Goal: Communication & Community: Answer question/provide support

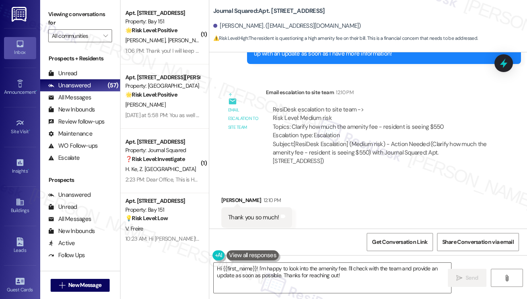
scroll to position [1848, 0]
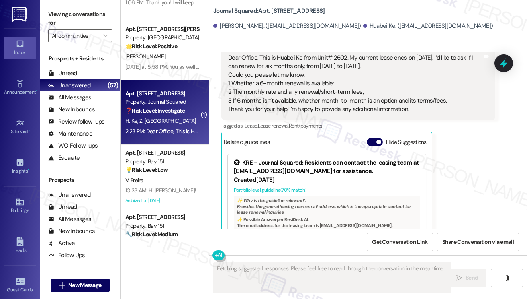
scroll to position [4551, 0]
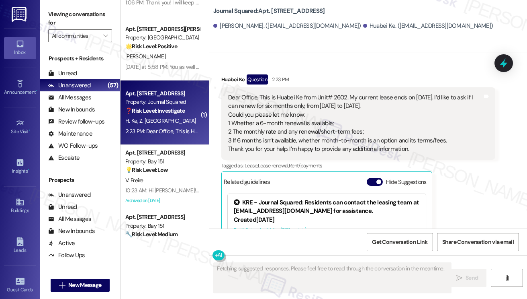
click at [284, 95] on div "Dear Office, This is Huabei Ke from Unit# 2602. My current lease ends on 12/14/…" at bounding box center [355, 123] width 254 height 60
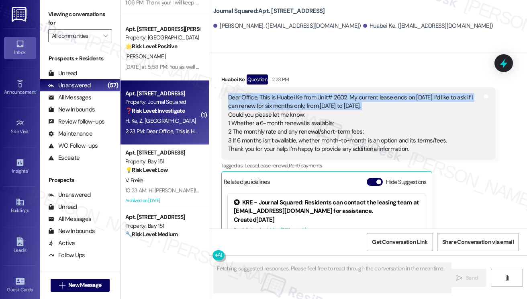
click at [284, 95] on div "Dear Office, This is Huabei Ke from Unit# 2602. My current lease ends on 12/14/…" at bounding box center [355, 123] width 254 height 60
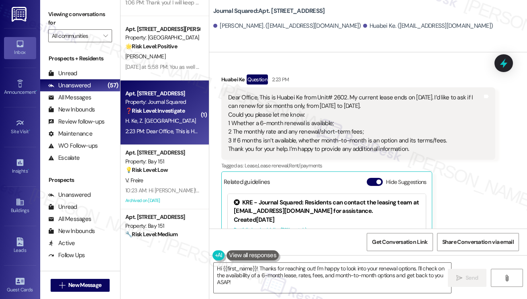
click at [337, 106] on div "Dear Office, This is Huabei Ke from Unit# 2602. My current lease ends on 12/14/…" at bounding box center [355, 123] width 254 height 60
drag, startPoint x: 246, startPoint y: 116, endPoint x: 334, endPoint y: 122, distance: 87.8
click at [334, 122] on div "Dear Office, This is Huabei Ke from Unit# 2602. My current lease ends on 12/14/…" at bounding box center [355, 123] width 254 height 60
click at [295, 123] on div "Dear Office, This is Huabei Ke from Unit# 2602. My current lease ends on 12/14/…" at bounding box center [355, 123] width 254 height 60
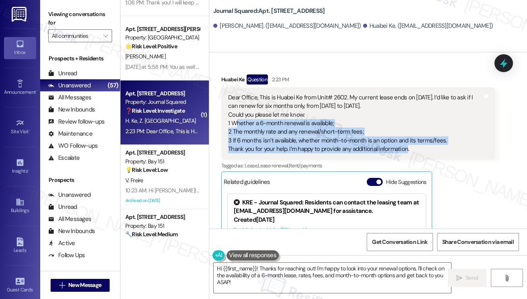
drag, startPoint x: 233, startPoint y: 112, endPoint x: 405, endPoint y: 141, distance: 174.3
click at [405, 141] on div "Dear Office, This is Huabei Ke from Unit# 2602. My current lease ends on 12/14/…" at bounding box center [355, 123] width 254 height 60
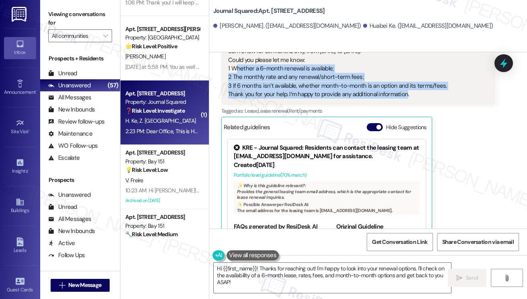
scroll to position [4592, 0]
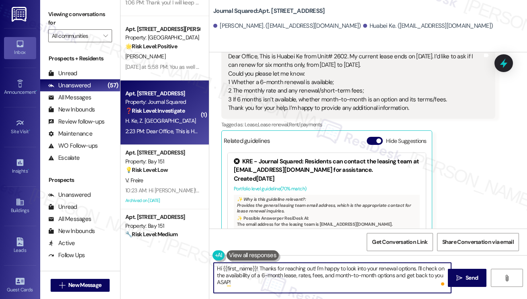
drag, startPoint x: 327, startPoint y: 285, endPoint x: 321, endPoint y: 269, distance: 17.3
click at [316, 269] on textarea "Hi {{first_name}}! Thanks for reaching out! I'm happy to look into your renewal…" at bounding box center [332, 277] width 237 height 30
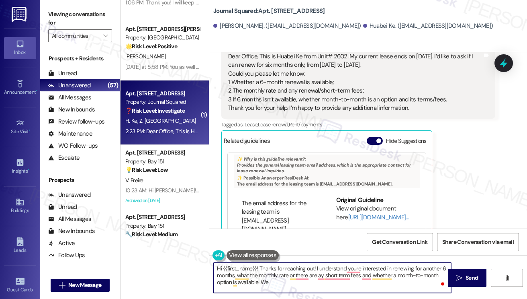
scroll to position [40, 0]
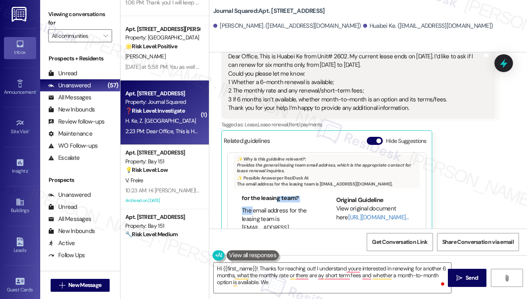
drag, startPoint x: 252, startPoint y: 189, endPoint x: 276, endPoint y: 201, distance: 26.2
click at [276, 201] on ul "What is the email address for the leasing team? The email address for the leasi…" at bounding box center [276, 213] width 84 height 56
click at [275, 284] on textarea "Hi {{first_name}}! Thanks for reaching out! I understand youre interested in re…" at bounding box center [332, 277] width 237 height 30
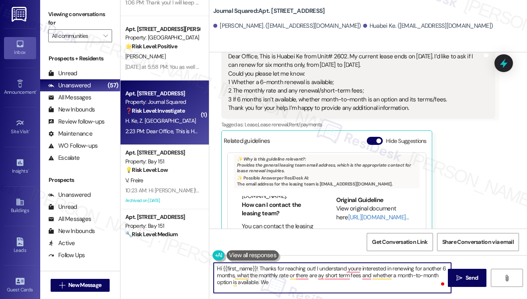
click at [265, 283] on textarea "Hi {{first_name}}! Thanks for reaching out! I understand youre interested in re…" at bounding box center [332, 277] width 237 height 30
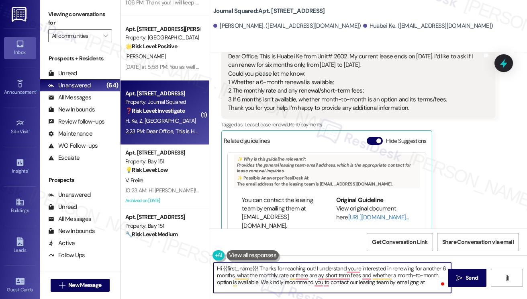
scroll to position [100, 0]
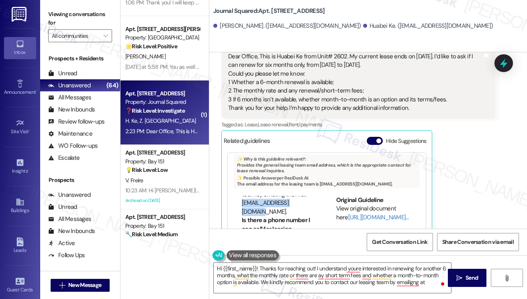
drag, startPoint x: 239, startPoint y: 195, endPoint x: 301, endPoint y: 196, distance: 62.3
click at [301, 196] on ul "How can I contact the leasing team? You can contact the leasing team by emailin…" at bounding box center [276, 188] width 84 height 56
copy li "info@journalsuared.com"
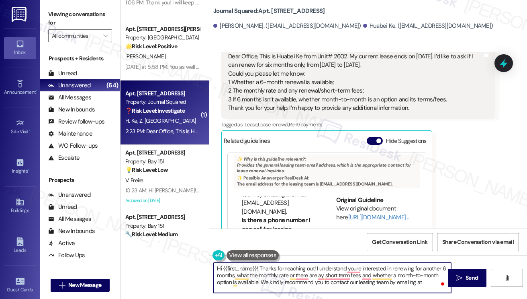
drag, startPoint x: 424, startPoint y: 286, endPoint x: 418, endPoint y: 284, distance: 6.9
click at [418, 284] on textarea "Hi {{first_name}}! Thanks for reaching out! I understand youre interested in re…" at bounding box center [332, 277] width 237 height 30
paste textarea "info@journalsuared.com"
type textarea "Hi {{first_name}}! Thanks for reaching out! I understand youre interested in re…"
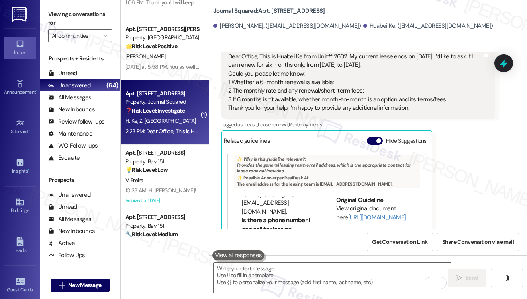
click at [57, 15] on label "Viewing conversations for" at bounding box center [80, 18] width 64 height 21
click at [53, 16] on label "Viewing conversations for" at bounding box center [80, 18] width 64 height 21
click at [325, 291] on textarea "To enrich screen reader interactions, please activate Accessibility in Grammarl…" at bounding box center [332, 277] width 237 height 30
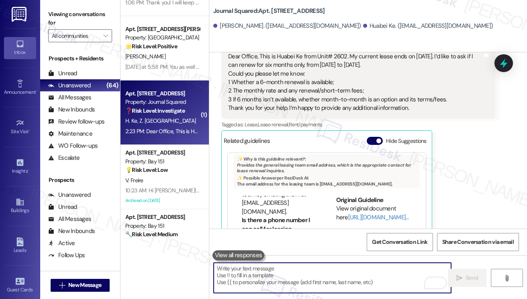
click at [326, 280] on textarea "To enrich screen reader interactions, please activate Accessibility in Grammarl…" at bounding box center [332, 277] width 237 height 30
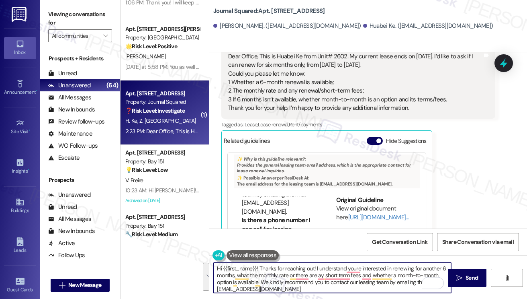
click at [315, 277] on textarea "Hi {{first_name}}! Thanks for reaching out! I understand youre interested in re…" at bounding box center [332, 277] width 237 height 30
drag, startPoint x: 284, startPoint y: 288, endPoint x: 259, endPoint y: 266, distance: 33.4
click at [259, 266] on textarea "Hi {{first_name}}! Thanks for reaching out! I understand youre interested in re…" at bounding box center [332, 277] width 237 height 30
paste textarea "’re interested in renewing for another 6 months and would like to know the mont…"
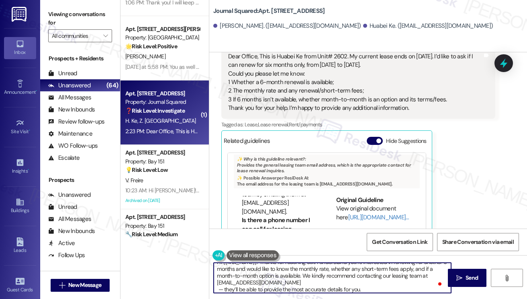
scroll to position [8, 0]
drag, startPoint x: 223, startPoint y: 288, endPoint x: 217, endPoint y: 289, distance: 6.5
click at [217, 289] on textarea "Hi {{first_name}}! Thanks for reaching out! I understand you’re interested in r…" at bounding box center [332, 277] width 237 height 30
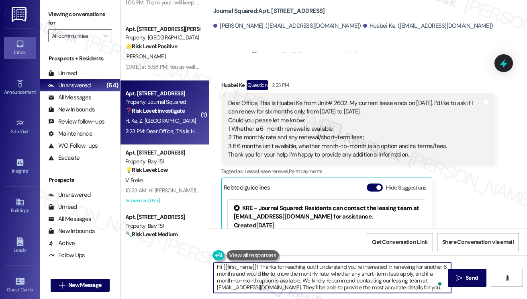
scroll to position [4512, 0]
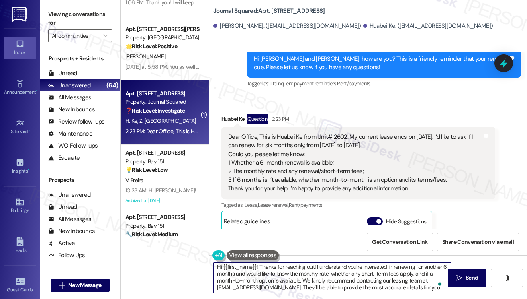
click at [235, 114] on div "Huabei Ke Question 2:23 PM" at bounding box center [358, 120] width 274 height 13
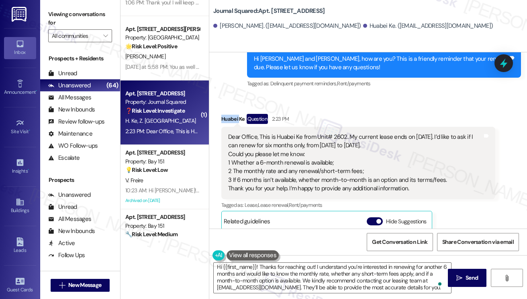
click at [235, 114] on div "Huabei Ke Question 2:23 PM" at bounding box center [358, 120] width 274 height 13
copy div "Huabei"
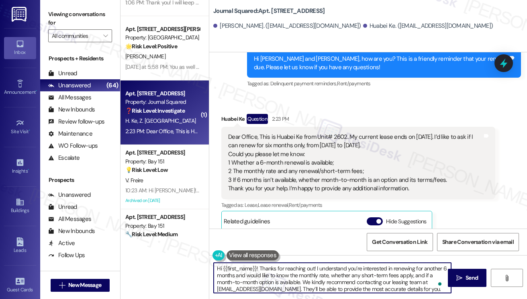
scroll to position [0, 0]
drag, startPoint x: 223, startPoint y: 266, endPoint x: 257, endPoint y: 262, distance: 33.6
click at [257, 262] on textarea "Hi {{first_name}}! Thanks for reaching out! I understand you’re interested in r…" at bounding box center [332, 277] width 237 height 30
paste textarea "Huabei"
click at [308, 278] on textarea "Hi Huabei! Thanks for reaching out! I understand you’re interested in renewing …" at bounding box center [332, 277] width 237 height 30
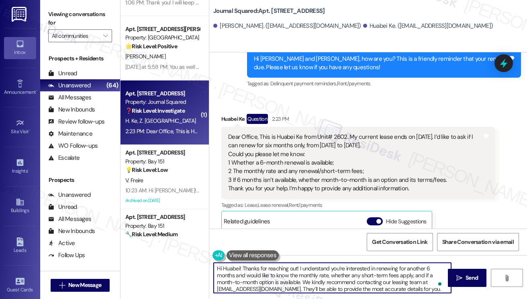
click at [308, 278] on textarea "Hi Huabei! Thanks for reaching out! I understand you’re interested in renewing …" at bounding box center [332, 277] width 237 height 30
type textarea "Hi Huabei! Thanks for reaching out! I understand you’re interested in renewing …"
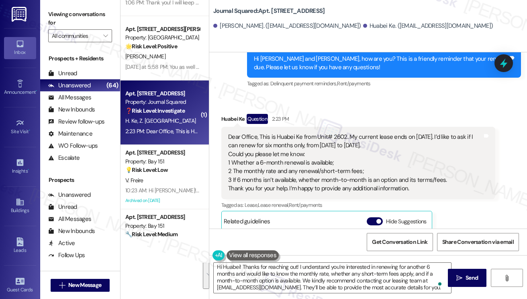
click at [54, 9] on label "Viewing conversations for" at bounding box center [80, 18] width 64 height 21
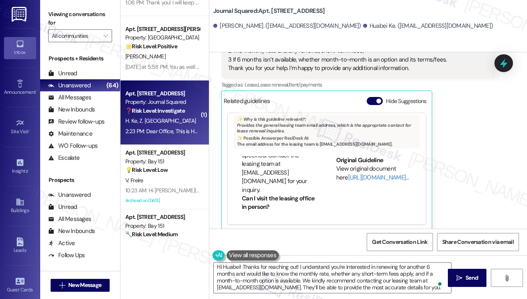
scroll to position [501, 0]
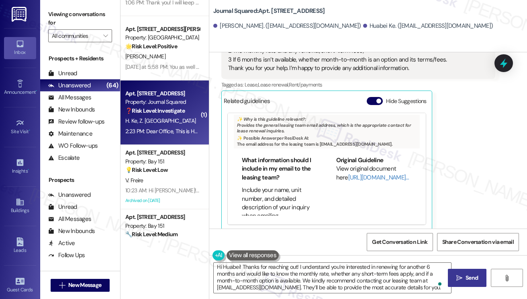
click at [458, 271] on button " Send" at bounding box center [467, 277] width 39 height 18
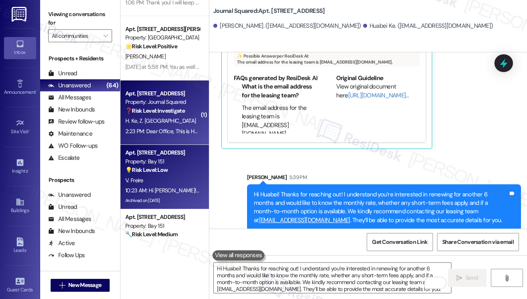
click at [177, 177] on div "V. Freire" at bounding box center [163, 180] width 76 height 10
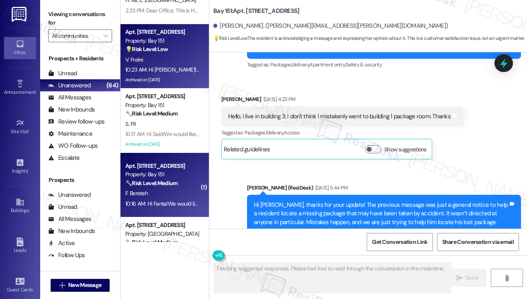
click at [167, 188] on div "Apt. 3410, 225 Chosin Few Way Property: Bay 151 🔧 Risk Level: Medium Resident c…" at bounding box center [163, 174] width 76 height 27
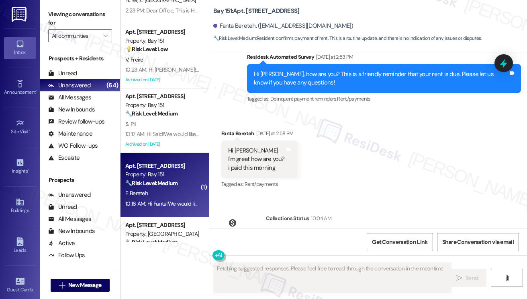
click at [249, 146] on div "Hi Jane I'm great how are you? i paid this morning" at bounding box center [256, 159] width 57 height 26
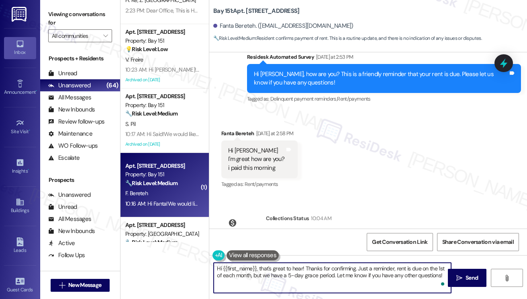
drag, startPoint x: 357, startPoint y: 267, endPoint x: 437, endPoint y: 278, distance: 80.6
click at [437, 278] on textarea "Hi {{first_name}}, that's great to hear! Thanks for confirming. Just a reminder…" at bounding box center [332, 277] width 237 height 30
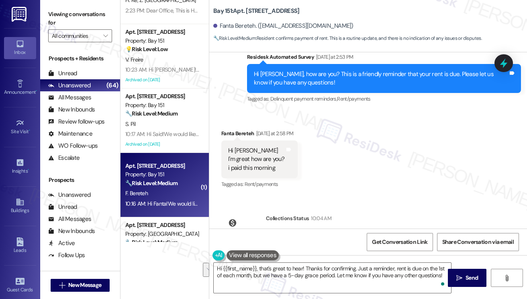
click at [51, 18] on label "Viewing conversations for" at bounding box center [80, 18] width 64 height 21
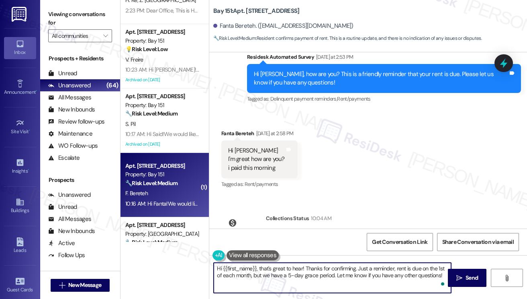
click at [321, 273] on textarea "Hi {{first_name}}, that's great to hear! Thanks for confirming. Just a reminder…" at bounding box center [332, 277] width 237 height 30
paste textarea "! Thanks for taking care of it. Did you receive a payment confirmation receipt …"
type textarea "Hi {{first_name}}! Thanks for taking care of it. Did you receive a payment conf…"
click at [338, 272] on textarea "Hi {{first_name}}! Thanks for taking care of it. Did you receive a payment conf…" at bounding box center [332, 277] width 237 height 30
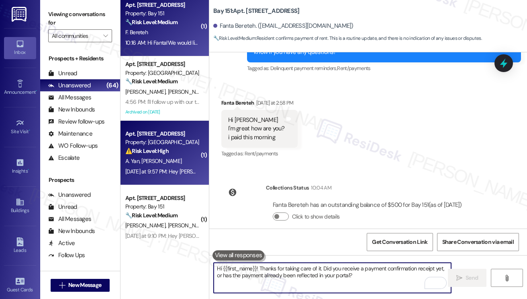
scroll to position [25357, 0]
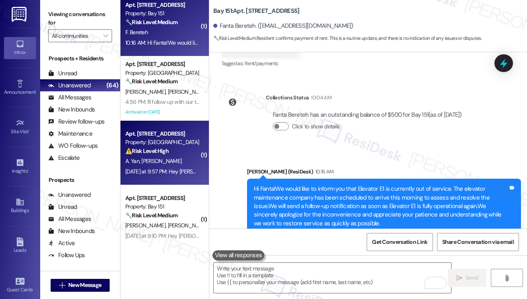
click at [163, 157] on div "A. Yan R. Zhang" at bounding box center [163, 161] width 76 height 10
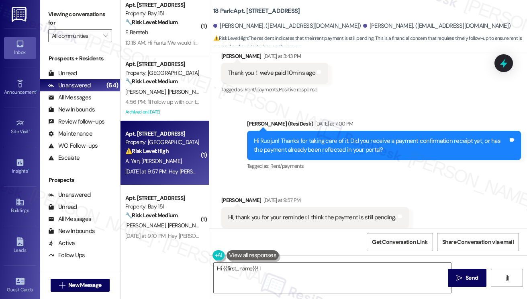
scroll to position [2078, 0]
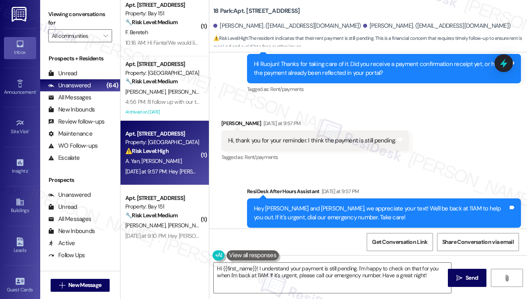
click at [302, 136] on div "Hi, thank you for your reminder. I think the payment is still pending." at bounding box center [312, 140] width 168 height 8
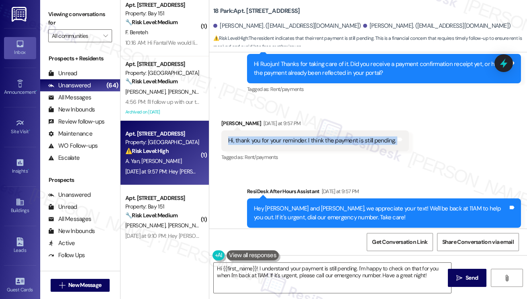
click at [302, 136] on div "Hi, thank you for your reminder. I think the payment is still pending." at bounding box center [312, 140] width 168 height 8
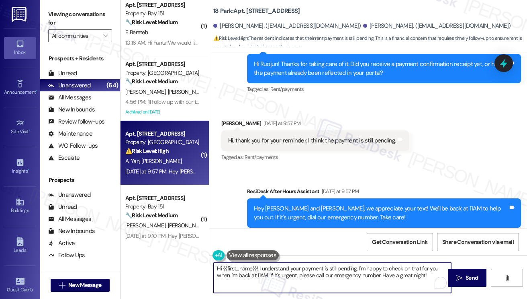
click at [318, 270] on textarea "Hi {{first_name}}! I understand your payment is still pending. I'm happy to che…" at bounding box center [332, 277] width 237 height 30
click at [376, 269] on textarea "Hi {{first_name}}! I understand your payment is still pending. I'm happy to che…" at bounding box center [332, 277] width 237 height 30
click at [335, 130] on div "Hi, thank you for your reminder. I think the payment is still pending. Tags and…" at bounding box center [315, 140] width 188 height 20
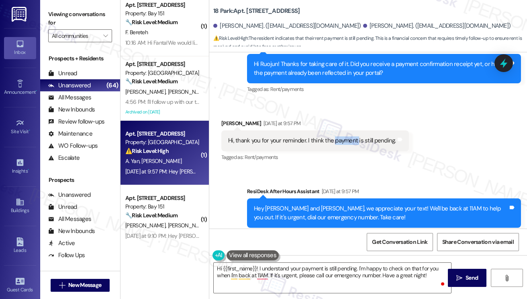
click at [335, 130] on div "Hi, thank you for your reminder. I think the payment is still pending. Tags and…" at bounding box center [315, 140] width 188 height 20
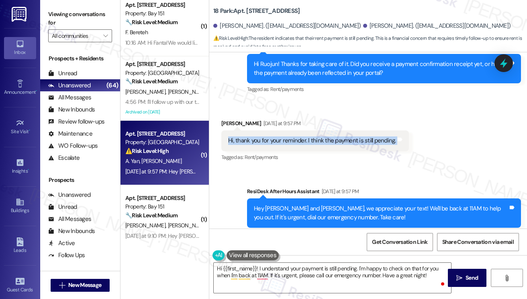
click at [335, 130] on div "Hi, thank you for your reminder. I think the payment is still pending. Tags and…" at bounding box center [315, 140] width 188 height 20
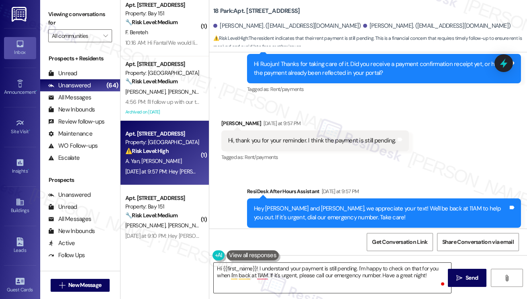
click at [307, 267] on textarea "Hi {{first_name}}! I understand your payment is still pending. I'm happy to che…" at bounding box center [332, 277] width 237 height 30
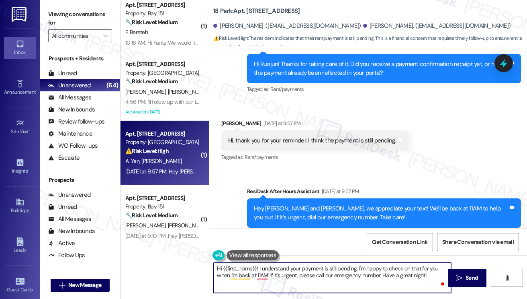
click at [307, 267] on textarea "Hi {{first_name}}! I understand your payment is still pending. I'm happy to che…" at bounding box center [332, 277] width 237 height 30
click at [331, 273] on textarea "Hi {{first_name}}! I understand your payment is still pending. I'm happy to che…" at bounding box center [332, 277] width 237 height 30
drag, startPoint x: 426, startPoint y: 278, endPoint x: 359, endPoint y: 265, distance: 67.9
click at [359, 265] on textarea "Hi {{first_name}}! I understand your payment is still pending. I'm happy to che…" at bounding box center [332, 277] width 237 height 30
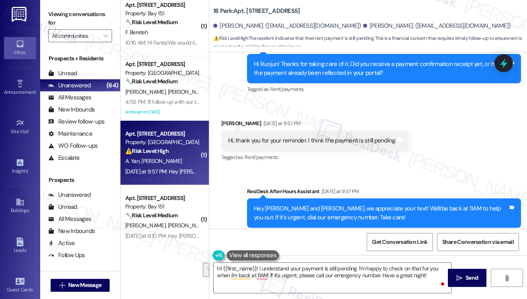
click at [226, 119] on div "Anna Yan Yesterday at 9:57 PM" at bounding box center [315, 124] width 188 height 11
click at [225, 119] on div "Anna Yan Yesterday at 9:57 PM" at bounding box center [315, 124] width 188 height 11
copy div "Anna"
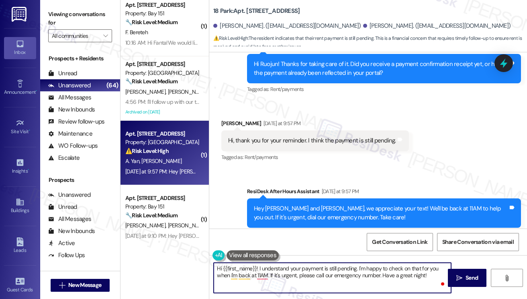
drag, startPoint x: 258, startPoint y: 264, endPoint x: 222, endPoint y: 268, distance: 36.4
click at [222, 268] on textarea "Hi {{first_name}}! I understand your payment is still pending. I'm happy to che…" at bounding box center [332, 277] width 237 height 30
paste textarea "Anna"
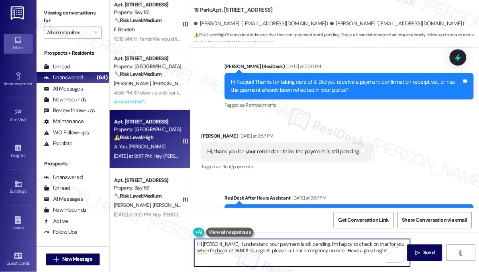
scroll to position [2038, 0]
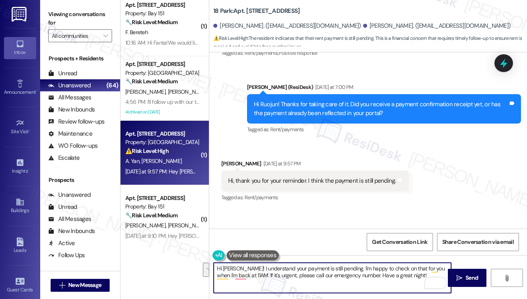
drag, startPoint x: 407, startPoint y: 274, endPoint x: 339, endPoint y: 262, distance: 69.4
click at [338, 262] on textarea "Hi Anna! I understand your payment is still pending. I'm happy to check on that…" at bounding box center [332, 277] width 237 height 30
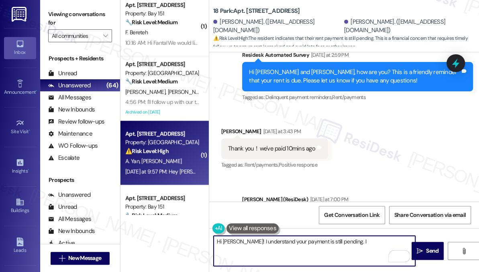
click at [352, 244] on textarea "Hi Anna! I understand your payment is still pending. I" at bounding box center [315, 250] width 202 height 30
type textarea "Hi Anna! I understand your payment is still pending. If you need anything else,…"
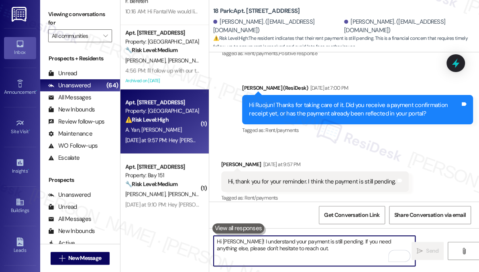
scroll to position [2203, 0]
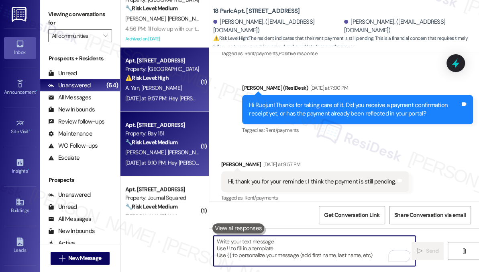
click at [176, 143] on strong "🔧 Risk Level: Medium" at bounding box center [151, 141] width 52 height 7
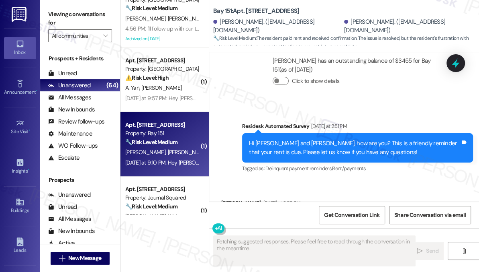
scroll to position [25612, 0]
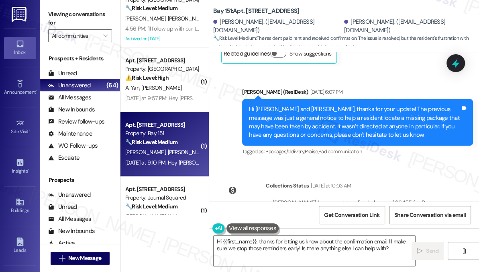
scroll to position [25393, 0]
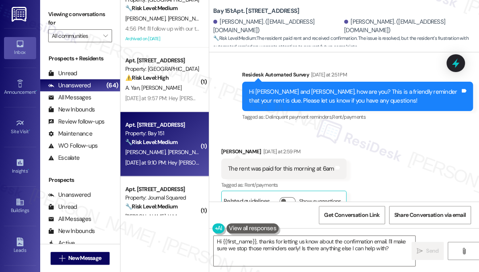
scroll to position [25612, 0]
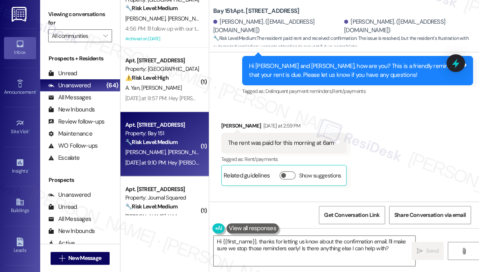
drag, startPoint x: 51, startPoint y: 27, endPoint x: 53, endPoint y: 31, distance: 4.5
click at [51, 27] on label "Viewing conversations for" at bounding box center [80, 18] width 64 height 21
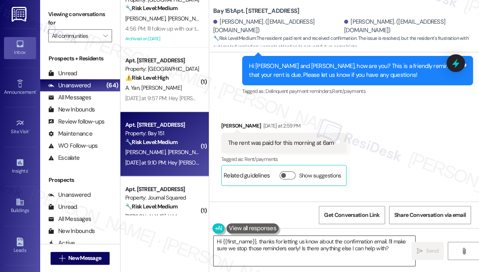
click at [251, 244] on textarea "Hi {{first_name}}, thanks for letting us know about the confirmation email. I'l…" at bounding box center [315, 250] width 202 height 30
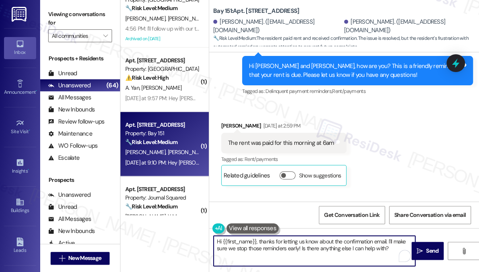
paste textarea "the heads up! If you have questions or concerns, please don't hesitate to let u…"
drag, startPoint x: 315, startPoint y: 241, endPoint x: 208, endPoint y: 242, distance: 106.9
click at [208, 242] on div "Apt. 3228, 225 Chosin Few Way Property: Bay 151 🔧 Risk Level: Medium The reside…" at bounding box center [300, 136] width 359 height 272
type textarea "Thanks for confirming If you have questions or concerns, please don't hesitate …"
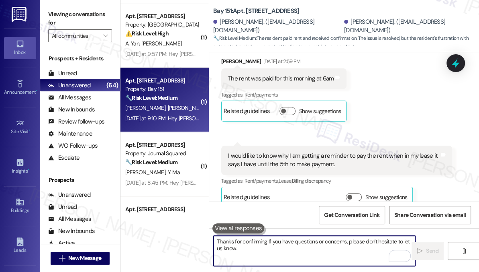
scroll to position [2312, 0]
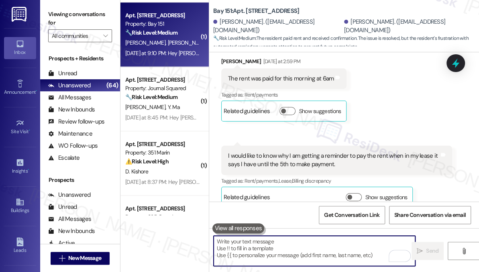
drag, startPoint x: 186, startPoint y: 107, endPoint x: 223, endPoint y: 113, distance: 37.5
click at [186, 107] on div "Z. Ware Y. Ma" at bounding box center [163, 107] width 76 height 10
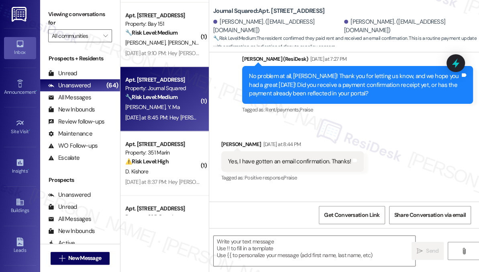
scroll to position [4924, 0]
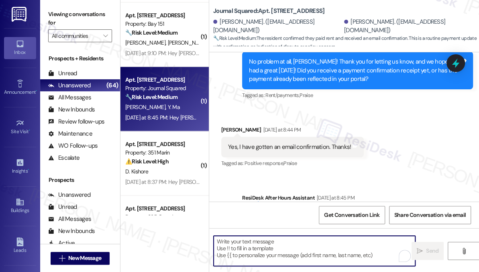
click at [294, 242] on textarea "To enrich screen reader interactions, please activate Accessibility in Grammarl…" at bounding box center [315, 250] width 202 height 30
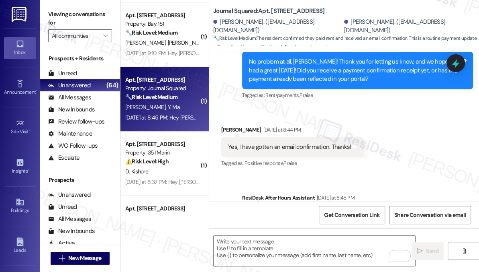
click at [60, 18] on label "Viewing conversations for" at bounding box center [80, 18] width 64 height 21
click at [272, 236] on textarea "To enrich screen reader interactions, please activate Accessibility in Grammarl…" at bounding box center [315, 250] width 202 height 30
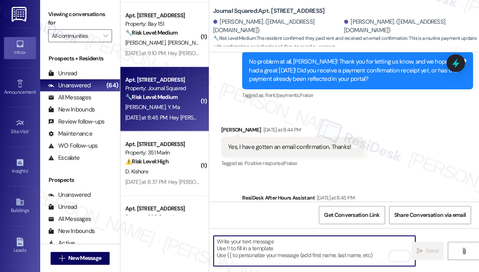
click at [271, 239] on textarea "To enrich screen reader interactions, please activate Accessibility in Grammarl…" at bounding box center [315, 250] width 202 height 30
paste textarea "Great! Thanks for confirming. If you have any questions or concerns in the futu…"
type textarea "Great! Thanks for confirming. If you have any questions or concerns in the futu…"
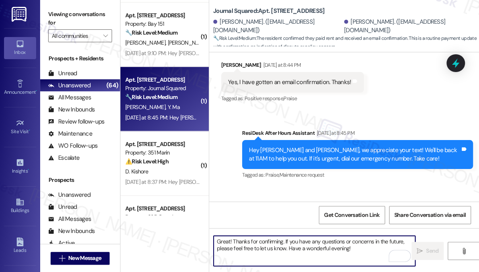
scroll to position [2422, 0]
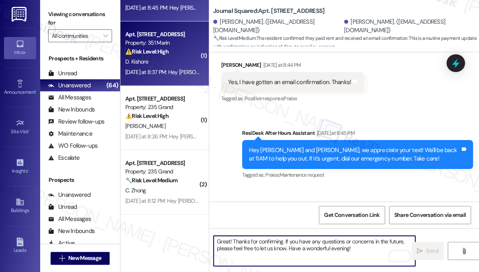
click at [172, 80] on div "Apt. 514, 351 Marin Blvd. Property: 351 Marin ⚠️ Risk Level: High The resident …" at bounding box center [165, 53] width 88 height 64
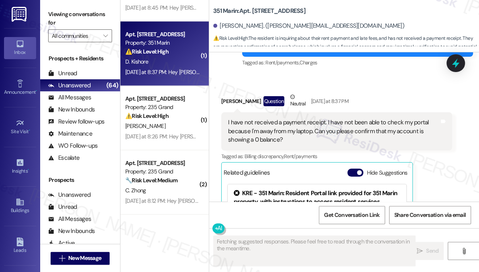
scroll to position [3705, 0]
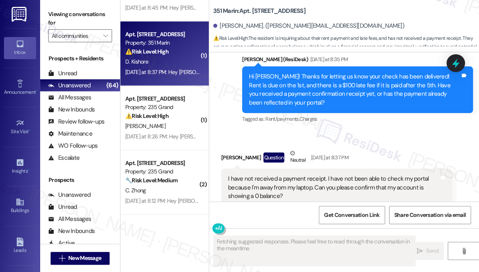
click at [273, 174] on div "I have not received a payment receipt. I have not been able to check my portal …" at bounding box center [333, 187] width 211 height 26
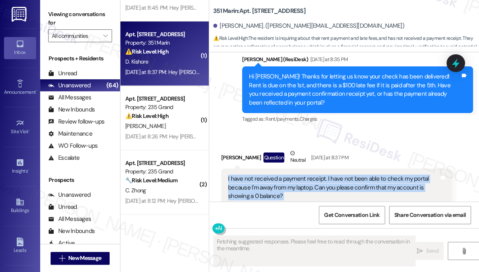
click at [273, 174] on div "I have not received a payment receipt. I have not been able to check my portal …" at bounding box center [333, 187] width 211 height 26
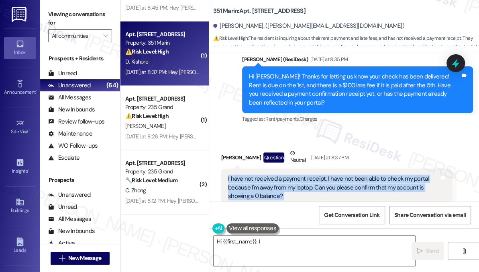
click at [303, 174] on div "I have not received a payment receipt. I have not been able to check my portal …" at bounding box center [333, 187] width 211 height 26
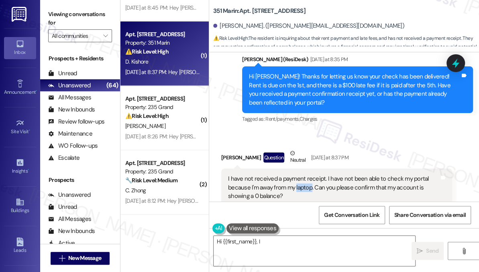
click at [303, 174] on div "I have not received a payment receipt. I have not been able to check my portal …" at bounding box center [333, 187] width 211 height 26
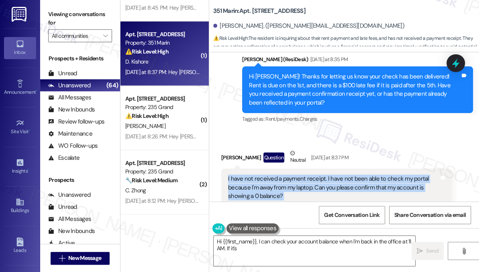
click at [303, 174] on div "I have not received a payment receipt. I have not been able to check my portal …" at bounding box center [333, 187] width 211 height 26
click at [296, 174] on div "I have not received a payment receipt. I have not been able to check my portal …" at bounding box center [333, 187] width 211 height 26
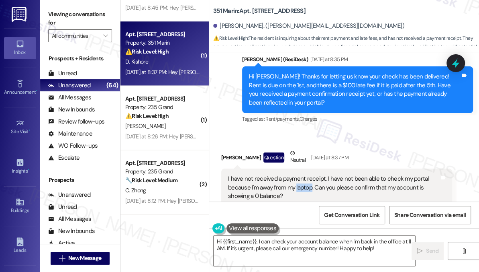
click at [296, 174] on div "I have not received a payment receipt. I have not been able to check my portal …" at bounding box center [333, 187] width 211 height 26
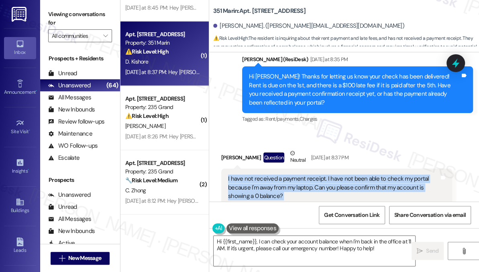
click at [296, 174] on div "I have not received a payment receipt. I have not been able to check my portal …" at bounding box center [333, 187] width 211 height 26
click at [313, 174] on div "I have not received a payment receipt. I have not been able to check my portal …" at bounding box center [333, 187] width 211 height 26
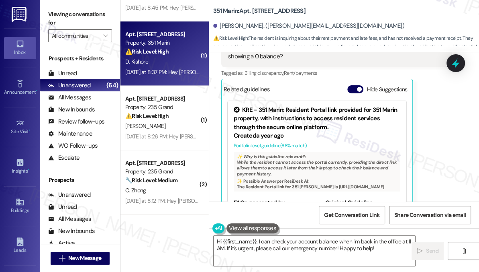
scroll to position [3782, 0]
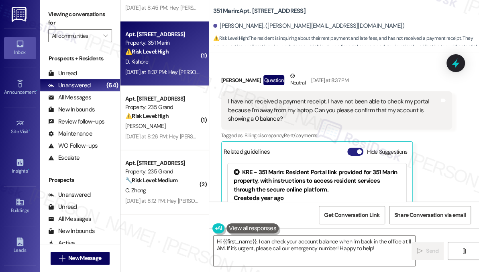
click at [358, 149] on span "button" at bounding box center [359, 151] width 5 height 5
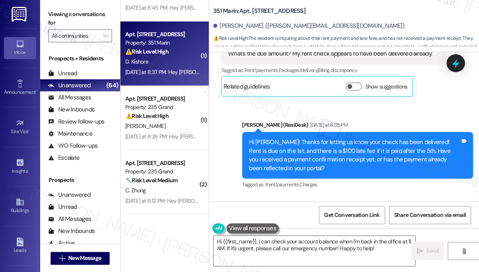
scroll to position [3636, 0]
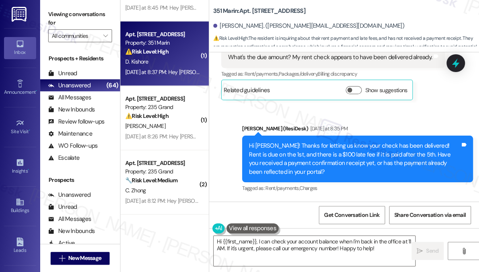
click at [327, 141] on div "Hi Divij! Thanks for letting us know your check has been delivered! Rent is due…" at bounding box center [354, 158] width 211 height 35
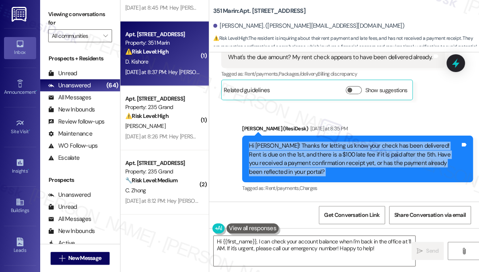
click at [326, 141] on div "Hi Divij! Thanks for letting us know your check has been delivered! Rent is due…" at bounding box center [354, 158] width 211 height 35
click at [308, 141] on div "Hi Divij! Thanks for letting us know your check has been delivered! Rent is due…" at bounding box center [354, 158] width 211 height 35
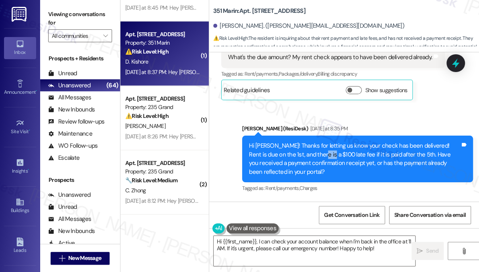
click at [308, 141] on div "Hi Divij! Thanks for letting us know your check has been delivered! Rent is due…" at bounding box center [354, 158] width 211 height 35
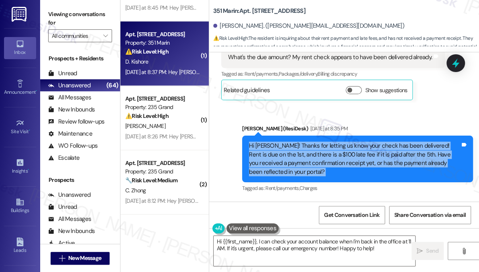
click at [308, 141] on div "Hi Divij! Thanks for letting us know your check has been delivered! Rent is due…" at bounding box center [354, 158] width 211 height 35
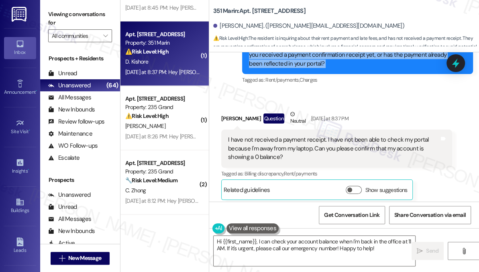
scroll to position [3746, 0]
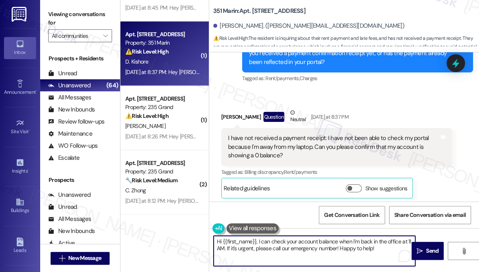
click at [259, 241] on textarea "Hi {{first_name}}, I can check your account balance when I'm back in the office…" at bounding box center [315, 250] width 202 height 30
click at [259, 240] on textarea "Hi {{first_name}}, I can check your account balance when I'm back in the office…" at bounding box center [315, 250] width 202 height 30
click at [260, 240] on textarea "Hi {{first_name}}, I can check your account balance when I'm back in the office…" at bounding box center [315, 250] width 202 height 30
type textarea "i"
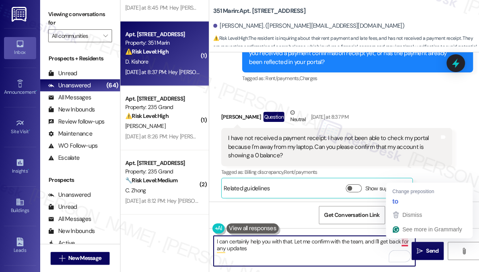
click at [416, 222] on div "ResiDesk After Hours Assistant Yesterday at 8:37 PM" at bounding box center [357, 227] width 231 height 11
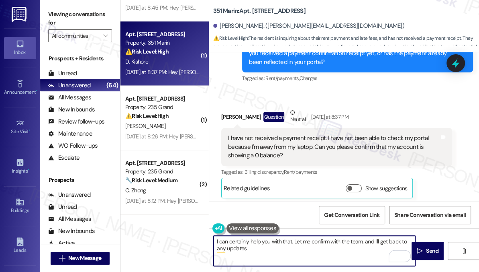
click at [214, 247] on textarea "I can certainly help you with that. Let me confirm with the team, and I'll get …" at bounding box center [315, 250] width 202 height 30
drag, startPoint x: 276, startPoint y: 252, endPoint x: 235, endPoint y: 247, distance: 42.0
click at [235, 247] on textarea "I can certainly help you with that. Let me confirm with the team, and I'll get …" at bounding box center [315, 250] width 202 height 30
type textarea "I can certainly help you with that. Let me confirm with the team, and I'll get …"
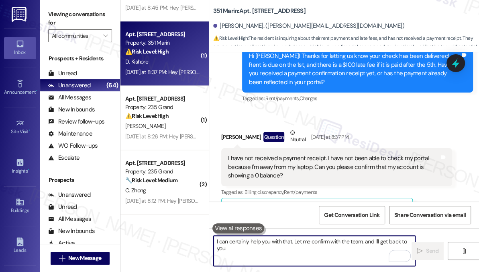
scroll to position [3848, 0]
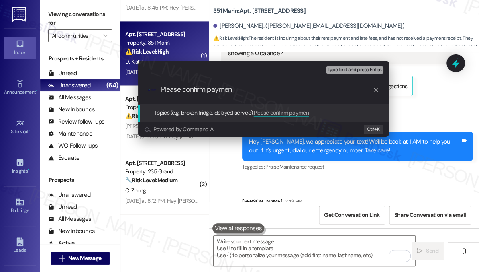
type input "Please confirm payment"
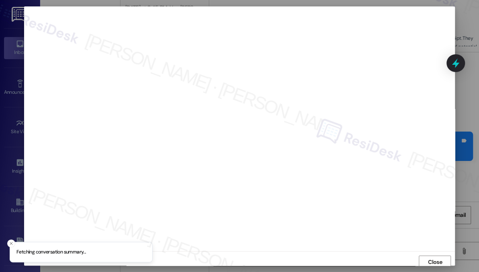
scroll to position [0, 0]
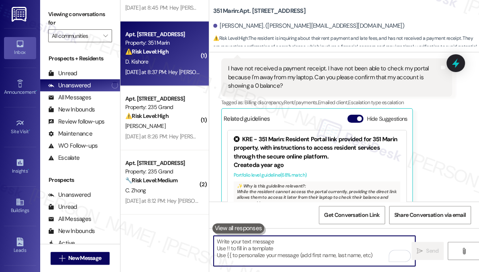
scroll to position [3815, 0]
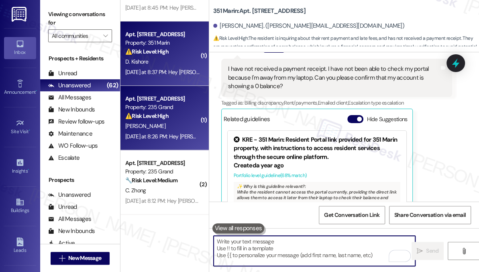
click at [182, 124] on div "[PERSON_NAME]" at bounding box center [163, 126] width 76 height 10
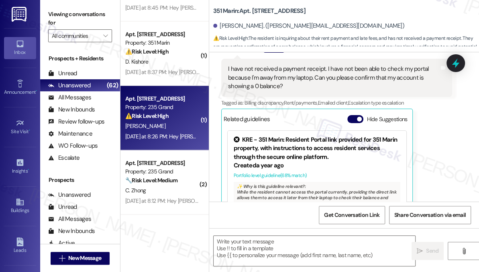
type textarea "Fetching suggested responses. Please feel free to read through the conversation…"
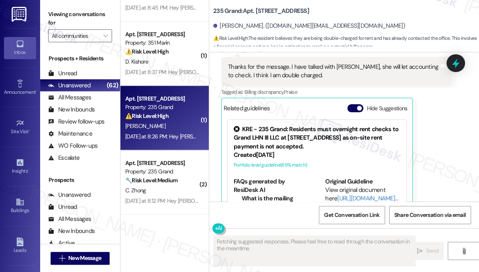
scroll to position [758, 0]
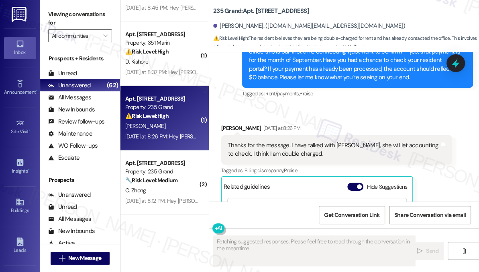
click at [283, 148] on div "Thanks for the message. I have talked with [PERSON_NAME], she will let accounti…" at bounding box center [333, 149] width 211 height 17
click at [283, 148] on div "Thanks for the message. I have talked with Fran, she will let accounting to che…" at bounding box center [333, 149] width 211 height 17
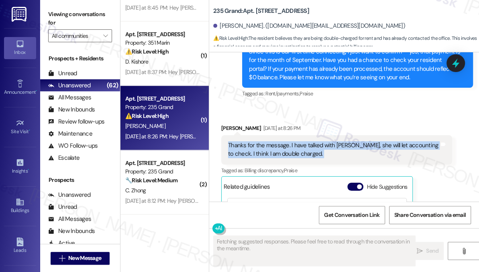
click at [283, 148] on div "Thanks for the message. I have talked with Fran, she will let accounting to che…" at bounding box center [333, 149] width 211 height 17
click at [361, 143] on div "Thanks for the message. I have talked with Fran, she will let accounting to che…" at bounding box center [333, 149] width 211 height 17
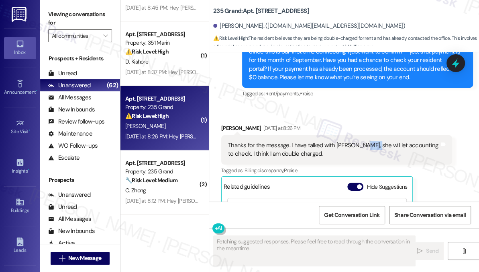
click at [361, 143] on div "Thanks for the message. I have talked with Fran, she will let accounting to che…" at bounding box center [333, 149] width 211 height 17
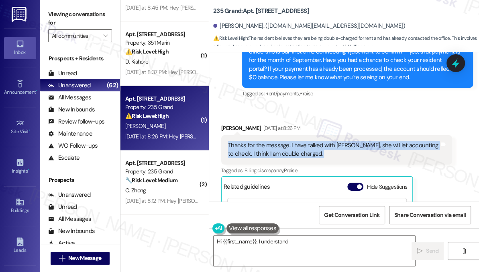
click at [361, 143] on div "Thanks for the message. I have talked with Fran, she will let accounting to che…" at bounding box center [333, 149] width 211 height 17
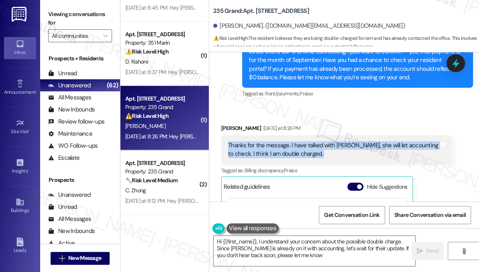
type textarea "Hi {{first_name}}, I understand your concern about the possible double charge. …"
click at [293, 148] on div "Thanks for the message. I have talked with Fran, she will let accounting to che…" at bounding box center [333, 149] width 211 height 17
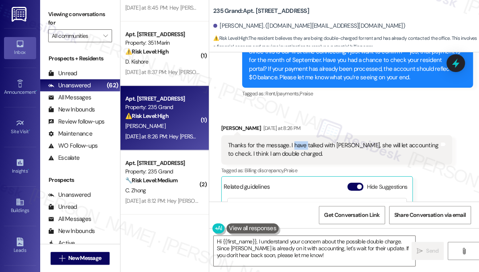
click at [293, 148] on div "Thanks for the message. I have talked with Fran, she will let accounting to che…" at bounding box center [333, 149] width 211 height 17
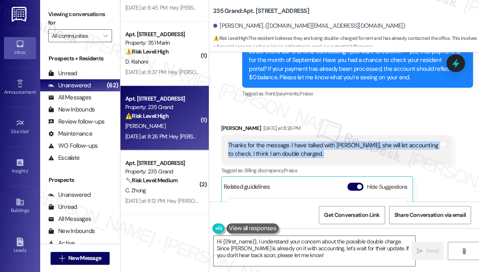
click at [293, 148] on div "Thanks for the message. I have talked with Fran, she will let accounting to che…" at bounding box center [333, 149] width 211 height 17
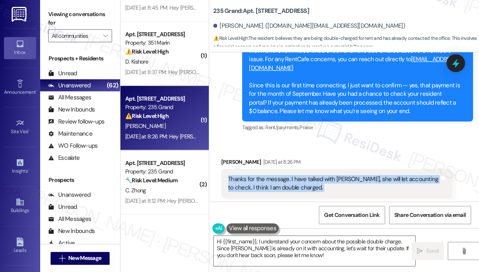
scroll to position [685, 0]
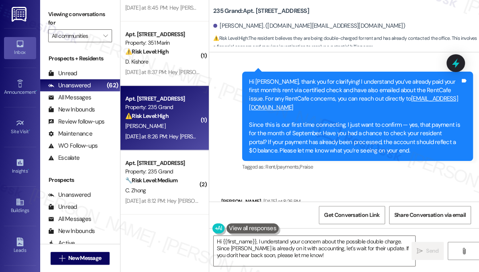
click at [346, 123] on div "Hi Qihan, thank you for clarifying! I understand you’ve already paid your first…" at bounding box center [354, 117] width 211 height 78
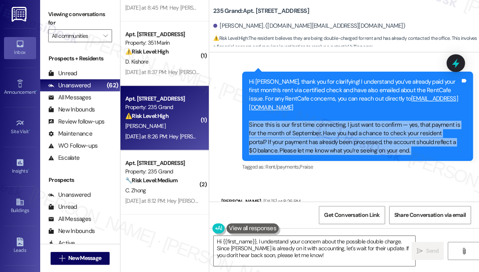
click at [346, 123] on div "Hi Qihan, thank you for clarifying! I understand you’ve already paid your first…" at bounding box center [354, 117] width 211 height 78
click at [373, 133] on div "Hi Qihan, thank you for clarifying! I understand you’ve already paid your first…" at bounding box center [354, 117] width 211 height 78
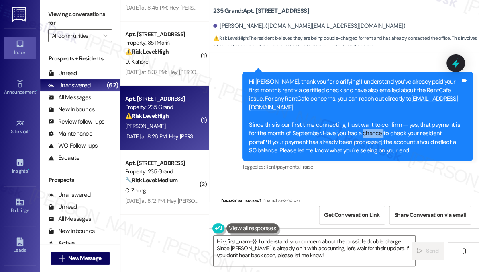
click at [373, 133] on div "Hi Qihan, thank you for clarifying! I understand you’ve already paid your first…" at bounding box center [354, 117] width 211 height 78
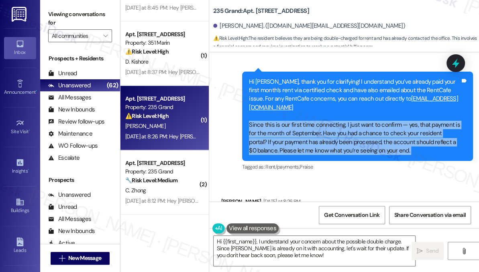
click at [373, 133] on div "Hi Qihan, thank you for clarifying! I understand you’ve already paid your first…" at bounding box center [354, 117] width 211 height 78
click at [330, 140] on div "Hi Qihan, thank you for clarifying! I understand you’ve already paid your first…" at bounding box center [354, 117] width 211 height 78
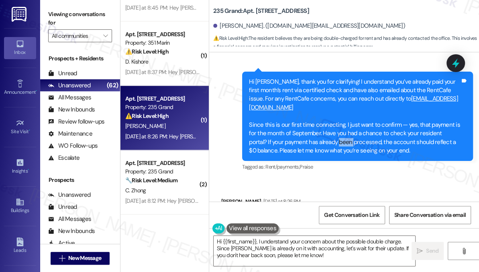
click at [330, 140] on div "Hi Qihan, thank you for clarifying! I understand you’ve already paid your first…" at bounding box center [354, 117] width 211 height 78
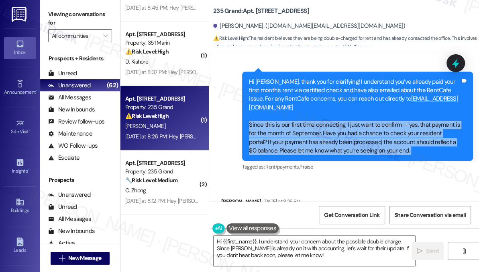
click at [330, 140] on div "Hi Qihan, thank you for clarifying! I understand you’ve already paid your first…" at bounding box center [354, 117] width 211 height 78
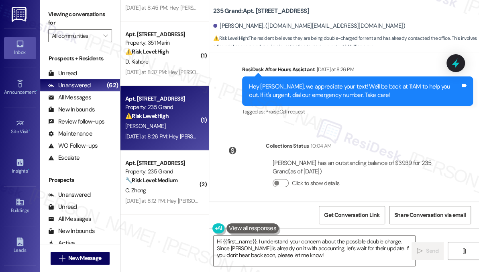
scroll to position [1027, 0]
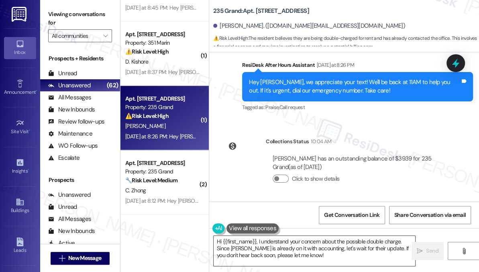
click at [320, 254] on textarea "Hi {{first_name}}, I understand your concern about the possible double charge. …" at bounding box center [315, 250] width 202 height 30
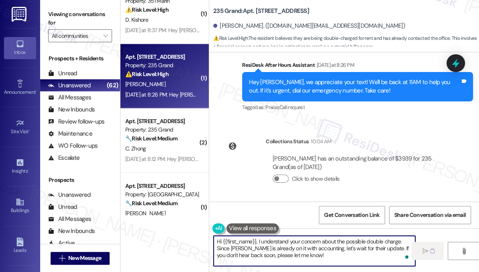
scroll to position [2495, 0]
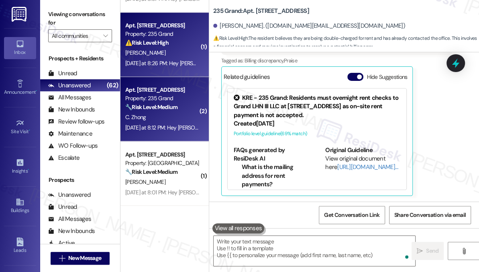
click at [165, 105] on strong "🔧 Risk Level: Medium" at bounding box center [151, 106] width 52 height 7
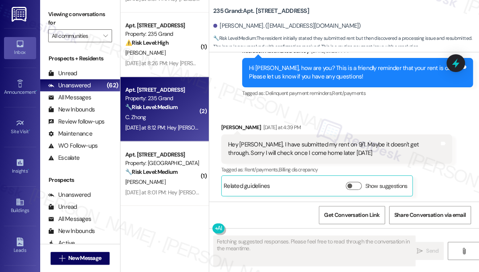
scroll to position [430, 0]
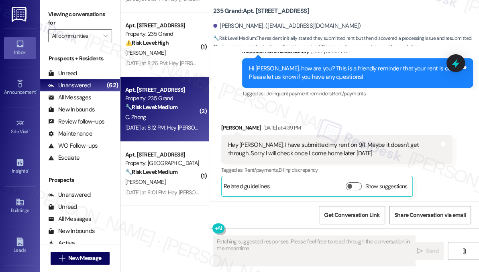
click at [267, 149] on div "Hey Jane, I have submitted my rent on 9/1. Maybe it doesn't get through. Sorry …" at bounding box center [333, 149] width 211 height 17
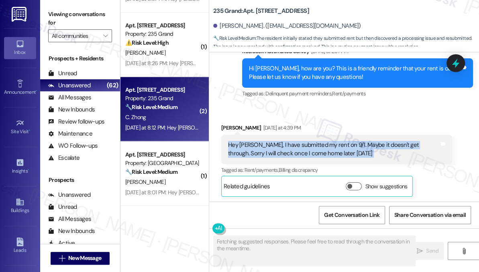
click at [267, 149] on div "Hey Jane, I have submitted my rent on 9/1. Maybe it doesn't get through. Sorry …" at bounding box center [333, 149] width 211 height 17
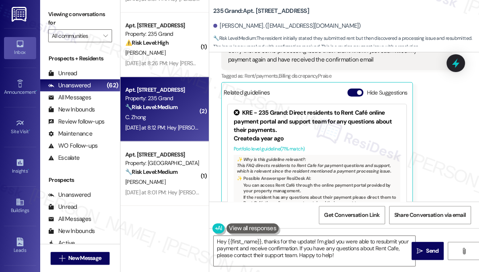
scroll to position [686, 0]
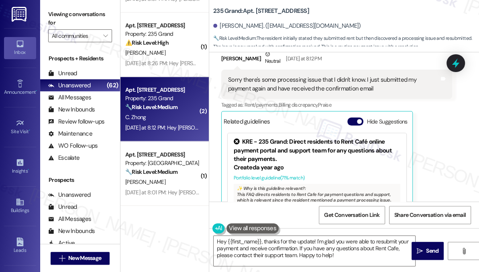
click at [298, 91] on div "Sorry there's some processing issue that I didn't know. I just submitted my pay…" at bounding box center [333, 84] width 211 height 17
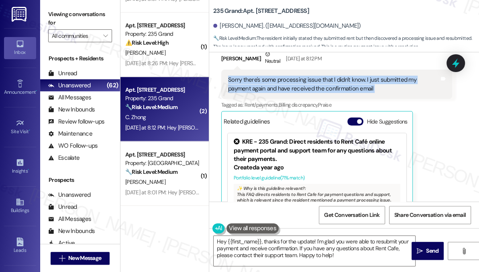
click at [298, 91] on div "Sorry there's some processing issue that I didn't know. I just submitted my pay…" at bounding box center [333, 84] width 211 height 17
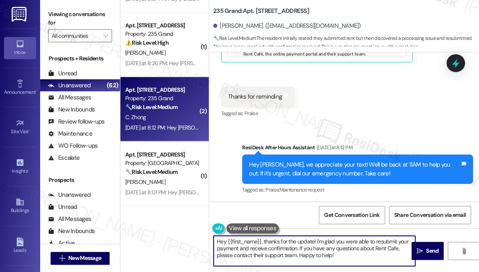
click at [288, 240] on textarea "Hey {{first_name}}, thanks for the update! I'm glad you were able to resubmit y…" at bounding box center [315, 250] width 202 height 30
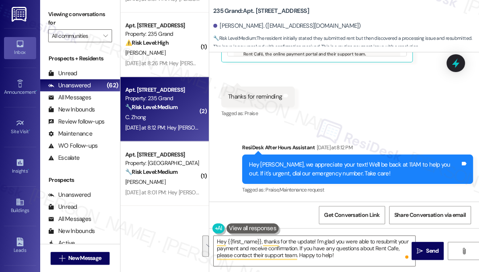
drag, startPoint x: 50, startPoint y: 25, endPoint x: 77, endPoint y: 45, distance: 33.4
click at [50, 25] on label "Viewing conversations for" at bounding box center [80, 18] width 64 height 21
click at [285, 254] on textarea "Hey {{first_name}}, thanks for the update! I'm glad you were able to resubmit y…" at bounding box center [315, 250] width 202 height 30
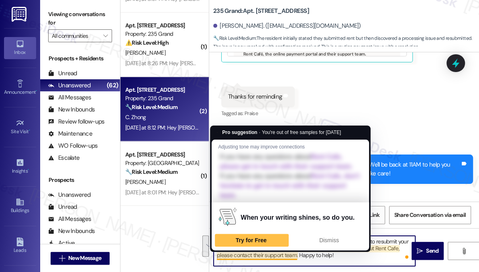
paste textarea "Great! Thanks for confirming. If you have any questions or concerns in the futu…"
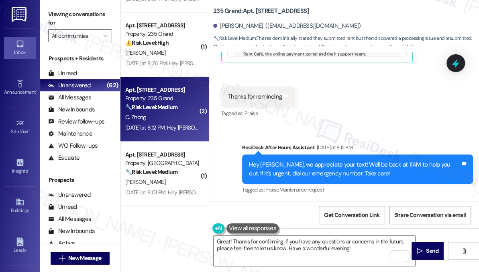
click at [224, 27] on div "Chujun Zhong. (mita404@126.com)" at bounding box center [287, 26] width 148 height 8
copy div "Chujun"
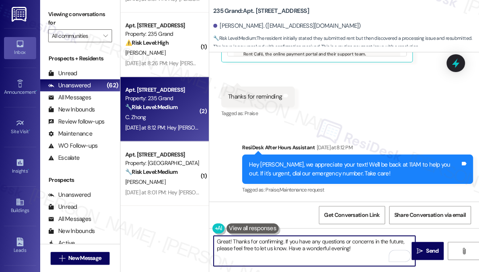
click at [283, 241] on textarea "Great! Thanks for confirming. If you have any questions or concerns in the futu…" at bounding box center [315, 250] width 202 height 30
paste textarea "Chujun"
type textarea "Great! Thanks for confirming, Chujun. If you have any questions or concerns in …"
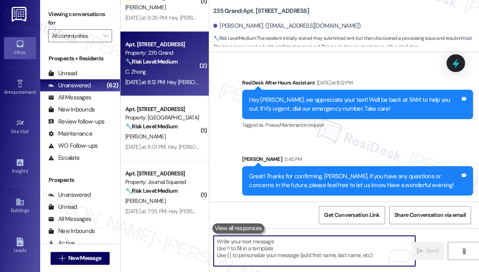
scroll to position [2605, 0]
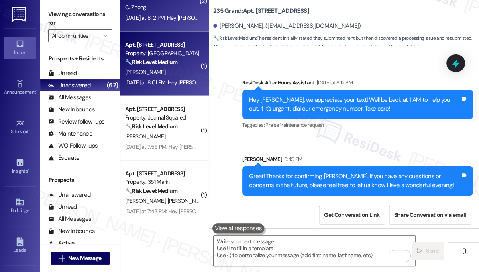
click at [179, 68] on div "[PERSON_NAME]" at bounding box center [163, 72] width 76 height 10
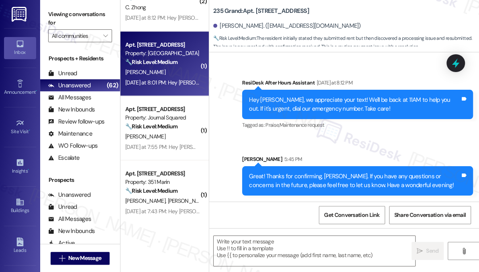
type textarea "Fetching suggested responses. Please feel free to read through the conversation…"
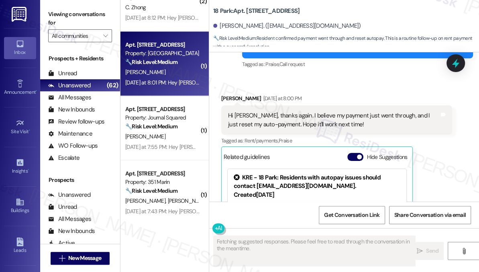
scroll to position [2133, 0]
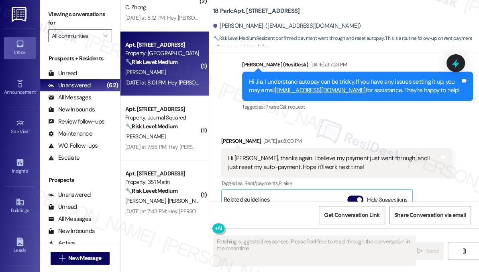
click at [276, 154] on div "Hi Jane, thanks again. I believe my payment just went through, and I just reset…" at bounding box center [333, 162] width 211 height 17
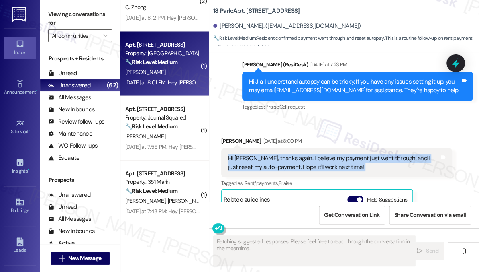
click at [277, 154] on div "Hi Jane, thanks again. I believe my payment just went through, and I just reset…" at bounding box center [333, 162] width 211 height 17
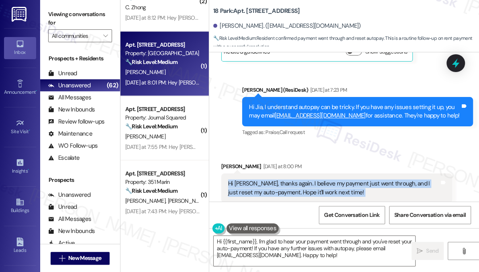
scroll to position [2060, 0]
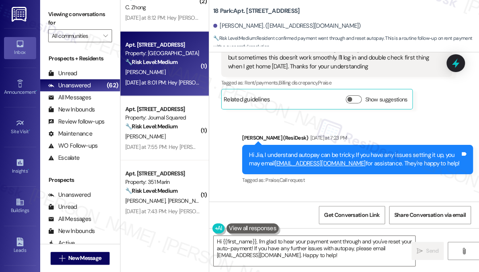
click at [330, 151] on div "Hi Jia, I understand autopay can be tricky. If you have any issues setting it u…" at bounding box center [354, 159] width 211 height 17
click at [329, 151] on div "Hi Jia, I understand autopay can be tricky. If you have any issues setting it u…" at bounding box center [354, 159] width 211 height 17
drag, startPoint x: 329, startPoint y: 130, endPoint x: 328, endPoint y: 135, distance: 5.3
click at [329, 151] on div "Hi Jia, I understand autopay can be tricky. If you have any issues setting it u…" at bounding box center [354, 159] width 211 height 17
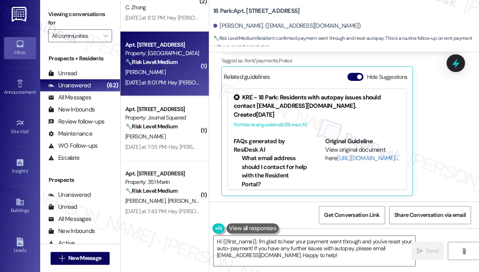
scroll to position [2206, 0]
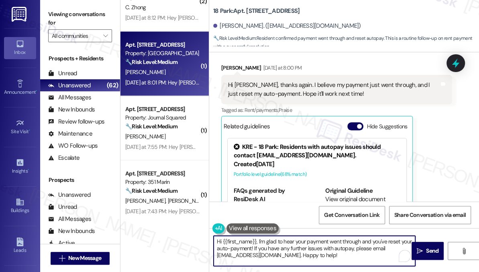
drag, startPoint x: 257, startPoint y: 241, endPoint x: 178, endPoint y: 239, distance: 79.6
click at [181, 239] on div "( 1 ) Apt. 514, 351 Marin Blvd. Property: 351 Marin ⚠️ Risk Level: High The res…" at bounding box center [300, 136] width 359 height 272
click at [351, 255] on textarea "I'm glad to hear your payment went through and you've reset your auto-payment! …" at bounding box center [315, 250] width 202 height 30
drag, startPoint x: 353, startPoint y: 256, endPoint x: 266, endPoint y: 248, distance: 87.5
click at [266, 248] on textarea "I'm glad to hear your payment went through and you've reset your auto-payment! …" at bounding box center [315, 250] width 202 height 30
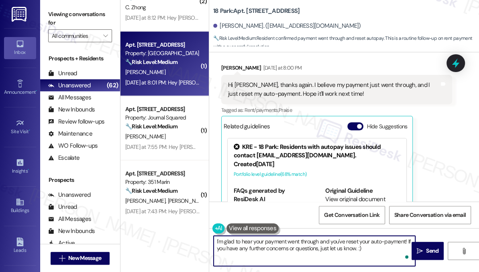
type textarea "I'm glad to hear your payment went through and you've reset your auto-payment! …"
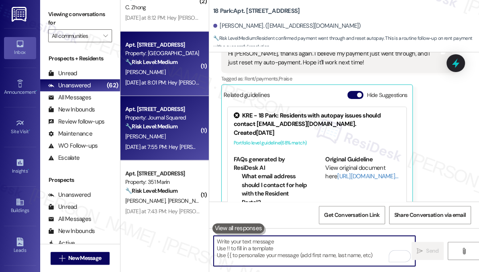
scroll to position [2239, 0]
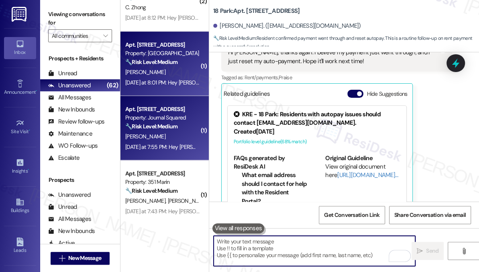
click at [190, 115] on div "Property: Journal Squared" at bounding box center [162, 117] width 74 height 8
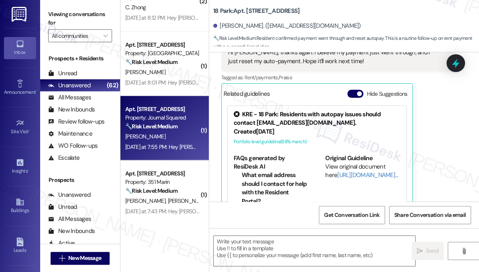
type textarea "Fetching suggested responses. Please feel free to read through the conversation…"
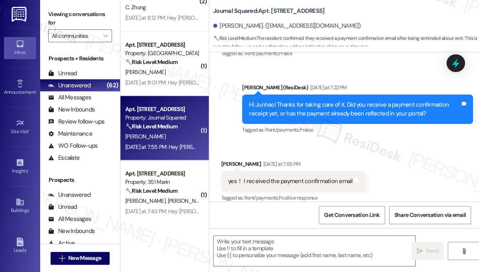
scroll to position [1783, 0]
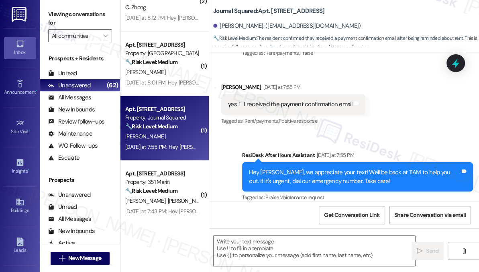
drag, startPoint x: 50, startPoint y: 9, endPoint x: 62, endPoint y: 16, distance: 14.3
click at [50, 9] on label "Viewing conversations for" at bounding box center [80, 18] width 64 height 21
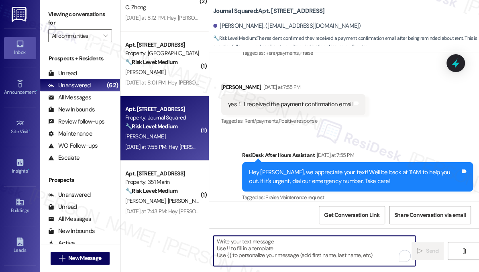
click at [248, 261] on textarea "To enrich screen reader interactions, please activate Accessibility in Grammarl…" at bounding box center [315, 250] width 202 height 30
paste textarea "Great! Thanks for confirming. If you have any questions or concerns in the futu…"
type textarea "Great! Thanks for confirming. If you have any questions or concerns in the futu…"
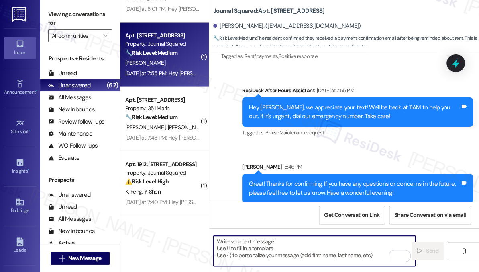
scroll to position [2714, 0]
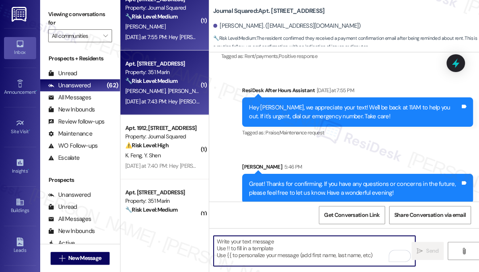
click at [169, 101] on div "Yesterday at 7:43 PM: Hey Jonathan and Ashley, we appreciate your text! We'll b…" at bounding box center [331, 101] width 413 height 7
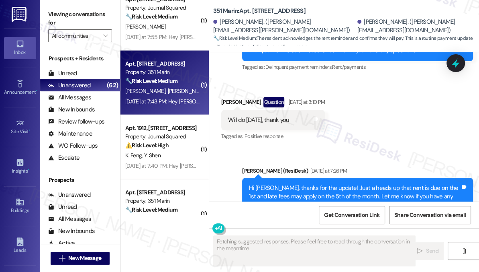
scroll to position [2118, 0]
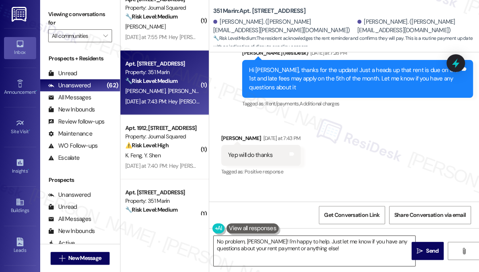
click at [264, 241] on textarea "No problem, Jonathan! I'm happy to help. Just let me know if you have any quest…" at bounding box center [315, 250] width 202 height 30
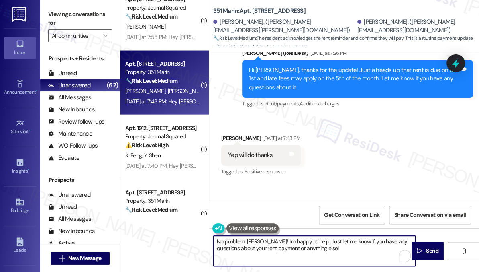
click at [264, 241] on textarea "No problem, Jonathan! I'm happy to help. Just let me know if you have any quest…" at bounding box center [315, 250] width 202 height 30
click at [300, 244] on textarea "No problem, Jonathan! I'm happy to help. Just let me know if you have any quest…" at bounding box center [315, 250] width 202 height 30
drag, startPoint x: 319, startPoint y: 247, endPoint x: 271, endPoint y: 239, distance: 48.9
click at [271, 239] on textarea "No problem, Jonathan! I'm happy to help. Just let me know if you have any quest…" at bounding box center [315, 250] width 202 height 30
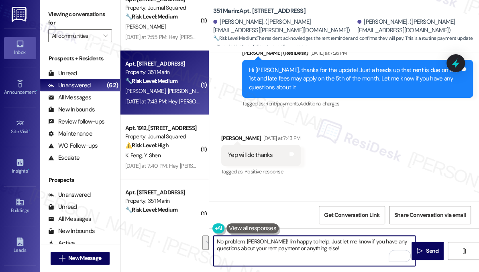
type textarea "No problem, Jonathan!"
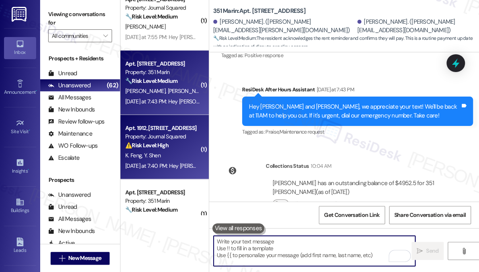
scroll to position [2333, 0]
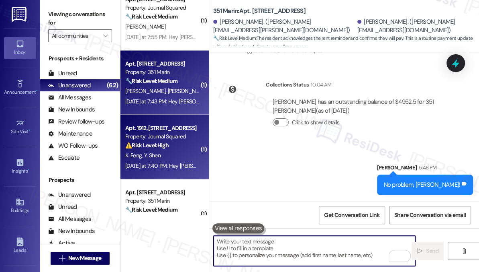
click at [154, 150] on div "K. Feng Y. Shen" at bounding box center [163, 155] width 76 height 10
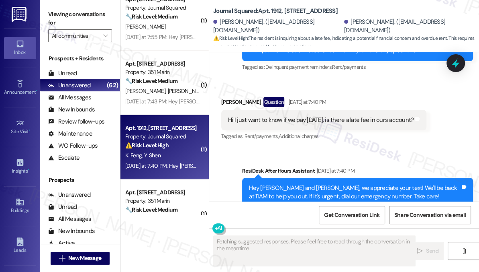
scroll to position [303, 0]
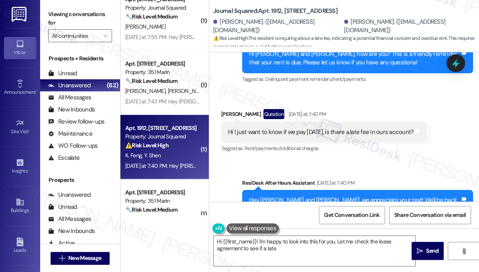
click at [319, 128] on div "Hi I just want to know if we pay tomorrow, is there a late fee in ours account?…" at bounding box center [323, 132] width 205 height 20
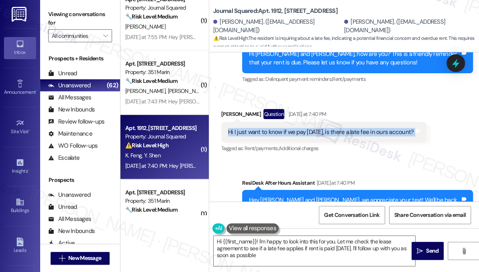
click at [319, 128] on div "Hi I just want to know if we pay tomorrow, is there a late fee in ours account?…" at bounding box center [323, 132] width 205 height 20
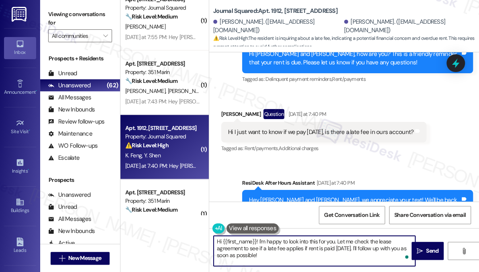
drag, startPoint x: 276, startPoint y: 255, endPoint x: 261, endPoint y: 243, distance: 19.2
click at [261, 243] on textarea "Hi {{first_name}}! I'm happy to look into this for you. Let me check the lease …" at bounding box center [315, 250] width 202 height 30
click at [226, 109] on div "Keqiang Feng Question Yesterday at 7:40 PM" at bounding box center [323, 115] width 205 height 13
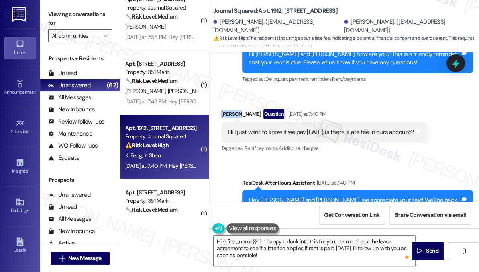
copy div "Keqiang"
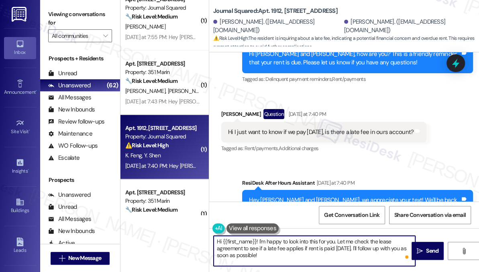
drag, startPoint x: 257, startPoint y: 242, endPoint x: 223, endPoint y: 242, distance: 34.6
click at [223, 242] on textarea "Hi {{first_name}}! I'm happy to look into this for you. Let me check the lease …" at bounding box center [315, 250] width 202 height 30
paste textarea "Keqiang"
drag, startPoint x: 262, startPoint y: 259, endPoint x: 245, endPoint y: 239, distance: 26.2
click at [245, 239] on textarea "Hi Keqiang! I'm happy to look into this for you. Let me check the lease agreeme…" at bounding box center [315, 250] width 202 height 30
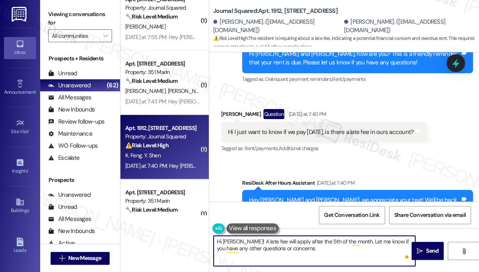
click at [310, 248] on textarea "Hi Keqiang! A late fee will apply after the 5th of the month. Let me know if yo…" at bounding box center [315, 250] width 202 height 30
type textarea "Hi Keqiang! A late fee will apply after the 5th of the month. Let me know if yo…"
click at [424, 247] on span " Send" at bounding box center [427, 250] width 25 height 8
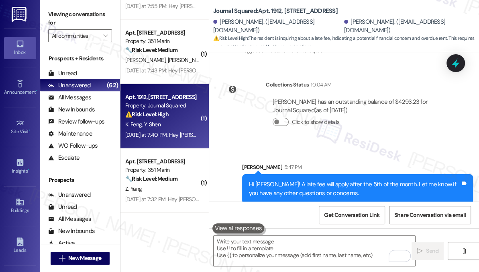
scroll to position [2787, 0]
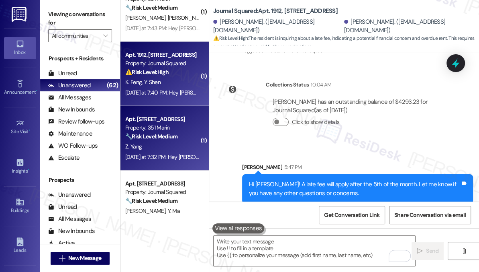
click at [178, 137] on strong "🔧 Risk Level: Medium" at bounding box center [151, 136] width 52 height 7
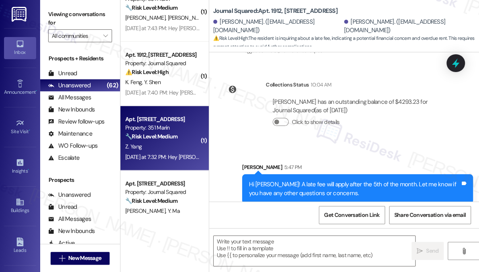
type textarea "Fetching suggested responses. Please feel free to read through the conversation…"
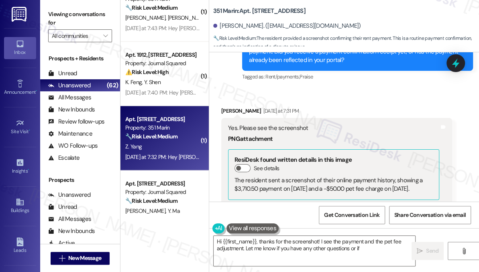
scroll to position [1036, 0]
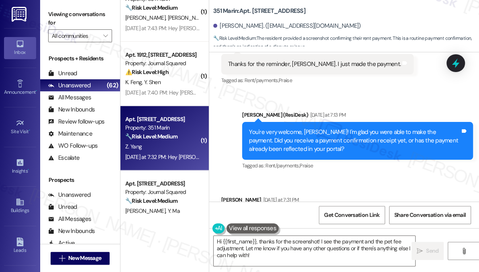
click at [304, 128] on div "You're very welcome, Zhixu! I'm glad you were able to make the payment. Did you…" at bounding box center [354, 141] width 211 height 26
click at [301, 128] on div "You're very welcome, Zhixu! I'm glad you were able to make the payment. Did you…" at bounding box center [354, 141] width 211 height 26
click at [295, 128] on div "You're very welcome, Zhixu! I'm glad you were able to make the payment. Did you…" at bounding box center [354, 141] width 211 height 26
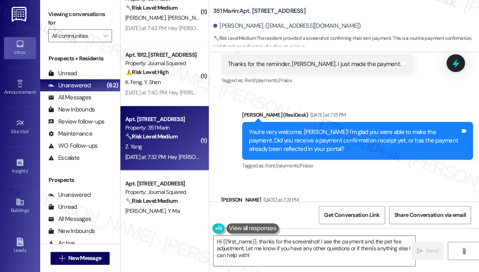
click at [293, 128] on div "You're very welcome, Zhixu! I'm glad you were able to make the payment. Did you…" at bounding box center [354, 141] width 211 height 26
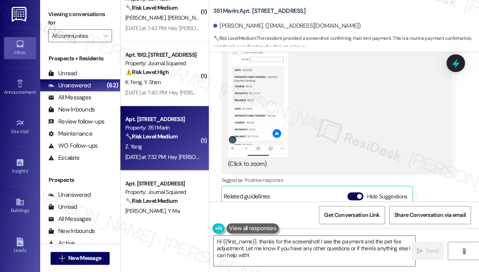
scroll to position [1233, 0]
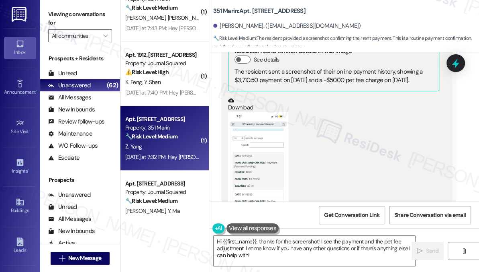
click at [293, 135] on div "(Click to zoom)" at bounding box center [333, 183] width 211 height 142
click at [283, 138] on button "Zoom image" at bounding box center [258, 177] width 60 height 131
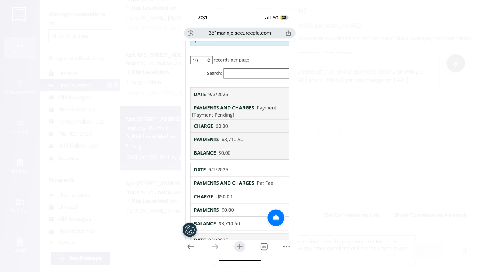
click at [341, 137] on button "Unzoom image" at bounding box center [239, 136] width 479 height 272
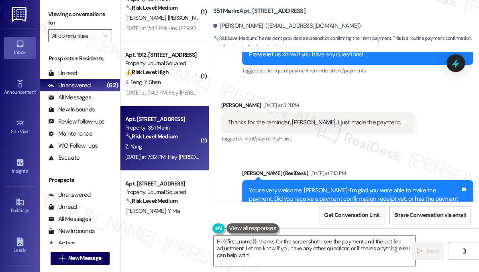
scroll to position [1160, 0]
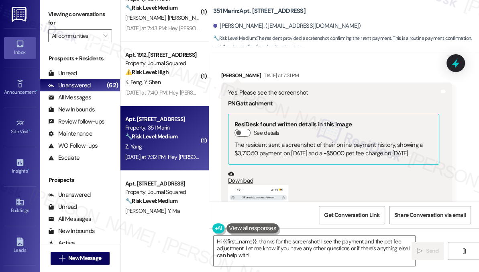
click at [252, 185] on button "Zoom image" at bounding box center [258, 250] width 60 height 131
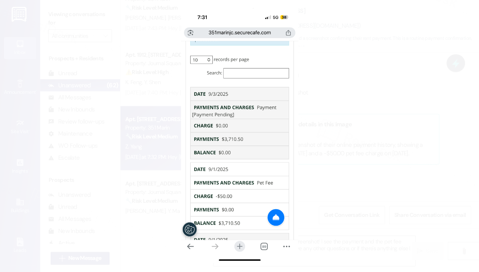
click at [342, 141] on button "Unzoom image" at bounding box center [239, 136] width 479 height 272
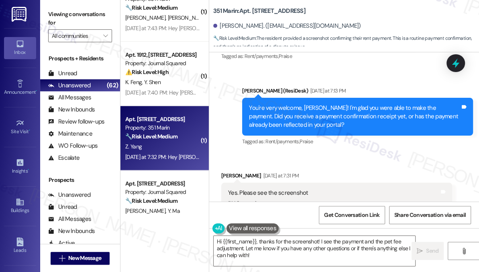
scroll to position [1013, 0]
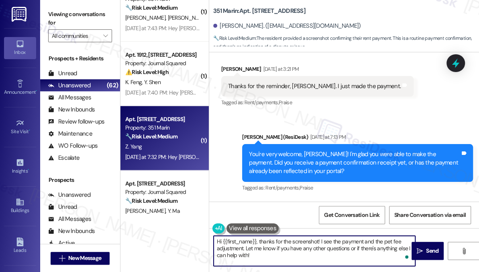
drag, startPoint x: 296, startPoint y: 254, endPoint x: 293, endPoint y: 250, distance: 5.1
click at [293, 250] on textarea "Hi {{first_name}}, thanks for the screenshot! I see the payment and the pet fee…" at bounding box center [315, 250] width 202 height 30
drag, startPoint x: 243, startPoint y: 248, endPoint x: 322, endPoint y: 236, distance: 80.1
click at [322, 236] on textarea "Hi {{first_name}}, thanks for the screenshot! I see the payment and the pet fee…" at bounding box center [315, 250] width 202 height 30
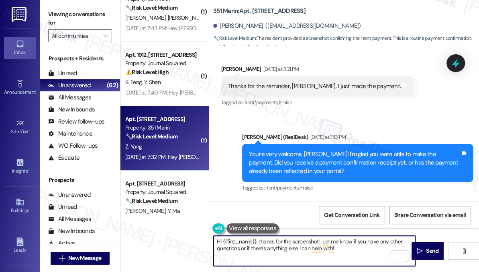
type textarea "Hi {{first_name}}, thanks for the screenshot! Let me know if you have any other…"
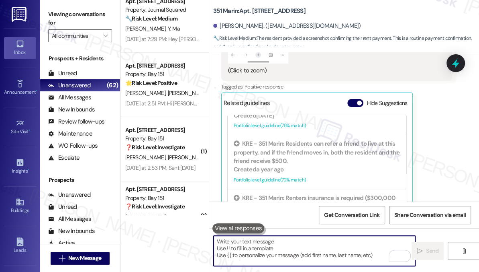
scroll to position [2927, 0]
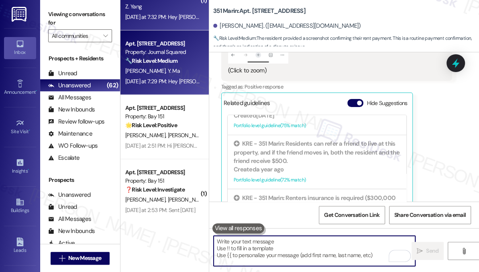
click at [180, 66] on div "M. Li Y. Ma" at bounding box center [163, 71] width 76 height 10
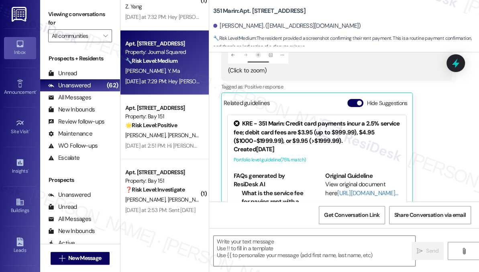
type textarea "Fetching suggested responses. Please feel free to read through the conversation…"
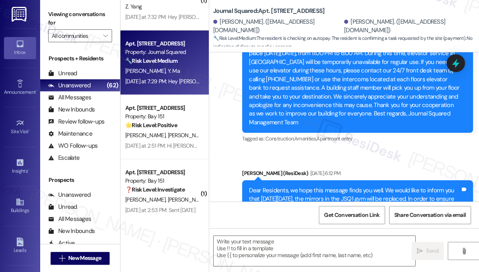
type textarea "Fetching suggested responses. Please feel free to read through the conversation…"
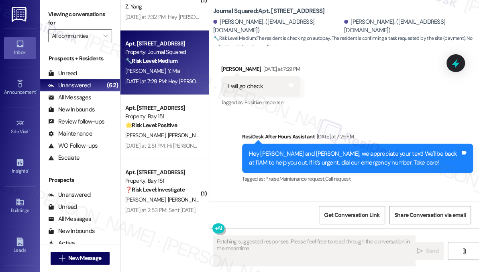
scroll to position [4780, 0]
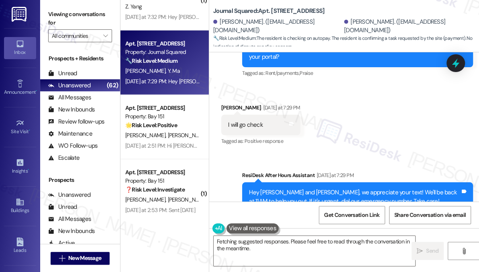
scroll to position [4790, 0]
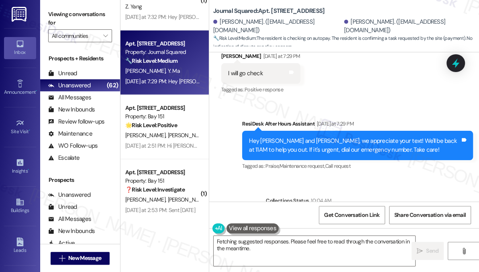
click at [283, 233] on button "Click to show details" at bounding box center [281, 237] width 16 height 8
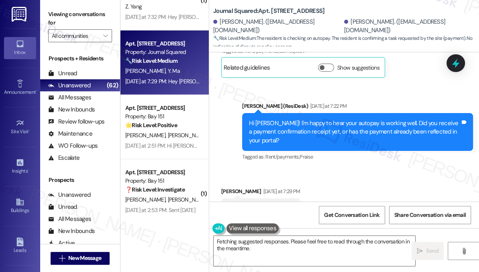
scroll to position [4655, 0]
click at [290, 119] on div "Hi [PERSON_NAME]! I'm happy to hear your autopay is working well. Did you recei…" at bounding box center [354, 132] width 211 height 26
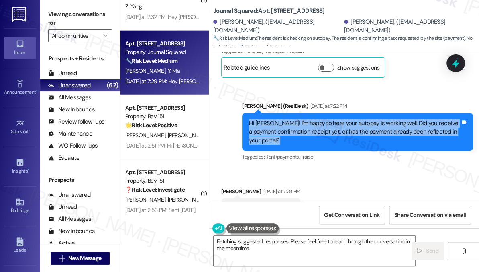
click at [290, 119] on div "Hi [PERSON_NAME]! I'm happy to hear your autopay is working well. Did you recei…" at bounding box center [354, 132] width 211 height 26
copy div "Hi [PERSON_NAME]! I'm happy to hear your autopay is working well. Did you recei…"
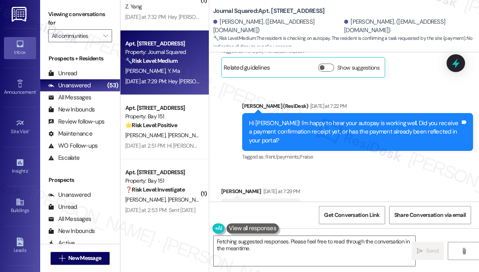
click at [45, 11] on div "Viewing conversations for All communities " at bounding box center [80, 25] width 80 height 50
click at [231, 198] on div "I will go check Tags and notes" at bounding box center [260, 208] width 79 height 20
click at [243, 204] on div "I will go check" at bounding box center [245, 208] width 35 height 8
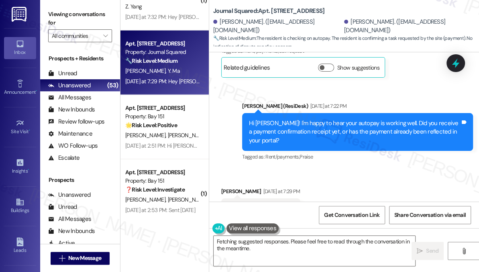
click at [243, 204] on div "I will go check" at bounding box center [245, 208] width 35 height 8
copy div "I will go check Tags and notes"
click at [57, 18] on label "Viewing conversations for" at bounding box center [80, 18] width 64 height 21
drag, startPoint x: 60, startPoint y: 22, endPoint x: 70, endPoint y: 37, distance: 17.4
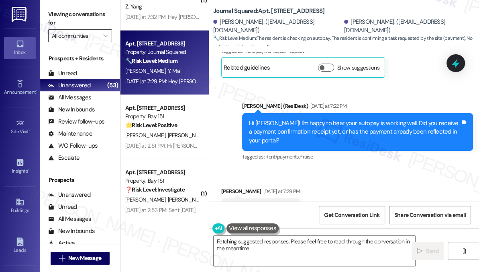
click at [60, 22] on label "Viewing conversations for" at bounding box center [80, 18] width 64 height 21
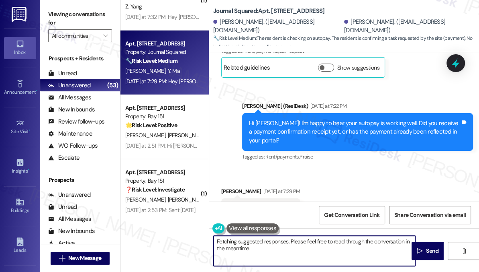
click at [248, 239] on textarea "Hi [PERSON_NAME] and [PERSON_NAME], I'm glad to hear your autopay is working we…" at bounding box center [315, 250] width 202 height 30
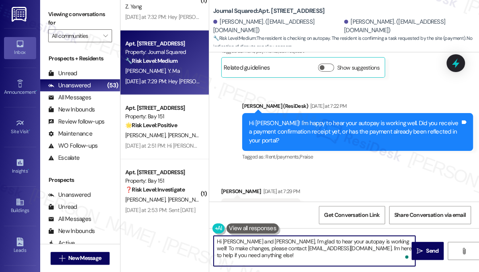
paste textarea "Perfect, thank you! Once you’ve had a chance to check, just let me know what yo…"
click at [226, 187] on div "[PERSON_NAME] [DATE] at 7:29 PM" at bounding box center [260, 192] width 79 height 11
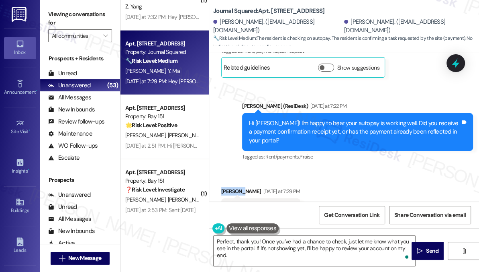
click at [226, 187] on div "[PERSON_NAME] [DATE] at 7:29 PM" at bounding box center [260, 192] width 79 height 11
copy div "Minghao"
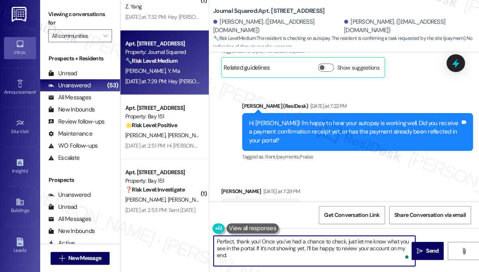
drag, startPoint x: 238, startPoint y: 240, endPoint x: 190, endPoint y: 236, distance: 48.4
click at [190, 238] on div "( 1 ) Apt. [STREET_ADDRESS] Property: 351 Marin 🔧 Risk Level: Medium The reside…" at bounding box center [300, 136] width 359 height 272
paste textarea "Minghao"
click at [345, 248] on textarea "Thank you, [PERSON_NAME]! Once you’ve had a chance to check, just let me know w…" at bounding box center [315, 250] width 202 height 30
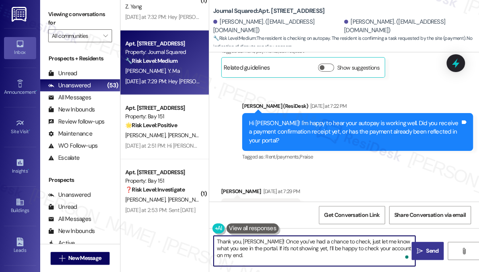
type textarea "Thank you, [PERSON_NAME]! Once you’ve had a chance to check, just let me know w…"
click at [431, 255] on button " Send" at bounding box center [428, 251] width 32 height 18
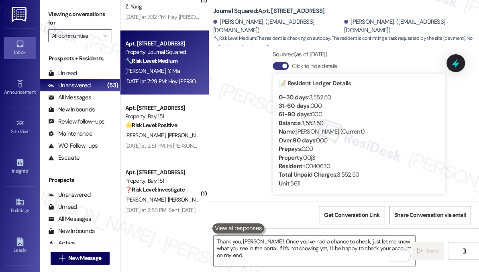
scroll to position [4984, 0]
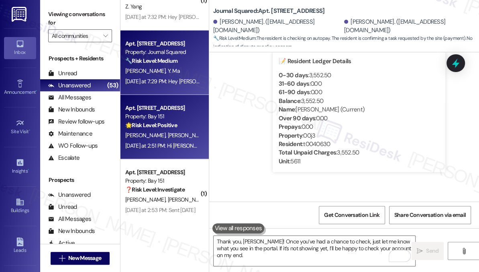
click at [185, 127] on div "🌟 Risk Level: Positive The resident is expressing positive sentiment about a pr…" at bounding box center [162, 125] width 74 height 8
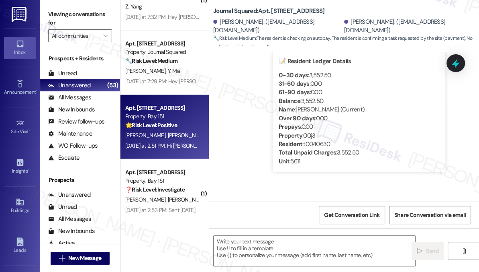
type textarea "Fetching suggested responses. Please feel free to read through the conversation…"
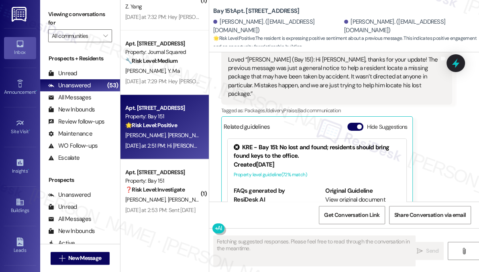
scroll to position [49437, 0]
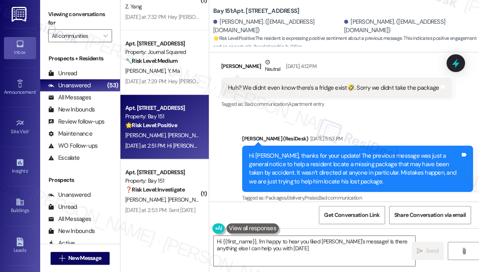
type textarea "Hi {{first_name}}, I'm happy to hear you liked [PERSON_NAME]'s message! Is ther…"
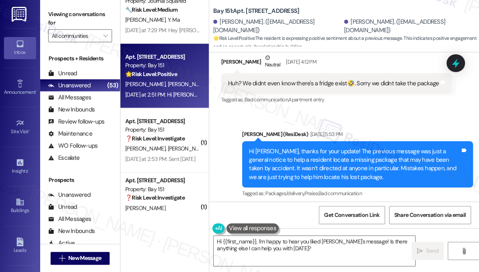
scroll to position [3000, 0]
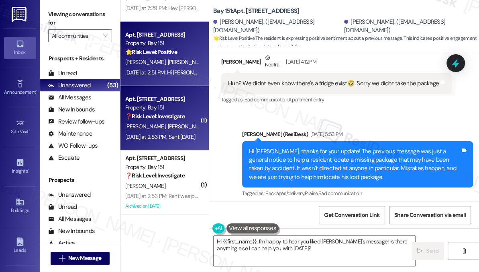
click at [179, 103] on div "Apt. 1409, 151 Center Street" at bounding box center [162, 99] width 74 height 8
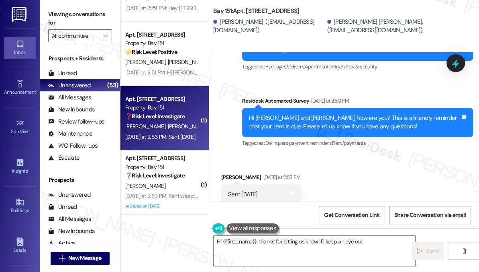
scroll to position [16394, 0]
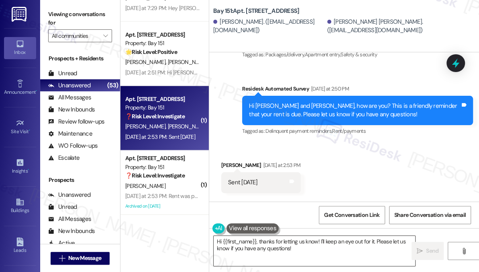
click at [280, 243] on textarea "Hi {{first_name}}, thanks for letting us know! I'll keep an eye out for it. Ple…" at bounding box center [315, 250] width 202 height 30
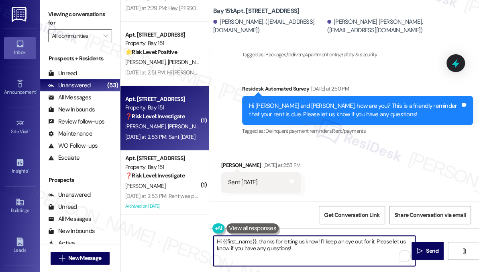
click at [280, 243] on textarea "Hi {{first_name}}, thanks for letting us know! I'll keep an eye out for it. Ple…" at bounding box center [315, 250] width 202 height 30
click at [322, 245] on textarea "Hi {{first_name}}, thanks for letting us know! I'll keep an eye out for it. Ple…" at bounding box center [315, 250] width 202 height 30
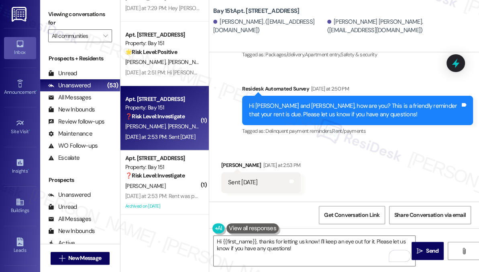
drag, startPoint x: 52, startPoint y: 11, endPoint x: 65, endPoint y: 29, distance: 21.5
click at [52, 11] on label "Viewing conversations for" at bounding box center [80, 18] width 64 height 21
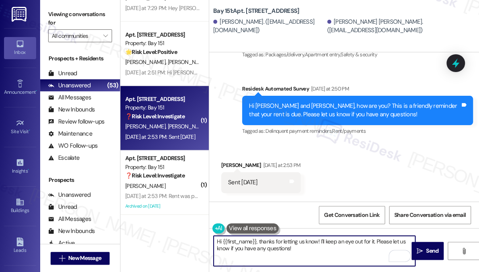
click at [255, 240] on textarea "Hi {{first_name}}, thanks for letting us know! I'll keep an eye out for it. Ple…" at bounding box center [315, 250] width 202 height 30
paste textarea "! Thanks for taking care of it. Did you receive a payment confirmation receipt …"
click at [226, 161] on div "Maris Fraga Yesterday at 2:53 PM" at bounding box center [261, 166] width 80 height 11
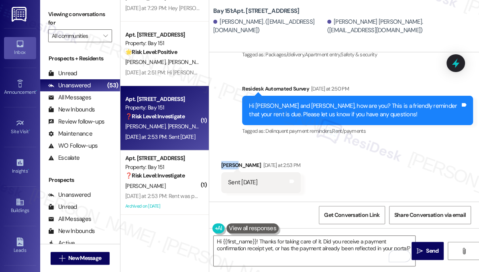
click at [226, 161] on div "Maris Fraga Yesterday at 2:53 PM" at bounding box center [261, 166] width 80 height 11
copy div "Maris"
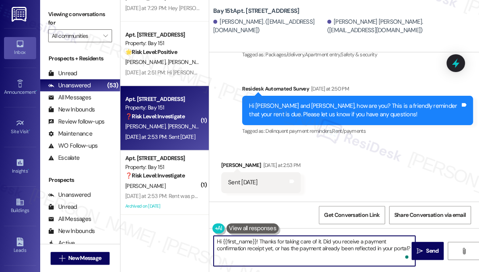
drag, startPoint x: 222, startPoint y: 236, endPoint x: 254, endPoint y: 236, distance: 32.5
click at [257, 236] on textarea "Hi {{first_name}}! Thanks for taking care of it. Did you receive a payment conf…" at bounding box center [315, 250] width 202 height 30
paste textarea "Maris"
type textarea "Hi Maris! Thanks for taking care of it. Did you receive a payment confirmation …"
click at [347, 242] on textarea "Hi Maris! Thanks for taking care of it. Did you receive a payment confirmation …" at bounding box center [315, 250] width 202 height 30
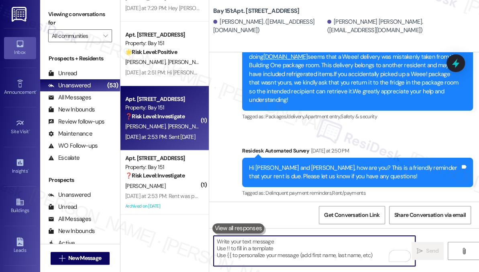
scroll to position [16311, 0]
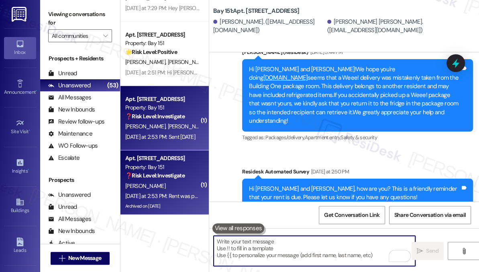
click at [166, 164] on div "Property: Bay 151" at bounding box center [162, 167] width 74 height 8
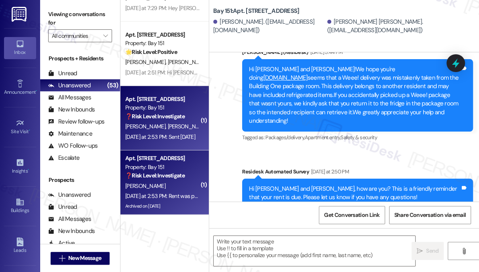
type textarea "Fetching suggested responses. Please feel free to read through the conversation…"
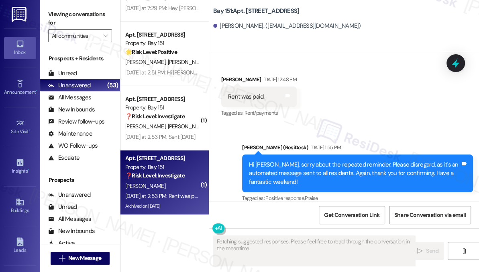
scroll to position [28381, 0]
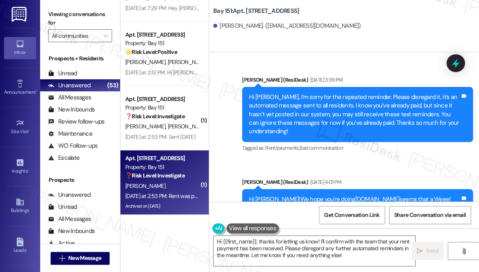
scroll to position [28418, 0]
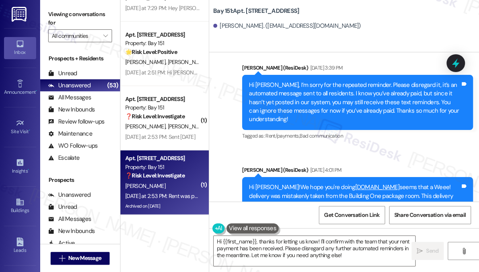
click at [53, 18] on label "Viewing conversations for" at bounding box center [80, 18] width 64 height 21
click at [287, 246] on textarea "Hi {{first_name}}, thanks for letting us know! I'll confirm with the team that …" at bounding box center [315, 250] width 202 height 30
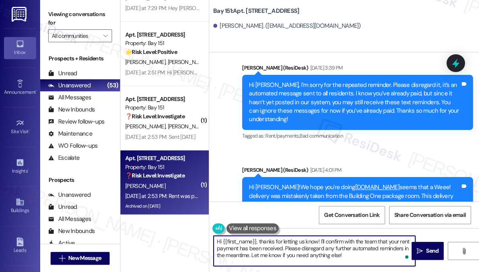
paste textarea "! Thanks for taking care of it. Did you receive a payment confirmation receipt …"
type textarea "Hi {{first_name}}! Thanks for taking care of it. Did you receive a payment conf…"
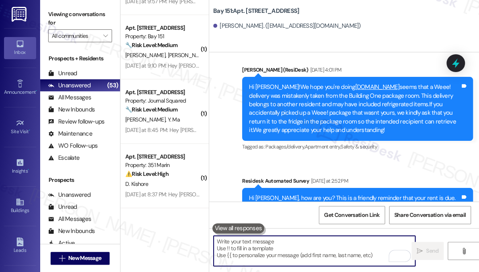
scroll to position [2196, 0]
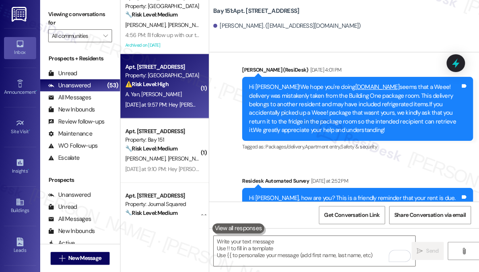
click at [166, 97] on div "A. Yan R. Zhang" at bounding box center [163, 94] width 76 height 10
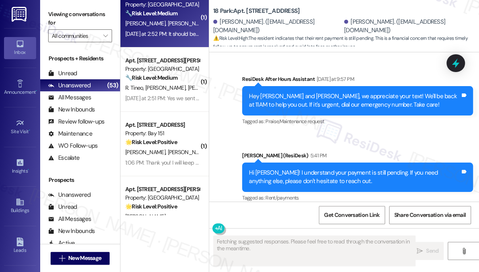
scroll to position [1612, 0]
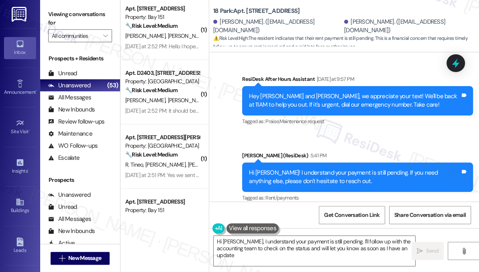
type textarea "Hi Anna, I understand your payment is still pending. I'll follow up with the ac…"
click at [77, 73] on div "Unread (0)" at bounding box center [80, 73] width 80 height 12
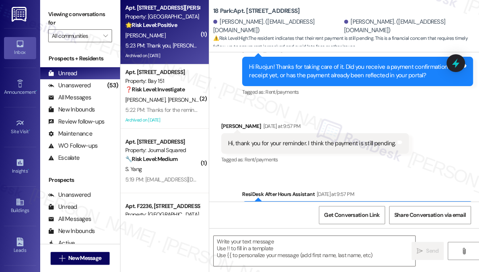
type textarea "Fetching suggested responses. Please feel free to read through the conversation…"
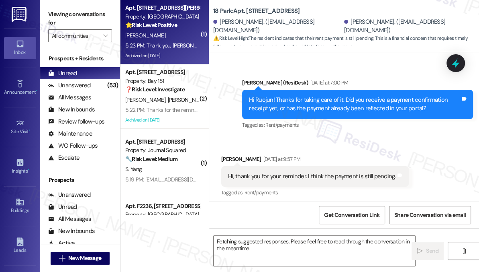
scroll to position [2149, 0]
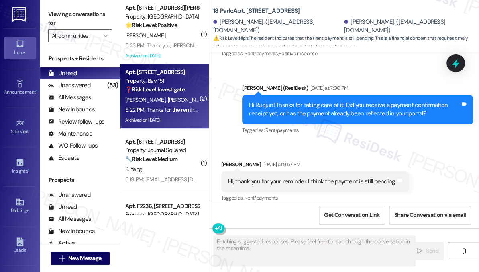
click at [157, 108] on div "5:22 PM: Thanks for the reminder 5:22 PM: Thanks for the reminder" at bounding box center [163, 109] width 77 height 7
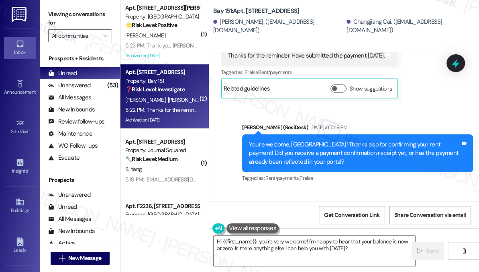
scroll to position [2405, 0]
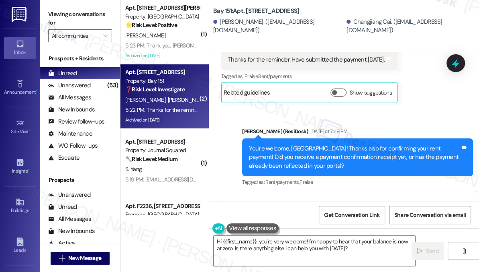
click at [313, 144] on div "You're welcome, Changjiang! Thanks also for confirming your rent payment! Did y…" at bounding box center [354, 157] width 211 height 26
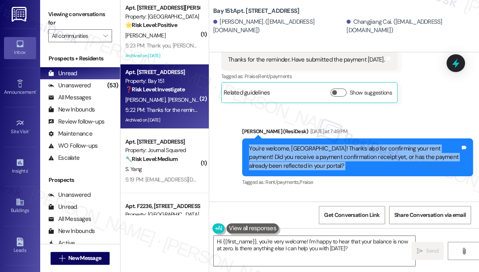
click at [313, 144] on div "You're welcome, Changjiang! Thanks also for confirming your rent payment! Did y…" at bounding box center [354, 157] width 211 height 26
click at [308, 144] on div "You're welcome, Changjiang! Thanks also for confirming your rent payment! Did y…" at bounding box center [354, 157] width 211 height 26
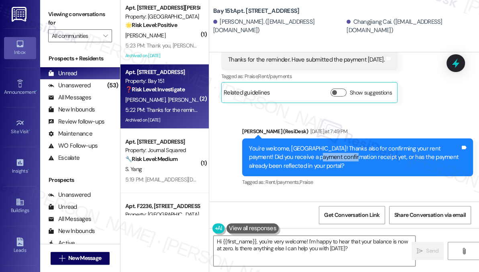
click at [308, 144] on div "You're welcome, Changjiang! Thanks also for confirming your rent payment! Did y…" at bounding box center [354, 157] width 211 height 26
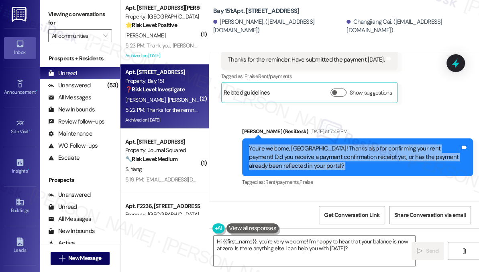
click at [308, 144] on div "You're welcome, Changjiang! Thanks also for confirming your rent payment! Did y…" at bounding box center [354, 157] width 211 height 26
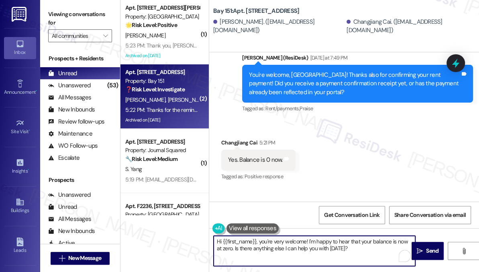
drag, startPoint x: 260, startPoint y: 242, endPoint x: 204, endPoint y: 239, distance: 55.9
click at [201, 241] on div "( 1 ) Apt. A2249, 4883 Riley Road Property: Madison Farms 🌟 Risk Level: Positiv…" at bounding box center [300, 136] width 359 height 272
drag, startPoint x: 323, startPoint y: 249, endPoint x: 384, endPoint y: 241, distance: 62.1
click at [384, 241] on textarea "You're very welcome! I'm happy to hear that your balance is now at zero. Is the…" at bounding box center [315, 250] width 202 height 30
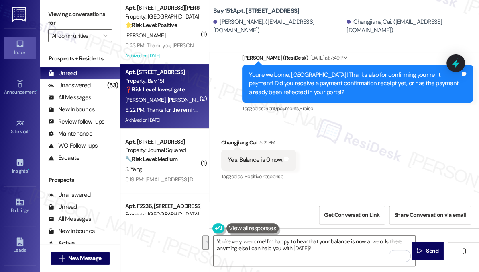
drag, startPoint x: 53, startPoint y: 25, endPoint x: 125, endPoint y: 65, distance: 83.5
click at [53, 25] on label "Viewing conversations for" at bounding box center [80, 18] width 64 height 21
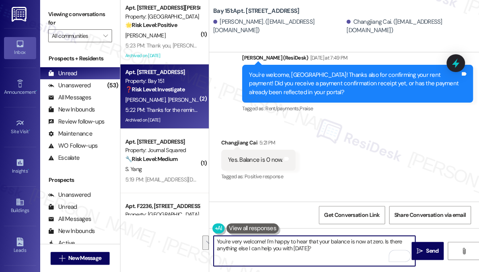
drag, startPoint x: 336, startPoint y: 250, endPoint x: 384, endPoint y: 239, distance: 48.8
click at [384, 239] on textarea "You're very welcome! I'm happy to hear that your balance is now at zero. Is the…" at bounding box center [315, 250] width 202 height 30
paste textarea "f you have any questions or concerns in the future, please feel free to let us …"
click at [295, 256] on textarea "You're very welcome! I'm happy to hear that your balance is now at zero. If you…" at bounding box center [315, 250] width 202 height 30
type textarea "You're very welcome! I'm happy to hear that your balance is now at zero. If you…"
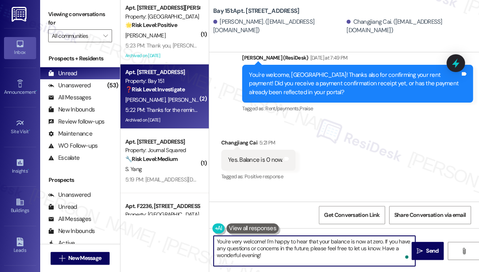
click at [231, 138] on div "Changjiang Cai 5:21 PM" at bounding box center [258, 143] width 74 height 11
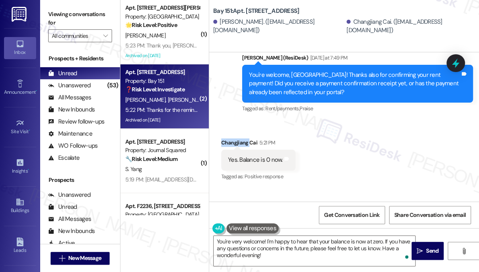
click at [231, 138] on div "Changjiang Cai 5:21 PM" at bounding box center [258, 143] width 74 height 11
copy div "Changjiang"
click at [334, 164] on div "Received via SMS Changjiang Cai 5:21 PM Yes. Balance is 0 now. Tags and notes T…" at bounding box center [344, 182] width 270 height 125
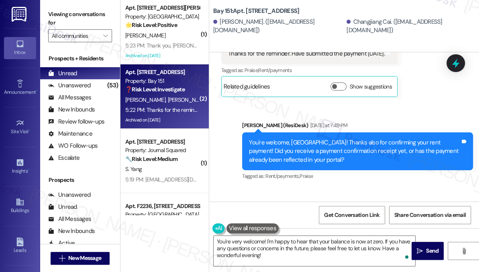
scroll to position [2368, 0]
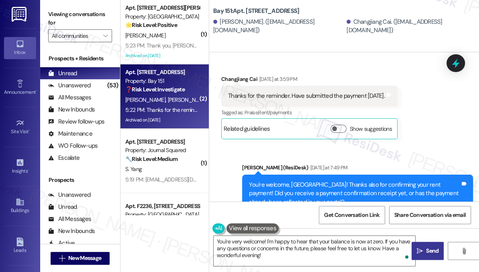
click at [421, 252] on icon "" at bounding box center [420, 251] width 6 height 6
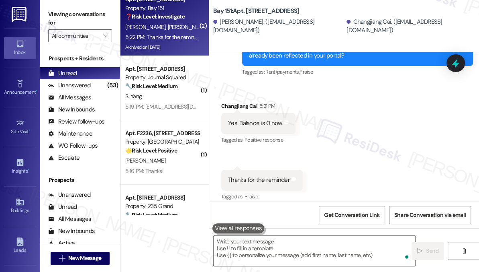
scroll to position [2551, 0]
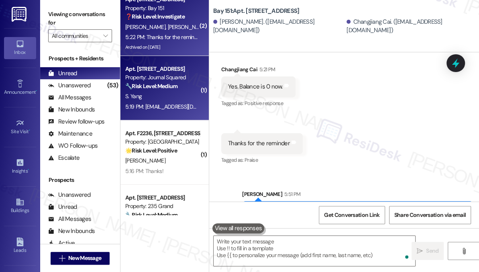
click at [163, 86] on strong "🔧 Risk Level: Medium" at bounding box center [151, 85] width 52 height 7
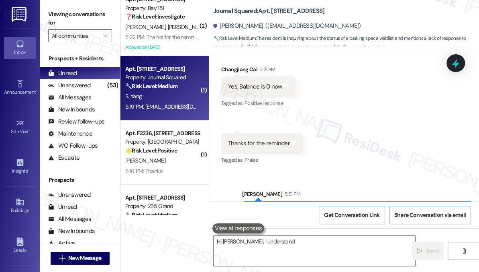
scroll to position [248, 0]
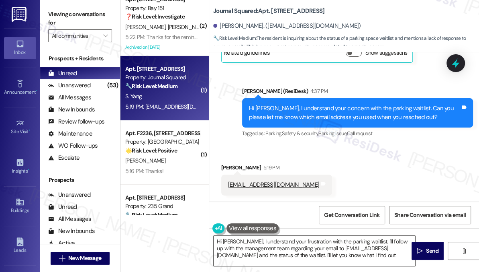
click at [288, 250] on textarea "Hi Shaoqing, I understand your frustration with the parking waitlist. I'll foll…" at bounding box center [315, 250] width 202 height 30
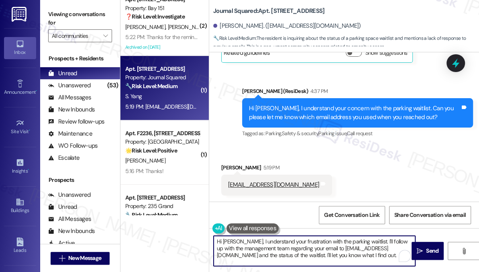
click at [288, 250] on textarea "Hi Shaoqing, I understand your frustration with the parking waitlist. I'll foll…" at bounding box center [315, 250] width 202 height 30
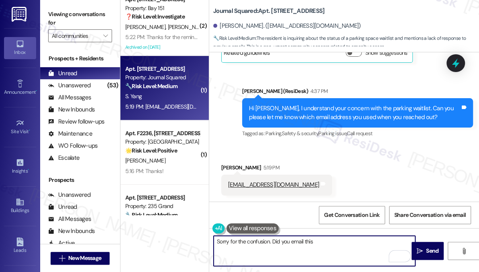
scroll to position [175, 0]
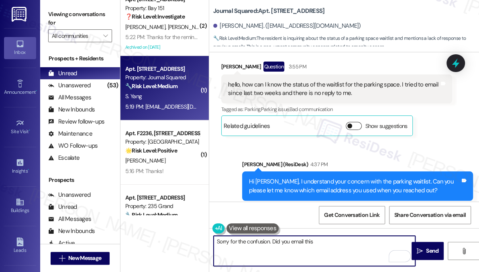
click at [354, 124] on button "Show suggestions" at bounding box center [354, 126] width 16 height 8
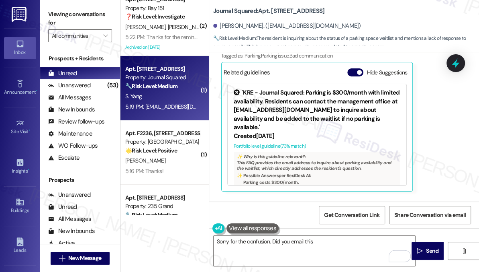
scroll to position [211, 0]
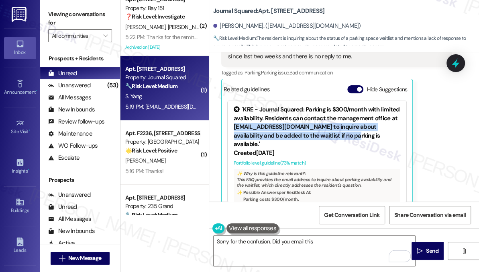
drag, startPoint x: 255, startPoint y: 128, endPoint x: 370, endPoint y: 135, distance: 115.9
click at [370, 135] on div "'KRE - Journal Squared: Parking is $300/month with limited availability. Reside…" at bounding box center [317, 126] width 167 height 43
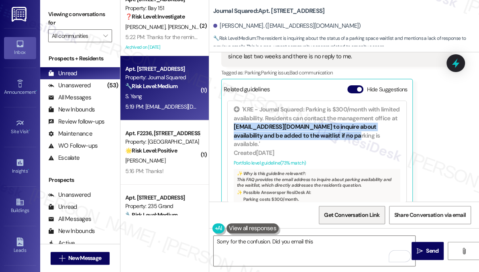
copy div "jsqmgmt@thekregroup.com to inquire about availability and be added to the waitl…"
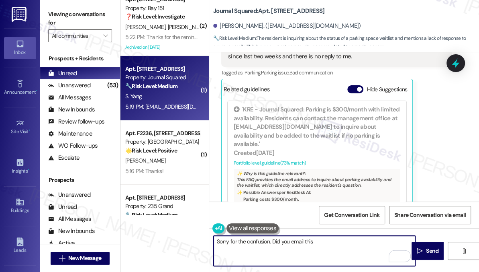
click at [325, 242] on textarea "Sorry for the confusion. Did you email this" at bounding box center [315, 250] width 202 height 30
paste textarea "jsqmgmt@thekregroup.com to inquire about availability and be added to the waitl…"
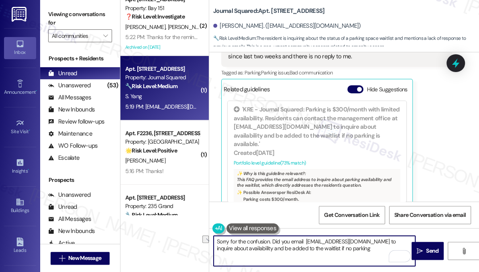
drag, startPoint x: 243, startPoint y: 249, endPoint x: 345, endPoint y: 249, distance: 102.1
click at [345, 249] on textarea "Sorry for the confusion. Did you email jsqmgmt@thekregroup.com to inquire about…" at bounding box center [315, 250] width 202 height 30
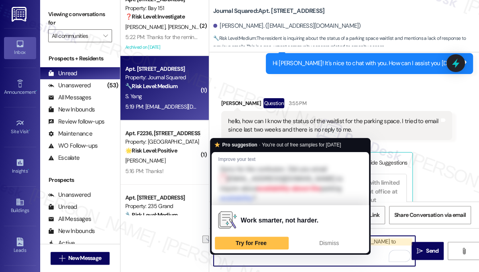
drag, startPoint x: 257, startPoint y: 249, endPoint x: 218, endPoint y: 249, distance: 39.0
click at [218, 249] on textarea "Sorry for the confusion. Did you email jsqmgmt@thekregroup.com to inquire about…" at bounding box center [315, 250] width 202 height 30
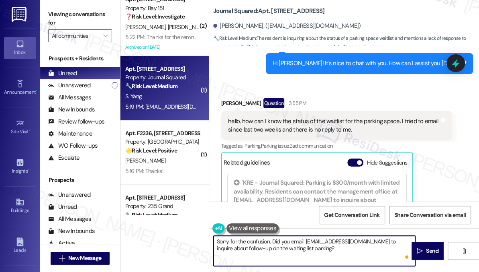
click at [322, 243] on textarea "Sorry for the confusion. Did you email jsqmgmt@thekregroup.com to inquire about…" at bounding box center [315, 250] width 202 height 30
click at [284, 248] on textarea "Sorry for the confusion. Did you email jsqmgmt@thekregroup.com to inquire about…" at bounding box center [315, 250] width 202 height 30
drag, startPoint x: 283, startPoint y: 248, endPoint x: 287, endPoint y: 247, distance: 4.3
click at [283, 248] on textarea "Sorry for the confusion. Did you email jsqmgmt@thekregroup.com to inquire about…" at bounding box center [315, 250] width 202 height 30
drag, startPoint x: 270, startPoint y: 241, endPoint x: 214, endPoint y: 239, distance: 56.3
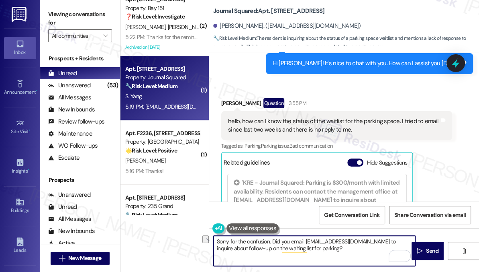
click at [214, 239] on textarea "Sorry for the confusion. Did you email jsqmgmt@thekregroup.com to inquire about…" at bounding box center [315, 250] width 202 height 30
click at [318, 249] on textarea "Thanks for confirming. Did you email jsqmgmt@thekregroup.com to inquire about f…" at bounding box center [315, 250] width 202 height 30
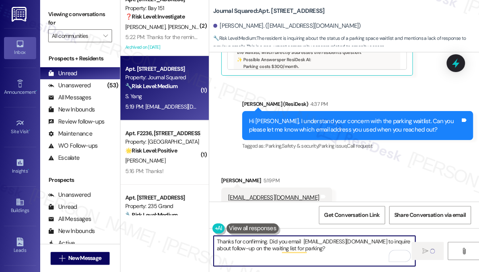
scroll to position [357, 0]
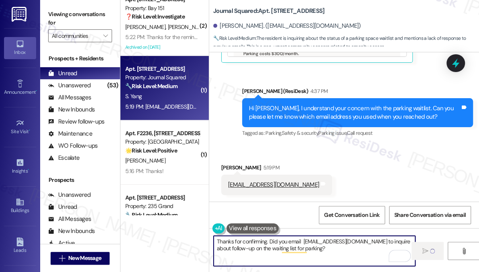
type textarea "Fetching suggested responses. Please feel free to read through the conversation…"
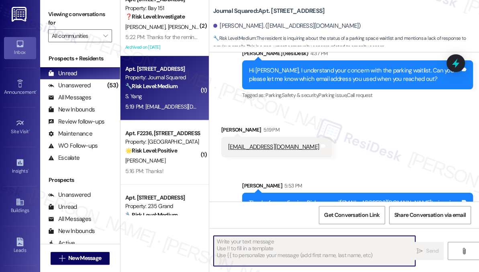
scroll to position [421, 0]
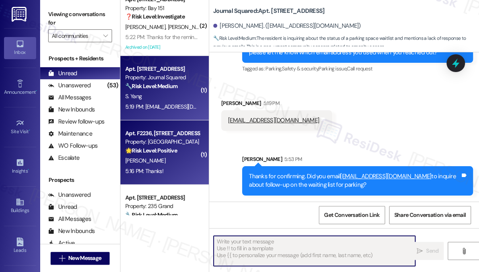
click at [176, 157] on div "P. Santora" at bounding box center [163, 161] width 76 height 10
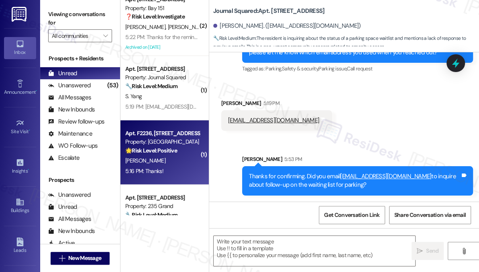
type textarea "Fetching suggested responses. Please feel free to read through the conversation…"
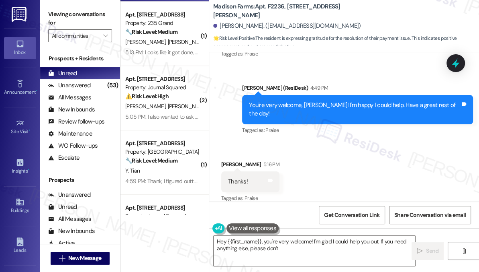
scroll to position [1589, 0]
type textarea "Hey {{first_name}}, you're very welcome! I'm glad I could help you out. If you …"
click at [385, 98] on div "You're very welcome, Paul! I'm happy I could help. Have a great rest of the day…" at bounding box center [357, 109] width 231 height 29
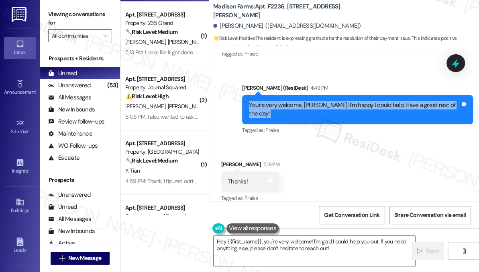
click at [385, 98] on div "You're very welcome, Paul! I'm happy I could help. Have a great rest of the day…" at bounding box center [357, 109] width 231 height 29
click at [249, 243] on textarea "Hey {{first_name}}, you're very welcome! I'm glad I could help you out. If you …" at bounding box center [315, 250] width 202 height 30
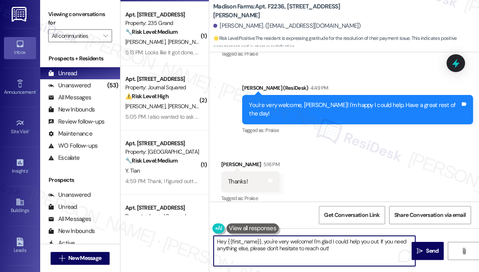
drag, startPoint x: 249, startPoint y: 243, endPoint x: 231, endPoint y: 206, distance: 40.6
click at [249, 243] on textarea "Hey {{first_name}}, you're very welcome! I'm glad I could help you out. If you …" at bounding box center [315, 250] width 202 height 30
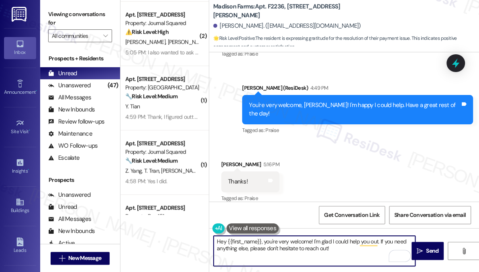
scroll to position [219, 0]
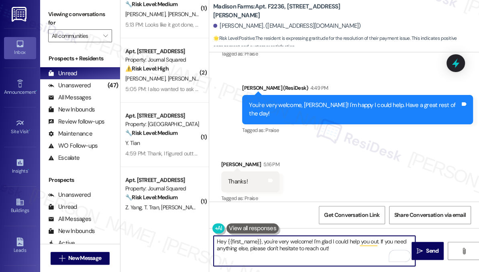
click at [273, 246] on textarea "Hey {{first_name}}, you're very welcome! I'm glad I could help you out. If you …" at bounding box center [315, 250] width 202 height 30
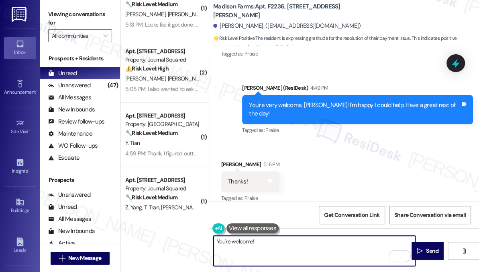
type textarea "You're welcome!"
click at [227, 160] on div "Paul Santora 5:16 PM" at bounding box center [250, 165] width 58 height 11
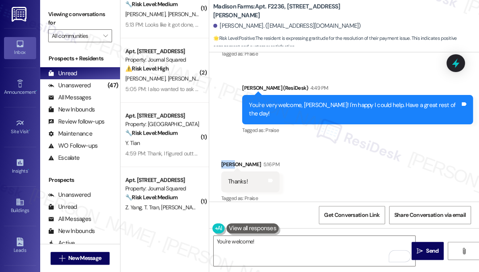
drag, startPoint x: 227, startPoint y: 153, endPoint x: 290, endPoint y: 228, distance: 98.2
click at [227, 160] on div "Paul Santora 5:16 PM" at bounding box center [250, 165] width 58 height 11
click at [287, 245] on textarea "You're welcome!" at bounding box center [315, 250] width 202 height 30
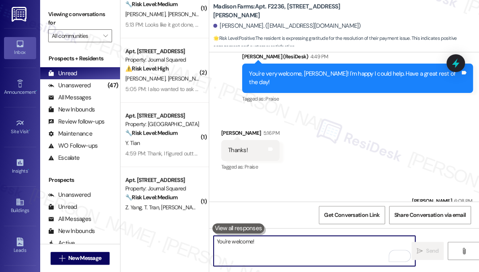
scroll to position [1645, 0]
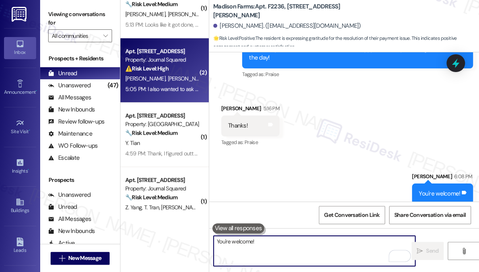
click at [168, 80] on span "[PERSON_NAME]" at bounding box center [188, 78] width 40 height 7
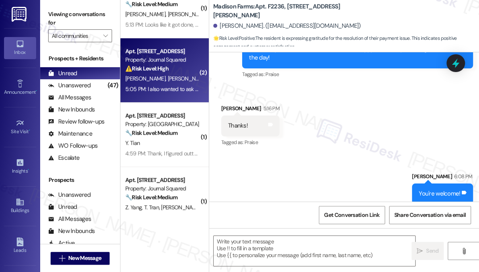
type textarea "Fetching suggested responses. Please feel free to read through the conversation…"
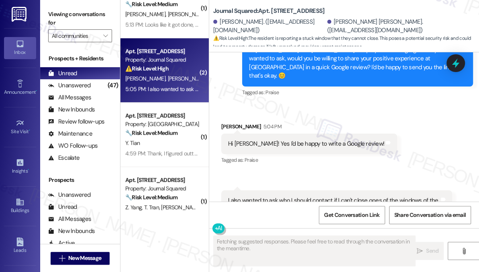
scroll to position [1083, 0]
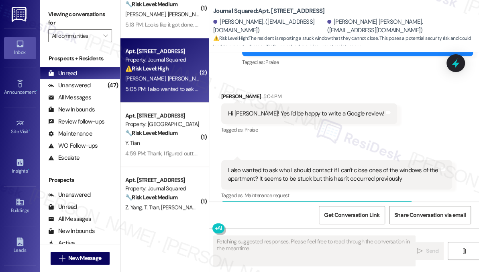
click at [289, 103] on div "Hi Jane! Yes I'd be happy to write a Google review! Tags and notes" at bounding box center [309, 113] width 176 height 20
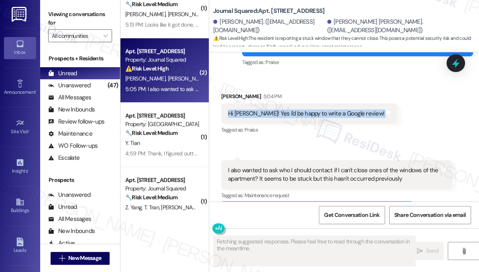
click at [289, 103] on div "Hi Jane! Yes I'd be happy to write a Google review! Tags and notes" at bounding box center [309, 113] width 176 height 20
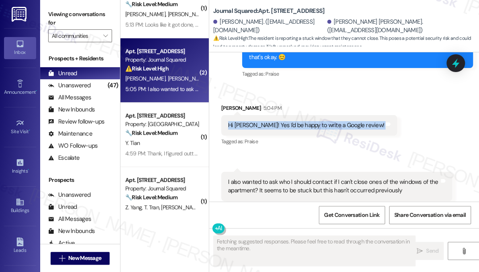
scroll to position [1084, 0]
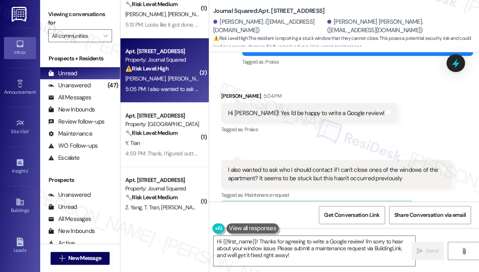
click at [282, 166] on div "I also wanted to ask who I should contact if I can't close ones of the windows …" at bounding box center [333, 174] width 211 height 17
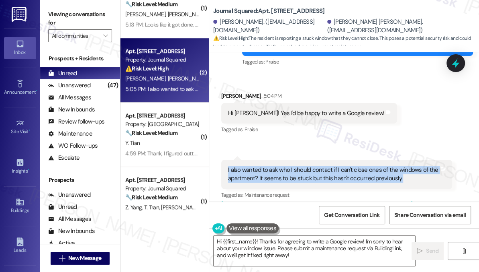
click at [282, 166] on div "I also wanted to ask who I should contact if I can't close ones of the windows …" at bounding box center [333, 174] width 211 height 17
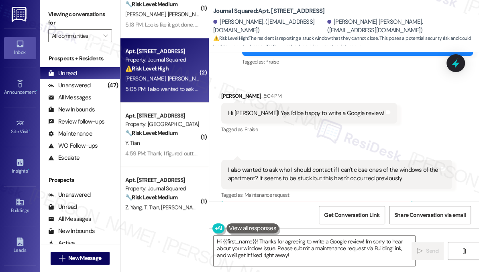
click at [330, 115] on div "Received via SMS Giuliana Cascarano 5:04 PM Hi Jane! Yes I'd be happy to write …" at bounding box center [344, 151] width 270 height 154
click at [327, 160] on div "I also wanted to ask who I should contact if I can't close ones of the windows …" at bounding box center [336, 174] width 231 height 29
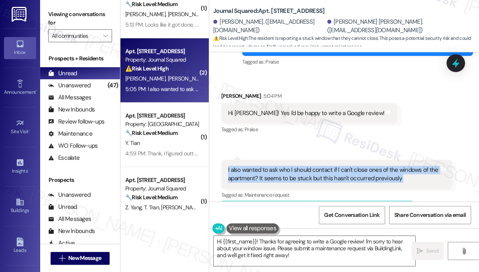
click at [327, 160] on div "I also wanted to ask who I should contact if I can't close ones of the windows …" at bounding box center [336, 174] width 231 height 29
click at [335, 166] on div "I also wanted to ask who I should contact if I can't close ones of the windows …" at bounding box center [333, 174] width 211 height 17
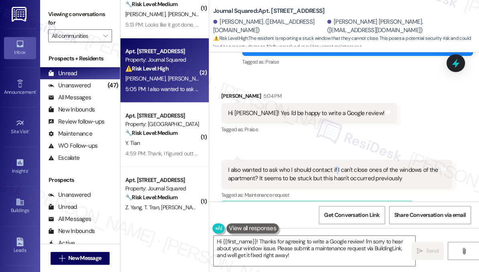
click at [335, 166] on div "I also wanted to ask who I should contact if I can't close ones of the windows …" at bounding box center [333, 174] width 211 height 17
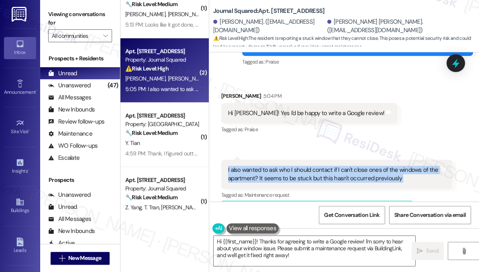
click at [335, 166] on div "I also wanted to ask who I should contact if I can't close ones of the windows …" at bounding box center [333, 174] width 211 height 17
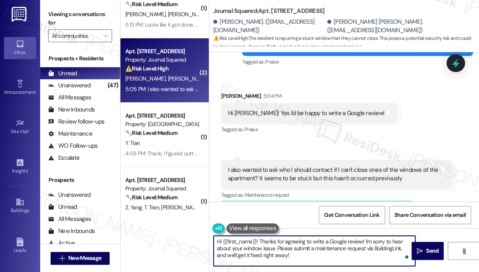
drag, startPoint x: 320, startPoint y: 256, endPoint x: 286, endPoint y: 250, distance: 34.6
click at [286, 250] on textarea "Hi {{first_name}}! Thanks for agreeing to write a Google review! I'm sorry to h…" at bounding box center [315, 250] width 202 height 30
click at [299, 253] on textarea "Hi {{first_name}}! Thanks for agreeing to write a Google review! I'm sorry to h…" at bounding box center [315, 250] width 202 height 30
click at [282, 249] on textarea "Hi {{first_name}}! Thanks for agreeing to write a Google review! I'm sorry to h…" at bounding box center [315, 250] width 202 height 30
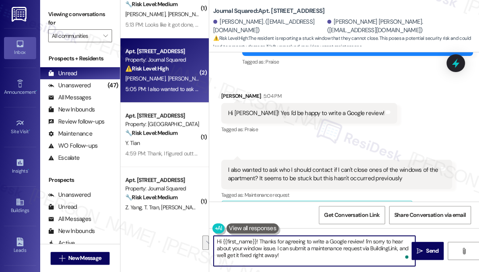
drag, startPoint x: 324, startPoint y: 258, endPoint x: 361, endPoint y: 249, distance: 37.7
click at [361, 249] on textarea "Hi {{first_name}}! Thanks for agreeing to write a Google review! I'm sorry to h…" at bounding box center [315, 250] width 202 height 30
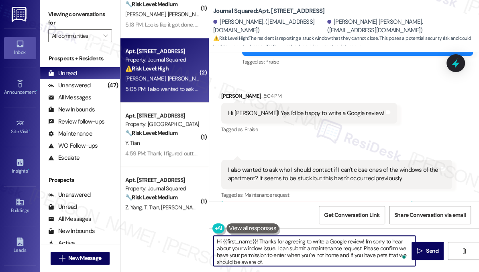
click at [362, 247] on textarea "Hi {{first_name}}! Thanks for agreeing to write a Google review! I'm sorry to h…" at bounding box center [315, 250] width 202 height 30
drag, startPoint x: 360, startPoint y: 248, endPoint x: 367, endPoint y: 246, distance: 7.6
click at [360, 248] on textarea "Hi {{first_name}}! Thanks for agreeing to write a Google review! I'm sorry to h…" at bounding box center [315, 250] width 202 height 30
click at [338, 263] on textarea "Hi {{first_name}}! Thanks for agreeing to write a Google review! I'm sorry to h…" at bounding box center [315, 250] width 202 height 30
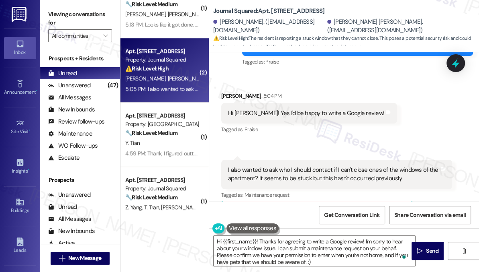
click at [221, 86] on div "Received via SMS Giuliana Cascarano 5:04 PM Hi Jane! Yes I'd be happy to write …" at bounding box center [309, 114] width 188 height 56
click at [223, 86] on div "Received via SMS Giuliana Cascarano 5:04 PM Hi Jane! Yes I'd be happy to write …" at bounding box center [309, 114] width 188 height 56
copy div "Giuliana"
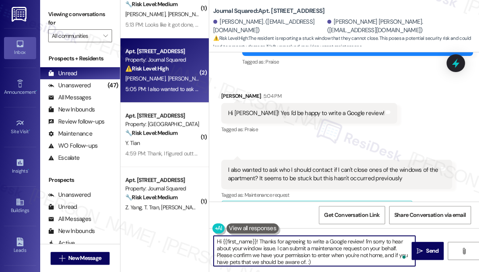
drag, startPoint x: 223, startPoint y: 239, endPoint x: 256, endPoint y: 236, distance: 33.5
click at [256, 236] on textarea "Hi {{first_name}}! Thanks for agreeing to write a Google review! I'm sorry to h…" at bounding box center [315, 250] width 202 height 30
paste textarea "Giuliana"
click at [292, 258] on textarea "Hi Giuliana! Thanks for agreeing to write a Google review! I'm sorry to hear ab…" at bounding box center [315, 250] width 202 height 30
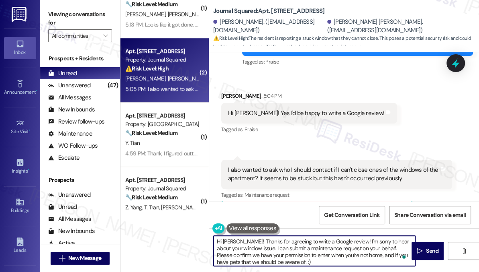
click at [292, 258] on textarea "Hi Giuliana! Thanks for agreeing to write a Google review! I'm sorry to hear ab…" at bounding box center [315, 250] width 202 height 30
click at [325, 258] on textarea "Hi Giuliana! Thanks for agreeing to write a Google review! I'm sorry to hear ab…" at bounding box center [315, 250] width 202 height 30
type textarea "Hi Giuliana! Thanks for agreeing to write a Google review! I'm sorry to hear ab…"
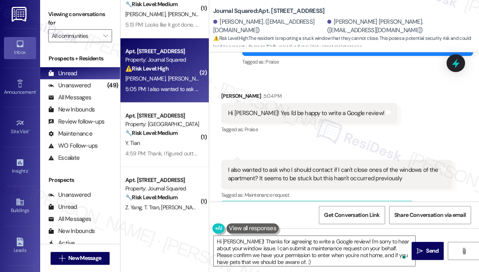
click at [54, 6] on div "Viewing conversations for All communities " at bounding box center [80, 25] width 80 height 50
click at [278, 10] on b "Journal Squared: Apt. 2507, 595 Pavonia Ave" at bounding box center [268, 11] width 111 height 8
copy b "2507"
click at [55, 12] on label "Viewing conversations for" at bounding box center [80, 18] width 64 height 21
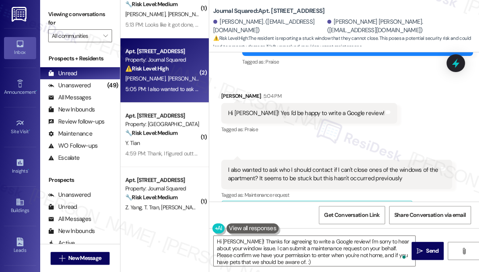
click at [52, 20] on label "Viewing conversations for" at bounding box center [80, 18] width 64 height 21
click at [292, 13] on b "Journal Squared: Apt. 2507, 595 Pavonia Ave" at bounding box center [268, 11] width 111 height 8
click at [52, 17] on label "Viewing conversations for" at bounding box center [80, 18] width 64 height 21
click at [325, 109] on div "Received via SMS Giuliana Cascarano 5:04 PM Hi Jane! Yes I'd be happy to write …" at bounding box center [309, 114] width 188 height 56
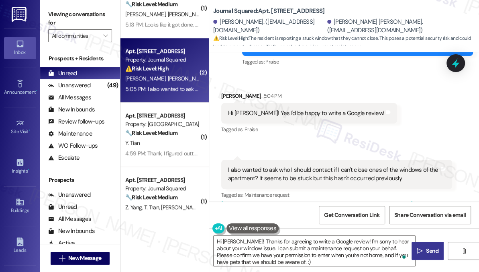
click at [420, 249] on icon "" at bounding box center [420, 251] width 6 height 6
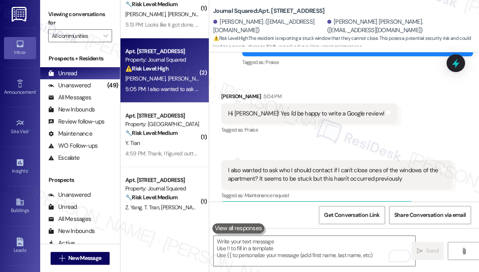
scroll to position [1166, 0]
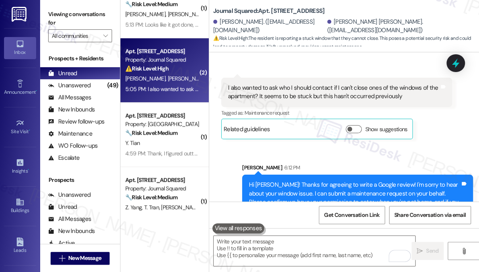
click at [306, 84] on div "I also wanted to ask who I should contact if I can't close ones of the windows …" at bounding box center [333, 92] width 211 height 17
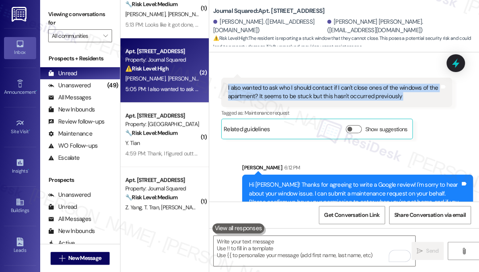
click at [306, 84] on div "I also wanted to ask who I should contact if I can't close ones of the windows …" at bounding box center [333, 92] width 211 height 17
click at [352, 84] on div "I also wanted to ask who I should contact if I can't close ones of the windows …" at bounding box center [333, 92] width 211 height 17
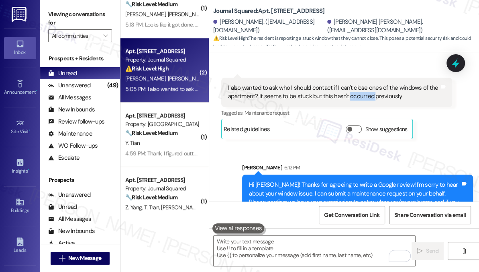
click at [352, 84] on div "I also wanted to ask who I should contact if I can't close ones of the windows …" at bounding box center [333, 92] width 211 height 17
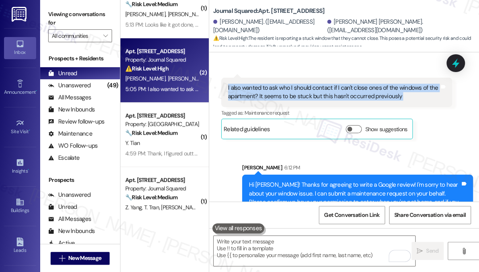
click at [352, 84] on div "I also wanted to ask who I should contact if I can't close ones of the windows …" at bounding box center [333, 92] width 211 height 17
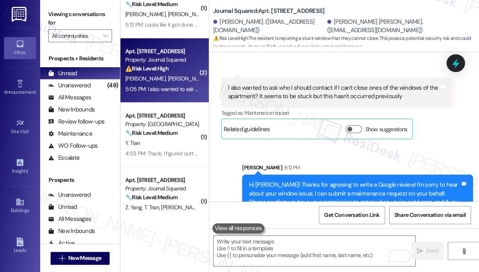
click at [311, 180] on div "Hi Giuliana! Thanks for agreeing to write a Google review! I'm sorry to hear ab…" at bounding box center [354, 197] width 211 height 35
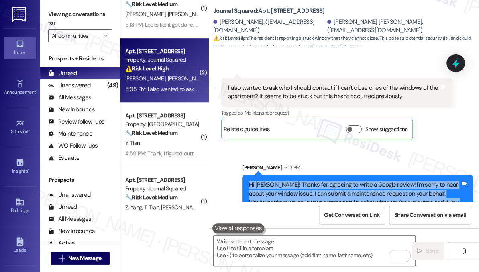
click at [311, 180] on div "Hi Giuliana! Thanks for agreeing to write a Google review! I'm sorry to hear ab…" at bounding box center [354, 197] width 211 height 35
click at [315, 180] on div "Hi Giuliana! Thanks for agreeing to write a Google review! I'm sorry to hear ab…" at bounding box center [354, 197] width 211 height 35
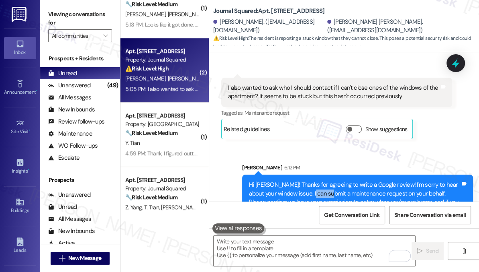
click at [315, 180] on div "Hi Giuliana! Thanks for agreeing to write a Google review! I'm sorry to hear ab…" at bounding box center [354, 197] width 211 height 35
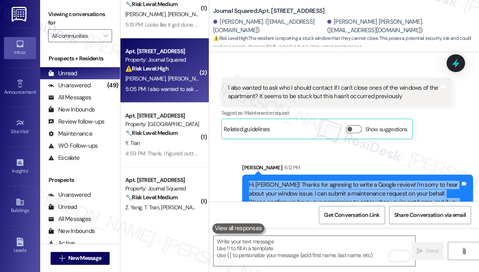
click at [315, 180] on div "Hi Giuliana! Thanks for agreeing to write a Google review! I'm sorry to hear ab…" at bounding box center [354, 197] width 211 height 35
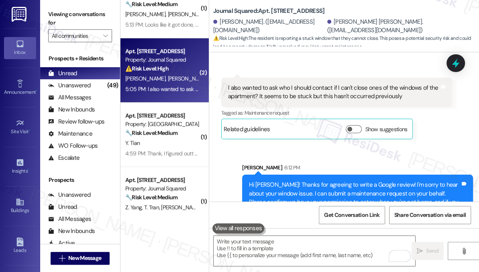
click at [43, 12] on div "Viewing conversations for All communities " at bounding box center [80, 25] width 80 height 50
click at [286, 84] on div "I also wanted to ask who I should contact if I can't close ones of the windows …" at bounding box center [333, 92] width 211 height 17
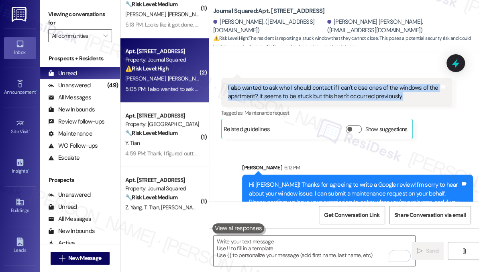
click at [286, 84] on div "I also wanted to ask who I should contact if I can't close ones of the windows …" at bounding box center [333, 92] width 211 height 17
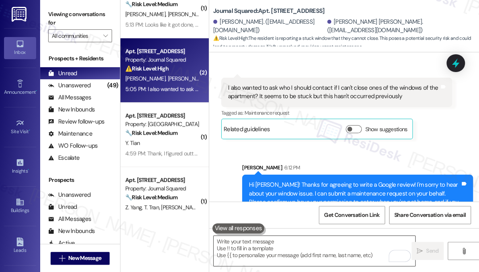
click at [311, 247] on textarea "To enrich screen reader interactions, please activate Accessibility in Grammarl…" at bounding box center [315, 250] width 202 height 30
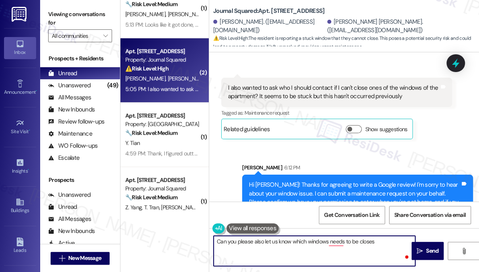
type textarea "Can you please also let us know which windows needs to be closes?"
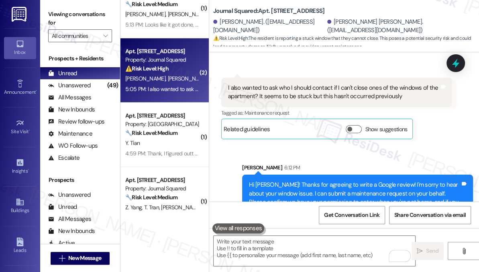
click at [54, 10] on label "Viewing conversations for" at bounding box center [80, 18] width 64 height 21
click at [57, 16] on label "Viewing conversations for" at bounding box center [80, 18] width 64 height 21
click at [50, 10] on label "Viewing conversations for" at bounding box center [80, 18] width 64 height 21
click at [298, 234] on div " Send " at bounding box center [344, 258] width 270 height 60
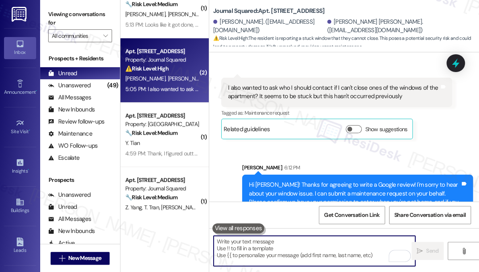
click at [294, 242] on textarea "To enrich screen reader interactions, please activate Accessibility in Grammarl…" at bounding box center [315, 250] width 202 height 30
paste textarea "Can you please also let us know which windows need to be closed?"
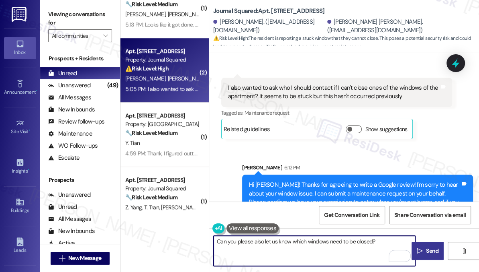
type textarea "Can you please also let us know which windows need to be closed?"
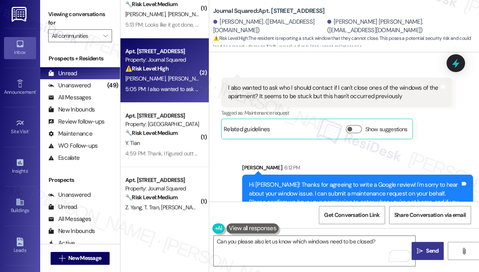
click at [423, 254] on span " Send" at bounding box center [427, 250] width 25 height 8
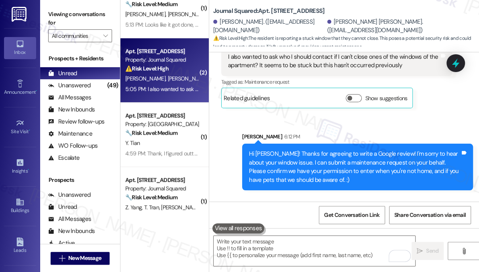
scroll to position [1222, 0]
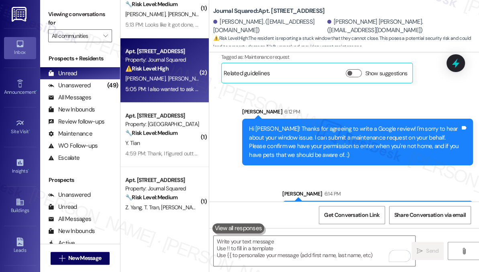
click at [47, 14] on div "Viewing conversations for All communities " at bounding box center [80, 25] width 80 height 50
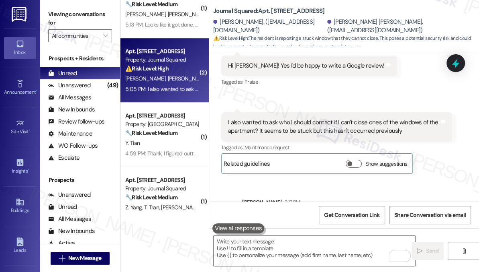
scroll to position [1075, 0]
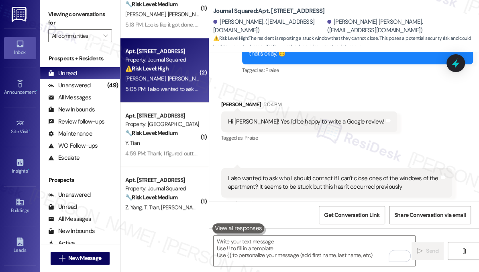
click at [315, 174] on div "I also wanted to ask who I should contact if I can't close ones of the windows …" at bounding box center [333, 182] width 211 height 17
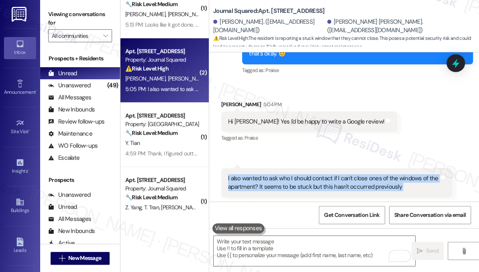
click at [315, 174] on div "I also wanted to ask who I should contact if I can't close ones of the windows …" at bounding box center [333, 182] width 211 height 17
click at [337, 174] on div "I also wanted to ask who I should contact if I can't close ones of the windows …" at bounding box center [333, 182] width 211 height 17
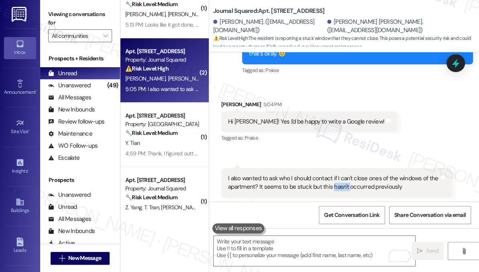
click at [337, 174] on div "I also wanted to ask who I should contact if I can't close ones of the windows …" at bounding box center [333, 182] width 211 height 17
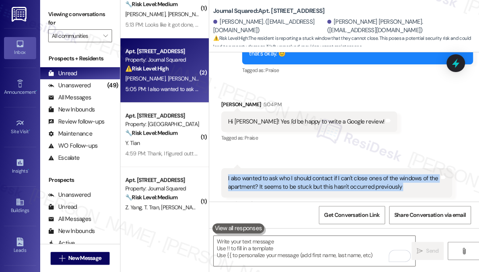
click at [337, 174] on div "I also wanted to ask who I should contact if I can't close ones of the windows …" at bounding box center [333, 182] width 211 height 17
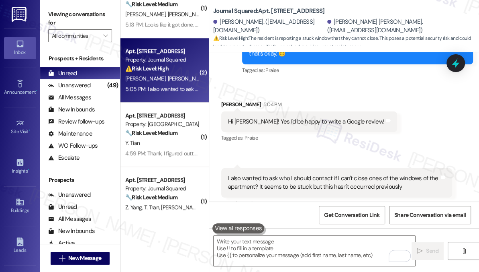
click at [58, 18] on label "Viewing conversations for" at bounding box center [80, 18] width 64 height 21
click at [58, 17] on label "Viewing conversations for" at bounding box center [80, 18] width 64 height 21
click at [400, 174] on div "I also wanted to ask who I should contact if I can't close ones of the windows …" at bounding box center [333, 182] width 211 height 17
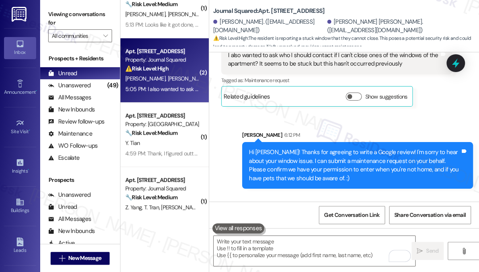
scroll to position [1222, 0]
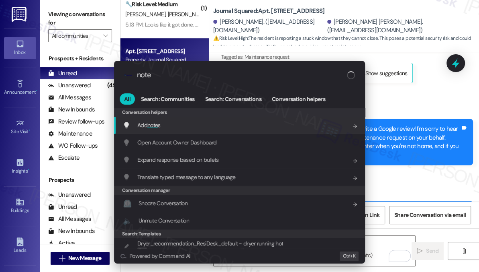
type input "notes"
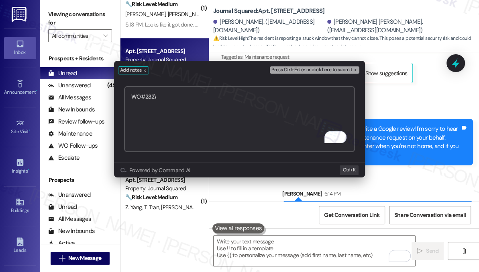
click at [166, 94] on textarea "WO#232\" at bounding box center [239, 119] width 231 height 66
type textarea "WO#2327 submitted - awaiting PTE"
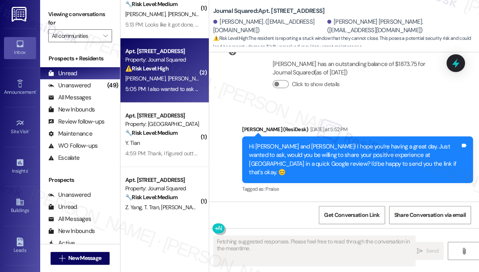
scroll to position [1083, 0]
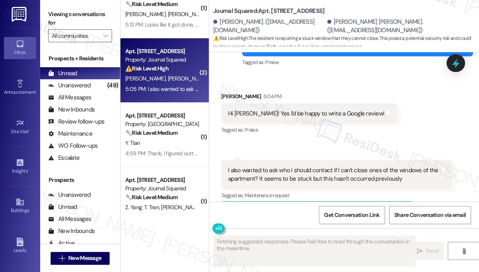
click at [49, 10] on label "Viewing conversations for" at bounding box center [80, 18] width 64 height 21
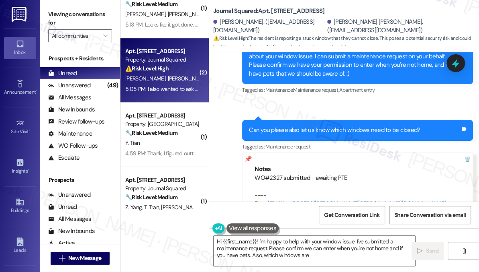
scroll to position [1310, 0]
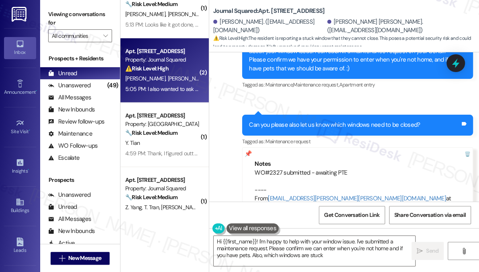
type textarea "Hi {{first_name}}! I'm happy to help with your window issue. I've submitted a m…"
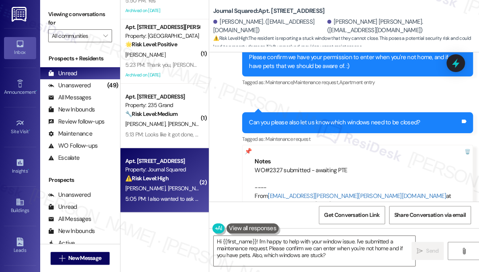
scroll to position [0, 0]
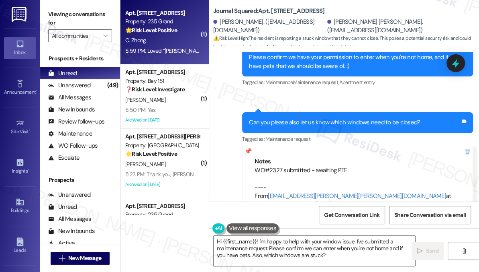
click at [171, 47] on div "5:59 PM: Loved “Jane (235 Grand): Great! Thanks for confirming, Chujun. If you …" at bounding box center [163, 51] width 76 height 10
type textarea "Fetching suggested responses. Please feel free to read through the conversation…"
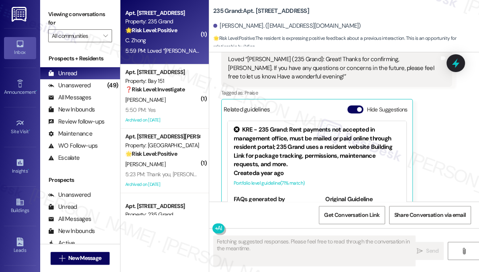
scroll to position [901, 0]
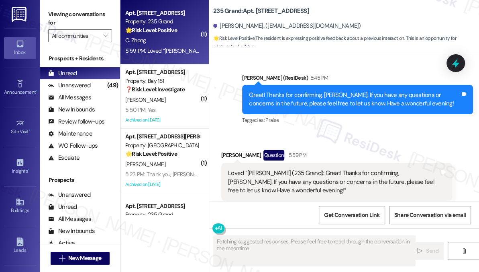
click at [330, 104] on div "Great! Thanks for confirming, Chujun. If you have any questions or concerns in …" at bounding box center [354, 99] width 211 height 17
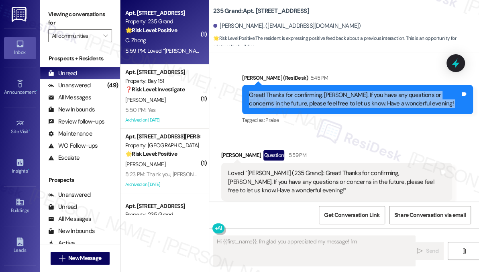
click at [330, 104] on div "Great! Thanks for confirming, Chujun. If you have any questions or concerns in …" at bounding box center [354, 99] width 211 height 17
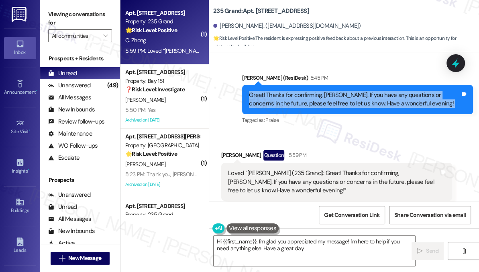
type textarea "Hi {{first_name}}, I'm glad you appreciated my message! I'm here to help if you…"
click at [332, 100] on div "Great! Thanks for confirming, Chujun. If you have any questions or concerns in …" at bounding box center [354, 99] width 211 height 17
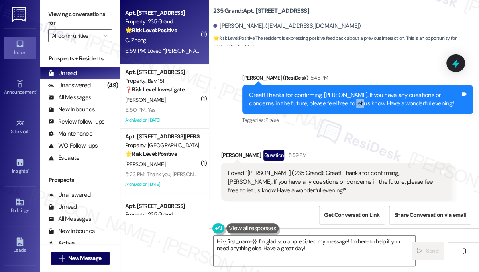
click at [332, 100] on div "Great! Thanks for confirming, Chujun. If you have any questions or concerns in …" at bounding box center [354, 99] width 211 height 17
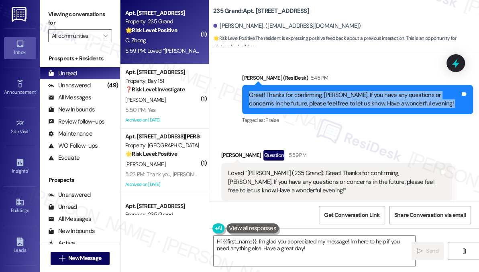
click at [332, 100] on div "Great! Thanks for confirming, Chujun. If you have any questions or concerns in …" at bounding box center [354, 99] width 211 height 17
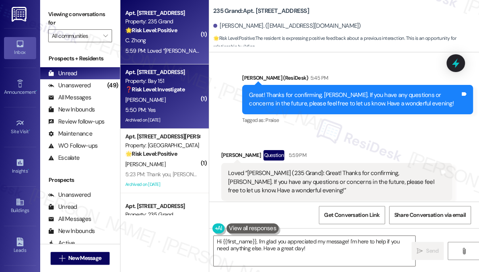
click at [192, 106] on div "5:50 PM: Yes 5:50 PM: Yes" at bounding box center [163, 110] width 76 height 10
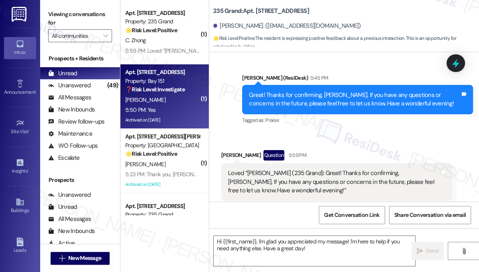
type textarea "Fetching suggested responses. Please feel free to read through the conversation…"
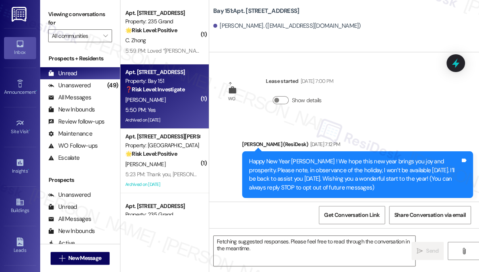
scroll to position [28526, 0]
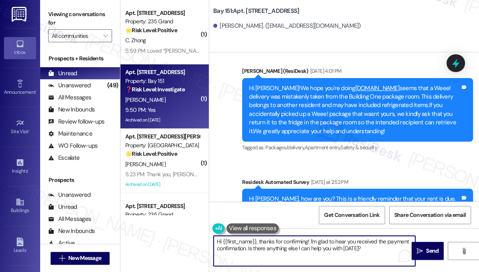
drag, startPoint x: 260, startPoint y: 242, endPoint x: 194, endPoint y: 244, distance: 65.5
click at [196, 244] on div "( 1 ) Apt. [STREET_ADDRESS] Property: 235 Grand 🌟 Risk Level: Positive The resi…" at bounding box center [300, 136] width 359 height 272
click at [252, 240] on textarea "Hi {{first_name}}, thanks for confirming! I'm glad to hear you received the pay…" at bounding box center [315, 250] width 202 height 30
drag, startPoint x: 260, startPoint y: 239, endPoint x: 191, endPoint y: 243, distance: 69.2
click at [191, 243] on div "( 1 ) Apt. [STREET_ADDRESS] Property: 235 Grand 🌟 Risk Level: Positive The resi…" at bounding box center [300, 136] width 359 height 272
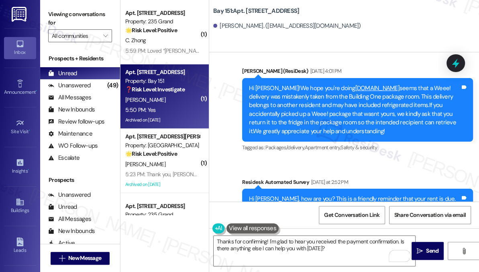
drag, startPoint x: 48, startPoint y: 11, endPoint x: 57, endPoint y: 13, distance: 8.7
click at [48, 11] on label "Viewing conversations for" at bounding box center [80, 18] width 64 height 21
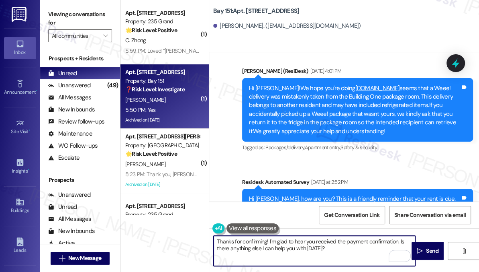
click at [313, 246] on textarea "Thanks for confirming! I'm glad to hear you received the payment confirmation. …" at bounding box center [315, 250] width 202 height 30
paste textarea "Great! Thanks for confirming. If you have any questions or concerns in the futu…"
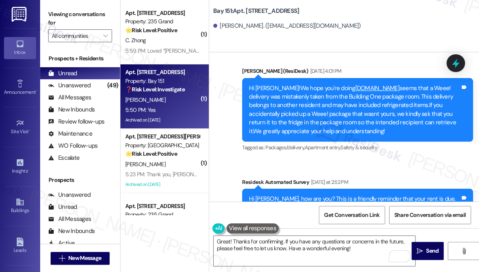
copy div "Karen"
click at [282, 239] on textarea "Great! Thanks for confirming. If you have any questions or concerns in the futu…" at bounding box center [315, 250] width 202 height 30
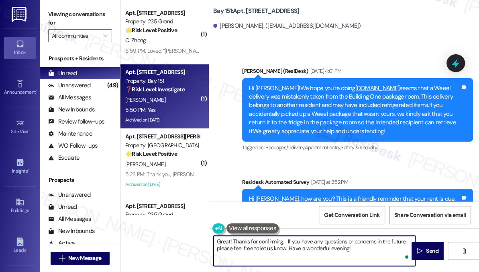
paste textarea "Karen"
type textarea "Great! Thanks for confirming, Karen! If you have any questions or concerns in t…"
click at [373, 252] on textarea "Great! Thanks for confirming, Karen! If you have any questions or concerns in t…" at bounding box center [315, 250] width 202 height 30
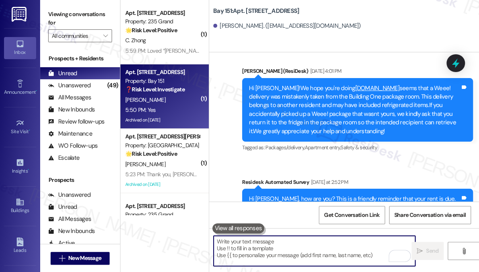
scroll to position [28590, 0]
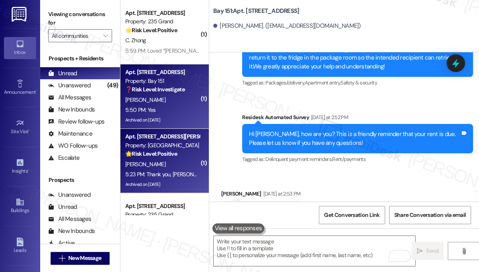
click at [165, 151] on strong "🌟 Risk Level: Positive" at bounding box center [151, 153] width 52 height 7
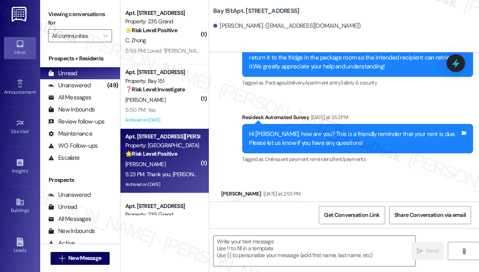
type textarea "Fetching suggested responses. Please feel free to read through the conversation…"
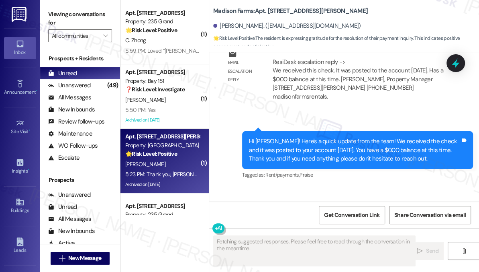
scroll to position [2520, 0]
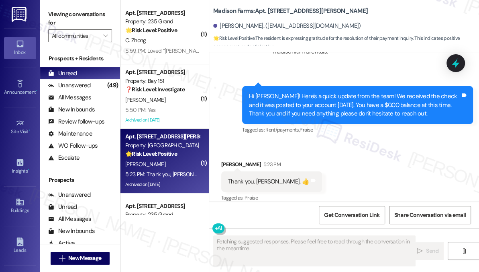
click at [319, 92] on div "Hi [PERSON_NAME]! Here's a quick update from the team! We received the check an…" at bounding box center [354, 105] width 211 height 26
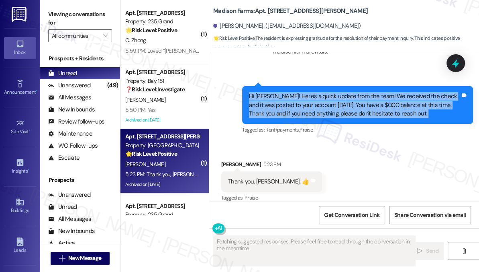
click at [319, 92] on div "Hi [PERSON_NAME]! Here's a quick update from the team! We received the check an…" at bounding box center [354, 105] width 211 height 26
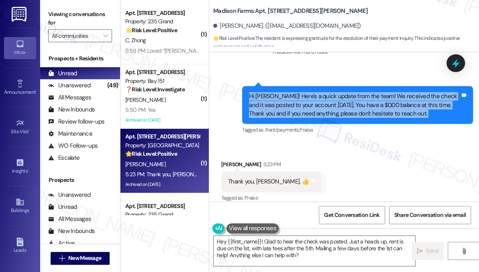
click at [311, 92] on div "Hi [PERSON_NAME]! Here's a quick update from the team! We received the check an…" at bounding box center [354, 105] width 211 height 26
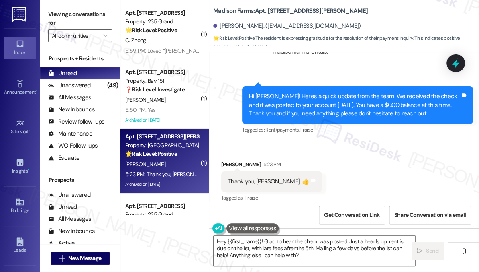
click at [311, 92] on div "Hi [PERSON_NAME]! Here's a quick update from the team! We received the check an…" at bounding box center [354, 105] width 211 height 26
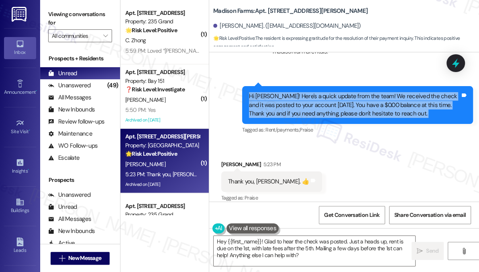
click at [311, 92] on div "Hi [PERSON_NAME]! Here's a quick update from the team! We received the check an…" at bounding box center [354, 105] width 211 height 26
click at [271, 244] on textarea "Hey {{first_name}}! Glad to hear the check was posted. Just a heads up, rent is…" at bounding box center [315, 250] width 202 height 30
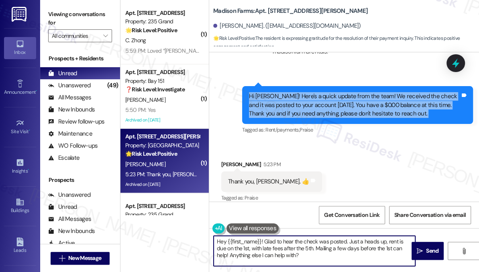
click at [271, 244] on textarea "Hey {{first_name}}! Glad to hear the check was posted. Just a heads up, rent is…" at bounding box center [315, 250] width 202 height 30
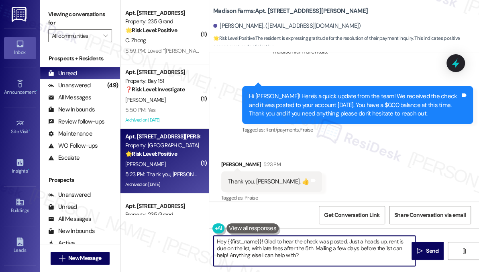
click at [271, 244] on textarea "Hey {{first_name}}! Glad to hear the check was posted. Just a heads up, rent is…" at bounding box center [315, 250] width 202 height 30
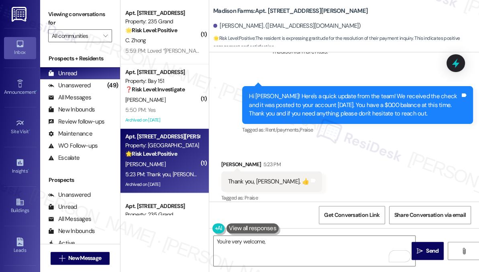
click at [228, 27] on div "[PERSON_NAME]. ([EMAIL_ADDRESS][DOMAIN_NAME])" at bounding box center [287, 26] width 148 height 8
copy div "Bridget"
click at [275, 248] on textarea "You're very welcome," at bounding box center [315, 250] width 202 height 30
paste textarea "Bridget"
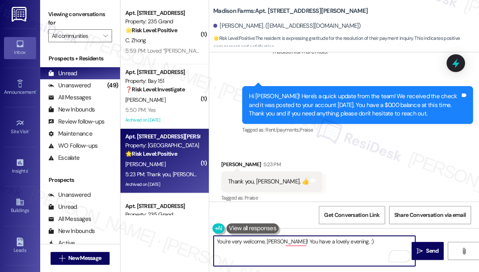
click at [356, 243] on textarea "You're very welcome, Bridget! You have a lovely evening. :)" at bounding box center [315, 250] width 202 height 30
type textarea "You're very welcome, Bridget! You have a lovely evening. 😊"
click at [371, 242] on textarea "You're very welcome, Bridget! You have a lovely evening. 😊" at bounding box center [315, 250] width 202 height 30
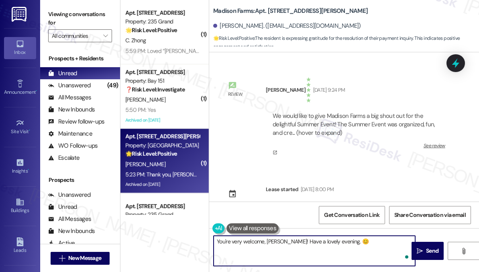
drag, startPoint x: 0, startPoint y: 0, endPoint x: 354, endPoint y: 243, distance: 429.5
click at [354, 243] on textarea "You're very welcome, [PERSON_NAME]! Have a lovely evening. 😊" at bounding box center [315, 250] width 202 height 30
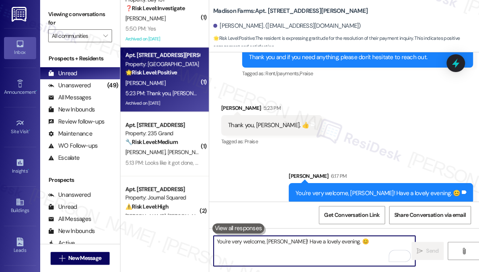
scroll to position [109, 0]
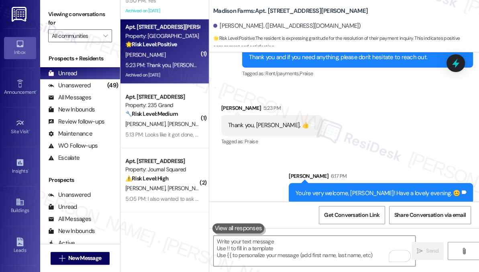
click at [158, 116] on strong "🔧 Risk Level: Medium" at bounding box center [151, 113] width 52 height 7
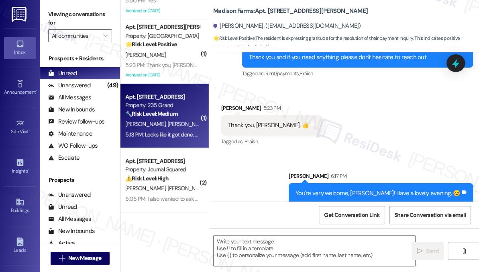
type textarea "Fetching suggested responses. Please feel free to read through the conversation…"
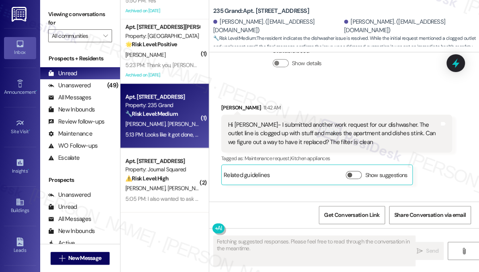
scroll to position [1006, 0]
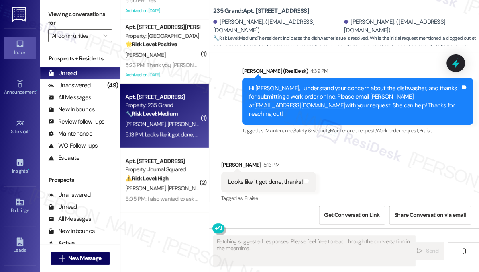
click at [287, 84] on div "Hi [PERSON_NAME], I understand your concern about the dishwasher, and thanks fo…" at bounding box center [354, 101] width 211 height 35
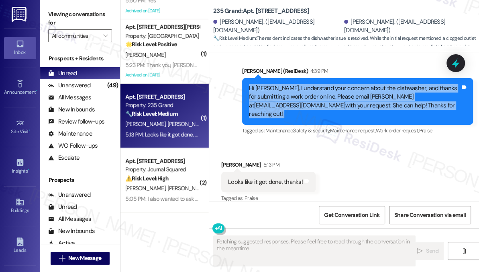
click at [287, 84] on div "Hi [PERSON_NAME], I understand your concern about the dishwasher, and thanks fo…" at bounding box center [354, 101] width 211 height 35
click at [299, 84] on div "Hi [PERSON_NAME], I understand your concern about the dishwasher, and thanks fo…" at bounding box center [354, 101] width 211 height 35
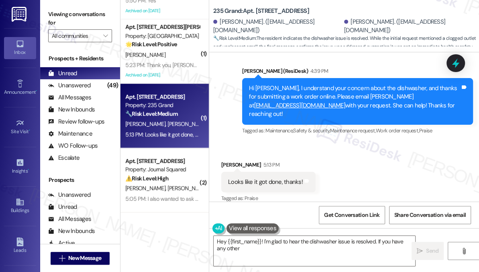
click at [299, 84] on div "Hi [PERSON_NAME], I understand your concern about the dishwasher, and thanks fo…" at bounding box center [354, 101] width 211 height 35
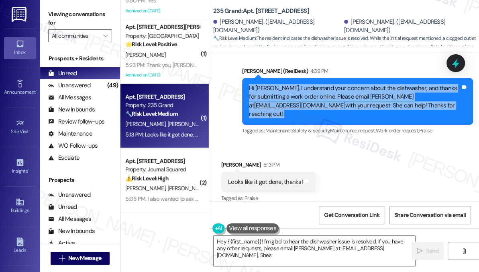
click at [299, 84] on div "Hi [PERSON_NAME], I understand your concern about the dishwasher, and thanks fo…" at bounding box center [354, 101] width 211 height 35
click at [394, 94] on div "Hi [PERSON_NAME], I understand your concern about the dishwasher, and thanks fo…" at bounding box center [354, 101] width 211 height 35
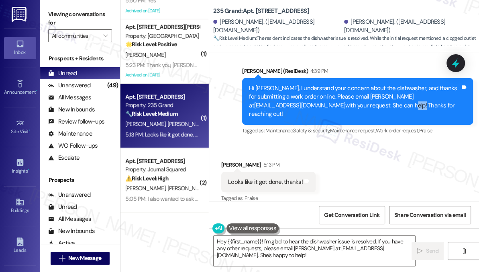
click at [394, 94] on div "Hi [PERSON_NAME], I understand your concern about the dishwasher, and thanks fo…" at bounding box center [354, 101] width 211 height 35
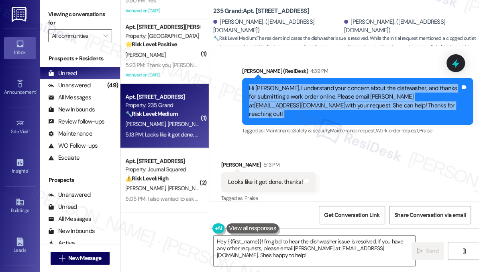
click at [394, 94] on div "Hi Anmol, I understand your concern about the dishwasher, and thanks for submit…" at bounding box center [354, 101] width 211 height 35
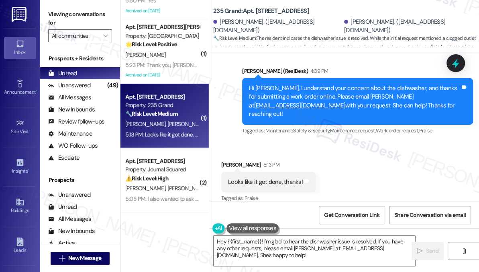
click at [277, 178] on div "Looks like it got done, thanks!" at bounding box center [265, 182] width 75 height 8
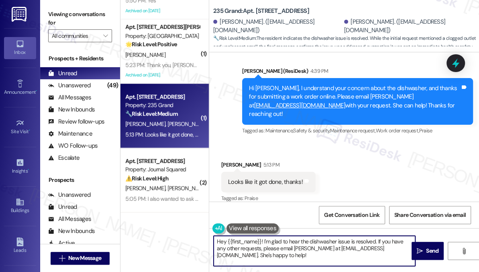
drag, startPoint x: 264, startPoint y: 240, endPoint x: 168, endPoint y: 235, distance: 96.6
click at [168, 236] on div "( 1 ) Apt. 2813, 235 Grand Street Property: 235 Grand 🌟 Risk Level: Positive Th…" at bounding box center [300, 136] width 359 height 272
click at [224, 160] on div "Anmol Sahai 5:13 PM" at bounding box center [268, 165] width 94 height 11
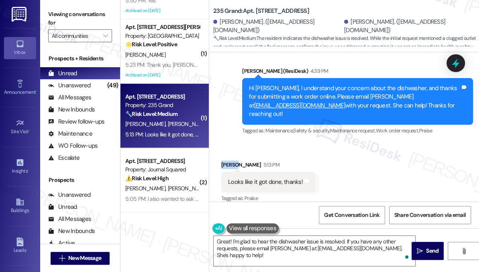
click at [224, 160] on div "Anmol Sahai 5:13 PM" at bounding box center [268, 165] width 94 height 11
copy div "Anmol"
click at [342, 241] on textarea "Great! I'm glad to hear the dishwasher issue is resolved. If you have any other…" at bounding box center [315, 250] width 202 height 30
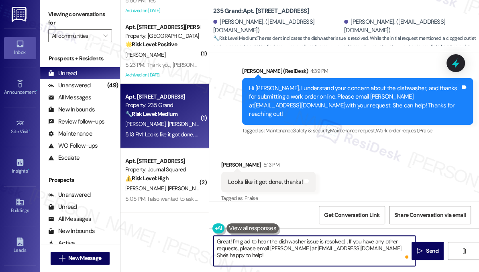
paste textarea "Anmol"
drag, startPoint x: 370, startPoint y: 255, endPoint x: 238, endPoint y: 248, distance: 132.4
click at [238, 248] on textarea "Great! I'm glad to hear the dishwasher issue is resolved, Anmol. If you have an…" at bounding box center [315, 250] width 202 height 30
type textarea "Great! I'm glad to hear the dishwasher issue is resolved, Anmol. If you have an…"
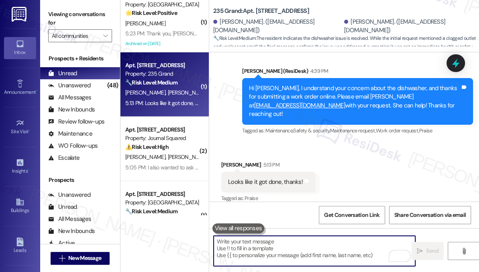
scroll to position [219, 0]
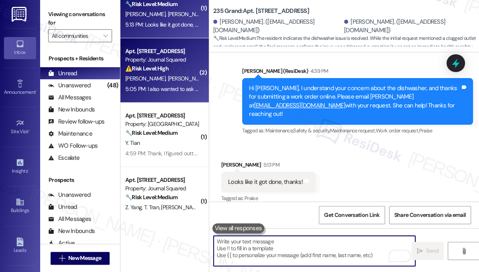
click at [154, 73] on div "Apt. 2507, 595 Pavonia Ave Property: Journal Squared ⚠️ Risk Level: High The re…" at bounding box center [163, 59] width 76 height 27
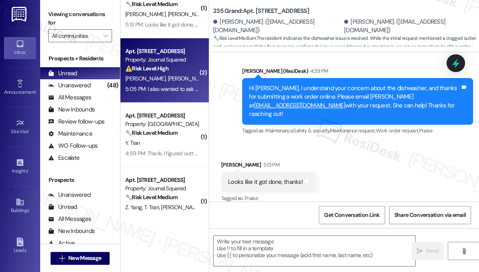
type textarea "Fetching suggested responses. Please feel free to read through the conversation…"
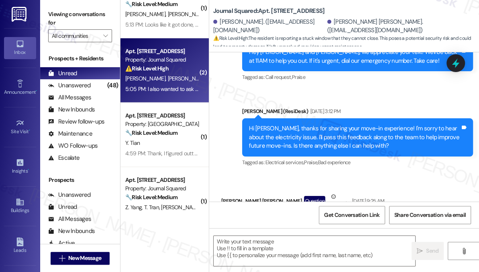
type textarea "Fetching suggested responses. Please feel free to read through the conversation…"
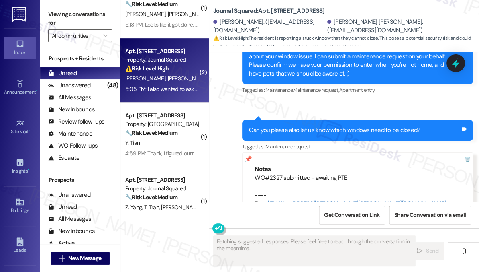
scroll to position [1310, 0]
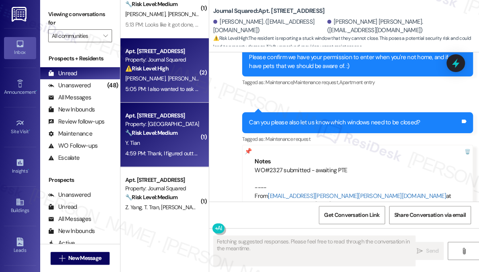
click at [134, 149] on div "4:59 PM: Thank, I figured outt how to go into the portal and I've made the paym…" at bounding box center [163, 153] width 76 height 10
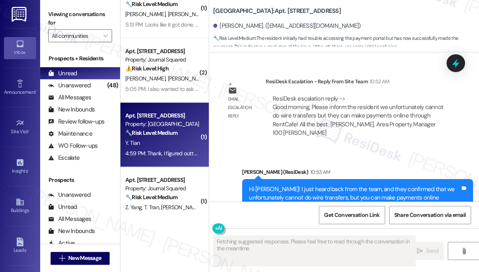
scroll to position [4859, 0]
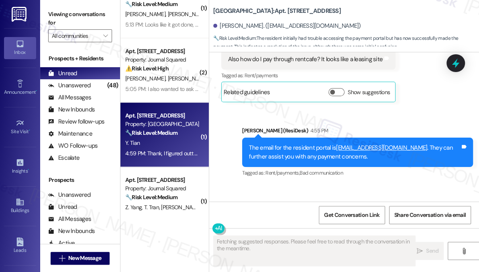
click at [305, 214] on div "Thank, I figured outt how to go into the portal and I've made the payments Tags…" at bounding box center [324, 224] width 207 height 20
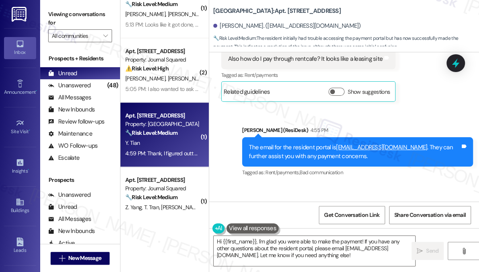
drag, startPoint x: 54, startPoint y: 16, endPoint x: 72, endPoint y: 23, distance: 19.3
click at [54, 16] on label "Viewing conversations for" at bounding box center [80, 18] width 64 height 21
click at [268, 245] on textarea "Hi {{first_name}}, I'm glad you were able to make the payment! If you have any …" at bounding box center [315, 250] width 202 height 30
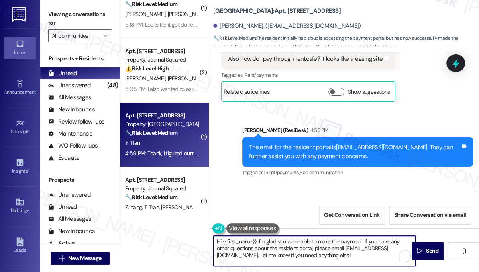
paste textarea "Great! Thanks for confirming. If you have any questions or concerns in the futu…"
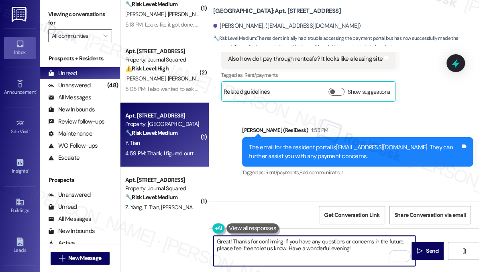
click at [268, 239] on textarea "Great! Thanks for confirming. If you have any questions or concerns in the futu…" at bounding box center [315, 250] width 202 height 30
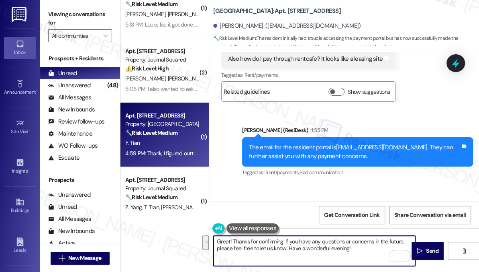
click at [268, 239] on textarea "Great! Thanks for confirming. If you have any questions or concerns in the futu…" at bounding box center [315, 250] width 202 height 30
click at [360, 247] on textarea "Great! Thanks for the update, Yuan. If you have any questions or concerns in th…" at bounding box center [315, 250] width 202 height 30
click at [369, 247] on textarea "Great! Thanks for the update, Yuan. If you have any questions or concerns in th…" at bounding box center [315, 250] width 202 height 30
type textarea "Great! Thanks for the update, Yuan. If you have any questions or concerns in th…"
click at [428, 247] on span "Send" at bounding box center [432, 250] width 12 height 8
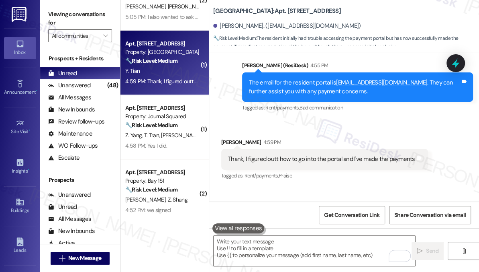
scroll to position [292, 0]
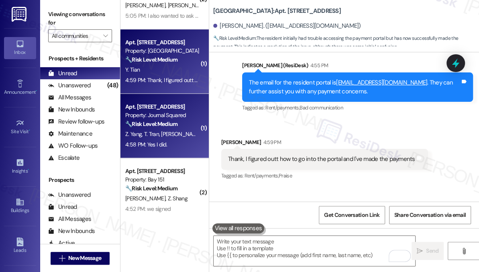
click at [177, 113] on div "Property: Journal Squared" at bounding box center [162, 115] width 74 height 8
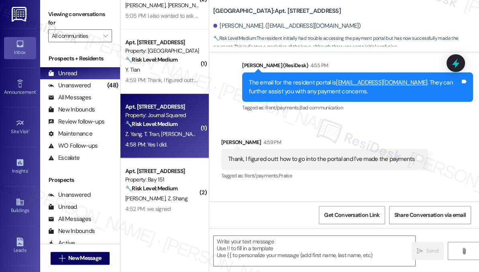
type textarea "Fetching suggested responses. Please feel free to read through the conversation…"
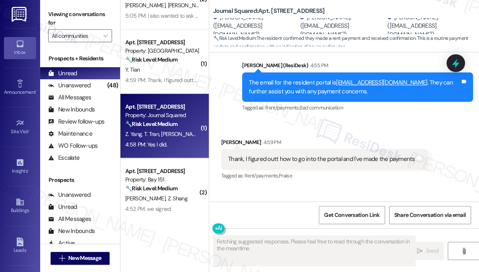
scroll to position [1517, 0]
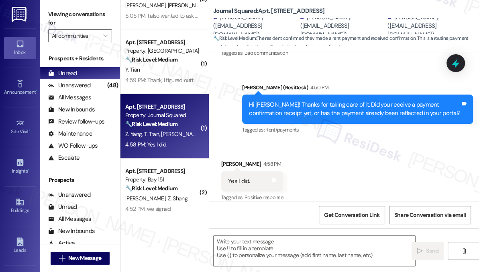
click at [295, 100] on div "Hi Zhitong! Thanks for taking care of it. Did you receive a payment confirmatio…" at bounding box center [354, 108] width 211 height 17
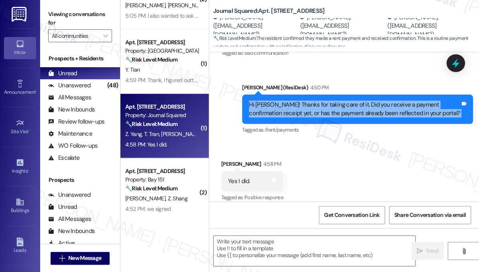
click at [295, 100] on div "Hi Zhitong! Thanks for taking care of it. Did you receive a payment confirmatio…" at bounding box center [354, 108] width 211 height 17
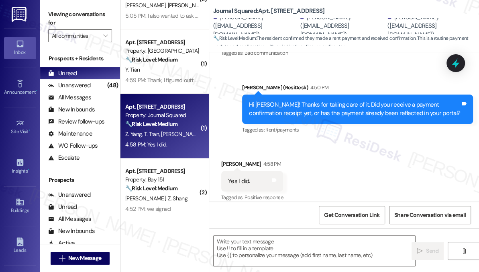
click at [278, 171] on div "Yes I did. Tags and notes" at bounding box center [252, 181] width 62 height 20
click at [53, 16] on label "Viewing conversations for" at bounding box center [80, 18] width 64 height 21
click at [256, 246] on textarea at bounding box center [315, 250] width 202 height 30
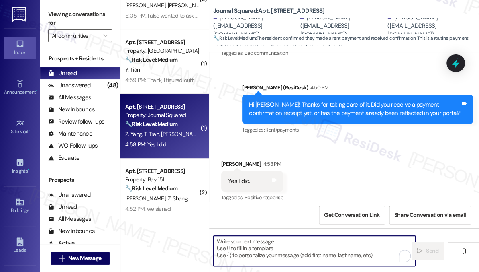
paste textarea "Great! Thanks for confirming. If you have any questions or concerns in the futu…"
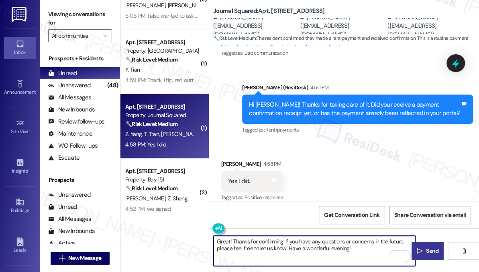
type textarea "Great! Thanks for confirming. If you have any questions or concerns in the futu…"
click at [422, 250] on icon "" at bounding box center [420, 251] width 6 height 6
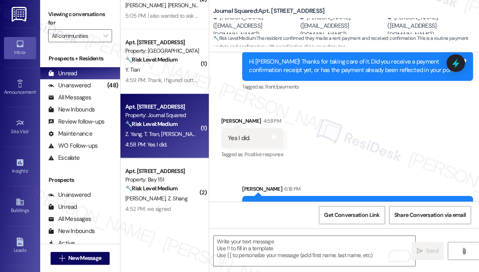
scroll to position [1582, 0]
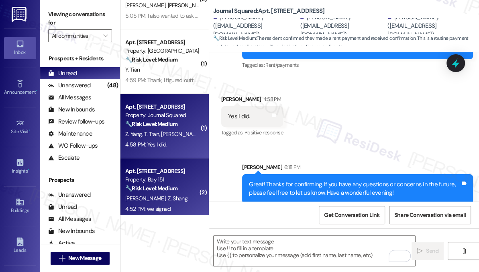
click at [178, 186] on strong "🔧 Risk Level: Medium" at bounding box center [151, 187] width 52 height 7
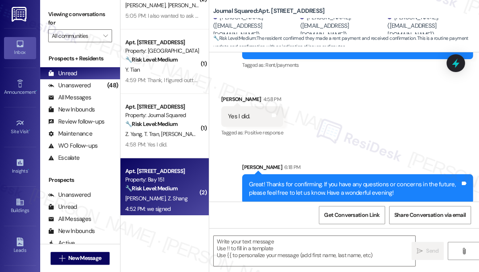
type textarea "Fetching suggested responses. Please feel free to read through the conversation…"
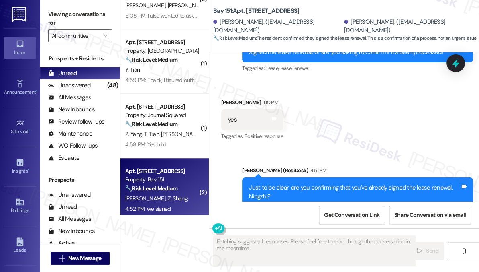
scroll to position [13435, 0]
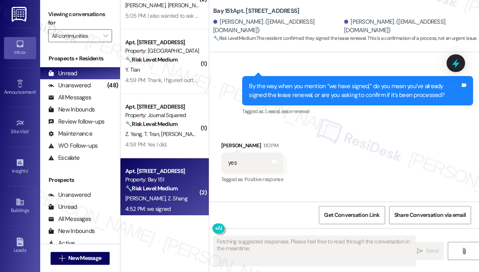
click at [289, 226] on div "Just to be clear, are you confirming that you've already signed the lease renew…" at bounding box center [354, 234] width 211 height 17
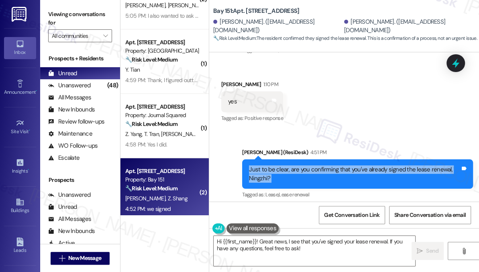
scroll to position [13507, 0]
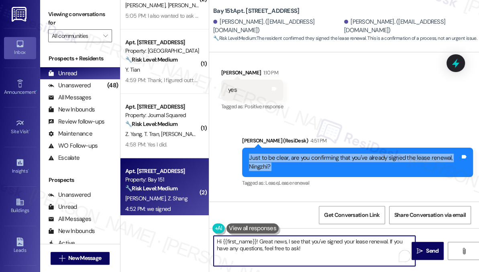
click at [260, 241] on textarea "Hi {{first_name}}! Great news, I see that you've signed your lease renewal. If …" at bounding box center [315, 250] width 202 height 30
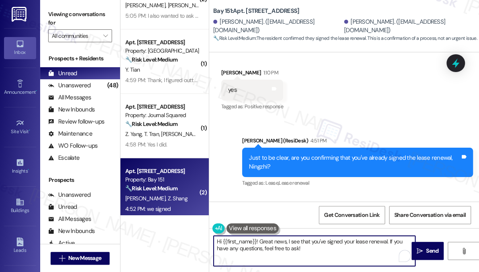
click at [260, 241] on textarea "Hi {{first_name}}! Great news, I see that you've signed your lease renewal. If …" at bounding box center [315, 250] width 202 height 30
click at [256, 241] on textarea "Hi {{first_name}}! Great news, I see that you've signed your lease renewal. If …" at bounding box center [315, 250] width 202 height 30
drag, startPoint x: 259, startPoint y: 239, endPoint x: 202, endPoint y: 239, distance: 57.5
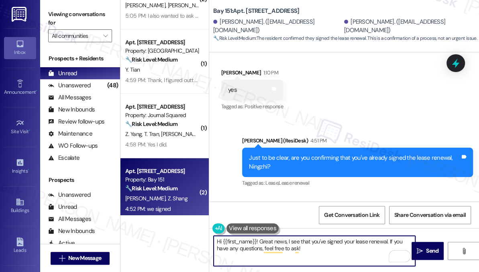
click at [202, 239] on div "( 1 ) Apt. A2249, 4883 Riley Road Property: Madison Farms 🌟 Risk Level: Positiv…" at bounding box center [300, 136] width 359 height 272
click at [322, 248] on textarea "Great news, I see that you've signed your lease renewal. If you have any questi…" at bounding box center [315, 250] width 202 height 30
click at [404, 241] on textarea "Great news, I see that you've signed your lease renewal. If you have any questi…" at bounding box center [315, 250] width 202 height 30
click at [250, 243] on textarea "Great news, I see that you've signed your lease renewal. If you have any questi…" at bounding box center [315, 250] width 202 height 30
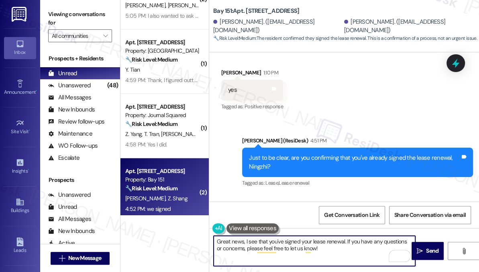
click at [257, 241] on textarea "Great news, I see that you've signed your lease renewal. If you have any questi…" at bounding box center [315, 250] width 202 height 30
drag, startPoint x: 257, startPoint y: 241, endPoint x: 242, endPoint y: 240, distance: 15.3
click at [242, 240] on textarea "Great news, I see that you've signed your lease renewal. If you have any questi…" at bounding box center [315, 250] width 202 height 30
click at [359, 250] on textarea "Great news! Thanks for confirming that you've signed your lease renewal. If you…" at bounding box center [315, 250] width 202 height 30
type textarea "Great news! Thanks for confirming that you've signed your lease renewal. If you…"
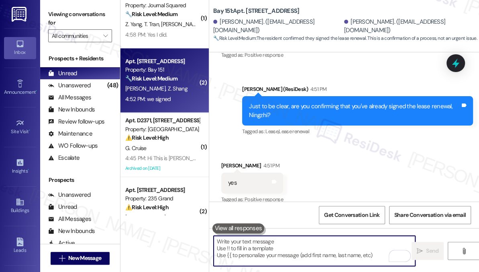
scroll to position [13572, 0]
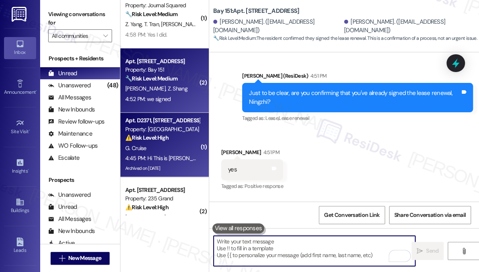
click at [176, 142] on div "⚠️ Risk Level: High The resident is disputing a rent payment issue and a potent…" at bounding box center [162, 137] width 74 height 8
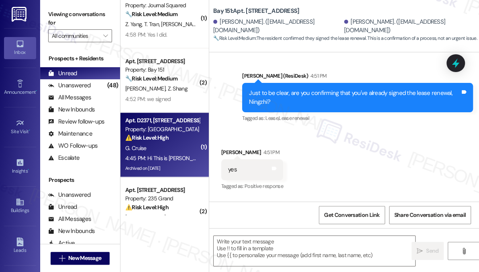
type textarea "Fetching suggested responses. Please feel free to read through the conversation…"
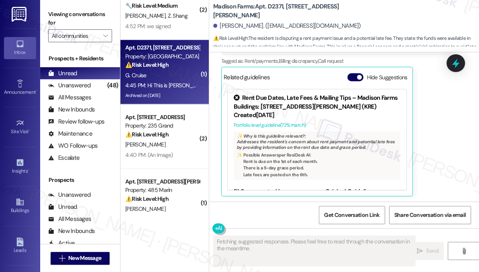
scroll to position [1903, 0]
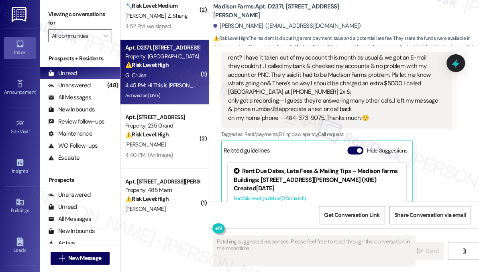
click at [279, 84] on div "Hi This is Genevieve Cruise, 2371 Milan St. What's going on with the Sept. rent…" at bounding box center [333, 84] width 211 height 78
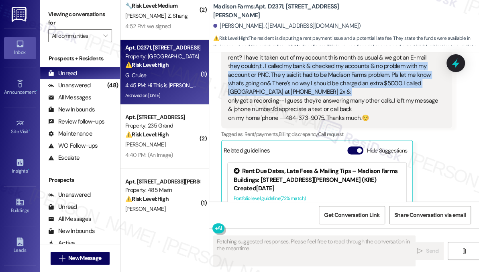
click at [279, 84] on div "Hi This is Genevieve Cruise, 2371 Milan St. What's going on with the Sept. rent…" at bounding box center [333, 84] width 211 height 78
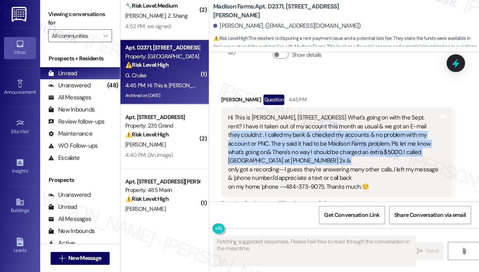
scroll to position [1830, 0]
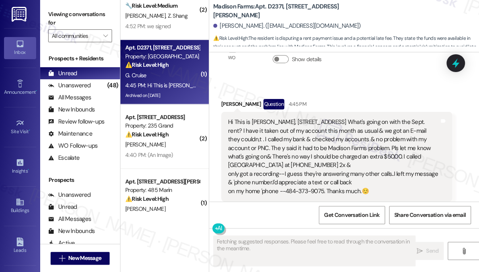
click at [253, 122] on div "Hi This is Genevieve Cruise, 2371 Milan St. What's going on with the Sept. rent…" at bounding box center [333, 157] width 211 height 78
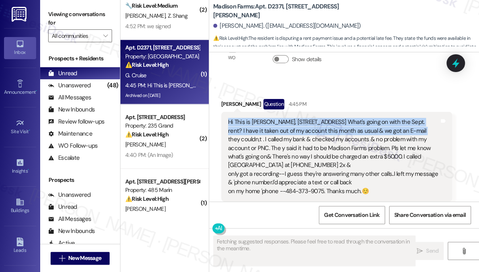
click at [253, 122] on div "Hi This is Genevieve Cruise, 2371 Milan St. What's going on with the Sept. rent…" at bounding box center [333, 157] width 211 height 78
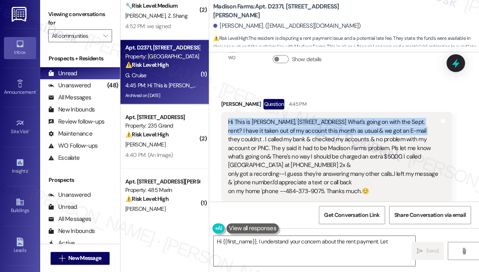
click at [335, 133] on div "Hi This is Genevieve Cruise, 2371 Milan St. What's going on with the Sept. rent…" at bounding box center [333, 157] width 211 height 78
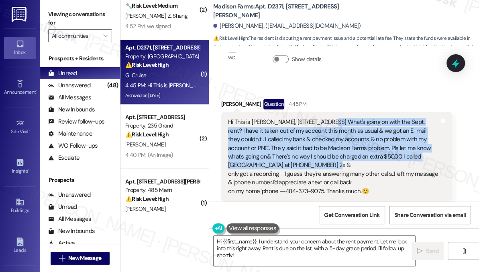
drag, startPoint x: 316, startPoint y: 121, endPoint x: 356, endPoint y: 162, distance: 57.4
click at [356, 162] on div "Hi This is Genevieve Cruise, 2371 Milan St. What's going on with the Sept. rent…" at bounding box center [333, 157] width 211 height 78
click at [273, 139] on div "Hi This is Genevieve Cruise, 2371 Milan St. What's going on with the Sept. rent…" at bounding box center [333, 157] width 211 height 78
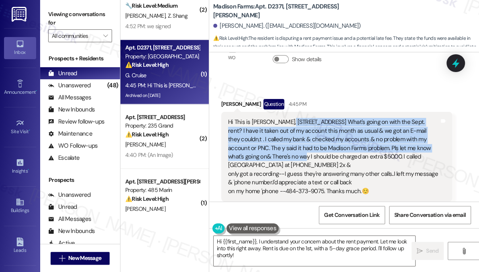
drag, startPoint x: 286, startPoint y: 115, endPoint x: 303, endPoint y: 152, distance: 40.6
click at [303, 152] on div "Hi This is Genevieve Cruise, 2371 Milan St. What's going on with the Sept. rent…" at bounding box center [336, 157] width 231 height 90
click at [291, 152] on div "Hi This is Genevieve Cruise, 2371 Milan St. What's going on with the Sept. rent…" at bounding box center [333, 157] width 211 height 78
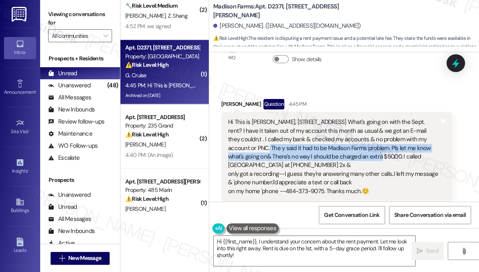
drag, startPoint x: 267, startPoint y: 145, endPoint x: 378, endPoint y: 156, distance: 111.4
click at [378, 156] on div "Hi This is Genevieve Cruise, 2371 Milan St. What's going on with the Sept. rent…" at bounding box center [333, 157] width 211 height 78
click at [265, 155] on div "Hi This is Genevieve Cruise, 2371 Milan St. What's going on with the Sept. rent…" at bounding box center [333, 157] width 211 height 78
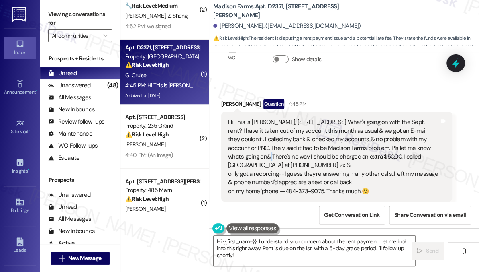
click at [265, 155] on div "Hi This is Genevieve Cruise, 2371 Milan St. What's going on with the Sept. rent…" at bounding box center [333, 157] width 211 height 78
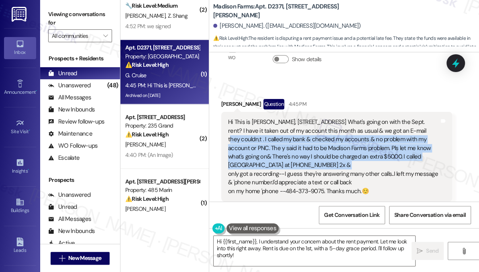
click at [265, 155] on div "Hi This is Genevieve Cruise, 2371 Milan St. What's going on with the Sept. rent…" at bounding box center [333, 157] width 211 height 78
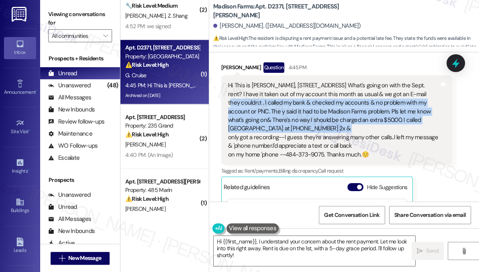
click at [297, 128] on div "Hi This is Genevieve Cruise, 2371 Milan St. What's going on with the Sept. rent…" at bounding box center [333, 120] width 211 height 78
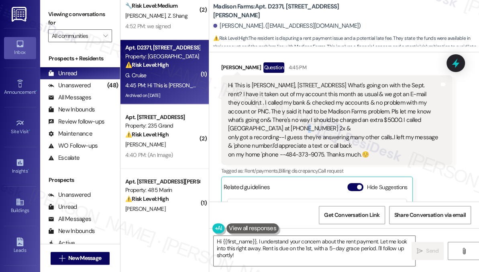
click at [296, 128] on div "Hi This is Genevieve Cruise, 2371 Milan St. What's going on with the Sept. rent…" at bounding box center [333, 120] width 211 height 78
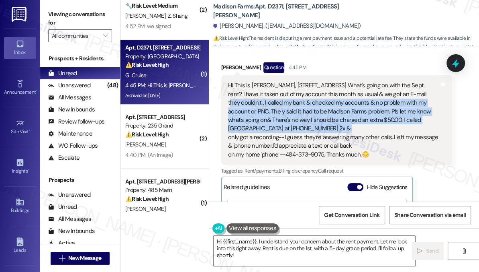
click at [296, 128] on div "Hi This is Genevieve Cruise, 2371 Milan St. What's going on with the Sept. rent…" at bounding box center [333, 120] width 211 height 78
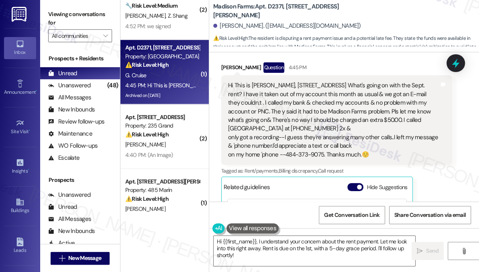
click at [260, 137] on div "Hi This is Genevieve Cruise, 2371 Milan St. What's going on with the Sept. rent…" at bounding box center [333, 120] width 211 height 78
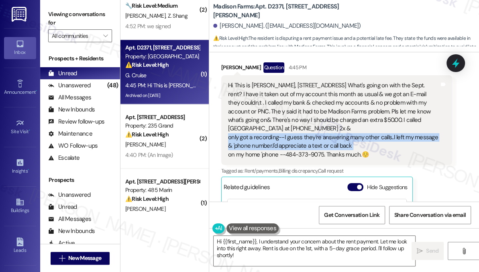
click at [260, 137] on div "Hi This is Genevieve Cruise, 2371 Milan St. What's going on with the Sept. rent…" at bounding box center [333, 120] width 211 height 78
click at [344, 136] on div "Hi This is Genevieve Cruise, 2371 Milan St. What's going on with the Sept. rent…" at bounding box center [333, 120] width 211 height 78
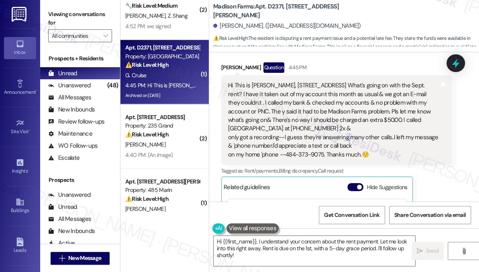
click at [344, 136] on div "Hi This is Genevieve Cruise, 2371 Milan St. What's going on with the Sept. rent…" at bounding box center [333, 120] width 211 height 78
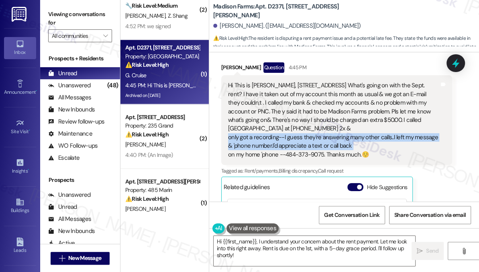
click at [344, 136] on div "Hi This is Genevieve Cruise, 2371 Milan St. What's going on with the Sept. rent…" at bounding box center [333, 120] width 211 height 78
click at [370, 145] on div "Hi This is Genevieve Cruise, 2371 Milan St. What's going on with the Sept. rent…" at bounding box center [333, 120] width 211 height 78
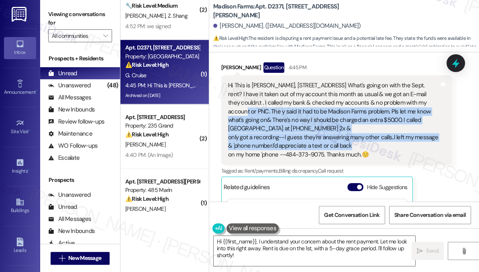
drag, startPoint x: 374, startPoint y: 145, endPoint x: 244, endPoint y: 107, distance: 134.9
click at [244, 107] on div "Hi This is Genevieve Cruise, 2371 Milan St. What's going on with the Sept. rent…" at bounding box center [333, 120] width 211 height 78
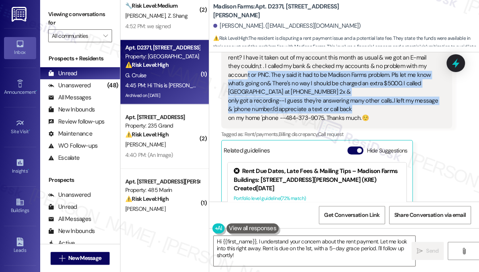
scroll to position [1830, 0]
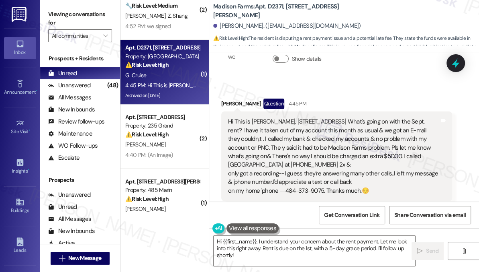
click at [297, 129] on div "Hi This is Genevieve Cruise, 2371 Milan St. What's going on with the Sept. rent…" at bounding box center [333, 156] width 211 height 78
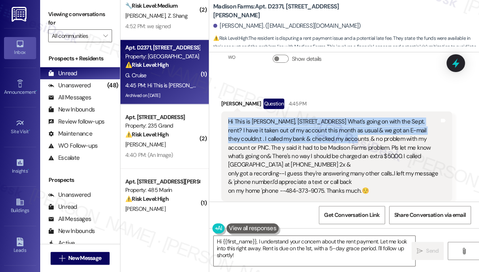
drag, startPoint x: 226, startPoint y: 122, endPoint x: 352, endPoint y: 136, distance: 127.4
click at [352, 136] on div "Hi This is Genevieve Cruise, 2371 Milan St. What's going on with the Sept. rent…" at bounding box center [336, 156] width 231 height 90
click at [357, 133] on div "Hi This is Genevieve Cruise, 2371 Milan St. What's going on with the Sept. rent…" at bounding box center [333, 156] width 211 height 78
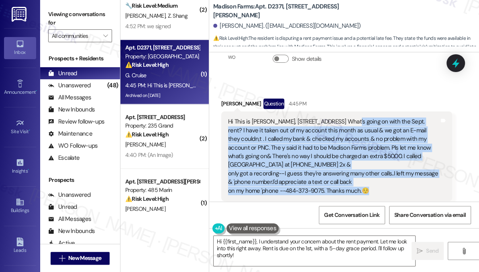
drag, startPoint x: 330, startPoint y: 119, endPoint x: 387, endPoint y: 188, distance: 89.4
click at [387, 188] on div "Hi This is Genevieve Cruise, 2371 Milan St. What's going on with the Sept. rent…" at bounding box center [333, 156] width 211 height 78
copy div "What's going on with the Sept. rent? I have it taken out of my account this mon…"
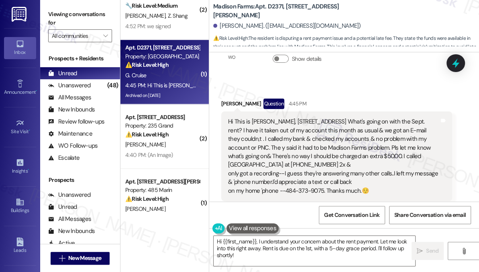
click at [59, 16] on label "Viewing conversations for" at bounding box center [80, 18] width 64 height 21
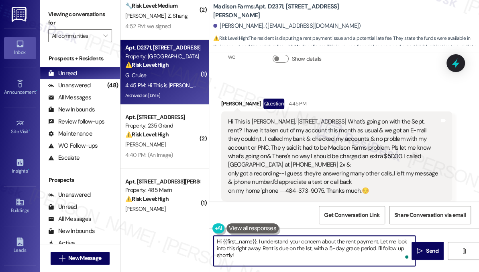
drag, startPoint x: 251, startPoint y: 259, endPoint x: 381, endPoint y: 242, distance: 130.9
click at [381, 242] on textarea "Hi {{first_name}}, I understand your concern about the rent payment. Let me loo…" at bounding box center [315, 250] width 202 height 30
paste textarea "Was this through autopay in the resident portal, or did you submit the payment …"
click at [379, 240] on textarea "Hi {{first_name}}, I understand your concern about the rent payment. Was this t…" at bounding box center [315, 250] width 202 height 30
drag, startPoint x: 327, startPoint y: 254, endPoint x: 268, endPoint y: 254, distance: 58.7
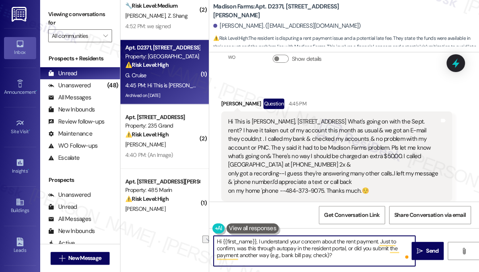
click at [268, 254] on textarea "Hi {{first_name}}, I understand your concern about the rent payment. Just to co…" at bounding box center [315, 250] width 202 height 30
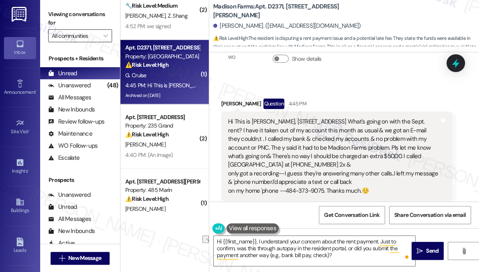
drag, startPoint x: 53, startPoint y: 18, endPoint x: 76, endPoint y: 31, distance: 26.6
click at [53, 18] on label "Viewing conversations for" at bounding box center [80, 18] width 64 height 21
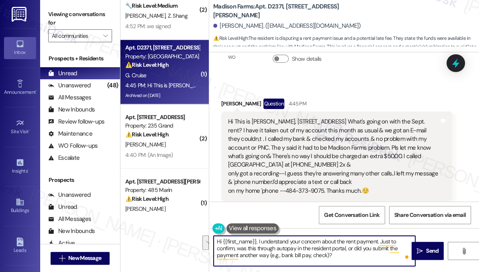
drag, startPoint x: 352, startPoint y: 257, endPoint x: 237, endPoint y: 248, distance: 116.1
click at [237, 248] on textarea "Hi {{first_name}}, I understand your concern about the rent payment. Just to co…" at bounding box center [315, 250] width 202 height 30
paste textarea "Can you confirm the exact date you saw the rent withdrawn from your account"
drag, startPoint x: 251, startPoint y: 256, endPoint x: 243, endPoint y: 254, distance: 8.5
click at [250, 256] on textarea "Hi {{first_name}}, I understand your concern about the rent payment. Just to co…" at bounding box center [315, 250] width 202 height 30
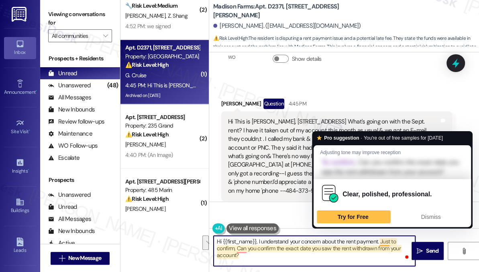
drag, startPoint x: 237, startPoint y: 248, endPoint x: 381, endPoint y: 239, distance: 144.1
click at [381, 239] on textarea "Hi {{first_name}}, I understand your concern about the rent payment. Just to co…" at bounding box center [315, 250] width 202 height 30
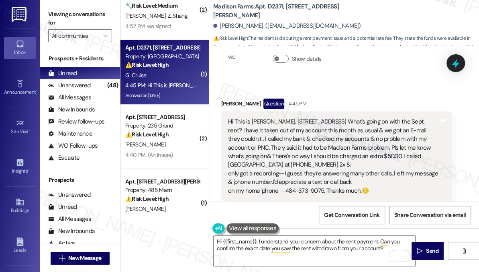
click at [53, 15] on label "Viewing conversations for" at bounding box center [80, 18] width 64 height 21
click at [387, 249] on textarea "Hi {{first_name}}, I understand your concern about the rent payment. Can you co…" at bounding box center [315, 250] width 202 height 30
drag, startPoint x: 430, startPoint y: 248, endPoint x: 304, endPoint y: 246, distance: 125.4
click at [312, 247] on div "Hi {{first_name}}, I understand your concern about the rent payment. Can you co…" at bounding box center [344, 258] width 270 height 60
click at [259, 239] on textarea "Hi {{first_name}}, I understand your concern about the rent payment. Can you co…" at bounding box center [315, 250] width 202 height 30
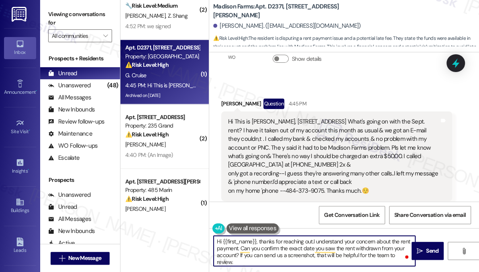
type textarea "Hi {{first_name}}, thanks for reaching out. I understand your concern about the…"
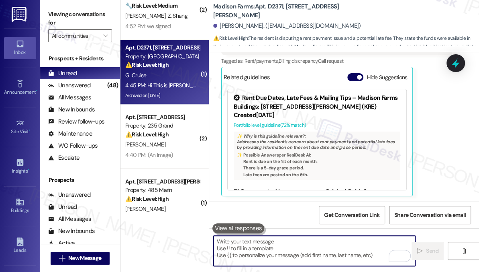
scroll to position [2050, 0]
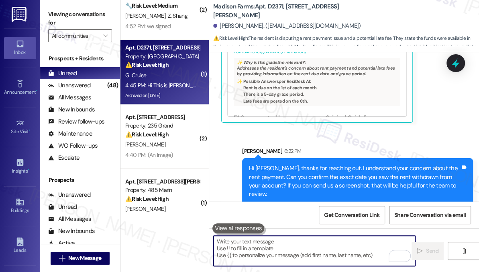
click at [312, 172] on div "Hi Genevieve, thanks for reaching out. I understand your concern about the rent…" at bounding box center [354, 181] width 211 height 35
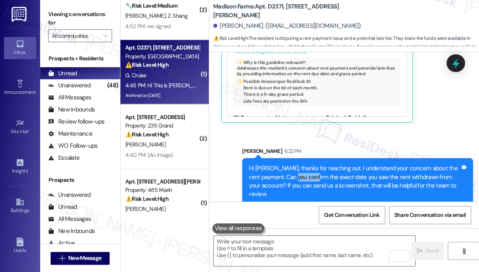
click at [312, 172] on div "Hi Genevieve, thanks for reaching out. I understand your concern about the rent…" at bounding box center [354, 181] width 211 height 35
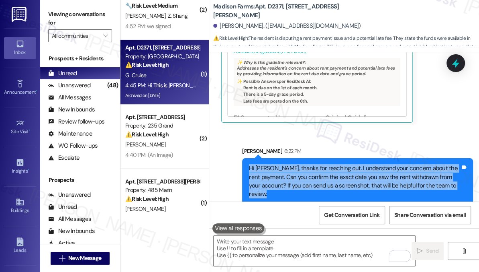
click at [312, 172] on div "Hi Genevieve, thanks for reaching out. I understand your concern about the rent…" at bounding box center [354, 181] width 211 height 35
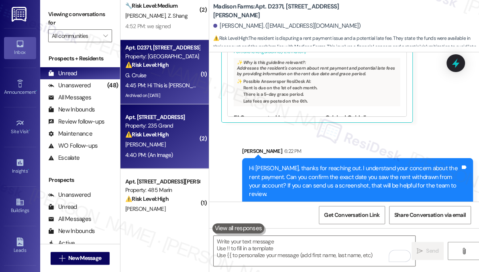
click at [157, 148] on div "R. Zhang" at bounding box center [163, 144] width 76 height 10
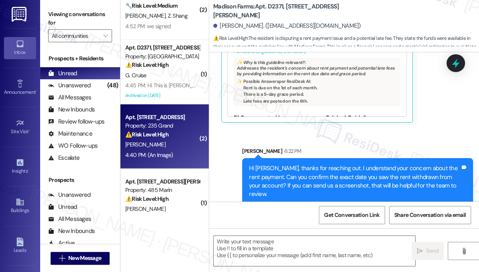
type textarea "Fetching suggested responses. Please feel free to read through the conversation…"
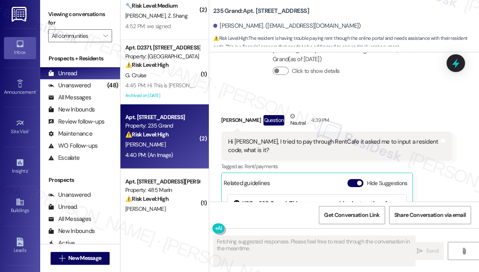
scroll to position [8194, 0]
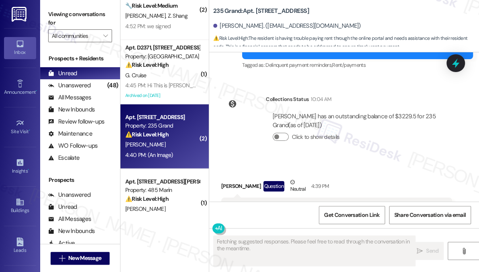
click at [264, 203] on div "Hi Jane, I tried to pay through RentCafe it asked me to input a resident code, …" at bounding box center [333, 211] width 211 height 17
click at [330, 203] on div "Hi Jane, I tried to pay through RentCafe it asked me to input a resident code, …" at bounding box center [333, 211] width 211 height 17
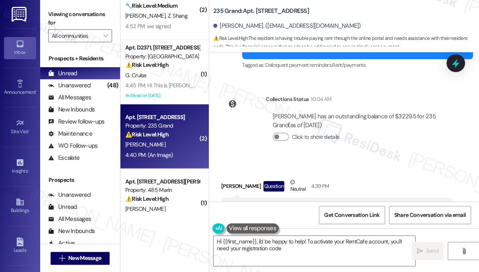
click at [330, 203] on div "Hi Jane, I tried to pay through RentCafe it asked me to input a resident code, …" at bounding box center [333, 211] width 211 height 17
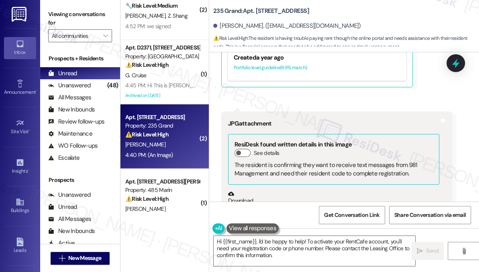
scroll to position [8486, 0]
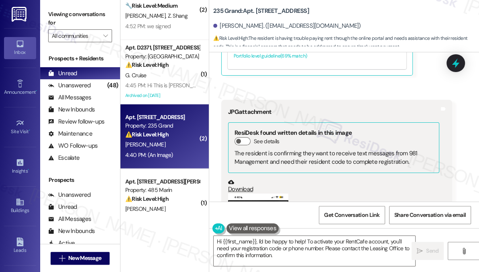
click at [256, 193] on button "Zoom image" at bounding box center [258, 258] width 60 height 130
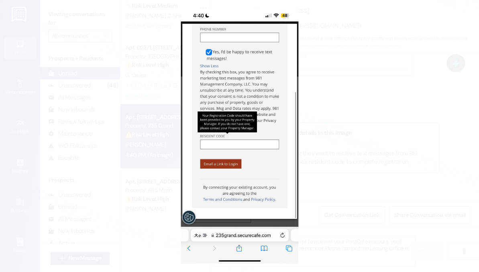
click at [347, 137] on button "Unzoom image" at bounding box center [239, 136] width 479 height 272
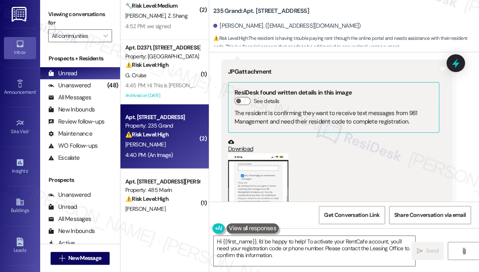
scroll to position [8548, 0]
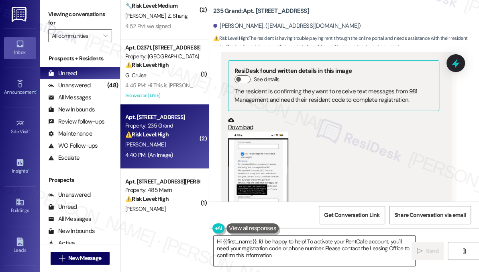
click at [292, 243] on textarea "Hi {{first_name}}, I'd be happy to help! To activate your RentCafe account, you…" at bounding box center [315, 250] width 202 height 30
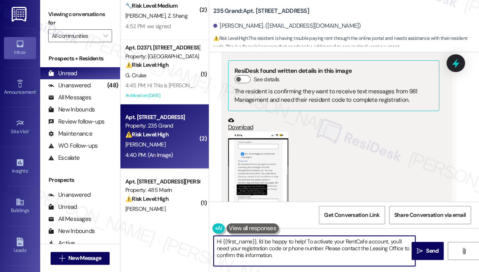
click at [292, 243] on textarea "Hi {{first_name}}, I'd be happy to help! To activate your RentCafe account, you…" at bounding box center [315, 250] width 202 height 30
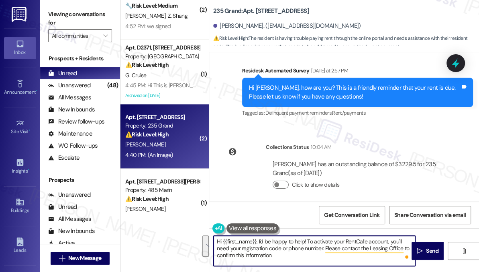
scroll to position [8329, 0]
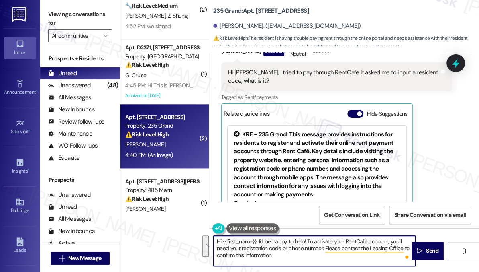
click at [317, 247] on textarea "Hi {{first_name}}, I'd be happy to help! To activate your RentCafe account, you…" at bounding box center [315, 250] width 202 height 30
drag, startPoint x: 307, startPoint y: 239, endPoint x: 317, endPoint y: 257, distance: 20.5
click at [317, 257] on textarea "Hi {{first_name}}, I'd be happy to help! To activate your RentCafe account, you…" at bounding box center [315, 250] width 202 height 30
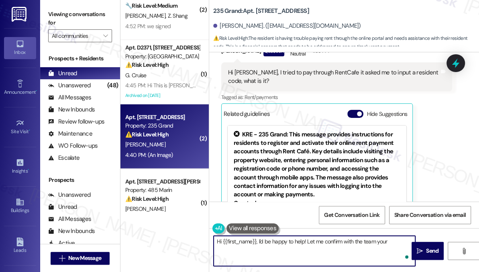
type textarea "Hi {{first_name}}, I'd be happy to help! Let me confirm with the team your"
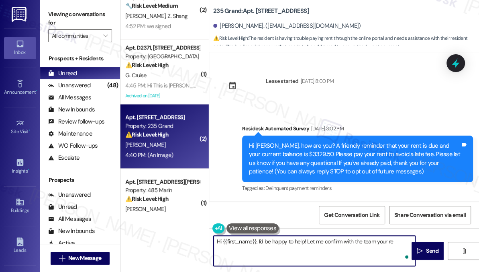
scroll to position [8329, 0]
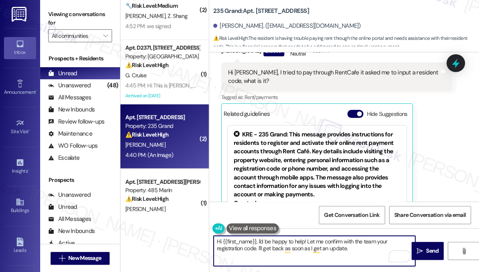
click at [258, 241] on textarea "Hi {{first_name}}, I'd be happy to help! Let me confirm with the team your regi…" at bounding box center [315, 250] width 202 height 30
click at [373, 251] on textarea "Hi {{first_name}}, I'd be happy to help! Let me confirm with the team your regi…" at bounding box center [315, 250] width 202 height 30
drag, startPoint x: 306, startPoint y: 240, endPoint x: 258, endPoint y: 241, distance: 47.8
click at [258, 241] on textarea "Hi {{first_name}}, I'd be happy to help! Let me confirm with the team your regi…" at bounding box center [315, 250] width 202 height 30
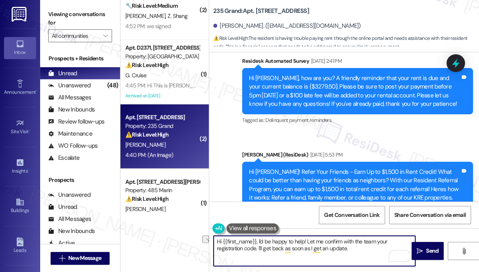
scroll to position [8548, 0]
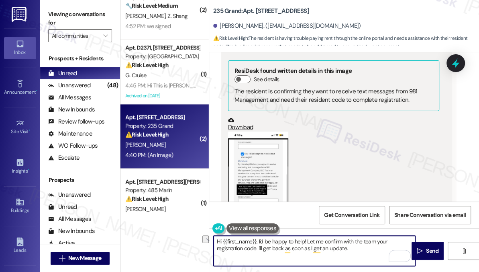
click at [256, 242] on textarea "Hi {{first_name}}, I'd be happy to help! Let me confirm with the team your regi…" at bounding box center [315, 250] width 202 height 30
click at [258, 241] on textarea "Hi {{first_name}}, I'd be happy to help! Let me confirm with the team your regi…" at bounding box center [315, 250] width 202 height 30
drag, startPoint x: 349, startPoint y: 247, endPoint x: 402, endPoint y: 247, distance: 53.0
click at [402, 247] on textarea "Hi {{first_name}}, thanks for reaching out. I understand you need the registrat…" at bounding box center [315, 250] width 202 height 30
click at [345, 257] on textarea "Hi {{first_name}}, thanks for reaching out. I understand you need the registrat…" at bounding box center [315, 250] width 202 height 30
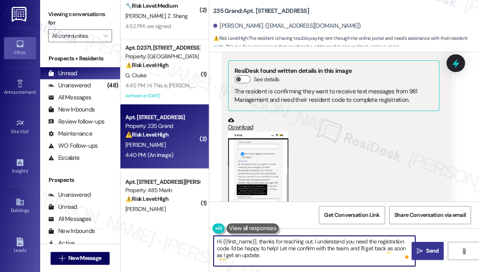
type textarea "Hi {{first_name}}, thanks for reaching out. I understand you need the registrat…"
click at [425, 251] on span "Send" at bounding box center [433, 250] width 16 height 8
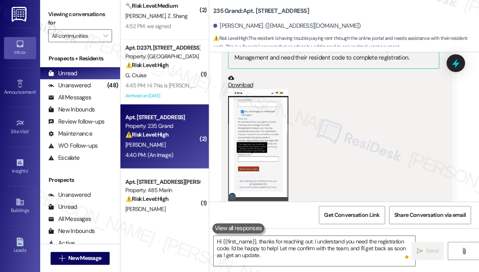
scroll to position [8621, 0]
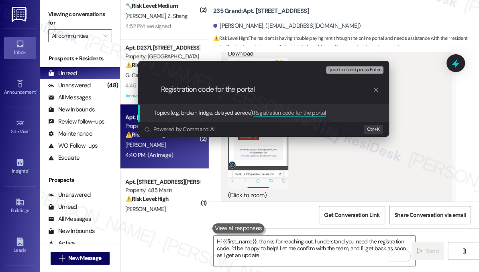
type input "Registration code for the portal"
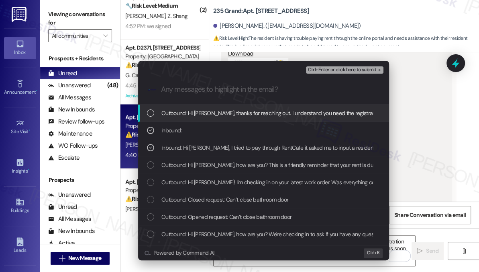
click at [415, 95] on div "Escalate Conversation Medium risk Registration code for the portal Inbound: , I…" at bounding box center [239, 136] width 479 height 272
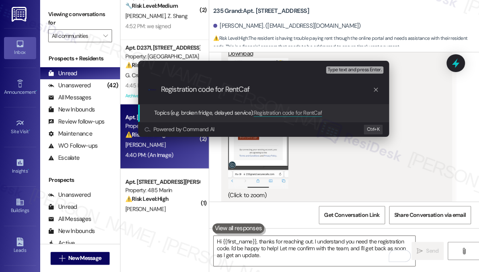
type input "Registration code for RentCafe"
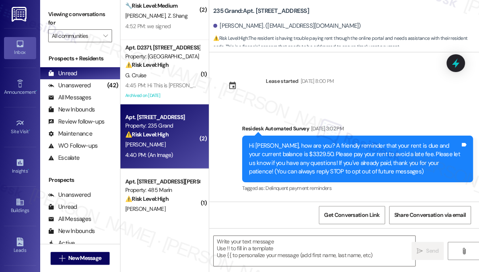
scroll to position [584, 0]
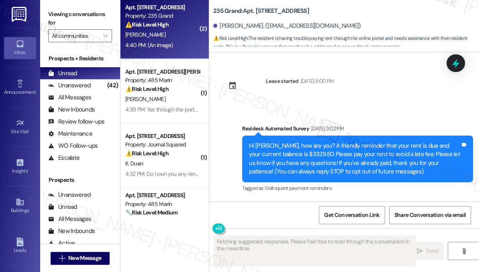
type textarea "Fetching suggested responses. Please feel free to read through the conversation…"
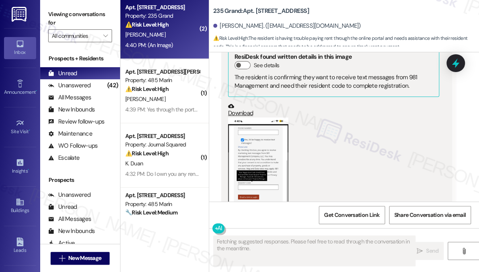
click at [181, 99] on div "( 1 ) Apt. D2371, [STREET_ADDRESS][PERSON_NAME] Property: [GEOGRAPHIC_DATA] ⚠️ …" at bounding box center [165, 107] width 88 height 215
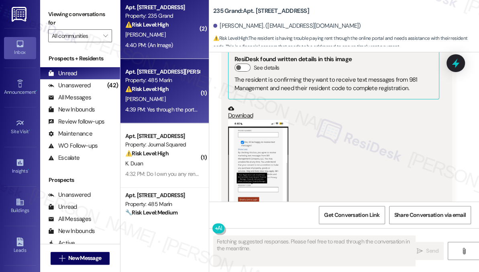
click at [170, 103] on div "[PERSON_NAME]" at bounding box center [163, 99] width 76 height 10
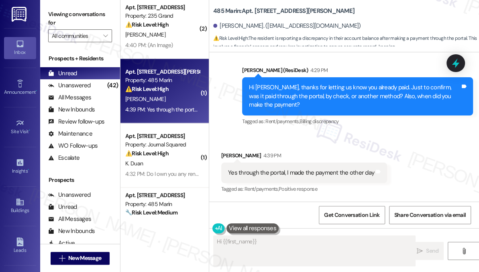
scroll to position [435, 0]
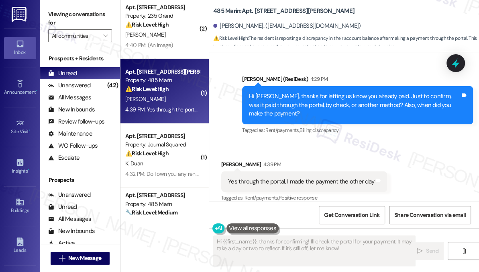
click at [279, 177] on div "Yes through the portal, I made the payment the other day" at bounding box center [301, 181] width 146 height 8
click at [295, 98] on div "Hi [PERSON_NAME], thanks for letting us know you already paid. Just to confirm,…" at bounding box center [354, 105] width 211 height 26
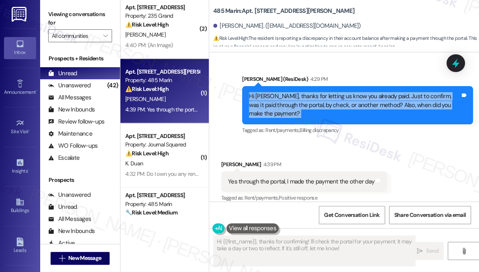
click at [295, 98] on div "Hi [PERSON_NAME], thanks for letting us know you already paid. Just to confirm,…" at bounding box center [354, 105] width 211 height 26
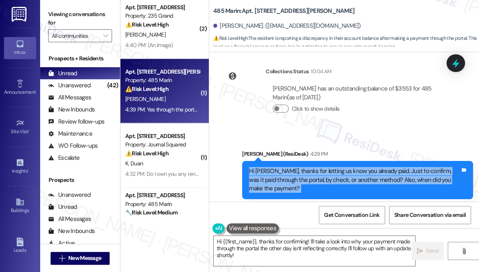
scroll to position [362, 0]
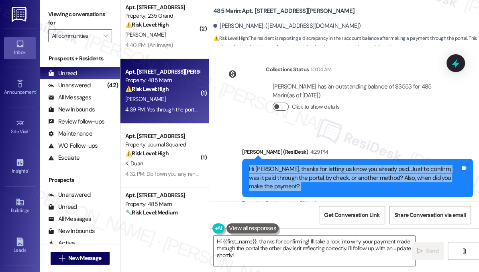
click at [285, 102] on button "Click to show details" at bounding box center [281, 106] width 16 height 8
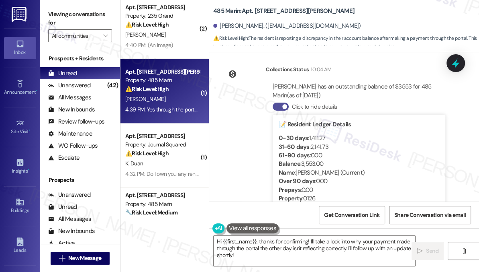
click at [285, 104] on span "button" at bounding box center [284, 106] width 5 height 5
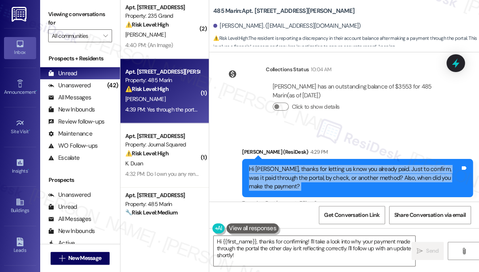
scroll to position [435, 0]
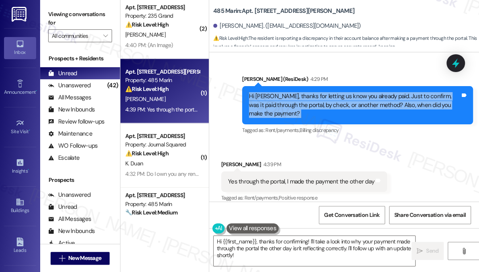
click at [326, 92] on div "Hi [PERSON_NAME], thanks for letting us know you already paid. Just to confirm,…" at bounding box center [354, 105] width 211 height 26
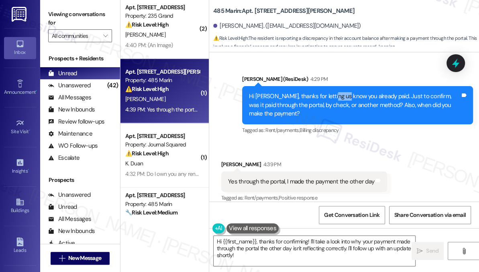
click at [326, 92] on div "Hi [PERSON_NAME], thanks for letting us know you already paid. Just to confirm,…" at bounding box center [354, 105] width 211 height 26
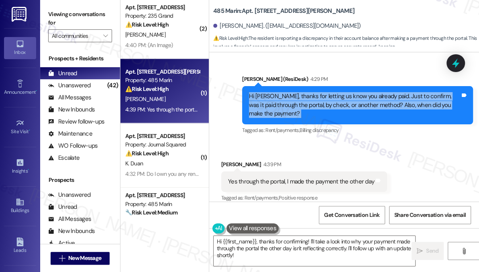
click at [326, 92] on div "Hi [PERSON_NAME], thanks for letting us know you already paid. Just to confirm,…" at bounding box center [354, 105] width 211 height 26
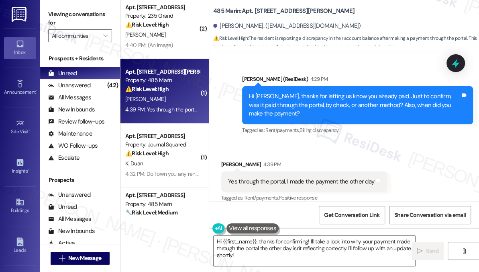
click at [292, 177] on div "Yes through the portal, I made the payment the other day" at bounding box center [301, 181] width 146 height 8
click at [256, 248] on textarea "Hi {{first_name}}, thanks for confirming! I'll take a look into why your paymen…" at bounding box center [315, 250] width 202 height 30
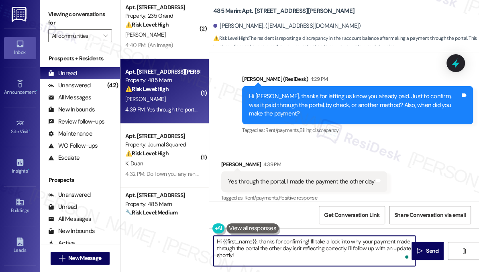
drag, startPoint x: 254, startPoint y: 254, endPoint x: 217, endPoint y: 241, distance: 38.8
click at [217, 241] on textarea "Hi {{first_name}}, thanks for confirming! I'll take a look into why your paymen…" at bounding box center [315, 250] width 202 height 30
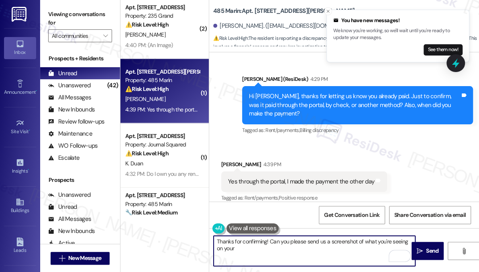
click at [323, 249] on textarea "Thanks for confirming! Can you please send us a screenshot of what you're seein…" at bounding box center [315, 250] width 202 height 30
type textarea "Hi {{first_name}}, thanks for confirming! I'll take a look into why your paymen…"
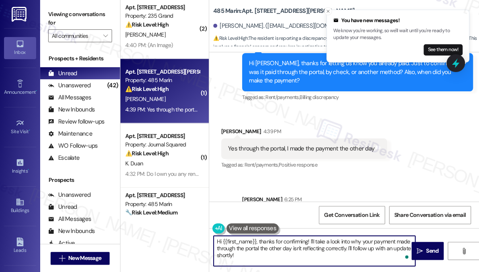
scroll to position [499, 0]
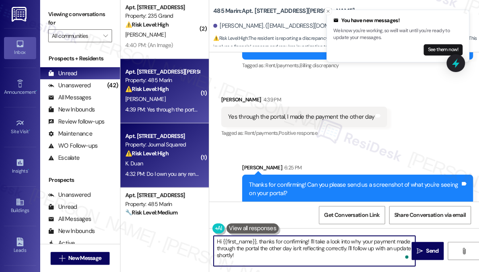
click at [158, 139] on div "Apt. [STREET_ADDRESS]" at bounding box center [162, 136] width 74 height 8
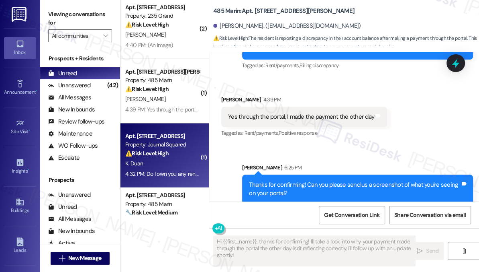
type textarea "Fetching suggested responses. Please feel free to read through the conversation…"
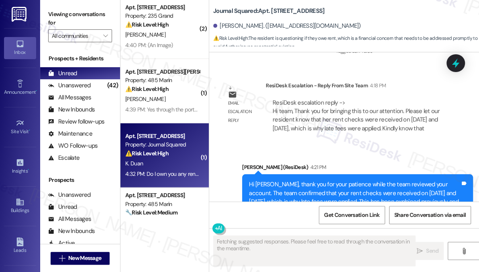
scroll to position [7245, 0]
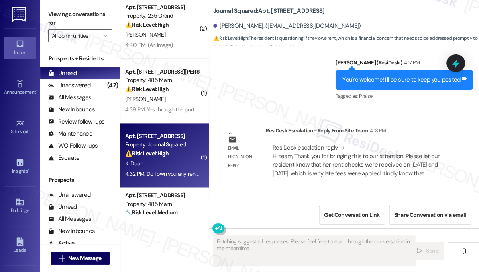
drag, startPoint x: 278, startPoint y: 127, endPoint x: 354, endPoint y: 142, distance: 77.2
click at [354, 225] on div "Hi [PERSON_NAME], thank you for your patience while the team reviewed your acco…" at bounding box center [354, 272] width 211 height 95
click at [357, 225] on div "Hi [PERSON_NAME], thank you for your patience while the team reviewed your acco…" at bounding box center [354, 272] width 211 height 95
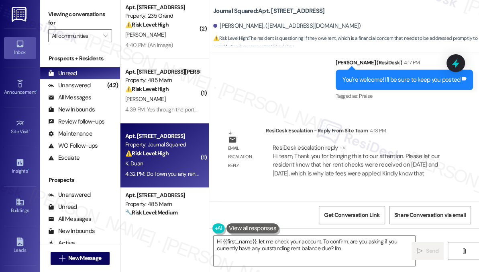
click at [304, 225] on div "Hi [PERSON_NAME], thank you for your patience while the team reviewed your acco…" at bounding box center [354, 272] width 211 height 95
type textarea "Hi {{first_name}}, let me check your account. To confirm, are you asking if you…"
click at [304, 225] on div "Hi [PERSON_NAME], thank you for your patience while the team reviewed your acco…" at bounding box center [354, 272] width 211 height 95
click at [337, 208] on div "[PERSON_NAME] (ResiDesk) 4:21 PM" at bounding box center [357, 213] width 231 height 11
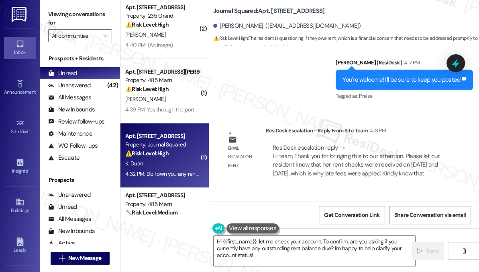
click at [322, 225] on div "Hi [PERSON_NAME], thank you for your patience while the team reviewed your acco…" at bounding box center [354, 272] width 211 height 95
click at [287, 225] on div "Hi [PERSON_NAME], thank you for your patience while the team reviewed your acco…" at bounding box center [354, 272] width 211 height 95
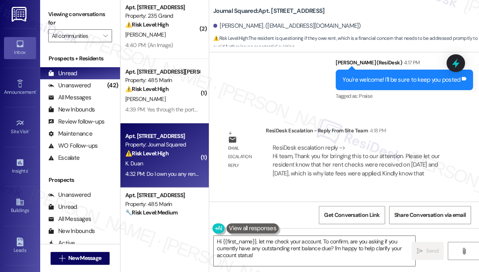
click at [287, 225] on div "Hi [PERSON_NAME], thank you for your patience while the team reviewed your acco…" at bounding box center [354, 272] width 211 height 95
click at [327, 190] on div "Sent via SMS [PERSON_NAME] (ResiDesk) 4:21 PM Hi [PERSON_NAME], thank you for y…" at bounding box center [344, 267] width 270 height 154
click at [311, 225] on div "Hi [PERSON_NAME], thank you for your patience while the team reviewed your acco…" at bounding box center [354, 272] width 211 height 95
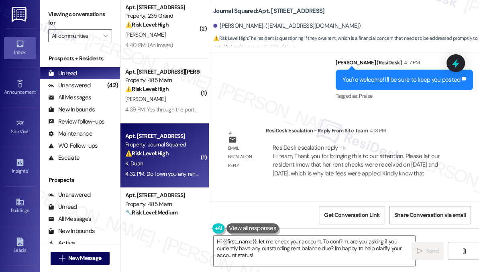
click at [295, 225] on div "Hi [PERSON_NAME], thank you for your patience while the team reviewed your acco…" at bounding box center [354, 272] width 211 height 95
click at [337, 190] on div "Sent via SMS [PERSON_NAME] (ResiDesk) 4:21 PM Hi [PERSON_NAME], thank you for y…" at bounding box center [344, 267] width 270 height 154
click at [310, 225] on div "Hi [PERSON_NAME], thank you for your patience while the team reviewed your acco…" at bounding box center [354, 272] width 211 height 95
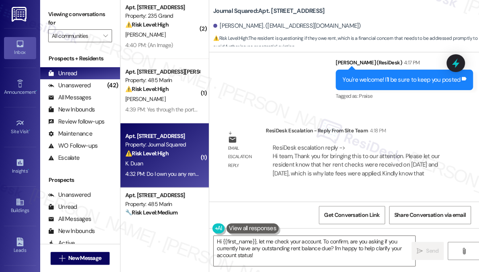
click at [310, 225] on div "Hi [PERSON_NAME], thank you for your patience while the team reviewed your acco…" at bounding box center [354, 272] width 211 height 95
click at [267, 225] on div "Hi [PERSON_NAME], thank you for your patience while the team reviewed your acco…" at bounding box center [354, 272] width 211 height 95
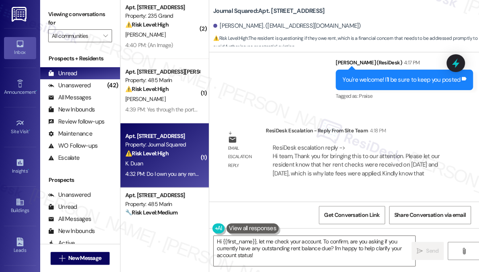
click at [319, 190] on div "Sent via SMS [PERSON_NAME] (ResiDesk) 4:21 PM Hi [PERSON_NAME], thank you for y…" at bounding box center [344, 267] width 270 height 154
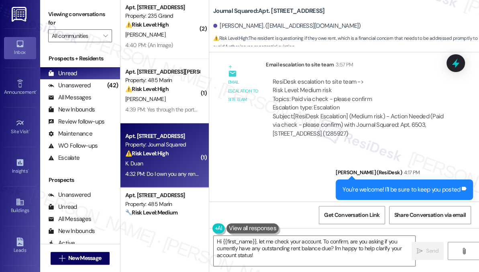
drag, startPoint x: 280, startPoint y: 160, endPoint x: 347, endPoint y: 155, distance: 67.7
click at [317, 253] on div "ResiDesk escalation reply -> Hi team, Thank you for bringing this to our attent…" at bounding box center [356, 270] width 167 height 34
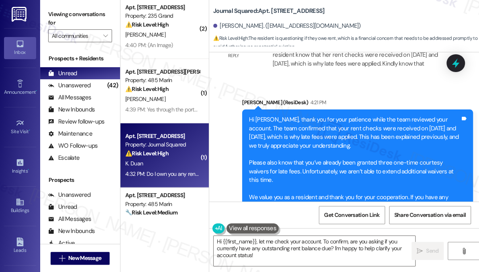
click at [265, 271] on div "Do I own you any rent?" at bounding box center [257, 275] width 58 height 8
click at [344, 234] on div "Received via SMS [PERSON_NAME] Question 4:32 PM Do I own you any rent? Tags and…" at bounding box center [344, 269] width 270 height 70
click at [320, 115] on div "Hi [PERSON_NAME], thank you for your patience while the team reviewed your acco…" at bounding box center [354, 162] width 211 height 95
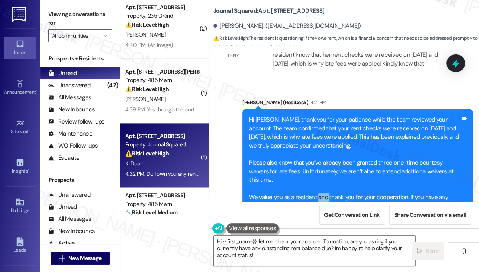
click at [320, 115] on div "Hi [PERSON_NAME], thank you for your patience while the team reviewed your acco…" at bounding box center [354, 162] width 211 height 95
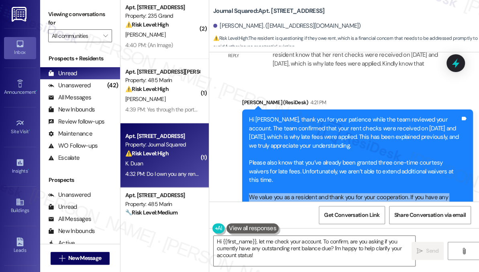
click at [320, 115] on div "Hi [PERSON_NAME], thank you for your patience while the team reviewed your acco…" at bounding box center [354, 162] width 211 height 95
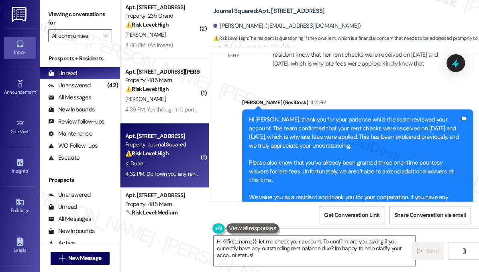
click at [254, 265] on div "Do I own you any rent? Tags and notes" at bounding box center [263, 275] width 85 height 20
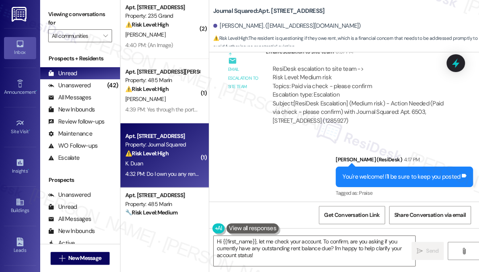
scroll to position [7135, 0]
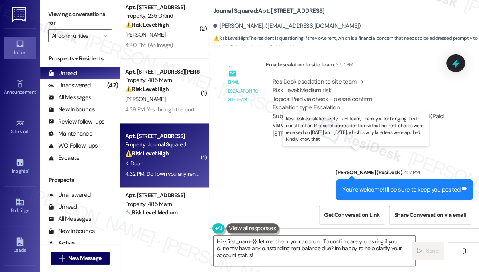
drag, startPoint x: 329, startPoint y: 159, endPoint x: 435, endPoint y: 170, distance: 106.6
click at [435, 253] on div "ResiDesk escalation reply -> Hi team, Thank you for bringing this to our attent…" at bounding box center [356, 270] width 167 height 34
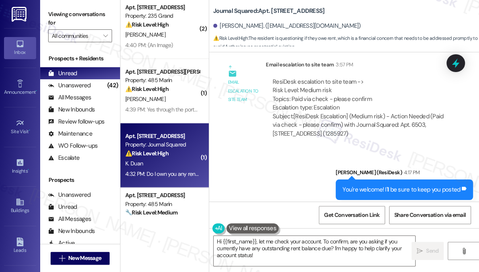
click at [435, 253] on div "ResiDesk escalation reply -> Hi team, Thank you for bringing this to our attent…" at bounding box center [356, 270] width 167 height 34
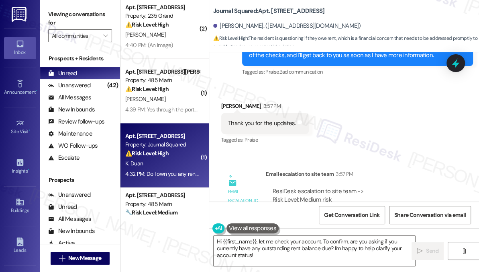
click at [304, 187] on div "ResiDesk escalation to site team -> Risk Level: Medium risk Topics: Paid via ch…" at bounding box center [359, 204] width 173 height 35
drag, startPoint x: 290, startPoint y: 104, endPoint x: 364, endPoint y: 109, distance: 74.1
click at [364, 187] on div "ResiDesk escalation to site team -> Risk Level: Medium risk Topics: Paid via ch…" at bounding box center [359, 204] width 173 height 35
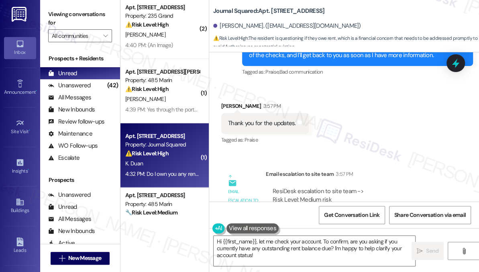
click at [364, 187] on div "ResiDesk escalation to site team -> Risk Level: Medium risk Topics: Paid via ch…" at bounding box center [359, 204] width 173 height 35
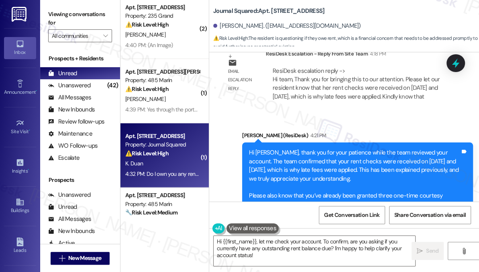
scroll to position [7355, 0]
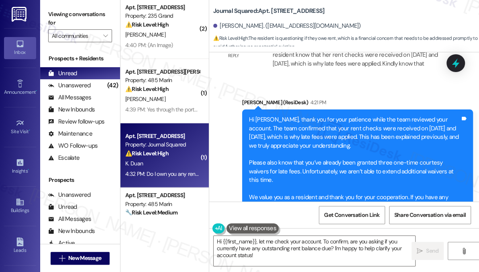
click at [270, 271] on div "Do I own you any rent?" at bounding box center [257, 275] width 58 height 8
click at [276, 242] on textarea "Hi {{first_name}}, let me check your account. To confirm, are you asking if you…" at bounding box center [315, 250] width 202 height 30
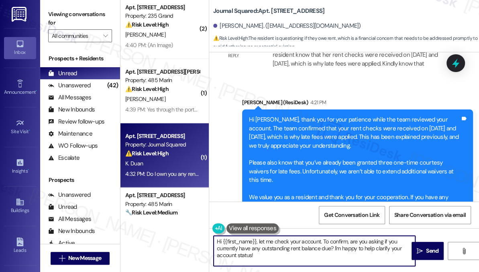
click at [276, 242] on textarea "Hi {{first_name}}, let me check your account. To confirm, are you asking if you…" at bounding box center [315, 250] width 202 height 30
click at [335, 234] on div "Received via SMS [PERSON_NAME] Question 4:32 PM Do I own you any rent? Tags and…" at bounding box center [344, 269] width 270 height 70
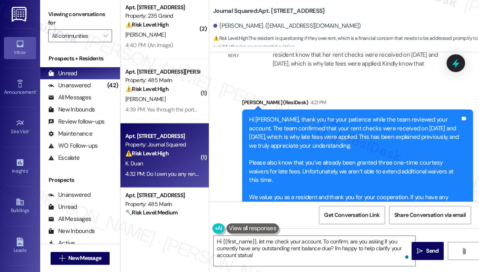
click at [309, 115] on div "Hi [PERSON_NAME], thank you for your patience while the team reviewed your acco…" at bounding box center [354, 162] width 211 height 95
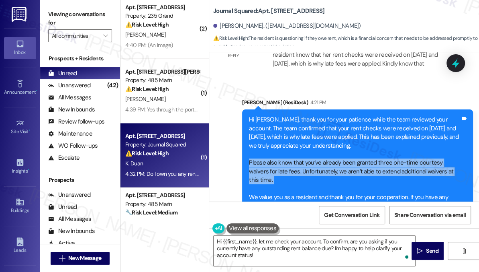
click at [309, 115] on div "Hi [PERSON_NAME], thank you for your patience while the team reviewed your acco…" at bounding box center [354, 162] width 211 height 95
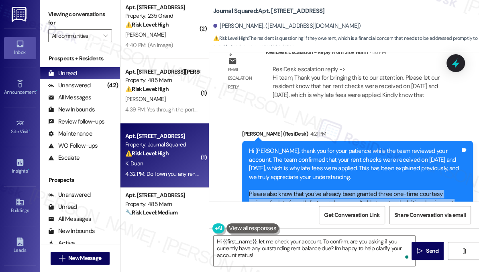
scroll to position [7282, 0]
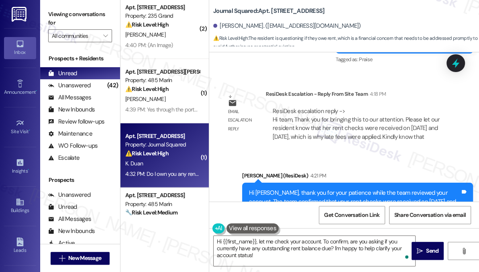
click at [296, 188] on div "Hi [PERSON_NAME], thank you for your patience while the team reviewed your acco…" at bounding box center [354, 235] width 211 height 95
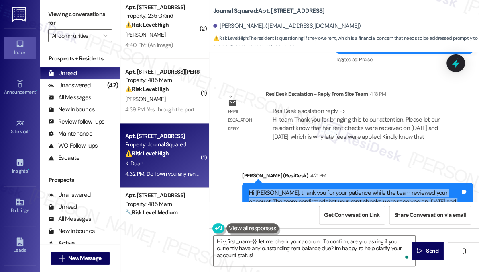
click at [296, 188] on div "Hi [PERSON_NAME], thank you for your patience while the team reviewed your acco…" at bounding box center [354, 235] width 211 height 95
click at [354, 188] on div "Hi [PERSON_NAME], thank you for your patience while the team reviewed your acco…" at bounding box center [354, 235] width 211 height 95
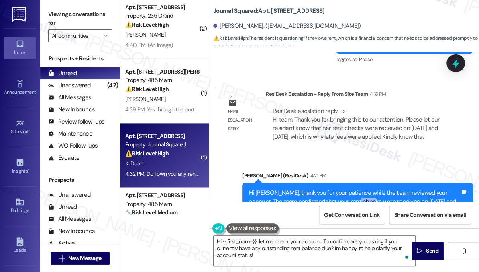
click at [354, 188] on div "Hi [PERSON_NAME], thank you for your patience while the team reviewed your acco…" at bounding box center [354, 235] width 211 height 95
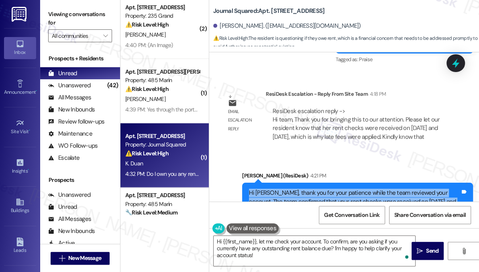
click at [354, 188] on div "Hi [PERSON_NAME], thank you for your patience while the team reviewed your acco…" at bounding box center [354, 235] width 211 height 95
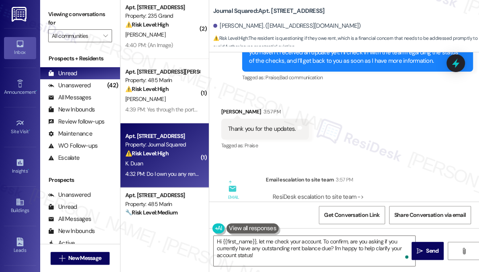
scroll to position [7026, 0]
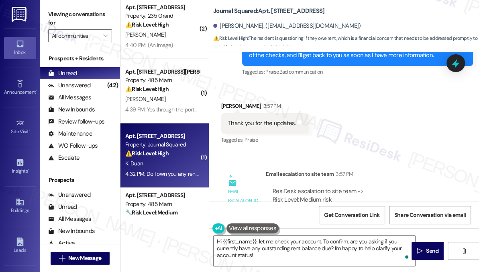
drag, startPoint x: 296, startPoint y: 105, endPoint x: 373, endPoint y: 104, distance: 76.8
click at [373, 187] on div "ResiDesk escalation to site team -> Risk Level: Medium risk Topics: Paid via ch…" at bounding box center [359, 204] width 173 height 35
click at [370, 187] on div "ResiDesk escalation to site team -> Risk Level: Medium risk Topics: Paid via ch…" at bounding box center [359, 204] width 173 height 35
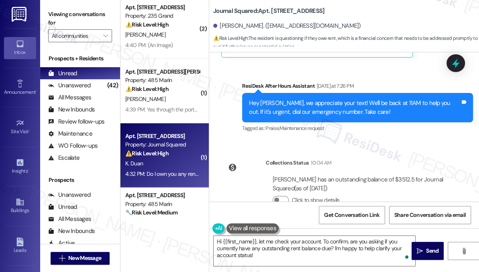
scroll to position [6734, 0]
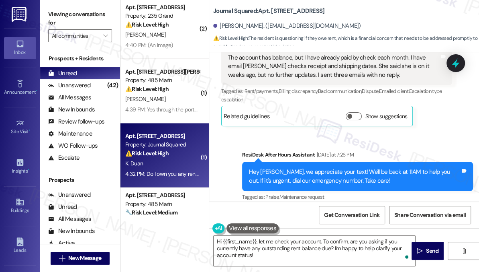
click at [279, 264] on button "Click to show details" at bounding box center [281, 268] width 16 height 8
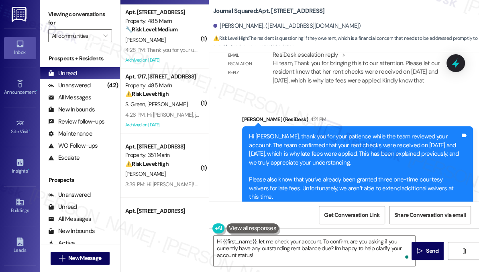
scroll to position [7475, 0]
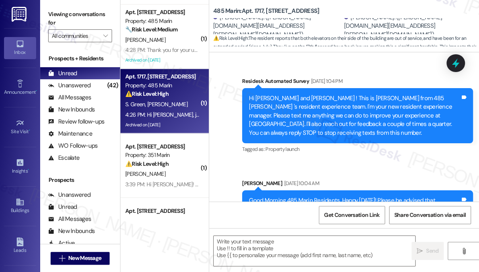
type textarea "Fetching suggested responses. Please feel free to read through the conversation…"
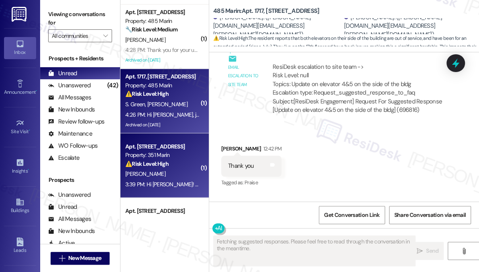
scroll to position [12576, 0]
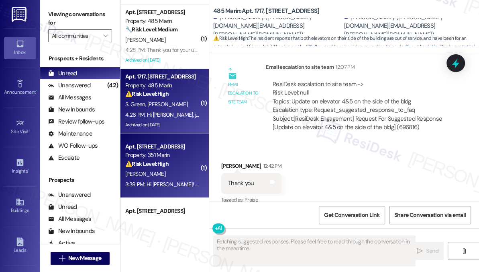
click at [172, 152] on div "Property: 351 Marin" at bounding box center [162, 154] width 74 height 8
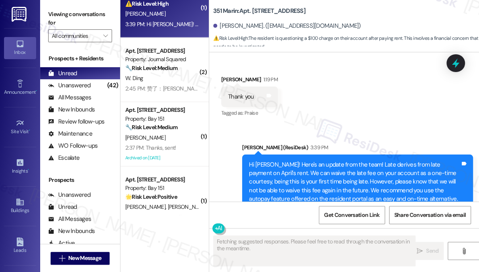
scroll to position [876, 0]
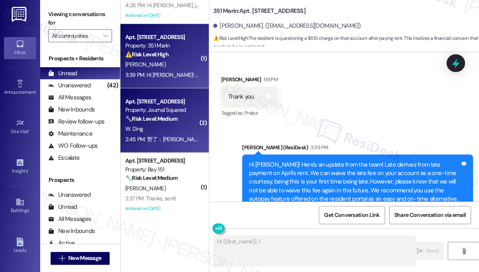
type textarea "Hi {{first_name}}, I understand"
click at [176, 111] on div "Property: Journal Squared" at bounding box center [162, 109] width 74 height 8
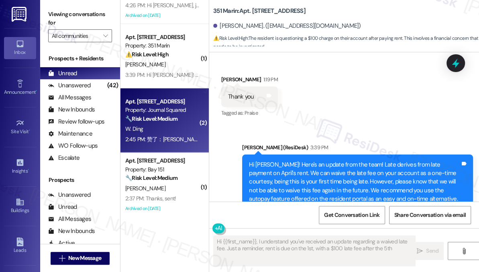
type textarea "Hi {{first_name}}, I understand you've received an update regarding a waived la…"
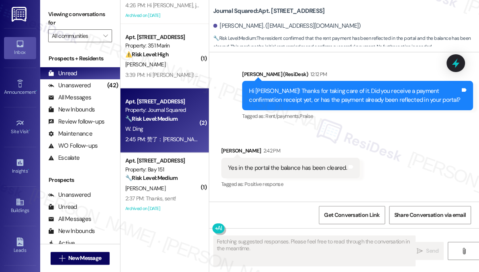
scroll to position [1839, 0]
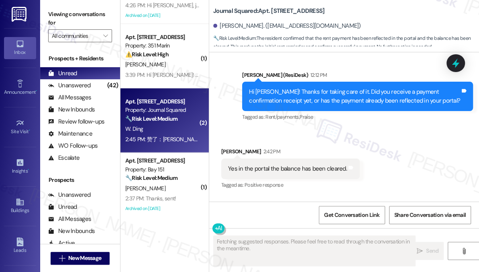
click at [299, 164] on div "Yes in the portal the balance has been cleared." at bounding box center [287, 168] width 119 height 8
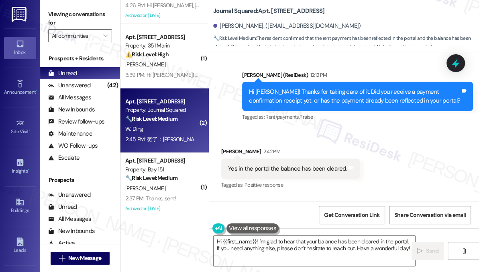
click at [351, 111] on div "Tagged as: Rent/payments , Click to highlight conversations about Rent/payments…" at bounding box center [357, 117] width 231 height 12
click at [352, 88] on div "Hi [PERSON_NAME]! Thanks for taking care of it. Did you receive a payment confi…" at bounding box center [354, 96] width 211 height 17
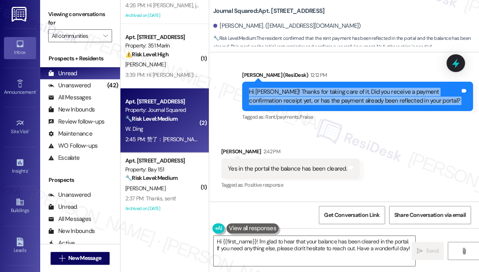
click at [352, 88] on div "Hi [PERSON_NAME]! Thanks for taking care of it. Did you receive a payment confi…" at bounding box center [354, 96] width 211 height 17
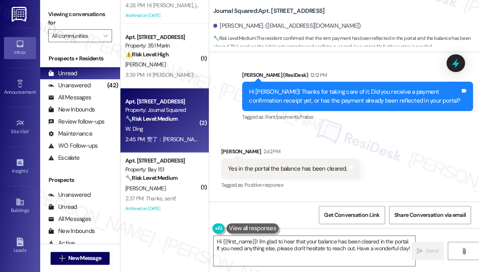
click at [41, 9] on div "Viewing conversations for All communities " at bounding box center [80, 25] width 80 height 50
click at [300, 249] on textarea "Hi {{first_name}}! I'm glad to hear that your balance has been cleared in the p…" at bounding box center [315, 250] width 202 height 30
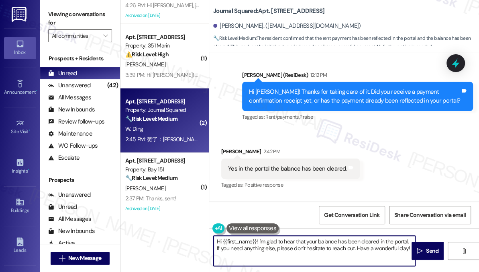
click at [300, 249] on textarea "Hi {{first_name}}! I'm glad to hear that your balance has been cleared in the p…" at bounding box center [315, 250] width 202 height 30
paste textarea "Great! Thanks for confirming. If you have any questions or concerns in the futu…"
click at [370, 252] on textarea "Great! Thanks for confirming. If you have any questions or concerns in the futu…" at bounding box center [315, 250] width 202 height 30
type textarea "Great! Thanks for confirming. If you have any questions or concerns in the futu…"
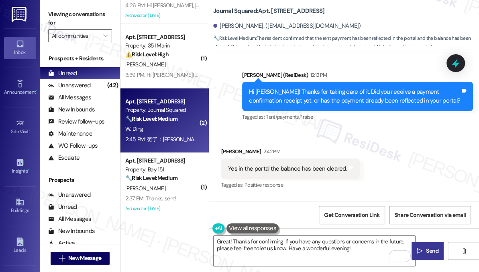
click at [427, 244] on button " Send" at bounding box center [428, 251] width 32 height 18
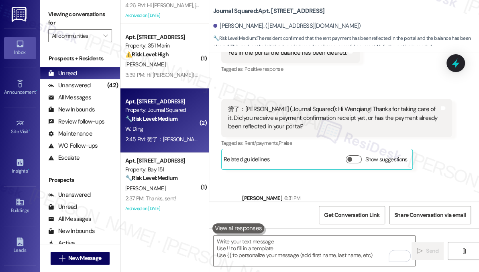
scroll to position [1977, 0]
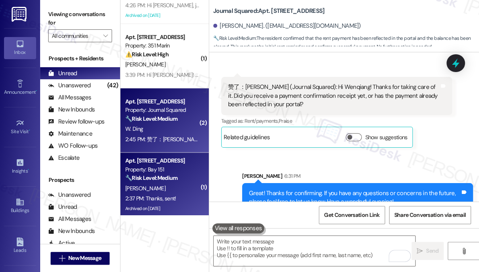
click at [170, 174] on strong "🔧 Risk Level: Medium" at bounding box center [151, 177] width 52 height 7
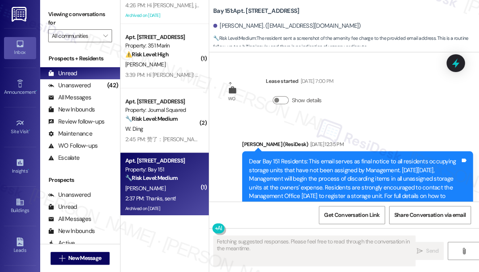
scroll to position [25672, 0]
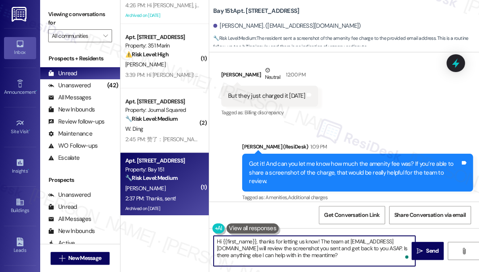
drag, startPoint x: 311, startPoint y: 256, endPoint x: 343, endPoint y: 247, distance: 33.3
click at [343, 247] on textarea "Hi {{first_name}}, thanks for letting us know! The team at hello@bay151.com wil…" at bounding box center [315, 250] width 202 height 30
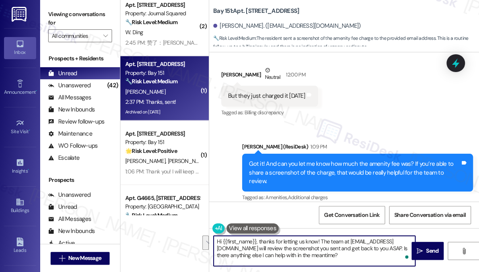
scroll to position [1059, 0]
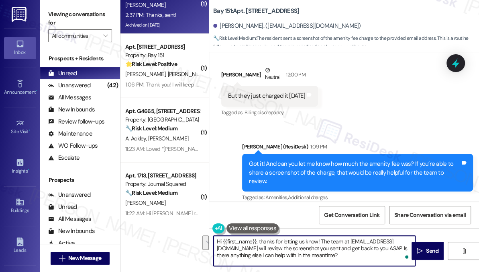
click at [292, 239] on textarea "Hi {{first_name}}, thanks for letting us know! The team at hello@bay151.com wil…" at bounding box center [315, 250] width 202 height 30
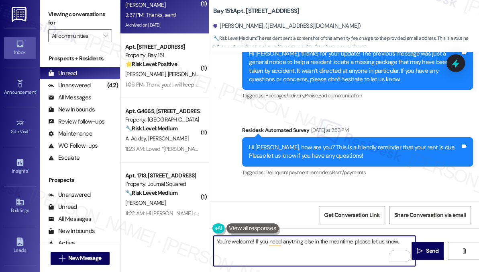
scroll to position [25161, 0]
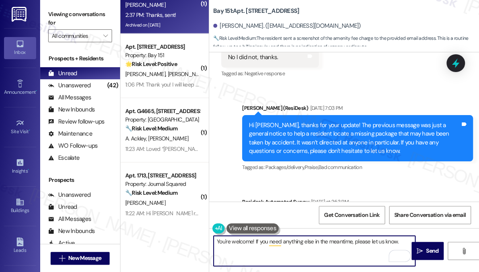
type textarea "You're welcome! If you need anything else in the meantime, please let us know."
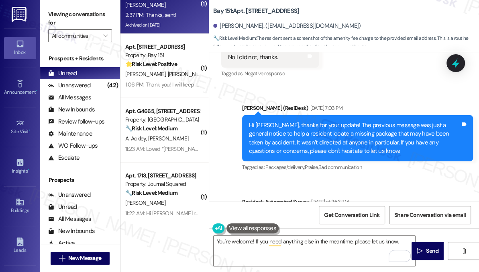
click at [420, 248] on icon "" at bounding box center [420, 251] width 6 height 6
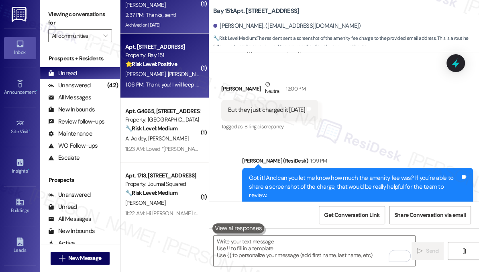
scroll to position [25672, 0]
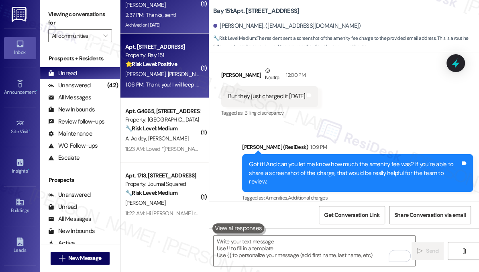
click at [176, 78] on div "K. Tewari V. Gaur" at bounding box center [163, 74] width 76 height 10
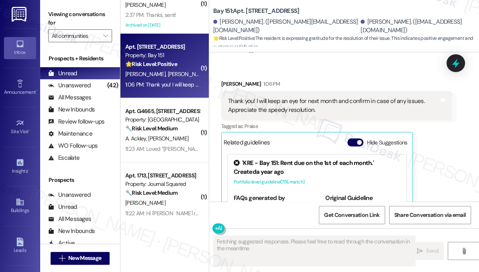
scroll to position [2008, 0]
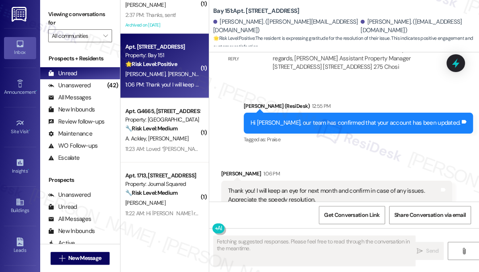
click at [302, 186] on div "Thank you! I will keep an eye for next month and confirm in case of any issues.…" at bounding box center [333, 194] width 211 height 17
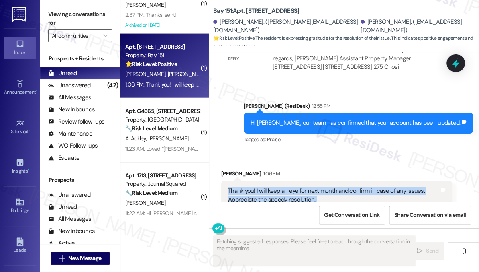
click at [302, 186] on div "Thank you! I will keep an eye for next month and confirm in case of any issues.…" at bounding box center [333, 194] width 211 height 17
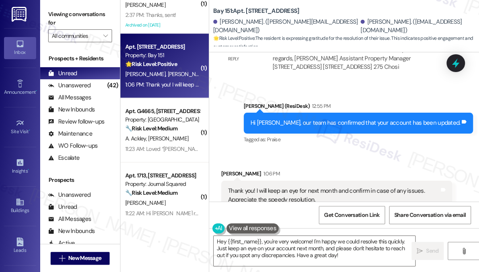
click at [309, 119] on div "Hi Vedant, our team has confirmed that your account has been updated." at bounding box center [356, 123] width 210 height 8
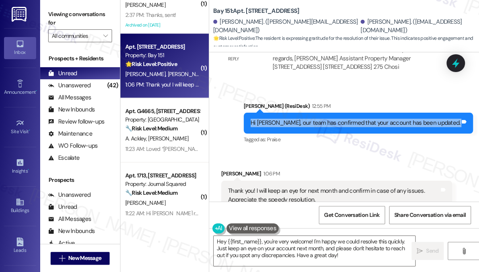
click at [309, 119] on div "Hi Vedant, our team has confirmed that your account has been updated." at bounding box center [356, 123] width 210 height 8
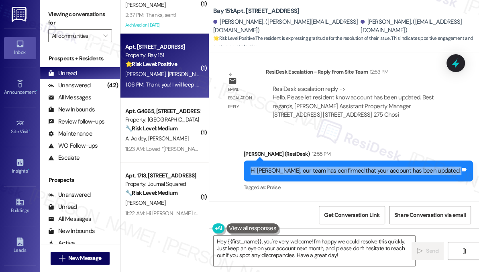
scroll to position [1899, 0]
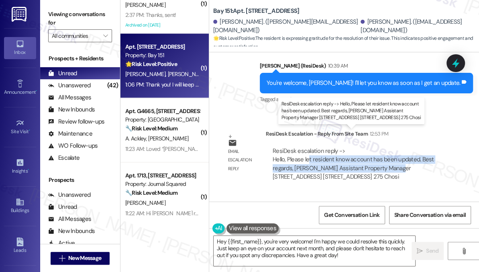
drag, startPoint x: 387, startPoint y: 146, endPoint x: 391, endPoint y: 146, distance: 4.8
click at [391, 147] on div "ResiDesk escalation reply -> Hello, Please let resident know account has been u…" at bounding box center [354, 164] width 162 height 34
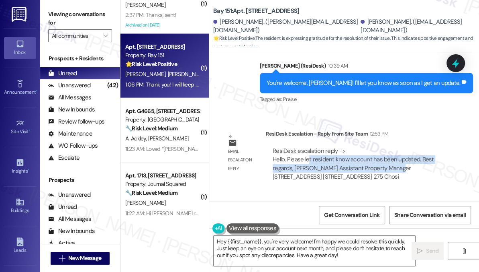
click at [346, 147] on div "ResiDesk escalation reply -> Hello, Please let resident know account has been u…" at bounding box center [354, 164] width 162 height 34
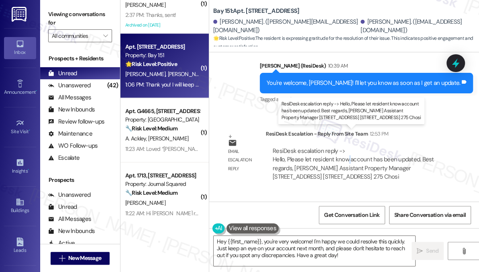
click at [346, 147] on div "ResiDesk escalation reply -> Hello, Please let resident know account has been u…" at bounding box center [354, 164] width 162 height 34
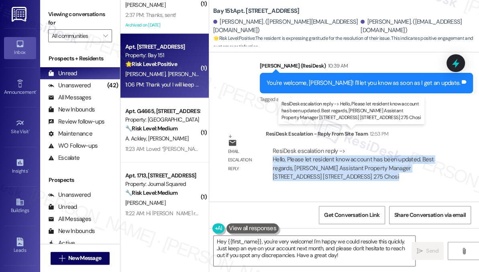
click at [346, 147] on div "ResiDesk escalation reply -> Hello, Please let resident know account has been u…" at bounding box center [354, 164] width 162 height 34
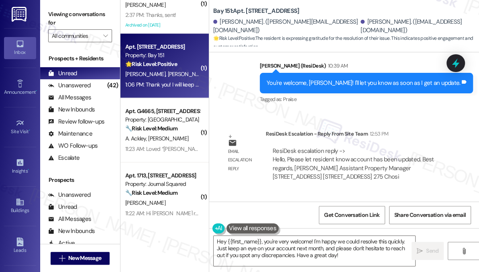
click at [372, 79] on div "You're welcome, Vedant! I'll let you know as soon as I get an update." at bounding box center [364, 83] width 194 height 8
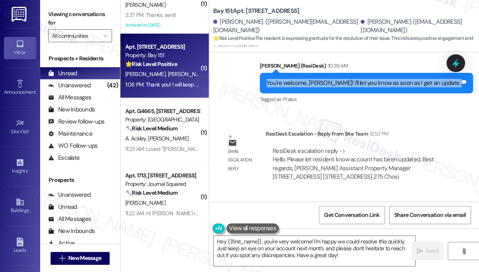
click at [372, 79] on div "You're welcome, Vedant! I'll let you know as soon as I get an update." at bounding box center [364, 83] width 194 height 8
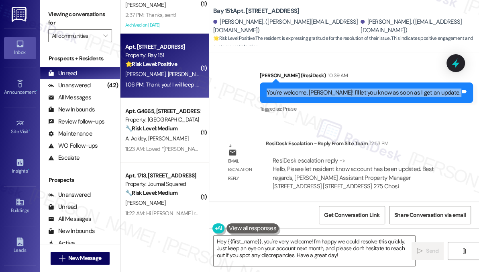
scroll to position [1972, 0]
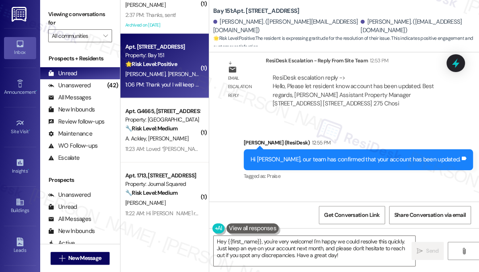
click at [312, 155] on div "Hi Vedant, our team has confirmed that your account has been updated." at bounding box center [356, 159] width 210 height 8
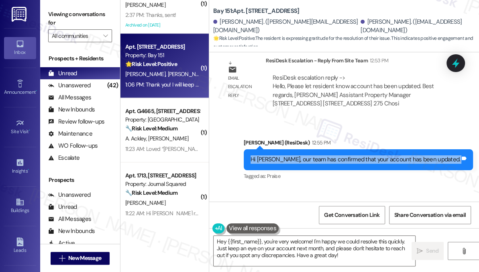
click at [312, 155] on div "Hi Vedant, our team has confirmed that your account has been updated." at bounding box center [356, 159] width 210 height 8
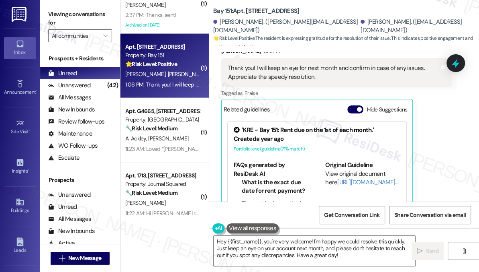
scroll to position [2082, 0]
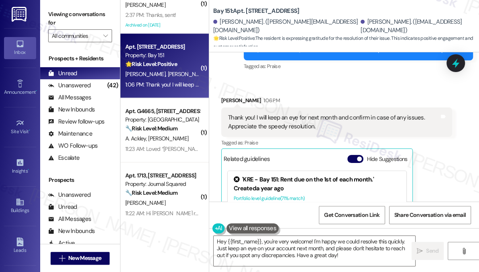
click at [248, 113] on div "Thank you! I will keep an eye for next month and confirm in case of any issues.…" at bounding box center [333, 121] width 211 height 17
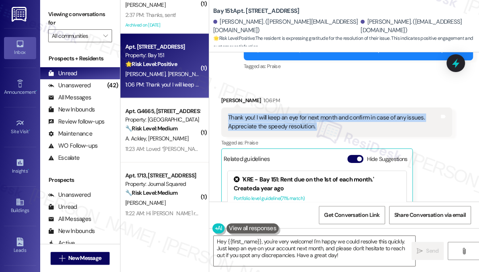
click at [248, 113] on div "Thank you! I will keep an eye for next month and confirm in case of any issues.…" at bounding box center [333, 121] width 211 height 17
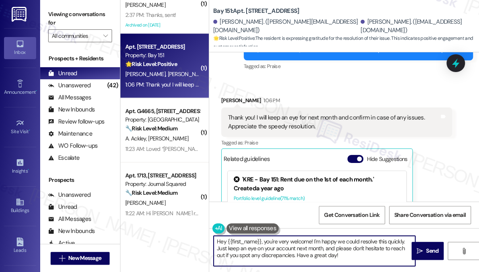
drag, startPoint x: 266, startPoint y: 242, endPoint x: 192, endPoint y: 241, distance: 73.9
click at [196, 241] on div "( 1 ) Apt. 713, 351 Marin Blvd. Property: 351 Marin ⚠️ Risk Level: High The res…" at bounding box center [300, 136] width 359 height 272
click at [231, 96] on div "Vedant Gaur 1:06 PM" at bounding box center [336, 101] width 231 height 11
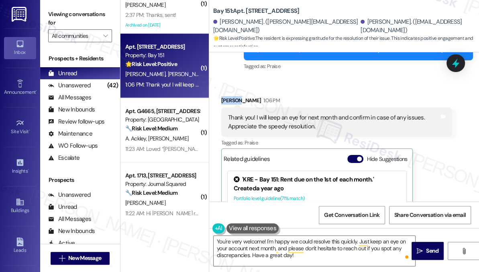
click at [231, 96] on div "Vedant Gaur 1:06 PM" at bounding box center [336, 101] width 231 height 11
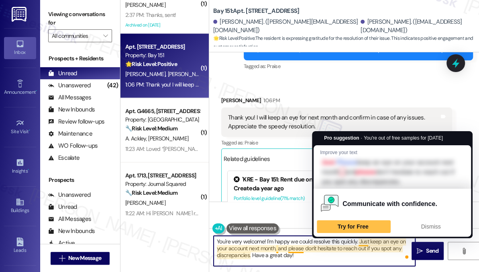
drag, startPoint x: 360, startPoint y: 260, endPoint x: 359, endPoint y: 242, distance: 18.1
click at [359, 242] on textarea "You're very welcome! I'm happy we could resolve this quickly. Just keep an eye …" at bounding box center [315, 250] width 202 height 30
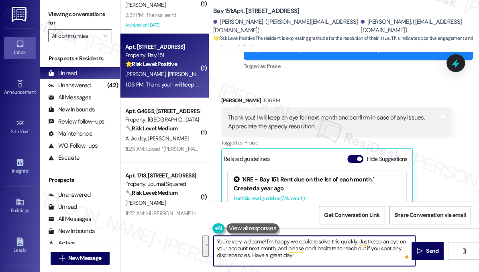
click at [305, 252] on textarea "You're very welcome! I'm happy we could resolve this quickly. Just keep an eye …" at bounding box center [315, 250] width 202 height 30
drag, startPoint x: 310, startPoint y: 256, endPoint x: 359, endPoint y: 235, distance: 53.3
click at [359, 235] on textarea "You're very welcome! I'm happy we could resolve this quickly. Just keep an eye …" at bounding box center [315, 250] width 202 height 30
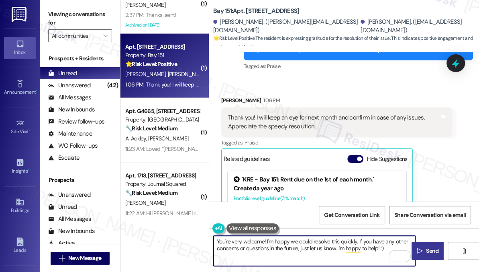
type textarea "You're very welcome! I'm happy we could resolve this quickly. If you have any o…"
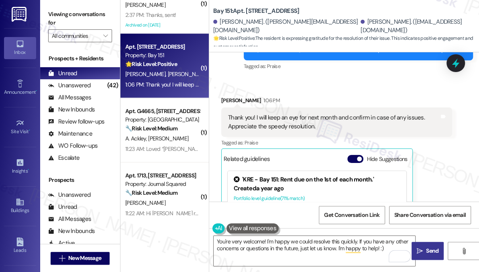
click at [429, 252] on span "Send" at bounding box center [432, 250] width 12 height 8
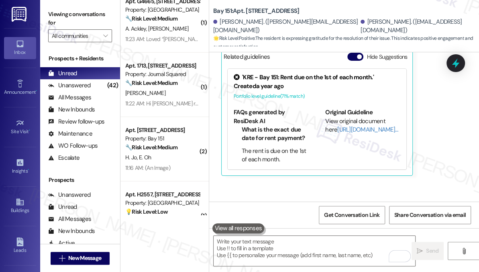
scroll to position [2219, 0]
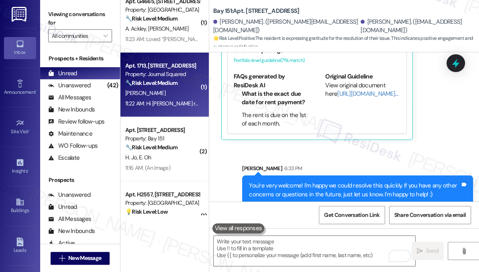
click at [191, 104] on div "11:22 AM: Hi Jane - I received the payment confirmation email and see a balance…" at bounding box center [251, 103] width 252 height 7
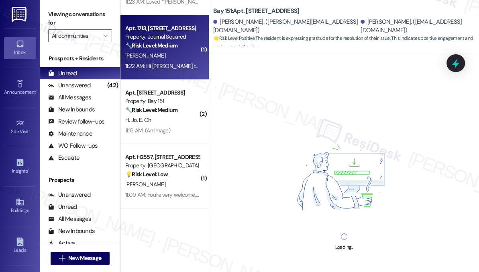
scroll to position [1278, 0]
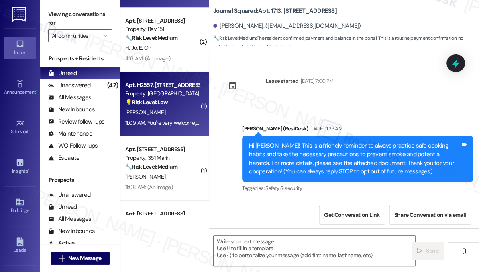
type textarea "Fetching suggested responses. Please feel free to read through the conversation…"
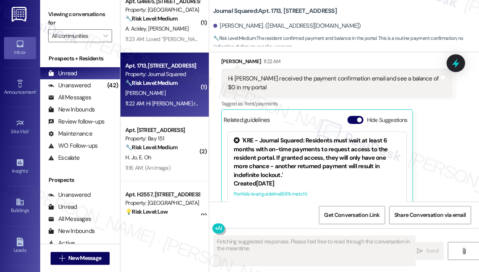
scroll to position [7036, 0]
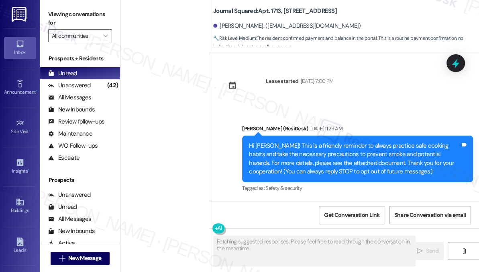
scroll to position [6984, 0]
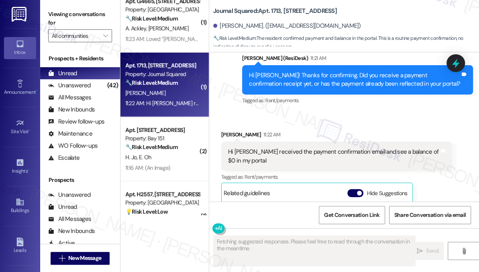
click at [258, 147] on div "Hi [PERSON_NAME] received the payment confirmation email and see a balance of $…" at bounding box center [333, 155] width 211 height 17
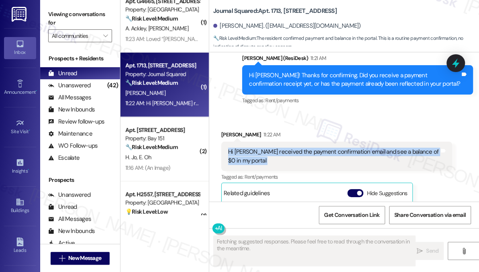
click at [258, 147] on div "Hi [PERSON_NAME] received the payment confirmation email and see a balance of $…" at bounding box center [333, 155] width 211 height 17
click at [335, 147] on div "Hi [PERSON_NAME] received the payment confirmation email and see a balance of $…" at bounding box center [333, 155] width 211 height 17
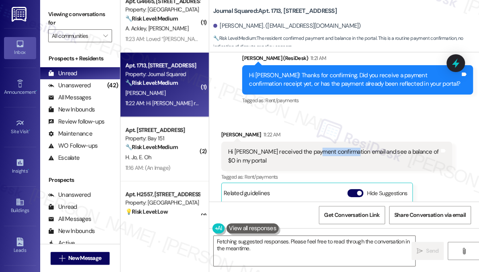
click at [335, 147] on div "Hi [PERSON_NAME] received the payment confirmation email and see a balance of $…" at bounding box center [333, 155] width 211 height 17
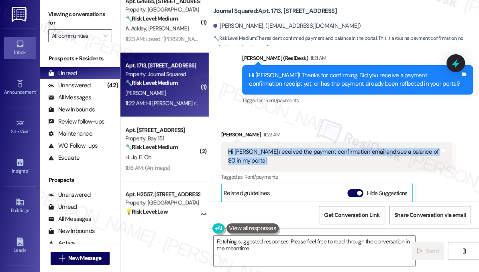
click at [335, 147] on div "Hi [PERSON_NAME] received the payment confirmation email and see a balance of $…" at bounding box center [333, 155] width 211 height 17
click at [319, 244] on textarea "Hi {{first_name}}! Thanks for confirming that you received the payment confirma…" at bounding box center [315, 250] width 202 height 30
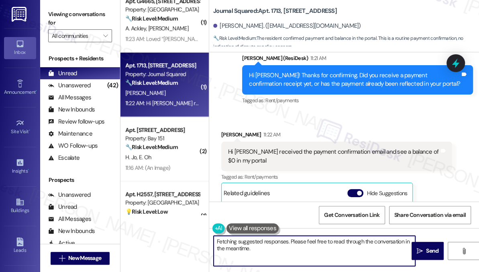
click at [319, 244] on textarea "Hi {{first_name}}! Thanks for confirming that you received the payment confirma…" at bounding box center [315, 250] width 202 height 30
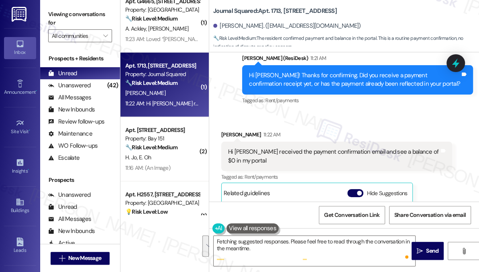
click at [51, 5] on div "Viewing conversations for All communities " at bounding box center [80, 25] width 80 height 50
click at [258, 246] on textarea "Hi {{first_name}}! Thanks for confirming that you received the payment confirma…" at bounding box center [315, 250] width 202 height 30
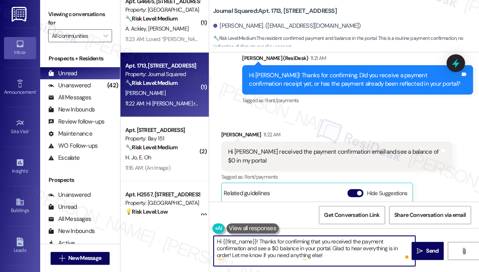
paste textarea "Great! Thanks for confirming. If you have any questions or concerns in the futu…"
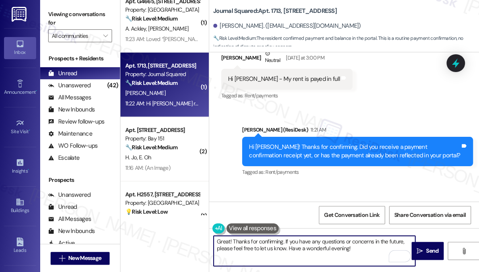
scroll to position [6947, 0]
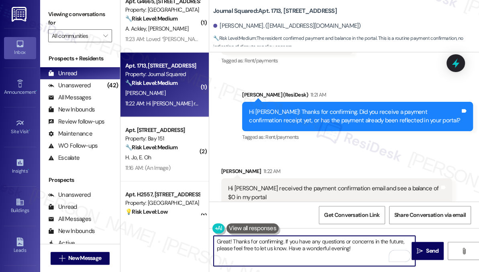
click at [270, 241] on textarea "Great! Thanks for confirming. If you have any questions or concerns in the futu…" at bounding box center [315, 250] width 202 height 30
click at [318, 241] on textarea "Great! Thanks for confirming. If you have any questions or concerns in the futu…" at bounding box center [315, 250] width 202 height 30
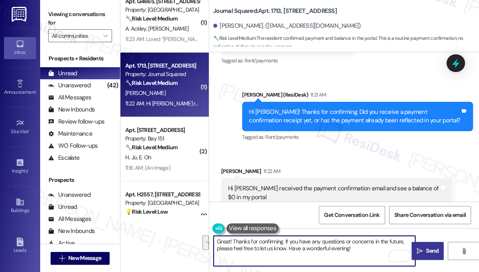
type textarea "Great! Thanks for confirming. If you have any questions or concerns in the futu…"
click at [436, 252] on span "Send" at bounding box center [432, 250] width 12 height 8
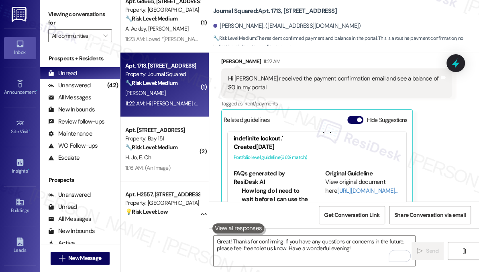
scroll to position [7122, 0]
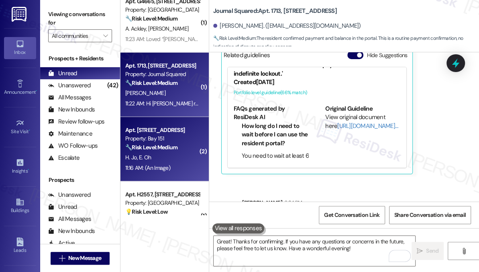
click at [168, 166] on div "11:16 AM: (An Image) 11:16 AM: (An Image)" at bounding box center [147, 167] width 45 height 7
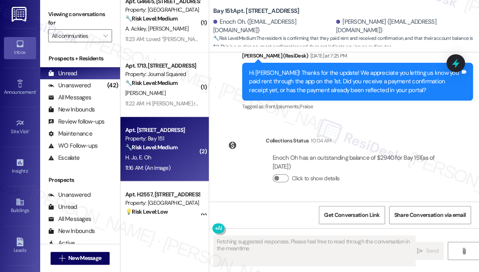
scroll to position [7154, 0]
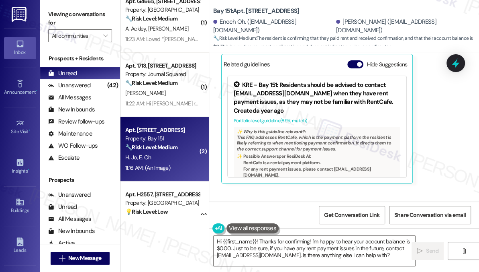
scroll to position [7446, 0]
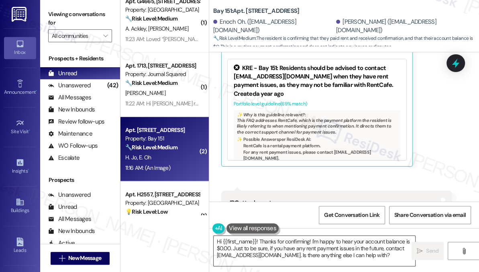
click at [264, 244] on textarea "Hi {{first_name}}! Thanks for confirming! I'm happy to hear your account balanc…" at bounding box center [315, 250] width 202 height 30
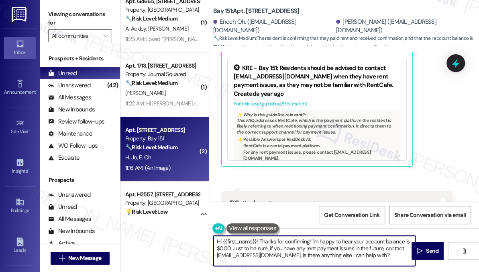
click at [264, 244] on textarea "Hi {{first_name}}! Thanks for confirming! I'm happy to hear your account balanc…" at bounding box center [315, 250] width 202 height 30
paste textarea "Great! Thanks for confirming. If you have any questions or concerns in the futu…"
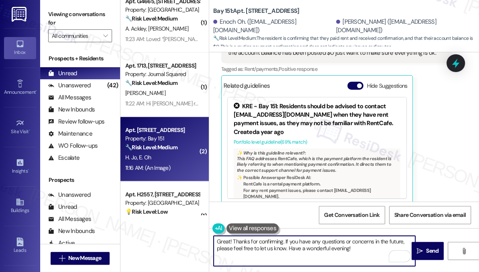
scroll to position [7373, 0]
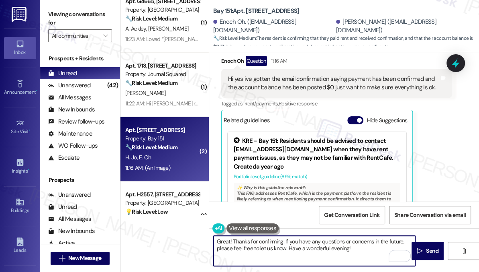
click at [276, 242] on textarea "Great! Thanks for confirming. If you have any questions or concerns in the futu…" at bounding box center [315, 250] width 202 height 30
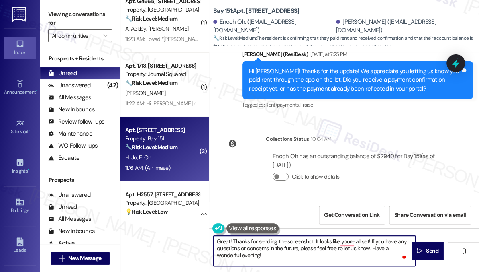
scroll to position [7117, 0]
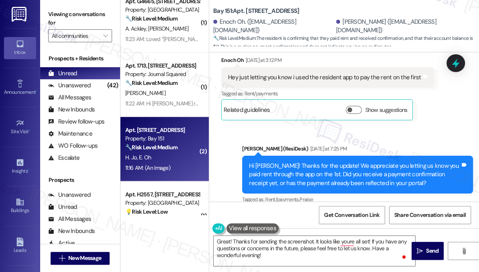
copy div "Enoch"
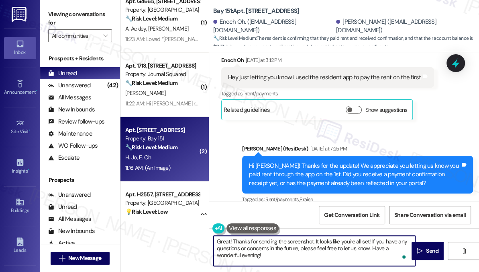
click at [283, 256] on textarea "Great! Thanks for sending the screenshot. It looks like you're all set! If you …" at bounding box center [315, 250] width 202 height 30
click at [285, 253] on textarea "Great! Thanks for sending the screenshot. It looks like you're all set! If you …" at bounding box center [315, 250] width 202 height 30
type textarea "Great! Thanks for sending the screenshot. It looks like you're all set! If you …"
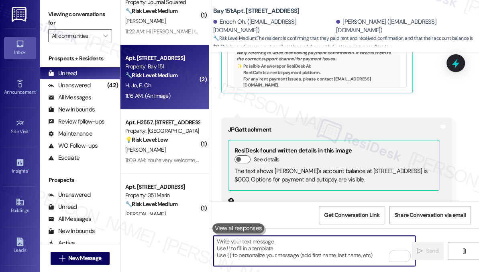
scroll to position [1242, 0]
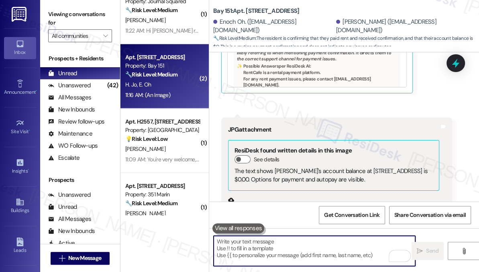
click at [153, 147] on span "[PERSON_NAME]" at bounding box center [145, 148] width 40 height 7
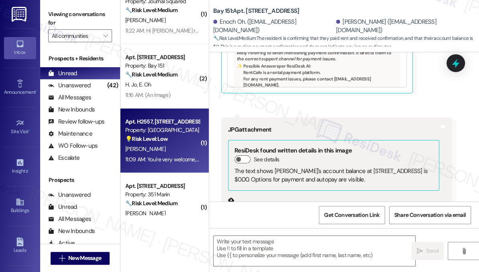
type textarea "Fetching suggested responses. Please feel free to read through the conversation…"
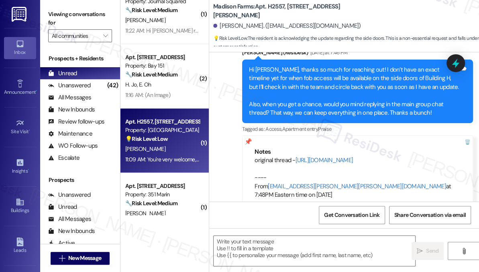
type textarea "Fetching suggested responses. Please feel free to read through the conversation…"
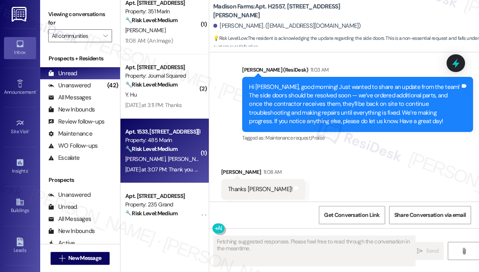
scroll to position [563, 0]
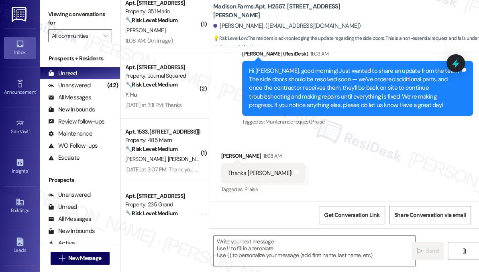
click at [325, 78] on div "Hi [PERSON_NAME], good morning! Just wanted to share an update from the team! T…" at bounding box center [354, 88] width 211 height 43
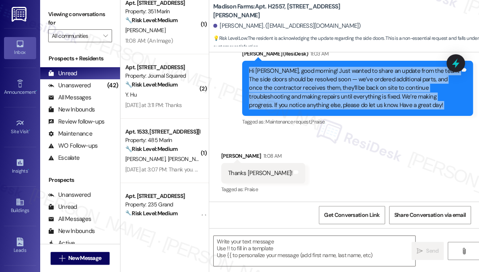
click at [325, 78] on div "Hi [PERSON_NAME], good morning! Just wanted to share an update from the team! T…" at bounding box center [354, 88] width 211 height 43
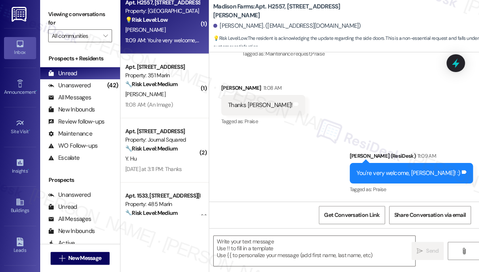
scroll to position [1315, 0]
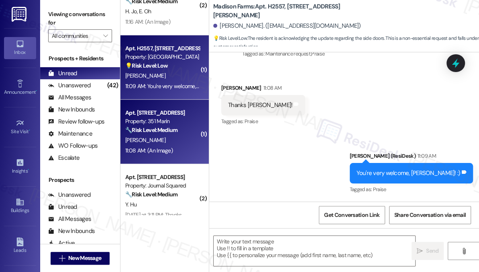
click at [178, 126] on strong "🔧 Risk Level: Medium" at bounding box center [151, 129] width 52 height 7
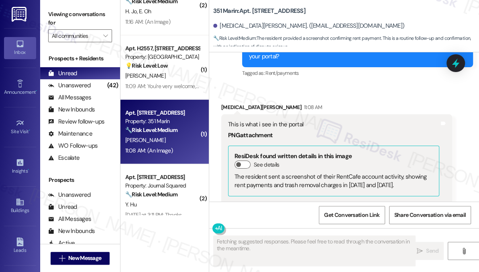
scroll to position [2865, 0]
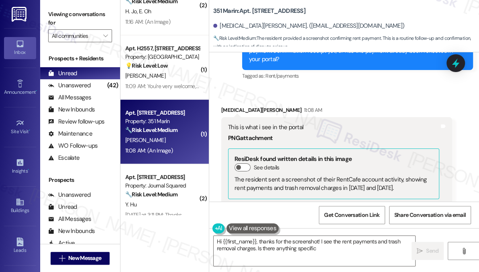
click at [268, 117] on div "This is what i see in the portal PNG attachment ResiDesk found written details …" at bounding box center [336, 242] width 231 height 250
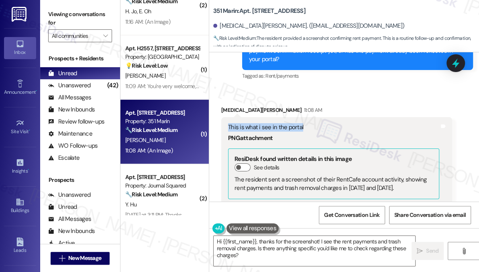
click at [268, 117] on div "This is what i see in the portal PNG attachment ResiDesk found written details …" at bounding box center [336, 242] width 231 height 250
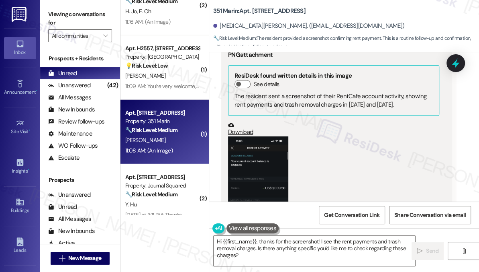
scroll to position [2975, 0]
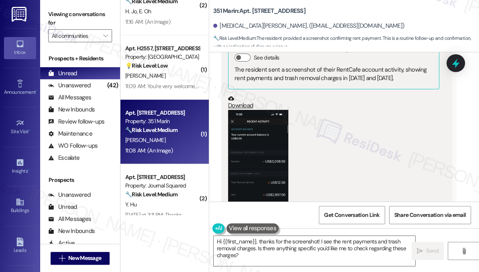
click at [251, 114] on button "Zoom image" at bounding box center [258, 175] width 60 height 131
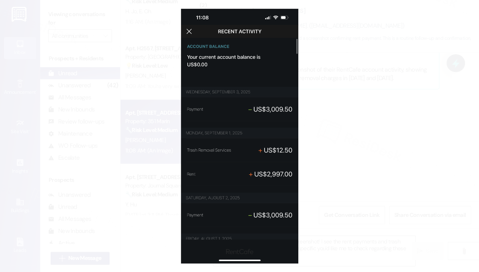
click at [397, 104] on button "Unzoom image" at bounding box center [239, 136] width 479 height 272
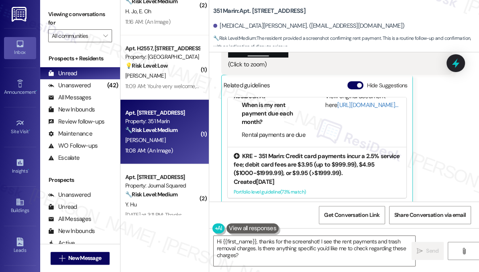
scroll to position [141, 0]
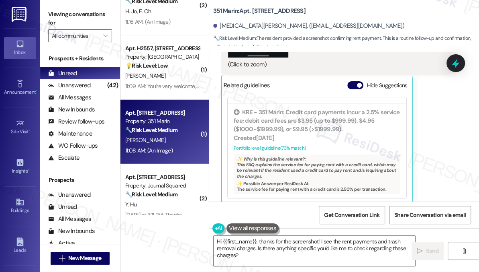
click at [57, 16] on label "Viewing conversations for" at bounding box center [80, 18] width 64 height 21
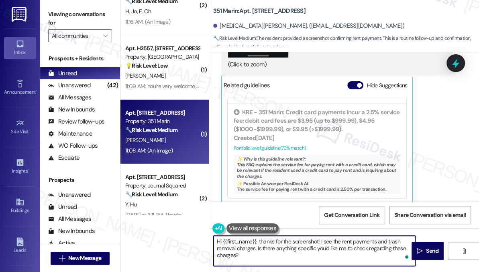
click at [260, 252] on textarea "Hi {{first_name}}, thanks for the screenshot! I see the rent payments and trash…" at bounding box center [315, 250] width 202 height 30
click at [290, 256] on textarea "Hi {{first_name}}, thanks for the screenshot! I see the rent payments and trash…" at bounding box center [315, 250] width 202 height 30
drag, startPoint x: 289, startPoint y: 260, endPoint x: 377, endPoint y: 242, distance: 89.8
click at [377, 242] on textarea "Hi {{first_name}}, thanks for the screenshot! I see the rent payments and trash…" at bounding box center [315, 250] width 202 height 30
click at [380, 241] on textarea "Hi {{first_name}}, thanks for the screenshot! I see the rent payments are alrea…" at bounding box center [315, 250] width 202 height 30
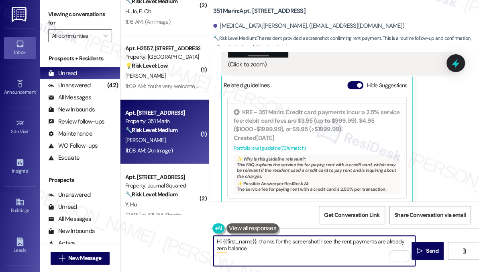
click at [379, 241] on textarea "Hi {{first_name}}, thanks for the screenshot! I see the rent payments are alrea…" at bounding box center [315, 250] width 202 height 30
click at [401, 241] on textarea "Hi {{first_name}}, thanks for the screenshot! I see the rent payments is alread…" at bounding box center [315, 250] width 202 height 30
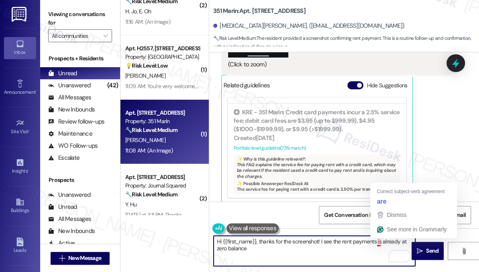
click at [284, 248] on textarea "Hi {{first_name}}, thanks for the screenshot! I see the rent payments is alread…" at bounding box center [315, 250] width 202 height 30
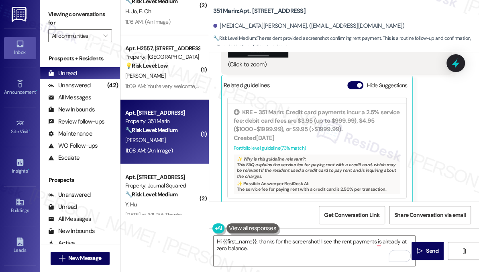
drag, startPoint x: 58, startPoint y: 14, endPoint x: 62, endPoint y: 18, distance: 5.5
click at [58, 14] on label "Viewing conversations for" at bounding box center [80, 18] width 64 height 21
click at [289, 251] on textarea "Hi {{first_name}}, thanks for the screenshot! I see the rent payments is alread…" at bounding box center [315, 250] width 202 height 30
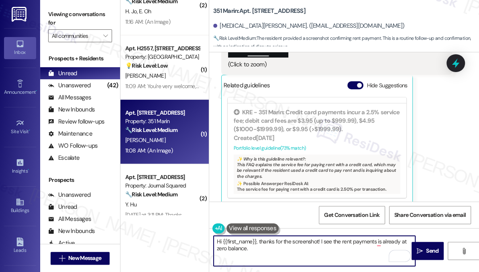
paste textarea "If you have any questions or concerns in the future, please feel free to let us…"
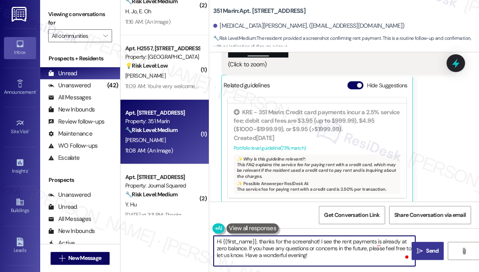
type textarea "Hi {{first_name}}, thanks for the screenshot! I see the rent payments is alread…"
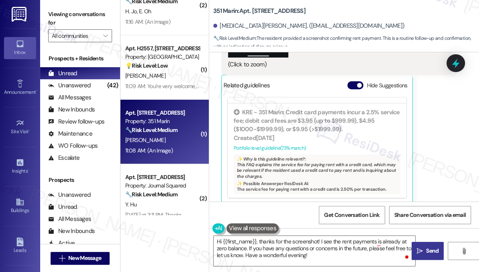
click at [424, 244] on button " Send" at bounding box center [428, 251] width 32 height 18
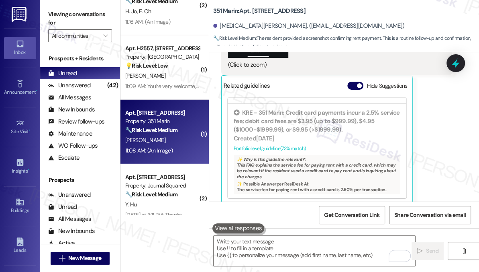
scroll to position [3231, 0]
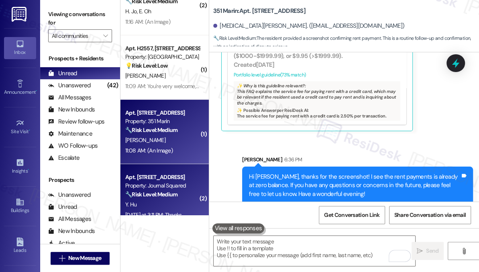
click at [162, 197] on strong "🔧 Risk Level: Medium" at bounding box center [151, 193] width 52 height 7
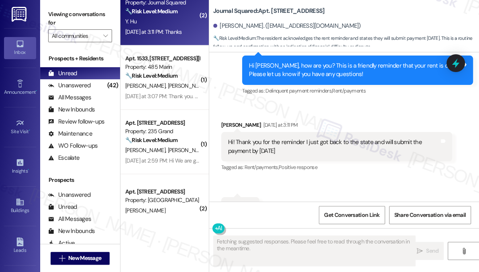
scroll to position [2878, 0]
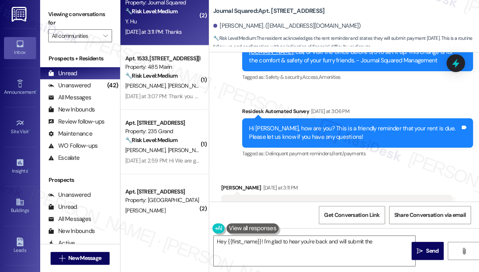
click at [275, 201] on div "Hi! Thank you for the reminder I just got back to the state and will submit the…" at bounding box center [333, 209] width 211 height 17
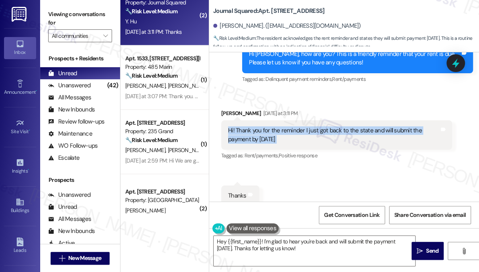
scroll to position [2987, 0]
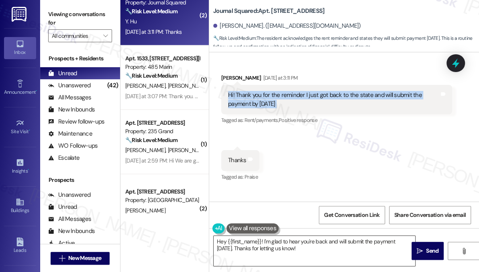
click at [260, 241] on textarea "Hey {{first_name}}! I'm glad to hear you're back and will submit the payment [D…" at bounding box center [315, 250] width 202 height 30
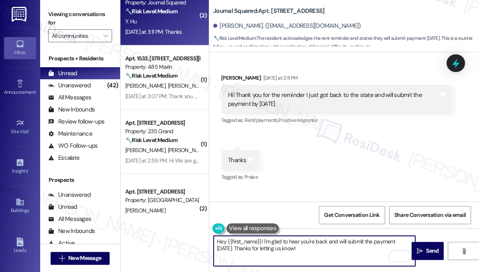
click at [219, 239] on textarea "Hey {{first_name}}! I'm glad to hear you're back and will submit the payment [D…" at bounding box center [315, 250] width 202 height 30
click at [289, 246] on textarea "Hi {{first_name}}! I'm glad to hear you're back and will submit the payment [DA…" at bounding box center [315, 250] width 202 height 30
click at [294, 246] on textarea "Hi {{first_name}}! I'm glad to hear you're back and will submit the payment [DA…" at bounding box center [315, 250] width 202 height 30
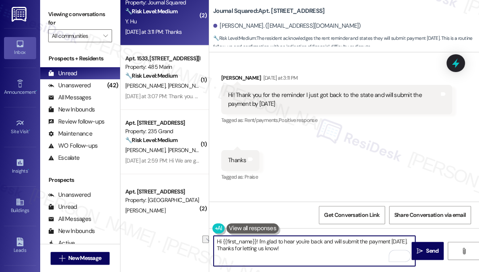
drag, startPoint x: 302, startPoint y: 252, endPoint x: 218, endPoint y: 250, distance: 84.4
click at [218, 250] on textarea "Hi {{first_name}}! I'm glad to hear you're back and will submit the payment [DA…" at bounding box center [315, 250] width 202 height 30
paste textarea "If you have any questions or concerns in the future, please feel free to let us…"
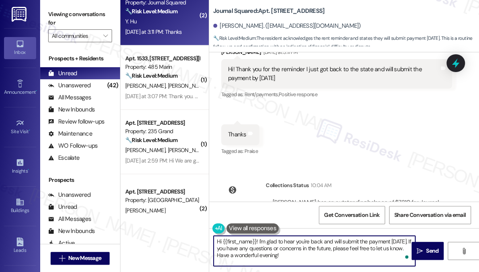
scroll to position [3024, 0]
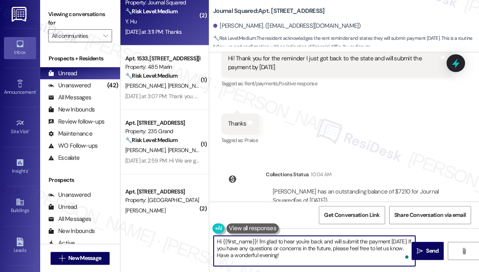
click at [323, 245] on textarea "Hi {{first_name}}! I'm glad to hear you're back and will submit the payment [DA…" at bounding box center [315, 250] width 202 height 30
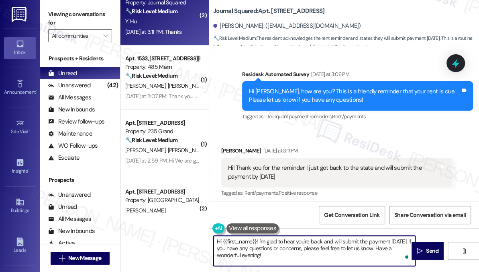
scroll to position [2914, 0]
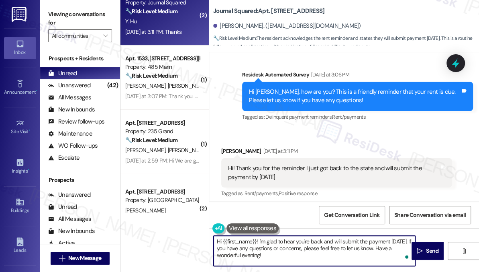
click at [397, 240] on textarea "Hi {{first_name}}! I'm glad to hear you're back and will submit the payment [DA…" at bounding box center [315, 250] width 202 height 30
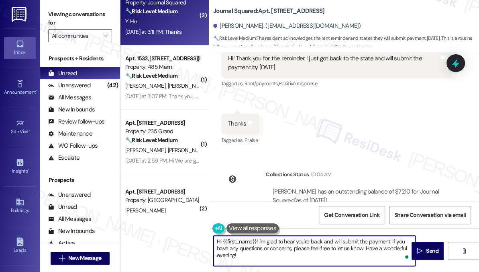
type textarea "Hi {{first_name}}! I'm glad to hear you're back and will submit the payment. If…"
click at [281, 207] on button "Click to show details" at bounding box center [281, 211] width 16 height 8
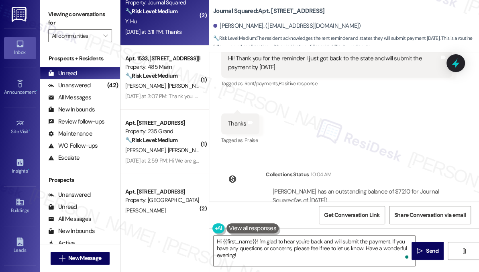
click at [281, 207] on button "Click to hide details" at bounding box center [281, 211] width 16 height 8
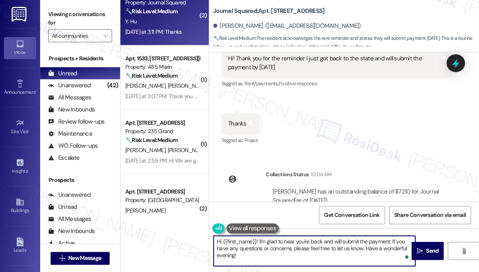
click at [340, 251] on textarea "Hi {{first_name}}! I'm glad to hear you're back and will submit the payment. If…" at bounding box center [315, 250] width 202 height 30
click at [413, 248] on button " Send" at bounding box center [428, 251] width 32 height 18
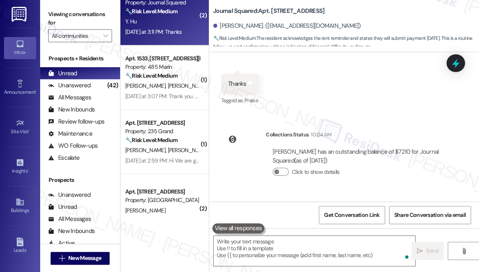
scroll to position [3088, 0]
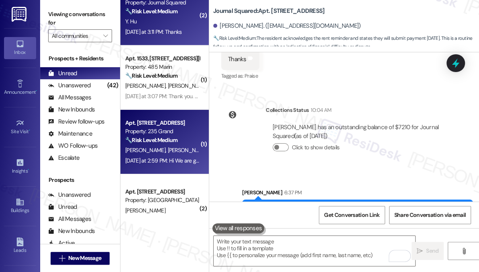
click at [156, 133] on div "Property: 235 Grand" at bounding box center [162, 131] width 74 height 8
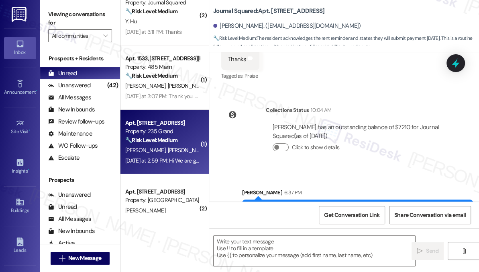
type textarea "Fetching suggested responses. Please feel free to read through the conversation…"
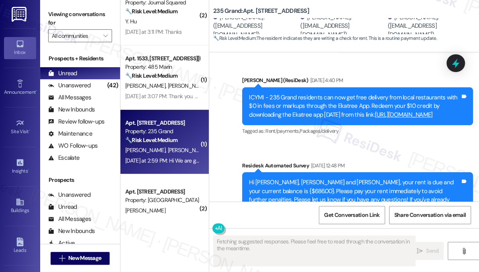
type textarea "Fetching suggested responses. Please feel free to read through the conversation…"
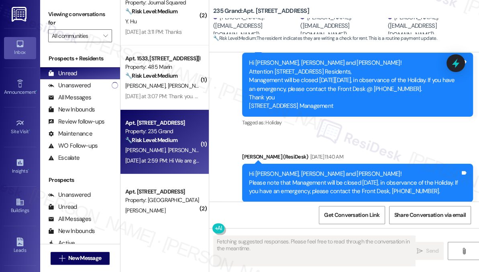
scroll to position [2723, 0]
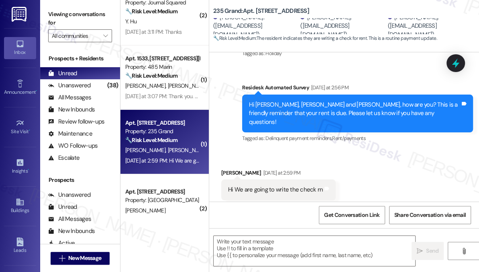
click at [288, 185] on div "Hi We are going to write the check rn" at bounding box center [275, 189] width 95 height 8
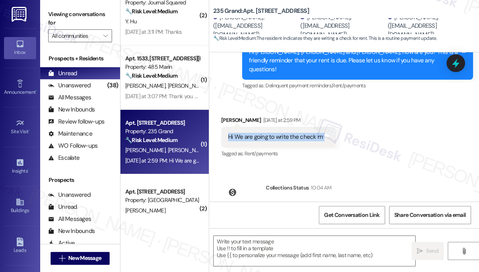
scroll to position [2806, 0]
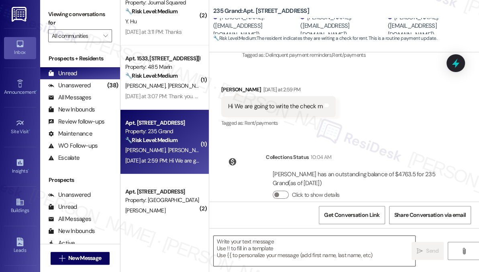
click at [250, 239] on textarea at bounding box center [315, 250] width 202 height 30
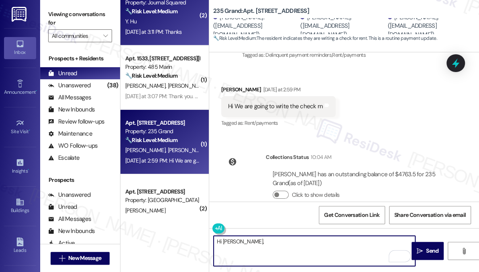
type textarea "Hi [PERSON_NAME],"
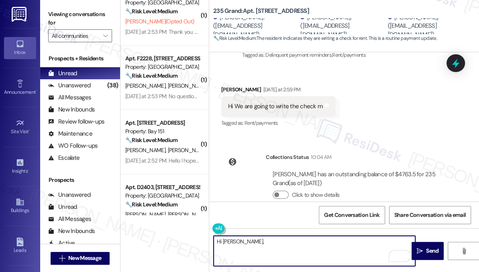
scroll to position [2427, 0]
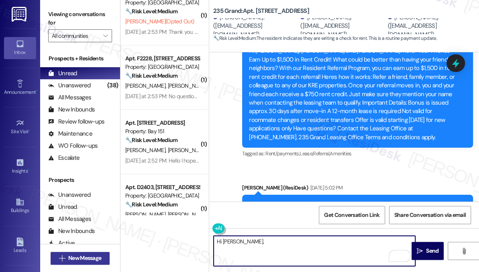
click at [79, 256] on span "New Message" at bounding box center [84, 258] width 33 height 8
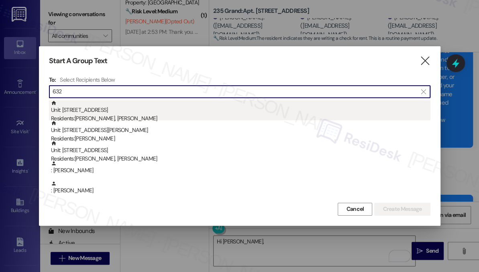
type input "632"
click at [119, 112] on div "Unit: 632 - 485 Marin Blvd. Residents: Edgar Abesamis, Viviana Abesamis" at bounding box center [241, 111] width 380 height 23
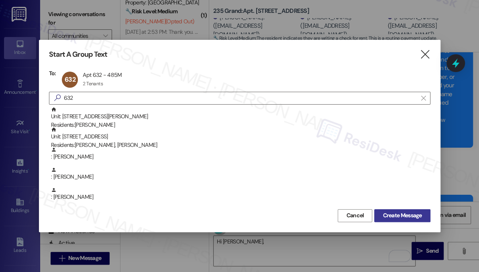
click at [392, 215] on span "Create Message" at bounding box center [402, 215] width 39 height 8
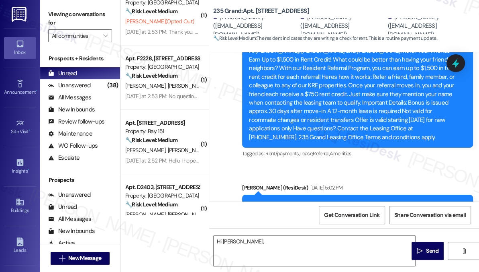
type textarea "Fetching suggested responses. Please feel free to read through the conversation…"
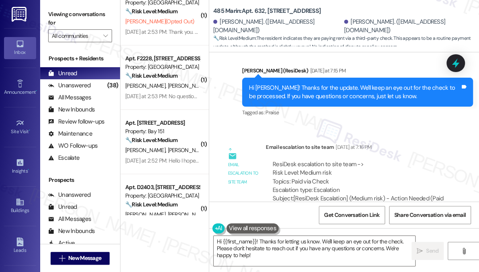
scroll to position [3258, 0]
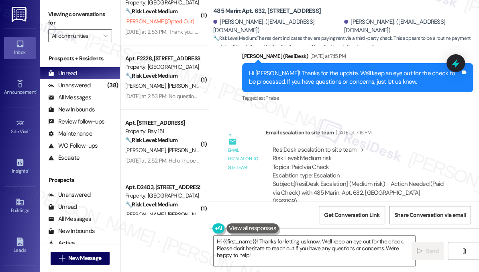
click at [362, 72] on div "Hi Viviana! Thanks for the update. We'll keep an eye out for the check to be pr…" at bounding box center [354, 77] width 211 height 17
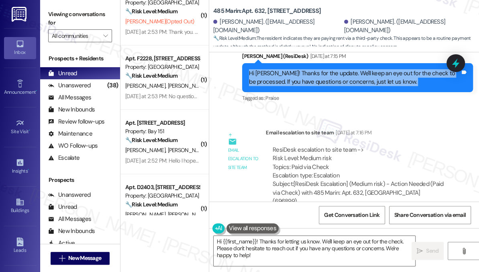
click at [362, 72] on div "Hi Viviana! Thanks for the update. We'll keep an eye out for the check to be pr…" at bounding box center [354, 77] width 211 height 17
click at [316, 242] on textarea "Hi {{first_name}}! Thanks for letting us know. We'll keep an eye out for the ch…" at bounding box center [315, 250] width 202 height 30
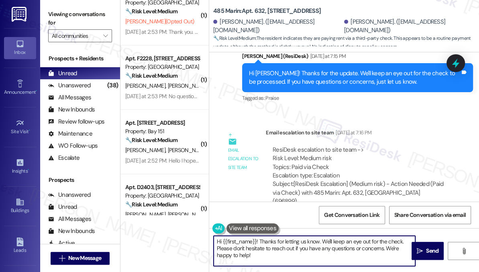
click at [316, 242] on textarea "Hi {{first_name}}! Thanks for letting us know. We'll keep an eye out for the ch…" at bounding box center [315, 250] width 202 height 30
click at [278, 251] on textarea "Hi {{first_name}}! Thanks for letting us know. We'll keep an eye out for the ch…" at bounding box center [315, 250] width 202 height 30
drag, startPoint x: 265, startPoint y: 252, endPoint x: 259, endPoint y: 241, distance: 12.8
click at [259, 241] on textarea "Hi {{first_name}}! Thanks for letting us know. We'll keep an eye out for the ch…" at bounding box center [315, 250] width 202 height 30
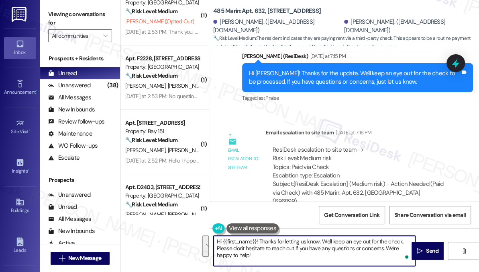
paste textarea "we appreciate the update. It will be applied when received."
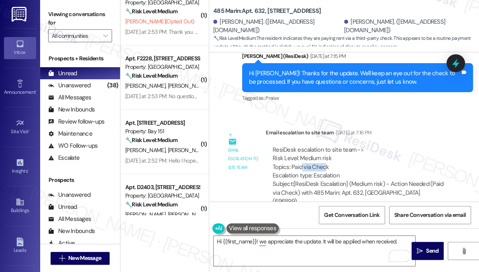
drag, startPoint x: 302, startPoint y: 158, endPoint x: 325, endPoint y: 155, distance: 23.0
click at [325, 155] on div "ResiDesk escalation to site team -> Risk Level: Medium risk Topics: Paid via Ch…" at bounding box center [359, 162] width 173 height 35
click at [334, 158] on div "ResiDesk escalation to site team -> Risk Level: Medium risk Topics: Paid via Ch…" at bounding box center [359, 162] width 173 height 35
click at [54, 14] on label "Viewing conversations for" at bounding box center [80, 18] width 64 height 21
drag, startPoint x: 296, startPoint y: 159, endPoint x: 329, endPoint y: 159, distance: 33.0
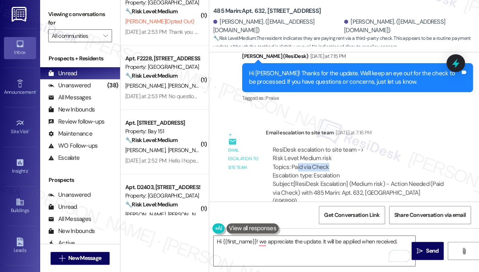
click at [329, 159] on div "ResiDesk escalation to site team -> Risk Level: Medium risk Topics: Paid via Ch…" at bounding box center [359, 162] width 173 height 35
click at [47, 8] on div "Viewing conversations for All communities " at bounding box center [80, 25] width 80 height 50
click at [227, 29] on div "Viviana Abesamis. (vivipozo16@hotmail.com)" at bounding box center [277, 26] width 129 height 17
copy div "Viviana"
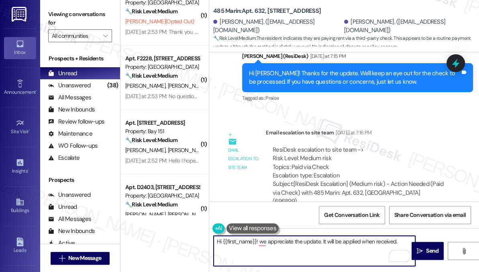
drag, startPoint x: 223, startPoint y: 240, endPoint x: 256, endPoint y: 241, distance: 33.4
click at [256, 241] on textarea "Hi {{first_name}}! we appreciate the update. It will be applied when received." at bounding box center [315, 250] width 202 height 30
paste textarea "Viviana"
click at [306, 241] on textarea "Hi Viviana! We appreciate the update. It will be applied when received." at bounding box center [315, 250] width 202 height 30
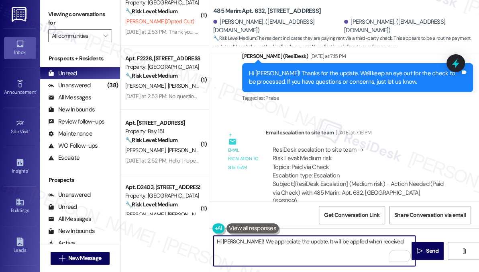
click at [357, 241] on textarea "Hi Viviana! We appreciate the update. It will be applied when received." at bounding box center [315, 250] width 202 height 30
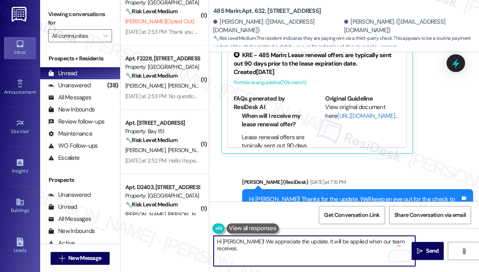
scroll to position [3222, 0]
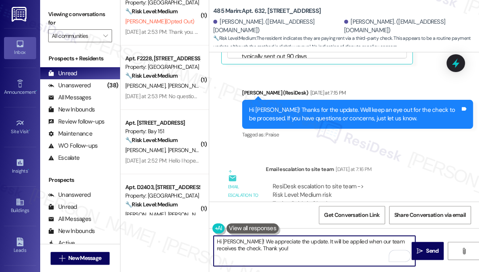
click at [315, 248] on textarea "Hi Viviana! We appreciate the update. It will be applied when our team receives…" at bounding box center [315, 250] width 202 height 30
drag, startPoint x: 305, startPoint y: 240, endPoint x: 243, endPoint y: 238, distance: 62.3
click at [243, 238] on textarea "Hi Viviana! We appreciate the update. It will be applied when our team receives…" at bounding box center [315, 250] width 202 height 30
click at [317, 247] on textarea "Hi Viviana! Just wanted to share an update that it will be applied when our tea…" at bounding box center [315, 250] width 202 height 30
click at [302, 248] on textarea "Hi Viviana! Just wanted to share an update that it will be applied when our tea…" at bounding box center [315, 250] width 202 height 30
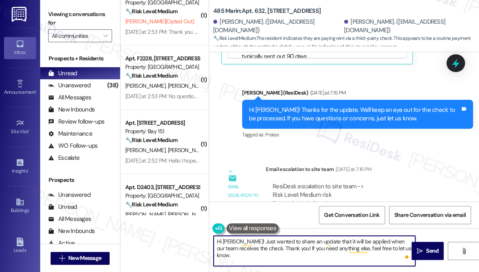
click at [297, 245] on textarea "Hi Viviana! Just wanted to share an update that it will be applied when our tea…" at bounding box center [315, 250] width 202 height 30
type textarea "Hi Viviana! Just wanted to share an update that it will be applied when our tea…"
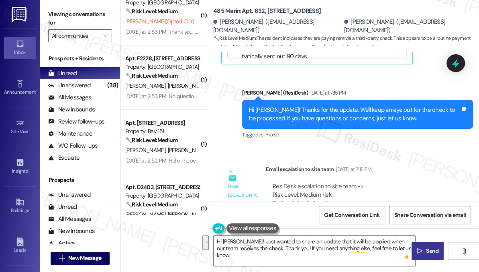
click at [424, 248] on span " Send" at bounding box center [427, 250] width 25 height 8
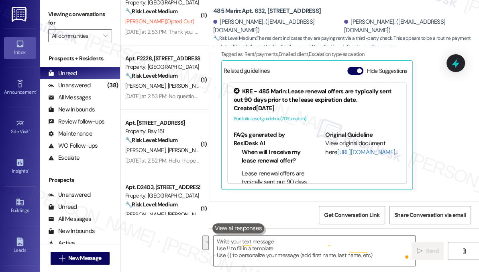
scroll to position [3082, 0]
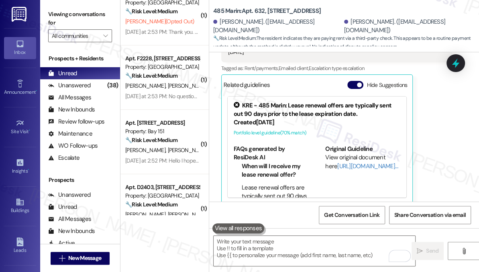
drag, startPoint x: 51, startPoint y: 10, endPoint x: 78, endPoint y: 61, distance: 57.9
click at [51, 10] on label "Viewing conversations for" at bounding box center [80, 18] width 64 height 21
click at [92, 256] on span "New Message" at bounding box center [84, 258] width 33 height 8
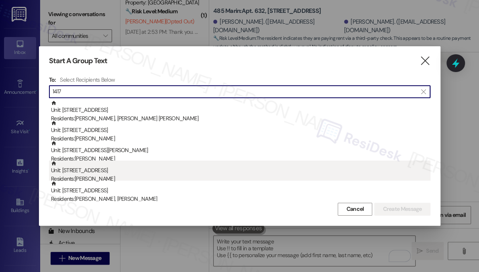
type input "1417"
click at [97, 176] on div "Residents: Yixuan Mao" at bounding box center [241, 178] width 380 height 8
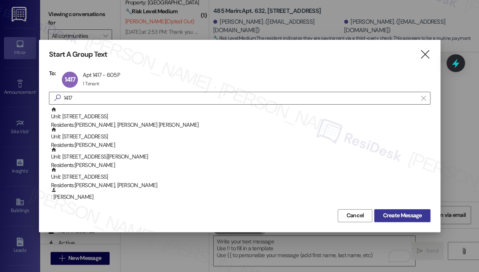
click at [415, 219] on button "Create Message" at bounding box center [403, 215] width 56 height 13
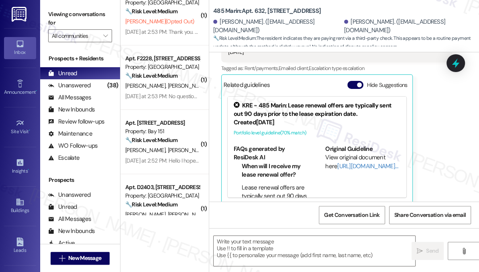
type textarea "Fetching suggested responses. Please feel free to read through the conversation…"
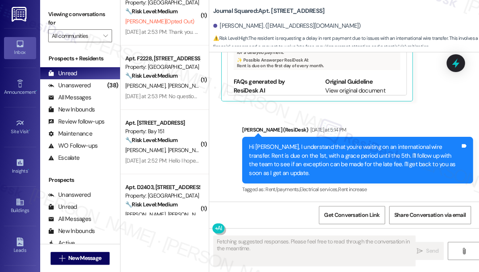
scroll to position [5506, 0]
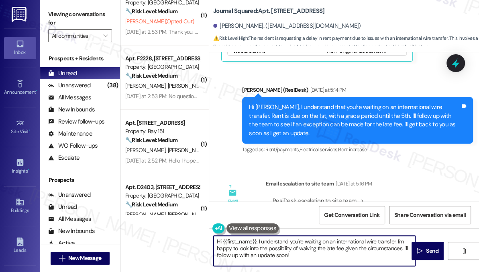
click at [269, 250] on textarea "Hi {{first_name}}, I understand you're waiting on an international wire transfe…" at bounding box center [315, 250] width 202 height 30
drag, startPoint x: 293, startPoint y: 260, endPoint x: 258, endPoint y: 242, distance: 39.2
click at [258, 242] on textarea "Hi {{first_name}}, I understand you're waiting on an international wire transfe…" at bounding box center [315, 250] width 202 height 30
paste textarea "while rent cannot be delayed, we completely understand the circumstances arise.…"
drag, startPoint x: 258, startPoint y: 241, endPoint x: 281, endPoint y: 240, distance: 22.9
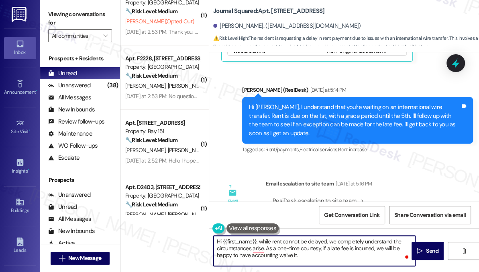
click at [258, 241] on textarea "Hi {{first_name}}, while rent cannot be delayed, we completely understand the c…" at bounding box center [315, 250] width 202 height 30
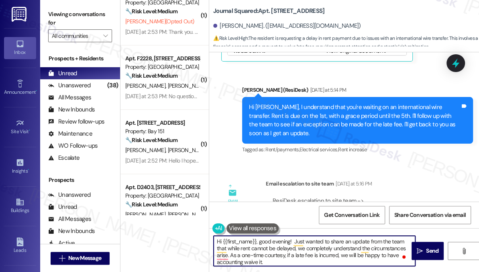
click at [309, 249] on textarea "Hi {{first_name}}, good evening! Just wanted to share an update from the team t…" at bounding box center [315, 250] width 202 height 30
click at [322, 255] on textarea "Hi {{first_name}}, good evening! Just wanted to share an update from the team t…" at bounding box center [315, 250] width 202 height 30
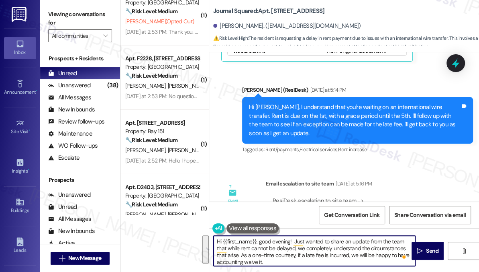
click at [311, 260] on textarea "Hi {{first_name}}, good evening! Just wanted to share an update from the team t…" at bounding box center [315, 250] width 202 height 30
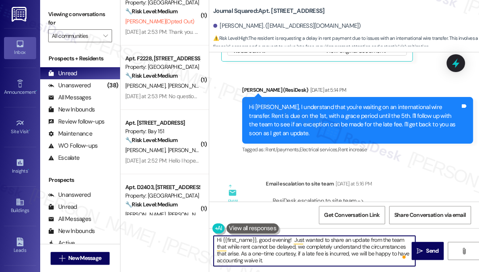
scroll to position [2, 0]
click at [311, 258] on textarea "Hi {{first_name}}, good evening! Just wanted to share an update from the team t…" at bounding box center [315, 250] width 202 height 30
type textarea "Hi {{first_name}}, good evening! Just wanted to share an update from the team t…"
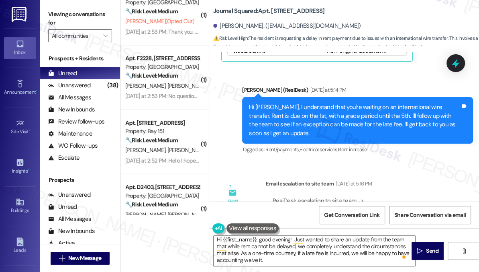
scroll to position [2, 0]
click at [57, 15] on label "Viewing conversations for" at bounding box center [80, 18] width 64 height 21
drag, startPoint x: 55, startPoint y: 21, endPoint x: 64, endPoint y: 23, distance: 9.5
click at [55, 21] on label "Viewing conversations for" at bounding box center [80, 18] width 64 height 21
click at [262, 238] on textarea "Hi {{first_name}}, good evening! Just wanted to share an update from the team t…" at bounding box center [315, 250] width 202 height 30
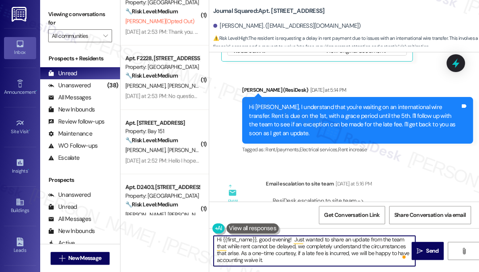
click at [262, 238] on textarea "Hi {{first_name}}, good evening! Just wanted to share an update from the team t…" at bounding box center [315, 250] width 202 height 30
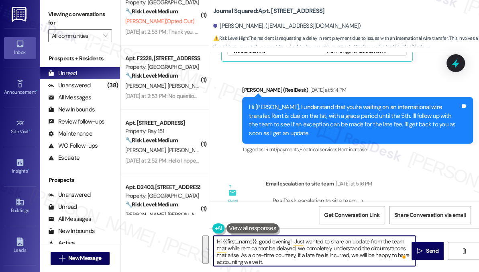
click at [358, 242] on textarea "Hi {{first_name}}, good evening! Just wanted to share an update from the team t…" at bounding box center [315, 250] width 202 height 30
click at [350, 255] on textarea "Hi {{first_name}}, good evening! Just wanted to share an update from the team t…" at bounding box center [315, 250] width 202 height 30
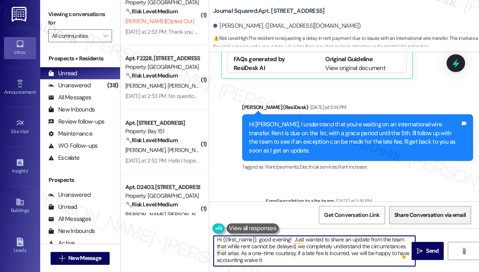
scroll to position [5506, 0]
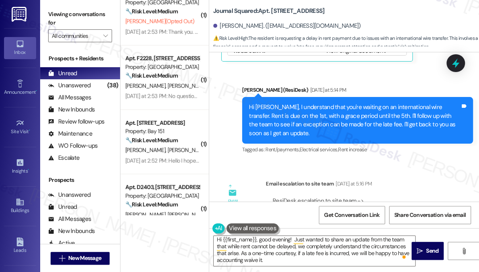
drag, startPoint x: 59, startPoint y: 17, endPoint x: 64, endPoint y: 18, distance: 4.6
click at [59, 17] on label "Viewing conversations for" at bounding box center [80, 18] width 64 height 21
drag, startPoint x: 325, startPoint y: 149, endPoint x: 369, endPoint y: 149, distance: 43.8
click at [369, 196] on div "ResiDesk escalation to site team -> Risk Level: Medium risk Topics: Promise to …" at bounding box center [359, 213] width 173 height 35
click at [422, 248] on icon "" at bounding box center [420, 251] width 6 height 6
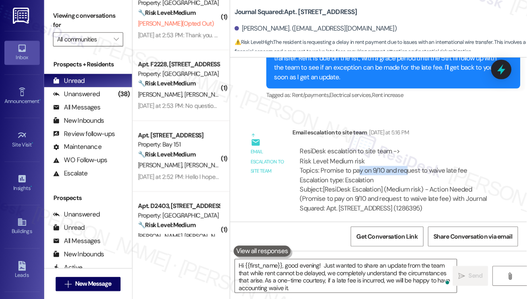
scroll to position [5587, 0]
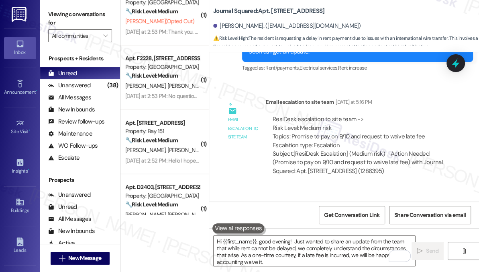
click at [336, 217] on div "Hi Yixuan, good evening! Just wanted to share an update from the team that whil…" at bounding box center [357, 240] width 231 height 47
click at [52, 6] on div "Viewing conversations for All communities " at bounding box center [80, 25] width 80 height 50
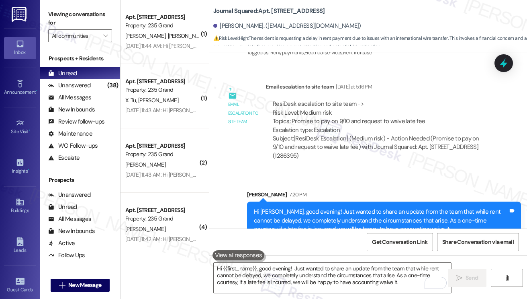
scroll to position [2864, 0]
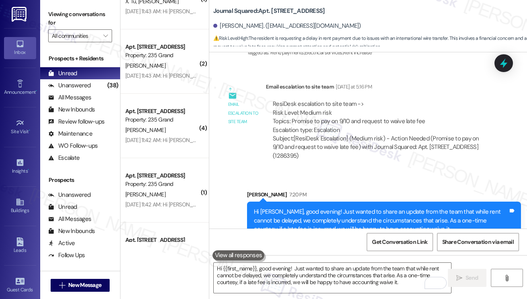
click at [307, 215] on div "Hi Yixuan, good evening! Just wanted to share an update from the team that whil…" at bounding box center [381, 220] width 254 height 26
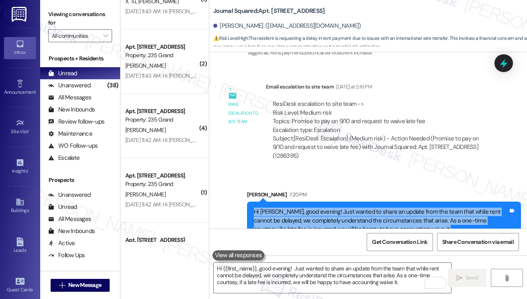
click at [307, 215] on div "Hi Yixuan, good evening! Just wanted to share an update from the team that whil…" at bounding box center [381, 220] width 254 height 26
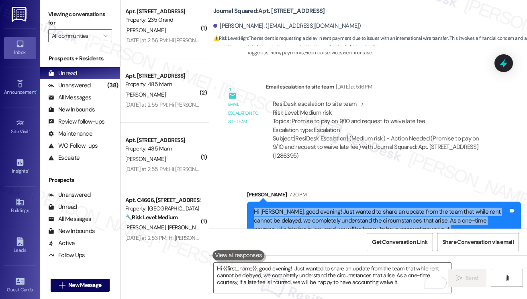
scroll to position [895, 0]
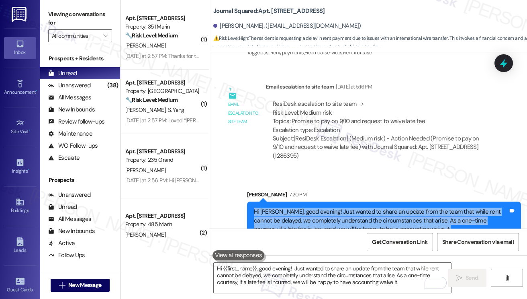
click at [288, 207] on div "Hi Yixuan, good evening! Just wanted to share an update from the team that whil…" at bounding box center [381, 220] width 254 height 26
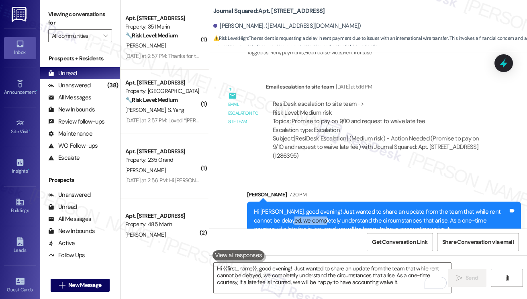
click at [288, 207] on div "Hi Yixuan, good evening! Just wanted to share an update from the team that whil…" at bounding box center [381, 220] width 254 height 26
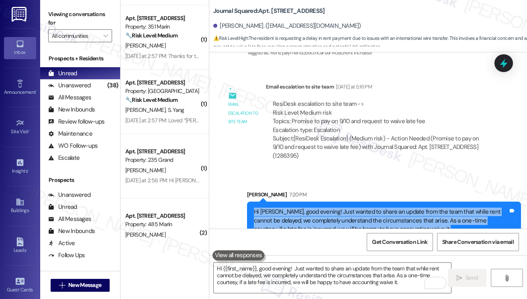
click at [288, 207] on div "Hi Yixuan, good evening! Just wanted to share an update from the team that whil…" at bounding box center [381, 220] width 254 height 26
click at [346, 207] on div "Hi Yixuan, good evening! Just wanted to share an update from the team that whil…" at bounding box center [381, 220] width 254 height 26
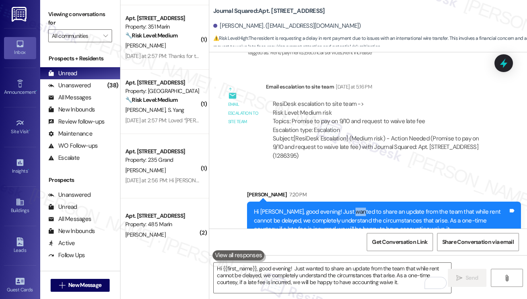
click at [346, 207] on div "Hi Yixuan, good evening! Just wanted to share an update from the team that whil…" at bounding box center [381, 220] width 254 height 26
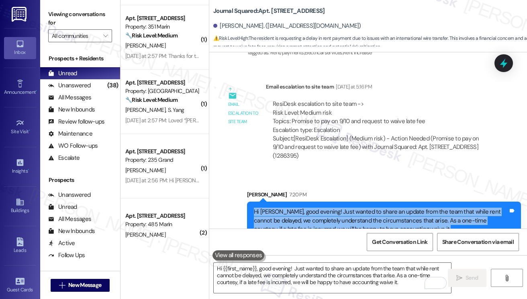
click at [346, 207] on div "Hi Yixuan, good evening! Just wanted to share an update from the team that whil…" at bounding box center [381, 220] width 254 height 26
click at [284, 207] on div "Hi Yixuan, good evening! Just wanted to share an update from the team that whil…" at bounding box center [381, 220] width 254 height 26
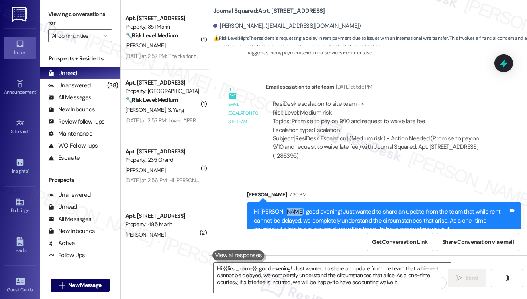
click at [285, 207] on div "Hi Yixuan, good evening! Just wanted to share an update from the team that whil…" at bounding box center [381, 220] width 254 height 26
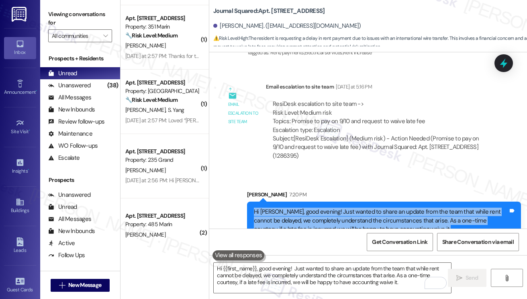
click at [285, 207] on div "Hi Yixuan, good evening! Just wanted to share an update from the team that whil…" at bounding box center [381, 220] width 254 height 26
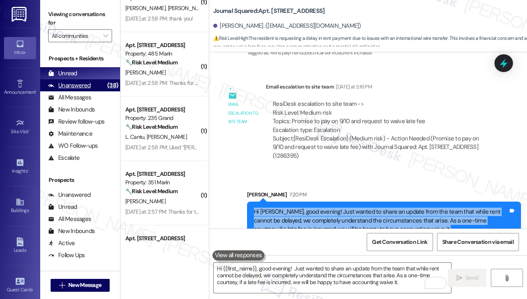
scroll to position [734, 0]
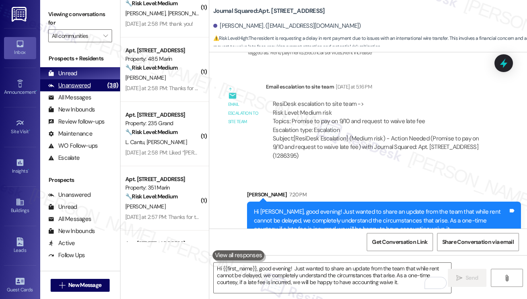
click at [100, 90] on div "Unanswered (38)" at bounding box center [80, 85] width 80 height 12
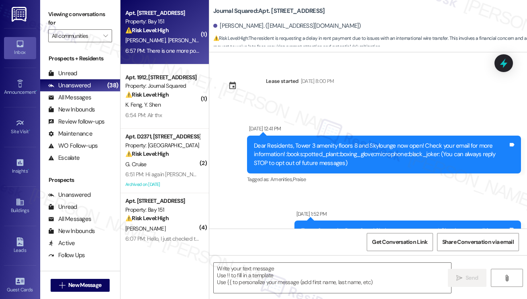
click at [184, 47] on div "6:57 PM: There is one more point to be raised, there was an issue with HVAC, wh…" at bounding box center [499, 50] width 749 height 7
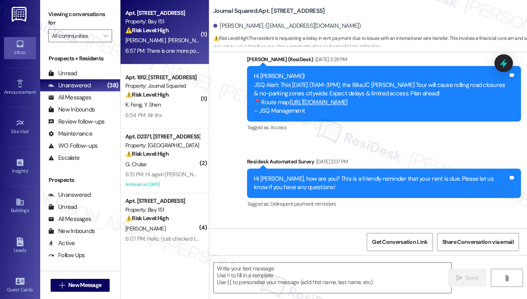
type textarea "Fetching suggested responses. Please feel free to read through the conversation…"
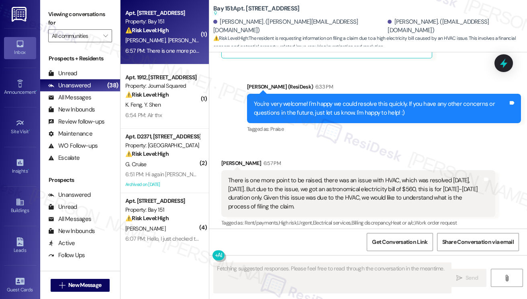
scroll to position [2041, 0]
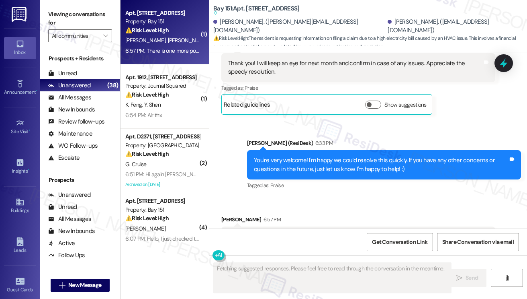
click at [325, 160] on div "You're very welcome! I'm happy we could resolve this quickly. If you have any o…" at bounding box center [381, 164] width 254 height 17
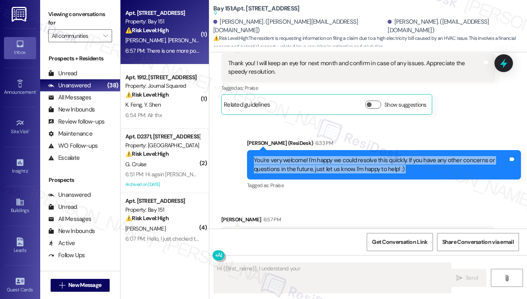
click at [325, 160] on div "You're very welcome! I'm happy we could resolve this quickly. If you have any o…" at bounding box center [381, 164] width 254 height 17
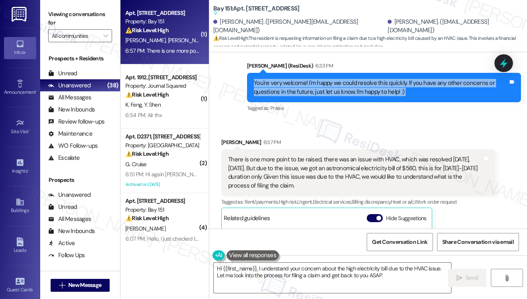
scroll to position [2162, 0]
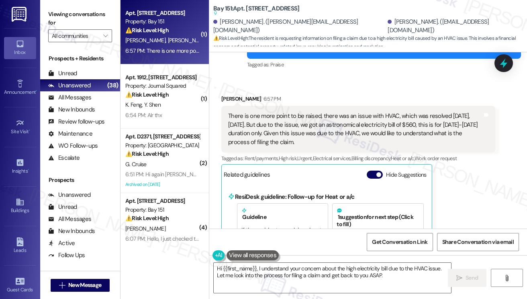
click at [265, 123] on div "There is one more point to be raised, there was an issue with HVAC, which was r…" at bounding box center [355, 129] width 254 height 35
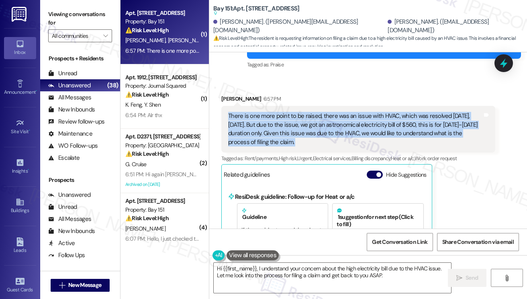
click at [265, 123] on div "There is one more point to be raised, there was an issue with HVAC, which was r…" at bounding box center [355, 129] width 254 height 35
click at [360, 108] on div "There is one more point to be raised, there was an issue with HVAC, which was r…" at bounding box center [358, 129] width 274 height 47
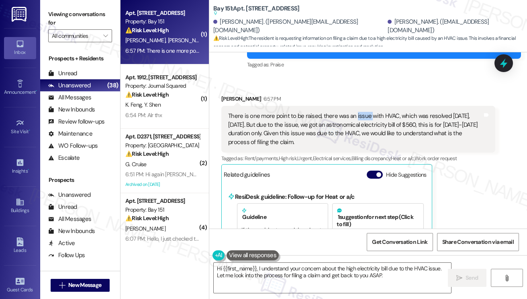
click at [360, 108] on div "There is one more point to be raised, there was an issue with HVAC, which was r…" at bounding box center [358, 129] width 274 height 47
click at [364, 121] on div "There is one more point to be raised, there was an issue with HVAC, which was r…" at bounding box center [355, 129] width 254 height 35
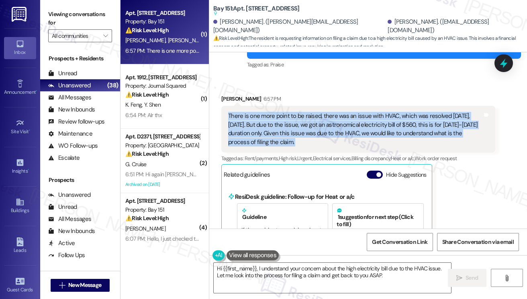
click at [364, 121] on div "There is one more point to be raised, there was an issue with HVAC, which was r…" at bounding box center [355, 129] width 254 height 35
click at [310, 126] on div "There is one more point to be raised, there was an issue with HVAC, which was r…" at bounding box center [355, 129] width 254 height 35
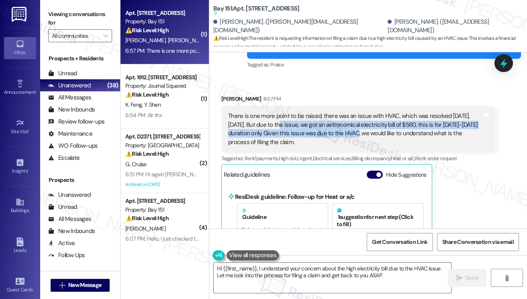
drag, startPoint x: 272, startPoint y: 125, endPoint x: 361, endPoint y: 135, distance: 89.7
click at [361, 135] on div "There is one more point to be raised, there was an issue with HVAC, which was r…" at bounding box center [355, 129] width 254 height 35
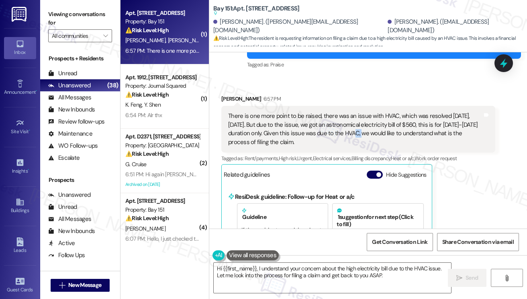
click at [361, 135] on div "There is one more point to be raised, there was an issue with HVAC, which was r…" at bounding box center [355, 129] width 254 height 35
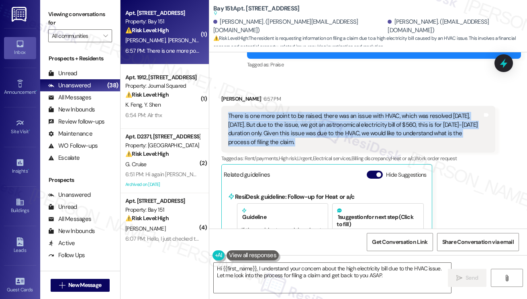
click at [361, 135] on div "There is one more point to be raised, there was an issue with HVAC, which was r…" at bounding box center [355, 129] width 254 height 35
click at [297, 136] on div "There is one more point to be raised, there was an issue with HVAC, which was r…" at bounding box center [355, 129] width 254 height 35
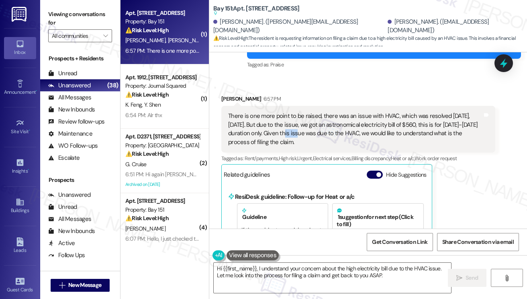
click at [297, 136] on div "There is one more point to be raised, there was an issue with HVAC, which was r…" at bounding box center [355, 129] width 254 height 35
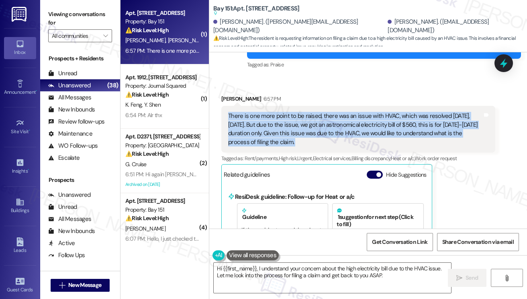
click at [297, 136] on div "There is one more point to be raised, there was an issue with HVAC, which was r…" at bounding box center [355, 129] width 254 height 35
click at [310, 134] on div "There is one more point to be raised, there was an issue with HVAC, which was r…" at bounding box center [355, 129] width 254 height 35
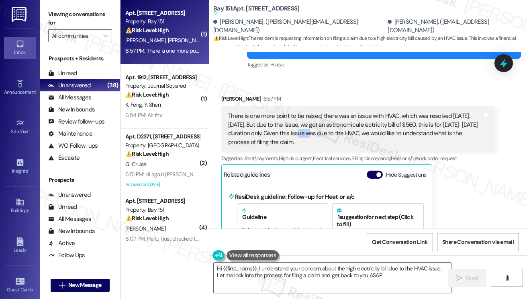
click at [310, 134] on div "There is one more point to be raised, there was an issue with HVAC, which was r…" at bounding box center [355, 129] width 254 height 35
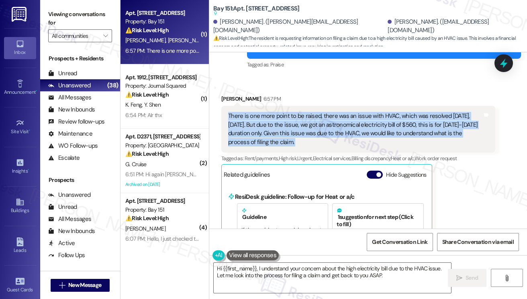
click at [310, 134] on div "There is one more point to be raised, there was an issue with HVAC, which was r…" at bounding box center [355, 129] width 254 height 35
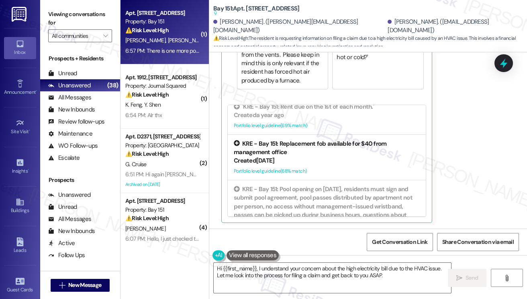
scroll to position [281, 0]
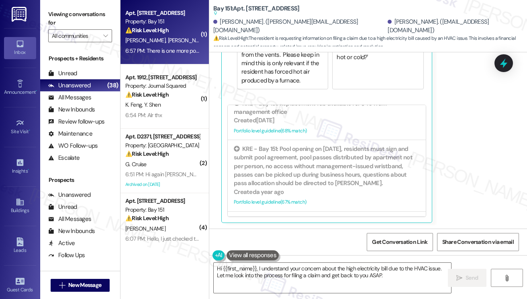
click at [59, 18] on label "Viewing conversations for" at bounding box center [80, 18] width 64 height 21
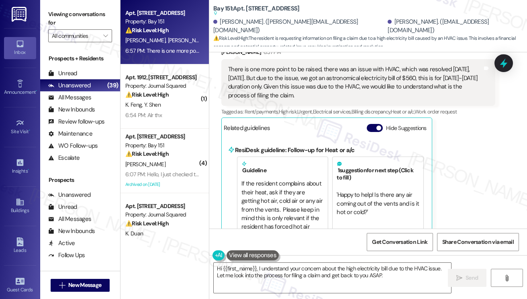
scroll to position [2122, 0]
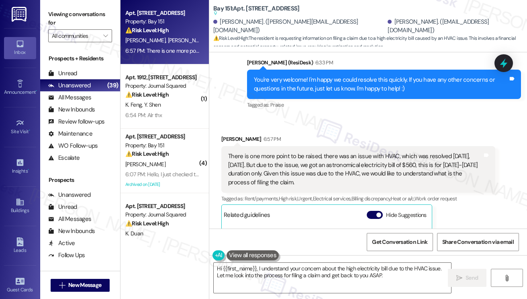
click at [268, 159] on div "There is one more point to be raised, there was an issue with HVAC, which was r…" at bounding box center [355, 169] width 254 height 35
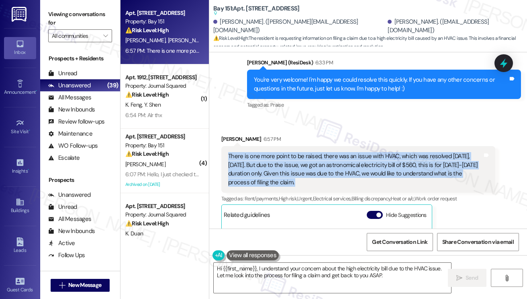
click at [268, 159] on div "There is one more point to be raised, there was an issue with HVAC, which was r…" at bounding box center [355, 169] width 254 height 35
click at [299, 160] on div "There is one more point to be raised, there was an issue with HVAC, which was r…" at bounding box center [355, 169] width 254 height 35
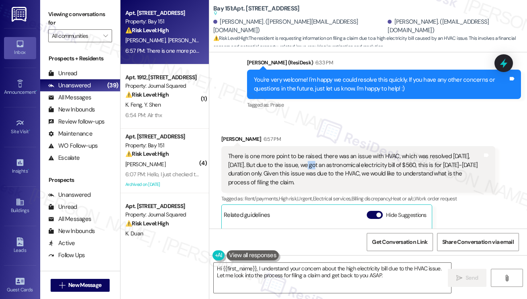
click at [299, 160] on div "There is one more point to be raised, there was an issue with HVAC, which was r…" at bounding box center [355, 169] width 254 height 35
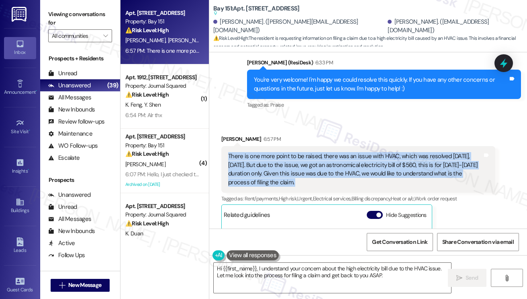
click at [299, 160] on div "There is one more point to be raised, there was an issue with HVAC, which was r…" at bounding box center [355, 169] width 254 height 35
click at [293, 168] on div "There is one more point to be raised, there was an issue with HVAC, which was r…" at bounding box center [355, 169] width 254 height 35
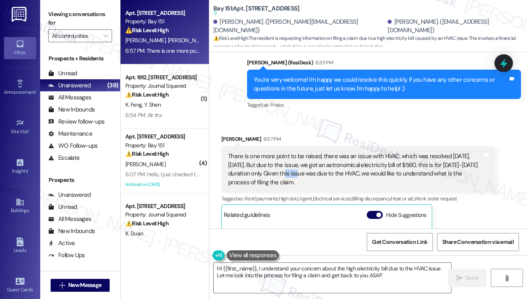
click at [293, 168] on div "There is one more point to be raised, there was an issue with HVAC, which was r…" at bounding box center [355, 169] width 254 height 35
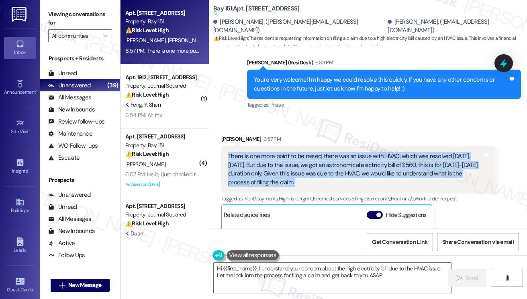
click at [293, 168] on div "There is one more point to be raised, there was an issue with HVAC, which was r…" at bounding box center [355, 169] width 254 height 35
click at [335, 172] on div "There is one more point to be raised, there was an issue with HVAC, which was r…" at bounding box center [355, 169] width 254 height 35
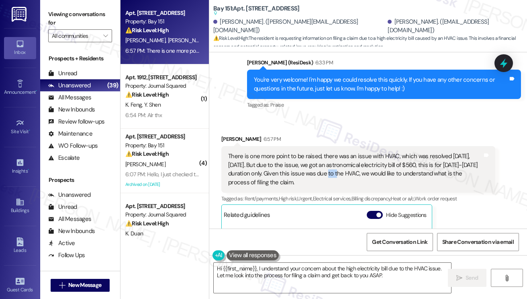
click at [335, 172] on div "There is one more point to be raised, there was an issue with HVAC, which was r…" at bounding box center [355, 169] width 254 height 35
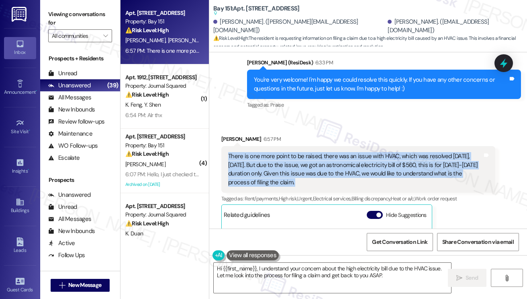
click at [335, 172] on div "There is one more point to be raised, there was an issue with HVAC, which was r…" at bounding box center [355, 169] width 254 height 35
click at [276, 162] on div "There is one more point to be raised, there was an issue with HVAC, which was r…" at bounding box center [355, 169] width 254 height 35
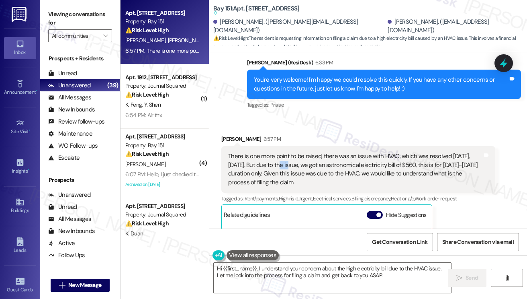
click at [276, 162] on div "There is one more point to be raised, there was an issue with HVAC, which was r…" at bounding box center [355, 169] width 254 height 35
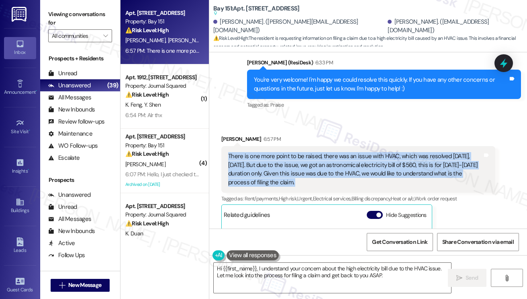
click at [276, 162] on div "There is one more point to be raised, there was an issue with HVAC, which was r…" at bounding box center [355, 169] width 254 height 35
click at [344, 156] on div "There is one more point to be raised, there was an issue with HVAC, which was r…" at bounding box center [355, 169] width 254 height 35
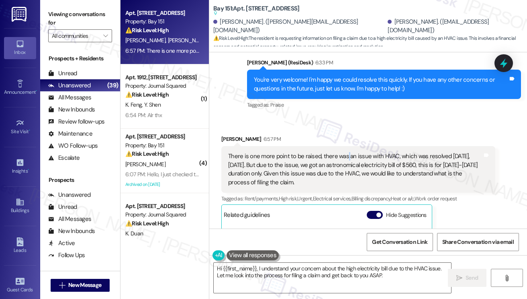
click at [344, 156] on div "There is one more point to be raised, there was an issue with HVAC, which was r…" at bounding box center [355, 169] width 254 height 35
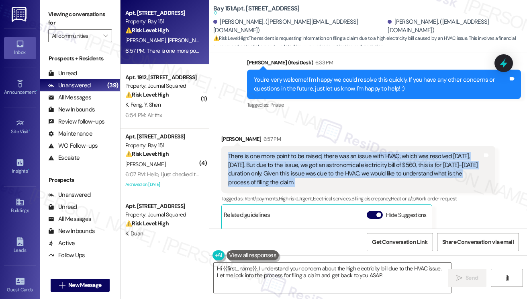
click at [344, 156] on div "There is one more point to be raised, there was an issue with HVAC, which was r…" at bounding box center [355, 169] width 254 height 35
click at [277, 166] on div "There is one more point to be raised, there was an issue with HVAC, which was r…" at bounding box center [355, 169] width 254 height 35
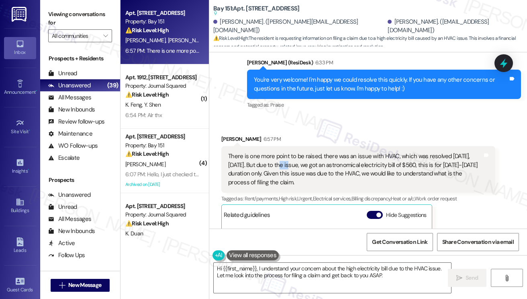
click at [277, 166] on div "There is one more point to be raised, there was an issue with HVAC, which was r…" at bounding box center [355, 169] width 254 height 35
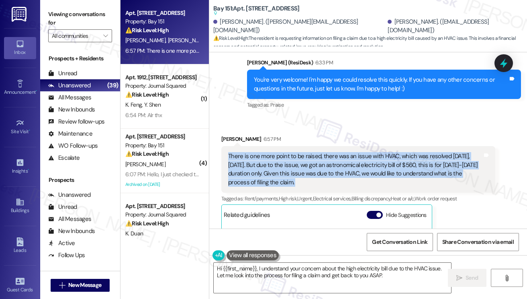
click at [277, 166] on div "There is one more point to be raised, there was an issue with HVAC, which was r…" at bounding box center [355, 169] width 254 height 35
click at [347, 166] on div "There is one more point to be raised, there was an issue with HVAC, which was r…" at bounding box center [355, 169] width 254 height 35
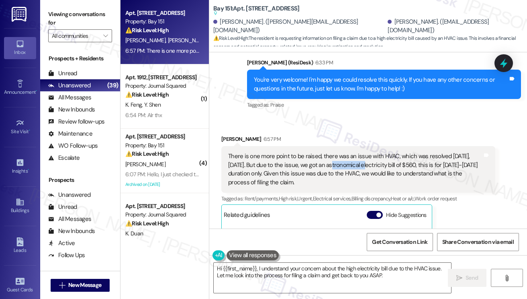
click at [347, 166] on div "There is one more point to be raised, there was an issue with HVAC, which was r…" at bounding box center [355, 169] width 254 height 35
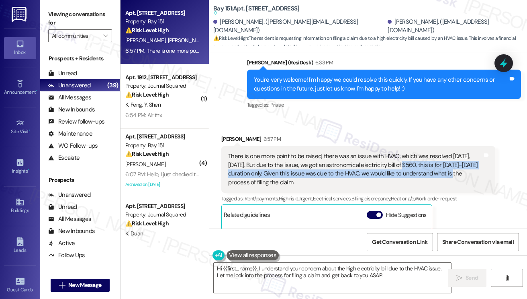
drag, startPoint x: 393, startPoint y: 163, endPoint x: 455, endPoint y: 169, distance: 62.2
click at [455, 169] on div "There is one more point to be raised, there was an issue with HVAC, which was r…" at bounding box center [355, 169] width 254 height 35
click at [293, 171] on div "There is one more point to be raised, there was an issue with HVAC, which was r…" at bounding box center [355, 169] width 254 height 35
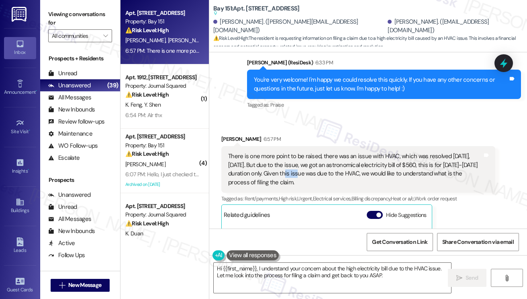
click at [293, 171] on div "There is one more point to be raised, there was an issue with HVAC, which was r…" at bounding box center [355, 169] width 254 height 35
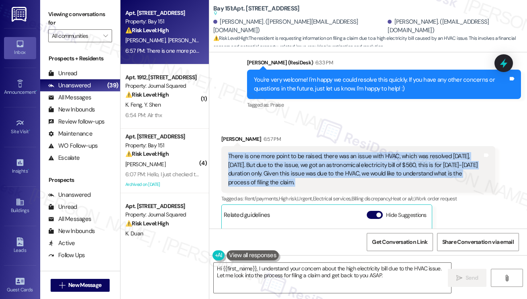
click at [293, 171] on div "There is one more point to be raised, there was an issue with HVAC, which was r…" at bounding box center [355, 169] width 254 height 35
click at [348, 172] on div "There is one more point to be raised, there was an issue with HVAC, which was r…" at bounding box center [355, 169] width 254 height 35
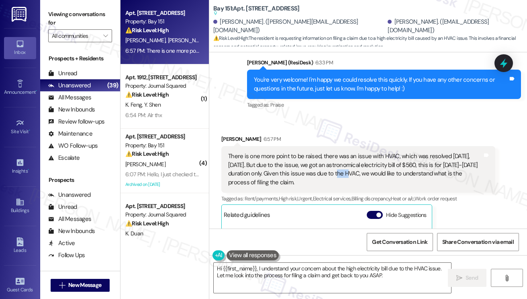
click at [348, 172] on div "There is one more point to be raised, there was an issue with HVAC, which was r…" at bounding box center [355, 169] width 254 height 35
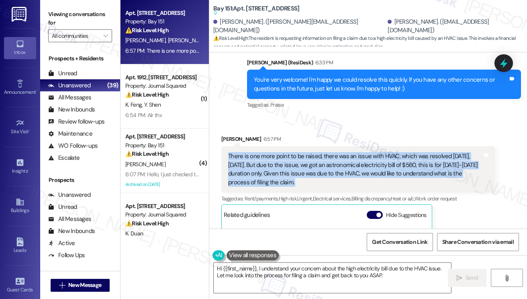
click at [348, 172] on div "There is one more point to be raised, there was an issue with HVAC, which was r…" at bounding box center [355, 169] width 254 height 35
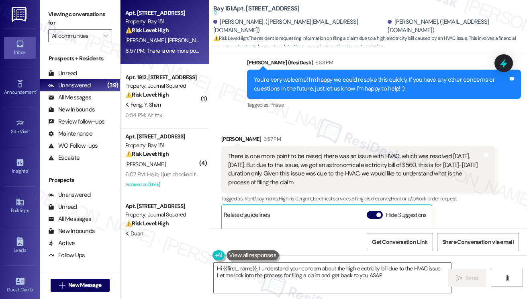
click at [55, 16] on label "Viewing conversations for" at bounding box center [80, 18] width 64 height 21
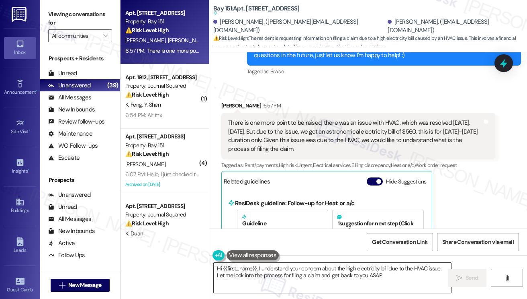
scroll to position [2202, 0]
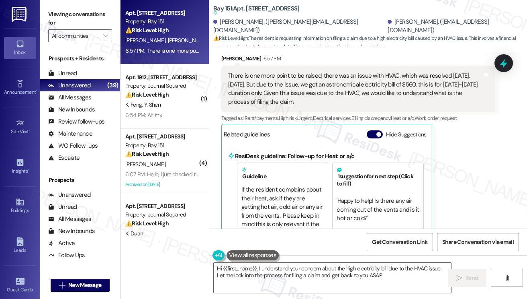
click at [53, 15] on label "Viewing conversations for" at bounding box center [80, 18] width 64 height 21
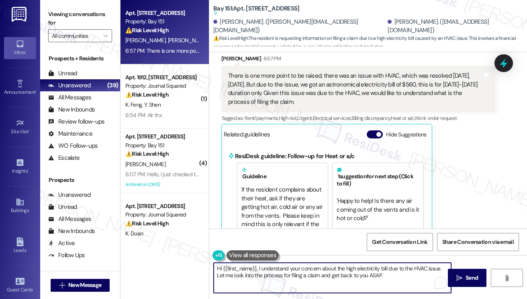
drag, startPoint x: 349, startPoint y: 277, endPoint x: 269, endPoint y: 269, distance: 80.4
click at [269, 269] on textarea "Hi {{first_name}}, I understand your concern about the high electricity bill du…" at bounding box center [332, 277] width 237 height 30
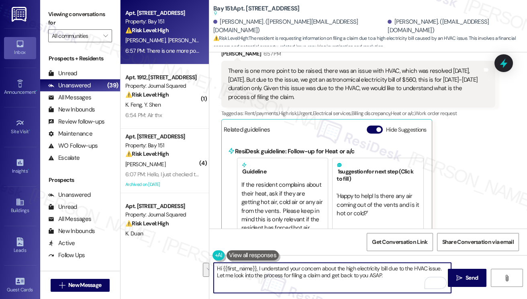
scroll to position [2122, 0]
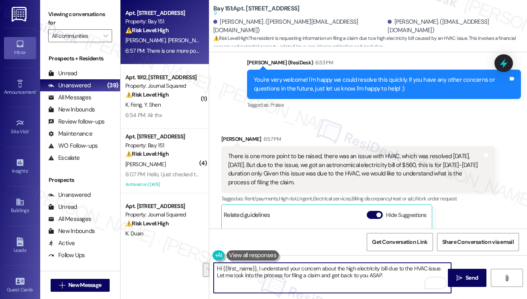
click at [277, 160] on div "There is one more point to be raised, there was an issue with HVAC, which was r…" at bounding box center [355, 169] width 254 height 35
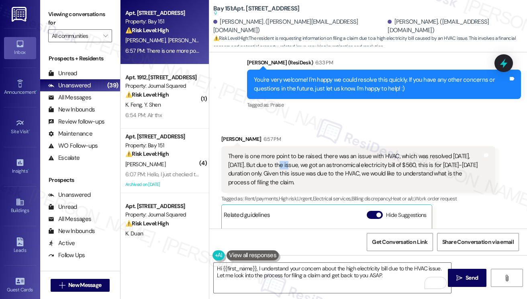
click at [277, 160] on div "There is one more point to be raised, there was an issue with HVAC, which was r…" at bounding box center [355, 169] width 254 height 35
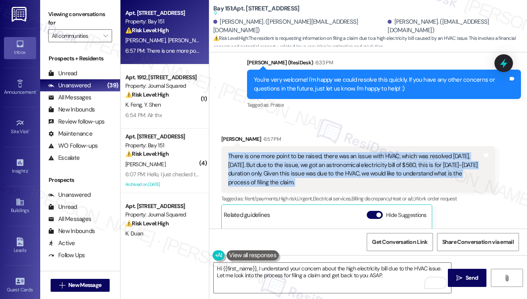
click at [277, 160] on div "There is one more point to be raised, there was an issue with HVAC, which was r…" at bounding box center [355, 169] width 254 height 35
click at [326, 156] on div "There is one more point to be raised, there was an issue with HVAC, which was r…" at bounding box center [355, 169] width 254 height 35
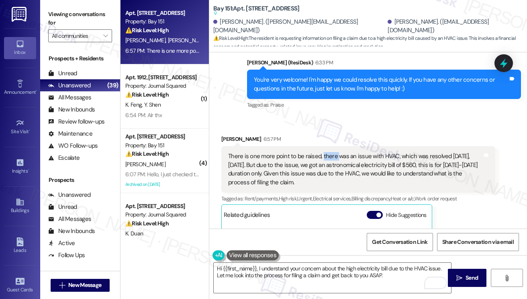
click at [326, 156] on div "There is one more point to be raised, there was an issue with HVAC, which was r…" at bounding box center [355, 169] width 254 height 35
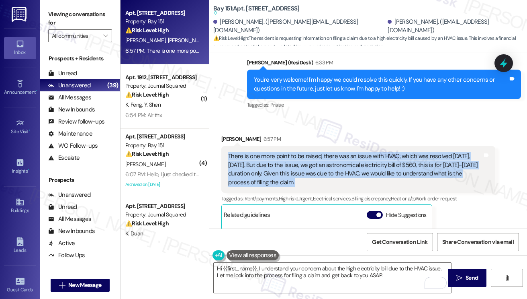
click at [326, 156] on div "There is one more point to be raised, there was an issue with HVAC, which was r…" at bounding box center [355, 169] width 254 height 35
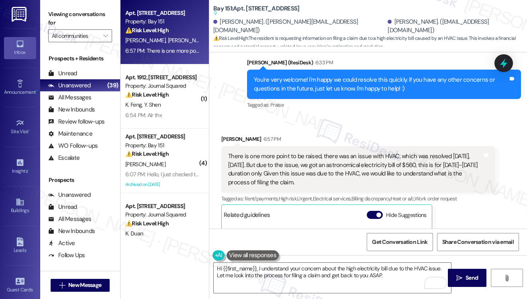
drag, startPoint x: 45, startPoint y: 12, endPoint x: 51, endPoint y: 12, distance: 6.0
click at [45, 12] on div "Viewing conversations for All communities " at bounding box center [80, 25] width 80 height 50
click at [64, 20] on label "Viewing conversations for" at bounding box center [80, 18] width 64 height 21
click at [48, 15] on div "Viewing conversations for All communities " at bounding box center [80, 25] width 80 height 50
click at [51, 20] on label "Viewing conversations for" at bounding box center [80, 18] width 64 height 21
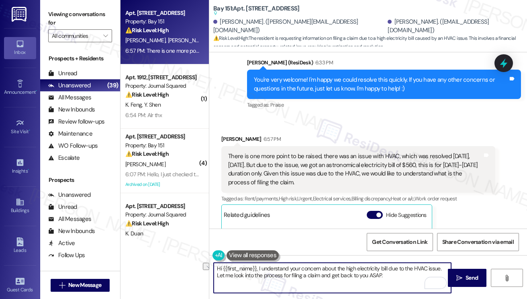
drag, startPoint x: 391, startPoint y: 276, endPoint x: 217, endPoint y: 274, distance: 173.6
click at [217, 271] on textarea "Hi {{first_name}}, I understand your concern about the high electricity bill du…" at bounding box center [332, 277] width 237 height 30
paste textarea "ey can schedule a site visit with PSEG to look at their meter"
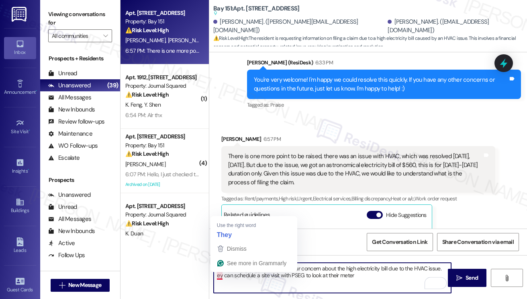
click at [220, 271] on textarea "Hi {{first_name}}, I understand your concern about the high electricity bill du…" at bounding box center [332, 277] width 237 height 30
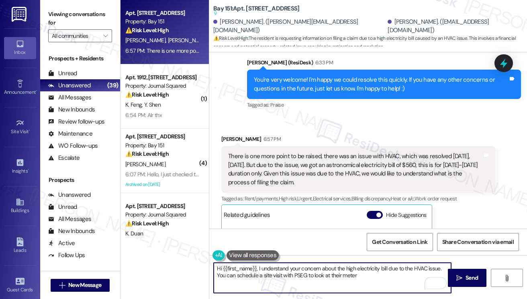
click at [366, 271] on textarea "Hi {{first_name}}, I understand your concern about the high electricity bill du…" at bounding box center [332, 277] width 237 height 30
click at [338, 271] on textarea "Hi {{first_name}}, I understand your concern about the high electricity bill du…" at bounding box center [332, 277] width 237 height 30
click at [360, 271] on textarea "Hi {{first_name}}, I understand your concern about the high electricity bill du…" at bounding box center [332, 277] width 237 height 30
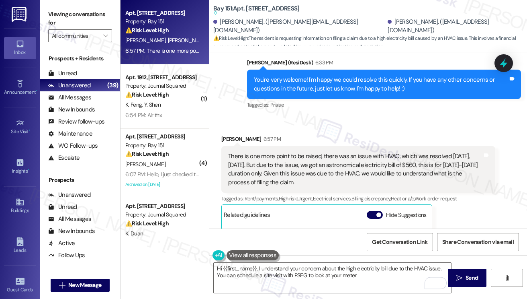
click at [426, 164] on div "There is one more point to be raised, there was an issue with HVAC, which was r…" at bounding box center [355, 169] width 254 height 35
drag, startPoint x: 428, startPoint y: 163, endPoint x: 248, endPoint y: 172, distance: 180.2
click at [248, 172] on div "There is one more point to be raised, there was an issue with HVAC, which was r…" at bounding box center [355, 169] width 254 height 35
copy div "for Aug 1-22 duration"
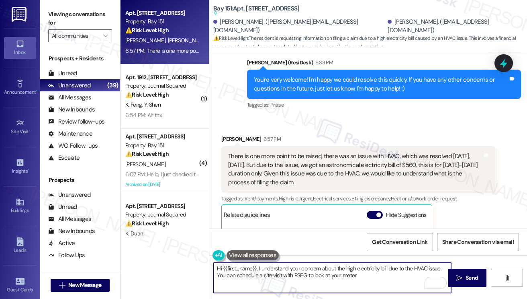
click at [373, 271] on textarea "Hi {{first_name}}, I understand your concern about the high electricity bill du…" at bounding box center [332, 277] width 237 height 30
click at [365, 271] on textarea "Hi {{first_name}}, I understand your concern about the high electricity bill du…" at bounding box center [332, 277] width 237 height 30
paste textarea "for Aug 1-22 duration"
type textarea "Hi {{first_name}}, I understand your concern about the high electricity bill du…"
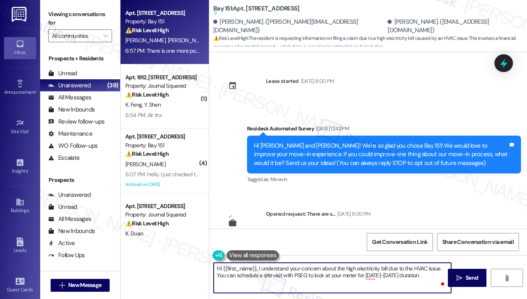
scroll to position [0, 0]
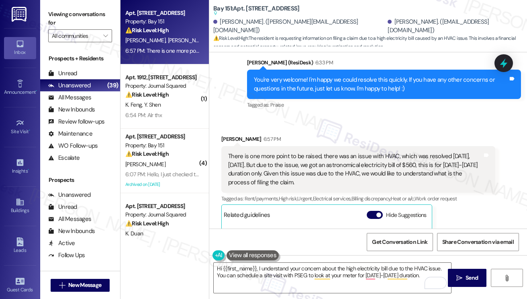
click at [62, 13] on label "Viewing conversations for" at bounding box center [80, 18] width 64 height 21
click at [231, 135] on div "[PERSON_NAME] 6:57 PM" at bounding box center [358, 140] width 274 height 11
copy div "[DEMOGRAPHIC_DATA]"
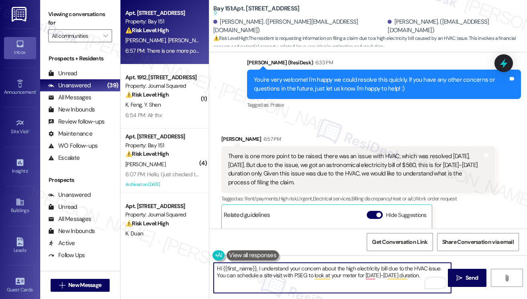
drag, startPoint x: 257, startPoint y: 265, endPoint x: 223, endPoint y: 265, distance: 34.2
click at [223, 265] on textarea "Hi {{first_name}}, I understand your concern about the high electricity bill du…" at bounding box center [332, 277] width 237 height 30
paste textarea "[DEMOGRAPHIC_DATA]"
click at [314, 266] on textarea "Hi [PERSON_NAME], I understand your concern about the high electricity bill due…" at bounding box center [332, 277] width 237 height 30
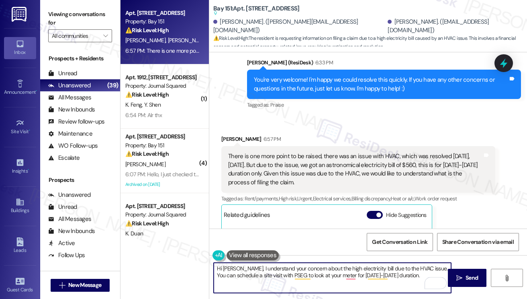
click at [315, 266] on textarea "Hi [PERSON_NAME], I understand your concern about the high electricity bill due…" at bounding box center [332, 277] width 237 height 30
click at [397, 276] on textarea "Hi [PERSON_NAME], I understand your concern about the high electricity bill due…" at bounding box center [332, 277] width 237 height 30
click at [366, 166] on div "There is one more point to be raised, there was an issue with HVAC, which was r…" at bounding box center [355, 169] width 254 height 35
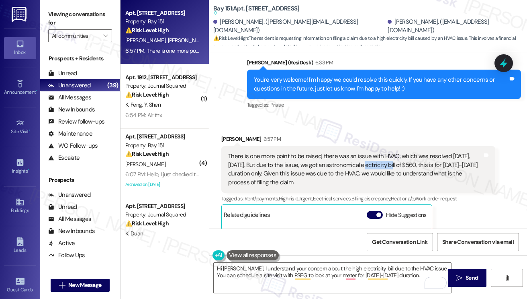
click at [366, 166] on div "There is one more point to be raised, there was an issue with HVAC, which was r…" at bounding box center [355, 169] width 254 height 35
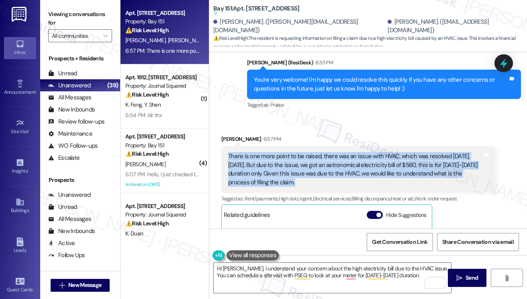
click at [366, 166] on div "There is one more point to be raised, there was an issue with HVAC, which was r…" at bounding box center [355, 169] width 254 height 35
copy div "There is one more point to be raised, there was an issue with HVAC, which was r…"
click at [52, 15] on label "Viewing conversations for" at bounding box center [80, 18] width 64 height 21
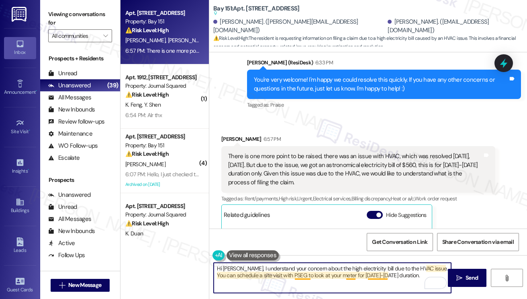
click at [378, 273] on textarea "Hi [PERSON_NAME], I understand your concern about the high electricity bill due…" at bounding box center [332, 277] width 237 height 30
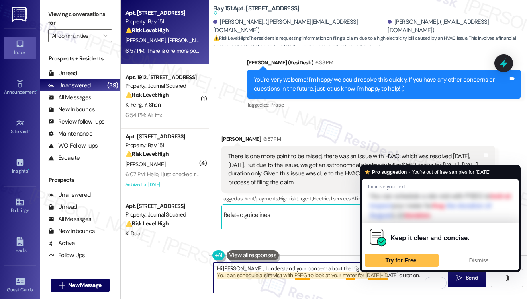
click at [378, 273] on textarea "Hi [PERSON_NAME], I understand your concern about the high electricity bill due…" at bounding box center [332, 277] width 237 height 30
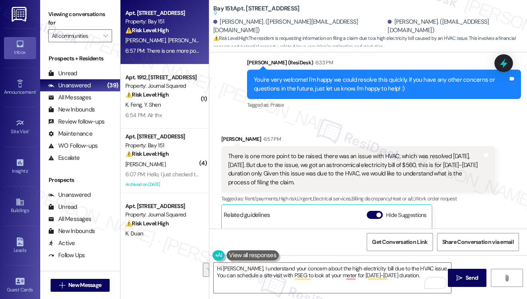
click at [58, 23] on label "Viewing conversations for" at bounding box center [80, 18] width 64 height 21
click at [318, 270] on textarea "Hi [PERSON_NAME], I understand your concern about the high electricity bill due…" at bounding box center [332, 277] width 237 height 30
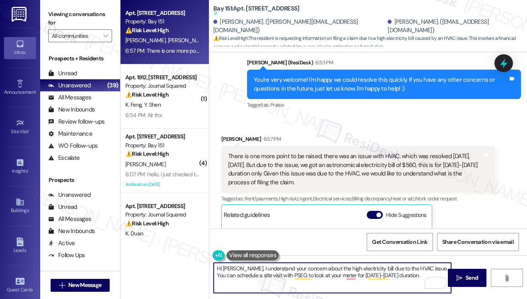
click at [318, 270] on textarea "Hi [PERSON_NAME], I understand your concern about the high electricity bill due…" at bounding box center [332, 277] width 237 height 30
click at [407, 271] on textarea "Hi [PERSON_NAME], I understand your concern about the high electricity bill due…" at bounding box center [332, 277] width 237 height 30
drag, startPoint x: 406, startPoint y: 276, endPoint x: 427, endPoint y: 265, distance: 23.5
click at [427, 265] on textarea "Hi [PERSON_NAME], I understand your concern about the high electricity bill due…" at bounding box center [332, 277] width 237 height 30
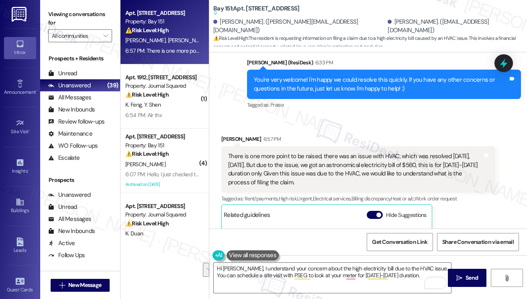
click at [40, 16] on div "Viewing conversations for All communities " at bounding box center [80, 25] width 80 height 50
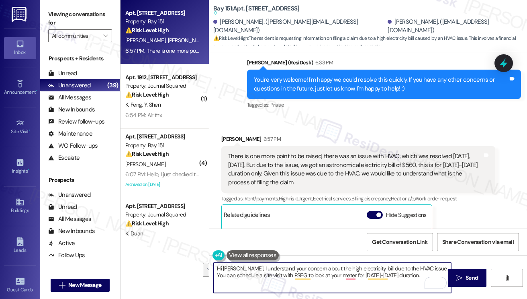
drag, startPoint x: 394, startPoint y: 276, endPoint x: 242, endPoint y: 262, distance: 152.5
click at [242, 262] on textarea "Hi [PERSON_NAME], I understand your concern about the high electricity bill due…" at bounding box center [332, 277] width 237 height 30
paste textarea "completely understand your concern about the unusually high electricity bill fo…"
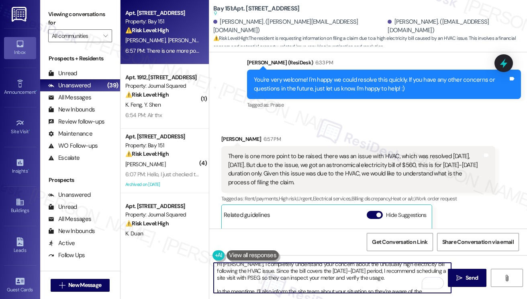
scroll to position [0, 0]
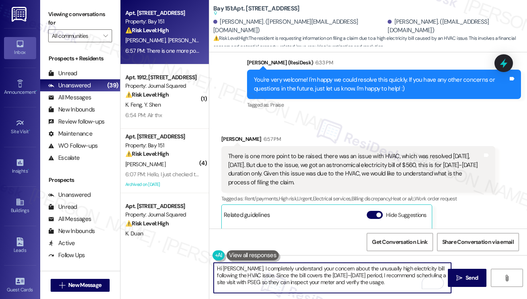
click at [268, 265] on textarea "Hi [PERSON_NAME], I completely understand your concern about the unusually high…" at bounding box center [332, 277] width 237 height 30
click at [248, 270] on textarea "Hi [PERSON_NAME], I completely understand your concern about the unusually high…" at bounding box center [332, 277] width 237 height 30
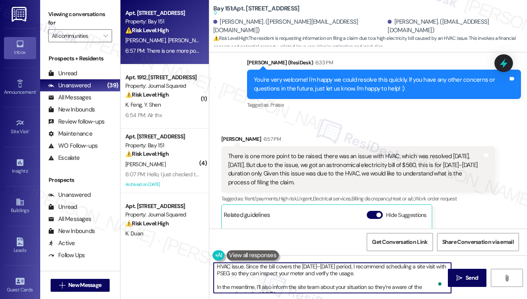
scroll to position [16, 0]
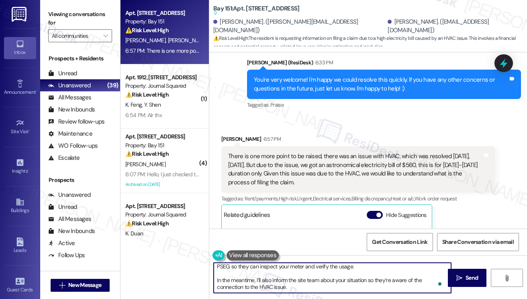
drag, startPoint x: 305, startPoint y: 287, endPoint x: 236, endPoint y: 282, distance: 69.3
click at [236, 282] on textarea "Hi [PERSON_NAME], I understand your concern about the unusually high electricit…" at bounding box center [332, 277] width 237 height 30
click at [276, 284] on textarea "Hi [PERSON_NAME], I understand your concern about the unusually high electricit…" at bounding box center [332, 277] width 237 height 30
click at [338, 286] on textarea "Hi [PERSON_NAME], I understand your concern about the unusually high electricit…" at bounding box center [332, 277] width 237 height 30
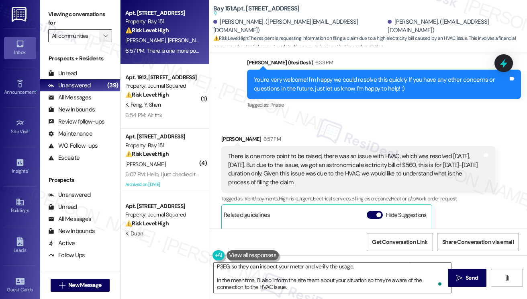
drag, startPoint x: 60, startPoint y: 17, endPoint x: 103, endPoint y: 33, distance: 45.9
click at [60, 17] on label "Viewing conversations for" at bounding box center [80, 18] width 64 height 21
click at [303, 287] on textarea "Hi [PERSON_NAME], I understand your concern about the unusually high electricit…" at bounding box center [332, 277] width 237 height 30
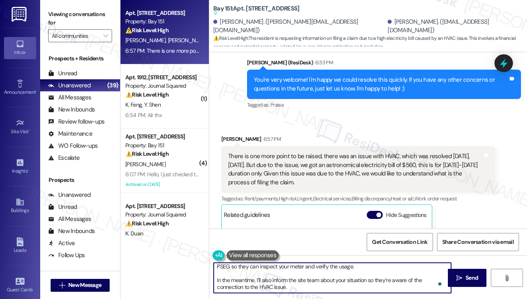
click at [334, 266] on textarea "Hi [PERSON_NAME], I understand your concern about the unusually high electricit…" at bounding box center [332, 277] width 237 height 30
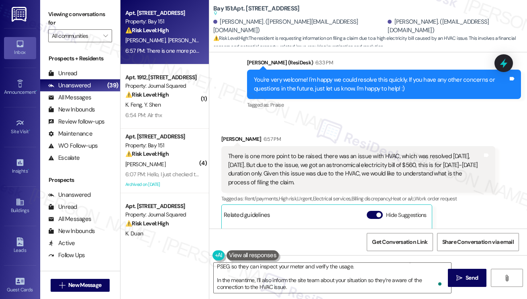
click at [49, 15] on label "Viewing conversations for" at bounding box center [80, 18] width 64 height 21
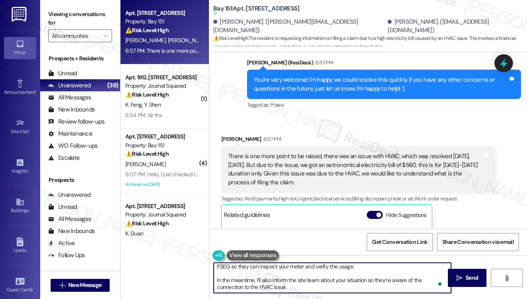
click at [270, 268] on textarea "Hi [PERSON_NAME], I understand your concern about the unusually high electricit…" at bounding box center [332, 277] width 237 height 30
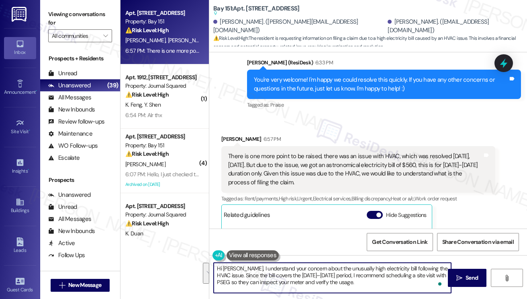
scroll to position [11, 0]
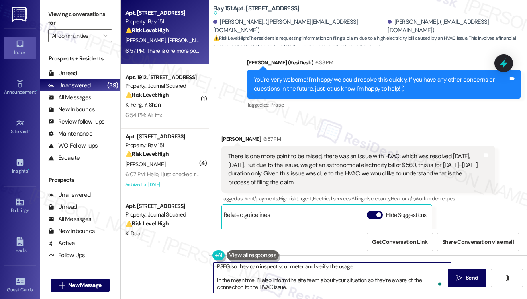
drag, startPoint x: 292, startPoint y: 288, endPoint x: 219, endPoint y: 278, distance: 73.0
click at [219, 278] on textarea "Hi [PERSON_NAME], I understand your concern about the unusually high electricit…" at bounding box center [332, 277] width 237 height 30
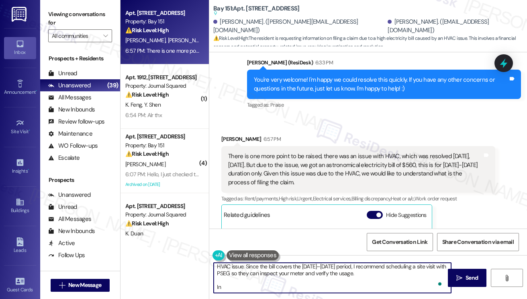
scroll to position [8, 0]
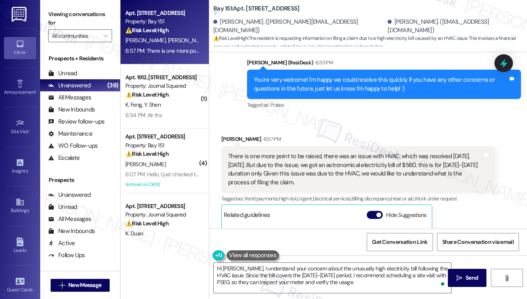
click at [51, 18] on label "Viewing conversations for" at bounding box center [80, 18] width 64 height 21
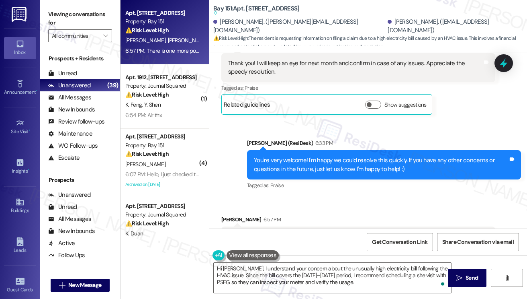
click at [65, 20] on label "Viewing conversations for" at bounding box center [80, 18] width 64 height 21
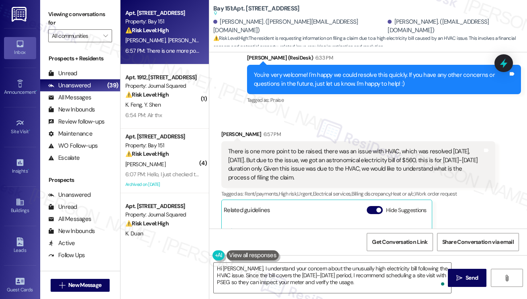
scroll to position [2082, 0]
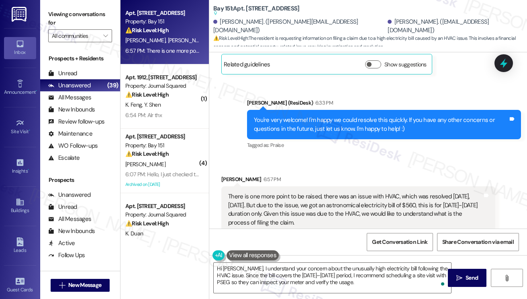
click at [343, 198] on div "There is one more point to be raised, there was an issue with HVAC, which was r…" at bounding box center [355, 209] width 254 height 35
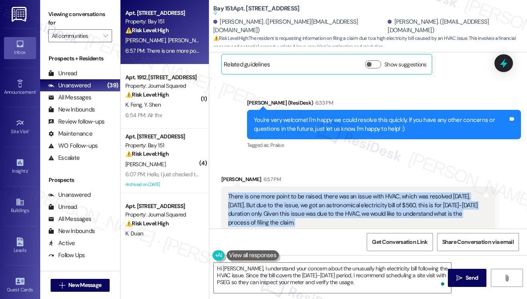
click at [343, 198] on div "There is one more point to be raised, there was an issue with HVAC, which was r…" at bounding box center [355, 209] width 254 height 35
copy div "There is one more point to be raised, there was an issue with HVAC, which was r…"
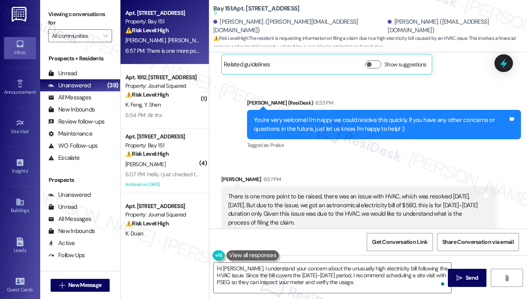
drag, startPoint x: 57, startPoint y: 11, endPoint x: 63, endPoint y: 12, distance: 6.1
click at [57, 11] on label "Viewing conversations for" at bounding box center [80, 18] width 64 height 21
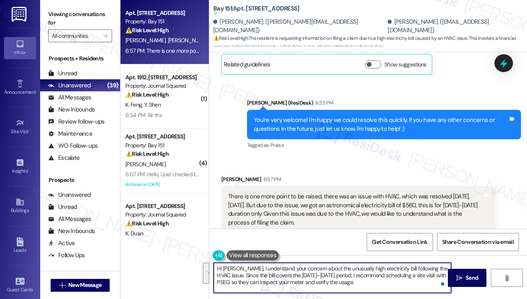
drag, startPoint x: 362, startPoint y: 284, endPoint x: 242, endPoint y: 266, distance: 121.6
click at [242, 266] on textarea "Hi Vedant, I understand your concern about the unusually high electricity bill …" at bounding box center [332, 277] width 237 height 30
paste textarea "Thank you for bringing this to our attention. I’m very sorry to hear about the …"
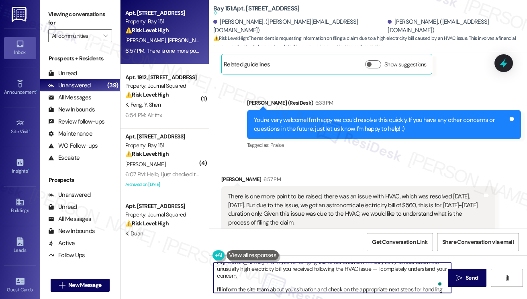
scroll to position [0, 0]
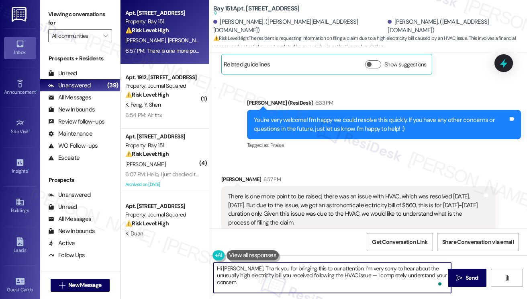
click at [244, 270] on textarea "Hi Vedant, Thank you for bringing this to our attention. I’m very sorry to hear…" at bounding box center [332, 277] width 237 height 30
click at [355, 265] on textarea "Hi Vedant, thank you for bringing this to our attention. I’m very sorry to hear…" at bounding box center [332, 277] width 237 height 30
drag, startPoint x: 337, startPoint y: 274, endPoint x: 422, endPoint y: 280, distance: 85.3
click at [422, 280] on textarea "Hi Vedant, thank you for bringing this to our attention. I’m sorry to hear abou…" at bounding box center [332, 277] width 237 height 30
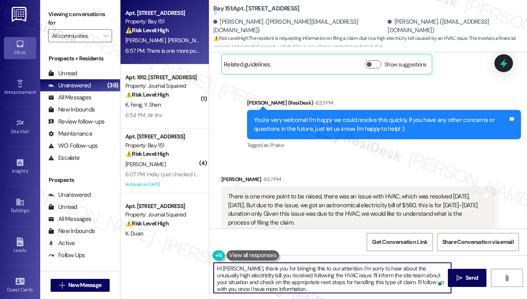
click at [311, 282] on textarea "Hi Vedant, thank you for bringing this to our attention. I’m sorry to hear abou…" at bounding box center [332, 277] width 237 height 30
click at [313, 289] on textarea "Hi Vedant, thank you for bringing this to our attention. I’m sorry to hear abou…" at bounding box center [332, 277] width 237 height 30
type textarea "Hi Vedant, thank you for bringing this to our attention. I’m sorry to hear abou…"
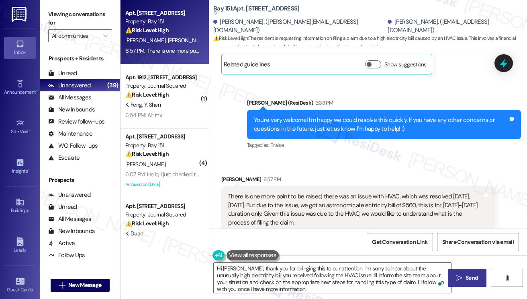
click at [454, 279] on button " Send" at bounding box center [467, 277] width 39 height 18
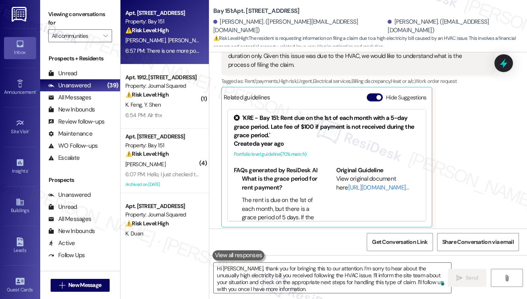
scroll to position [2243, 0]
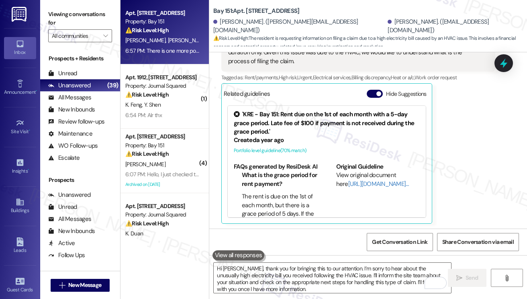
click at [59, 16] on label "Viewing conversations for" at bounding box center [80, 18] width 64 height 21
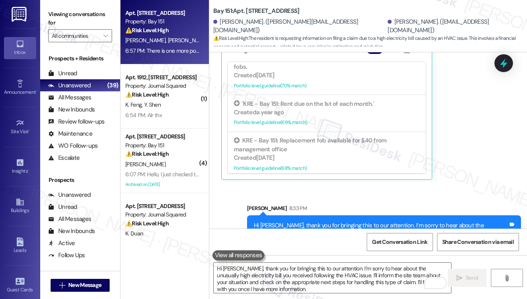
scroll to position [2325, 0]
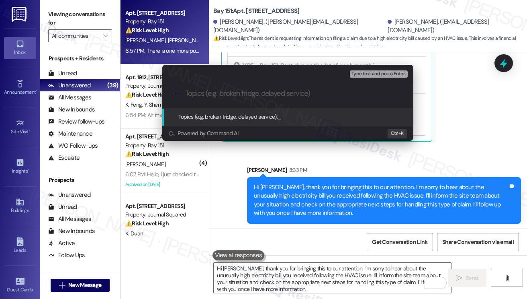
paste input "Concern Regarding High Electricity Bill Linked to HVAC Issue"
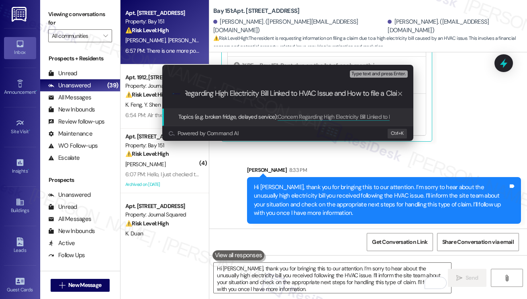
scroll to position [0, 39]
type input "Concern Regarding High Electricity Bill Linked to HVAC Issue and How to file a …"
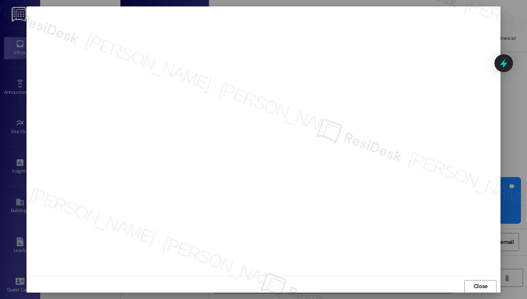
scroll to position [0, 0]
click at [472, 282] on span "Close" at bounding box center [480, 286] width 17 height 8
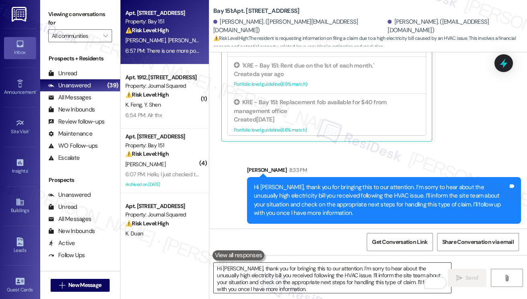
click at [304, 278] on textarea "Hi Vedant, thank you for bringing this to our attention. I’m sorry to hear abou…" at bounding box center [332, 277] width 237 height 30
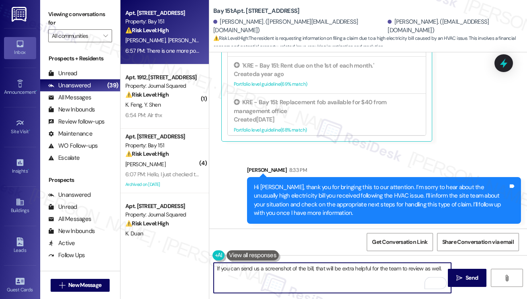
click at [403, 266] on textarea "If you can send us a screenshot of the bill, that will be extra helpful for the…" at bounding box center [332, 277] width 237 height 30
type textarea "If you can send us a screenshot of the bill, that will be extra helpful for the…"
click at [469, 281] on span "Send" at bounding box center [472, 277] width 12 height 8
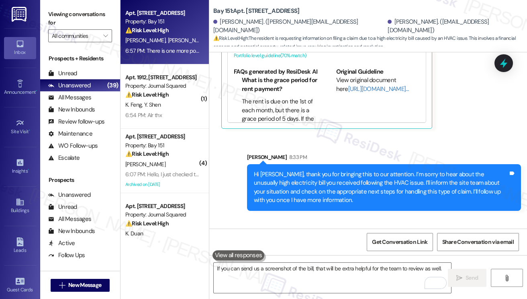
scroll to position [2381, 0]
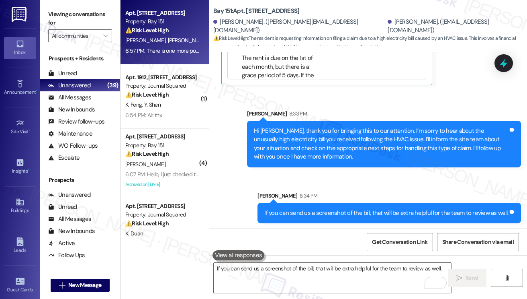
click at [354, 196] on div "Sarah 8:34 PM" at bounding box center [390, 196] width 264 height 11
click at [345, 151] on div "Hi Vedant, thank you for bringing this to our attention. I’m sorry to hear abou…" at bounding box center [381, 144] width 254 height 35
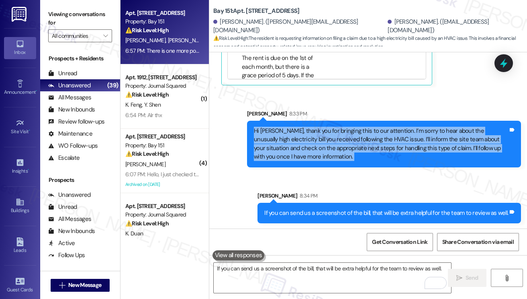
click at [345, 151] on div "Hi Vedant, thank you for bringing this to our attention. I’m sorry to hear abou…" at bounding box center [381, 144] width 254 height 35
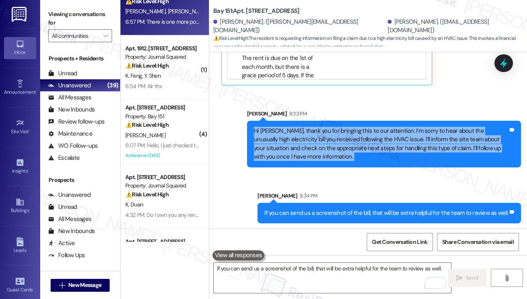
scroll to position [0, 0]
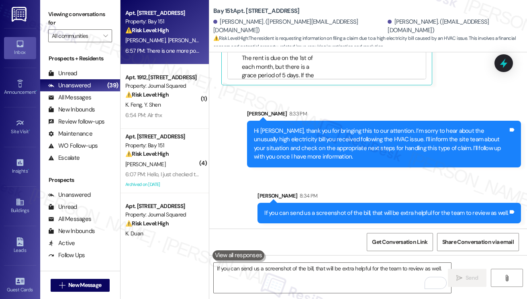
click at [332, 210] on div "If you can send us a screenshot of the bill, that will be extra helpful for the…" at bounding box center [386, 213] width 244 height 8
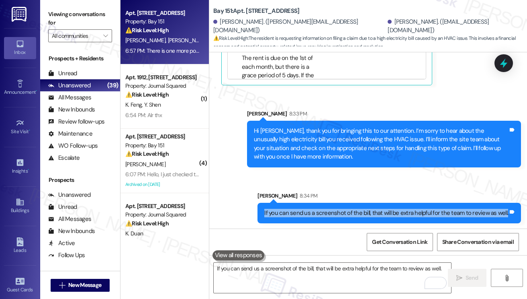
click at [332, 210] on div "If you can send us a screenshot of the bill, that will be extra helpful for the…" at bounding box center [386, 213] width 244 height 8
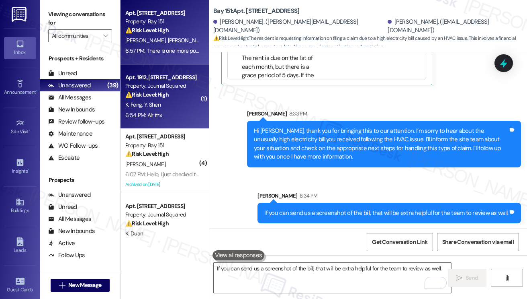
click at [158, 91] on strong "⚠️ Risk Level: High" at bounding box center [146, 94] width 43 height 7
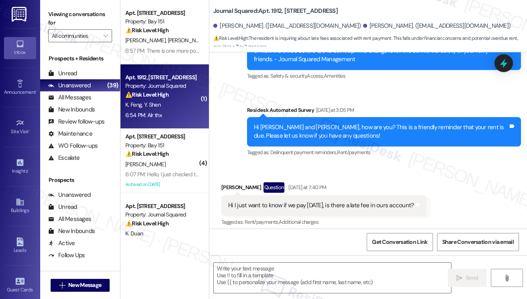
type textarea "Fetching suggested responses. Please feel free to read through the conversation…"
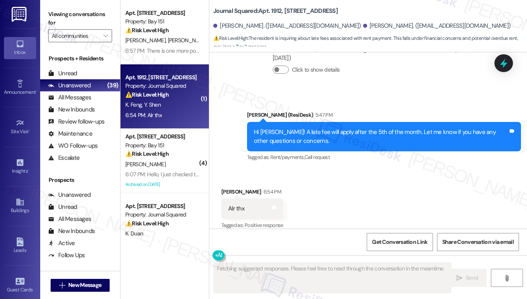
scroll to position [513, 0]
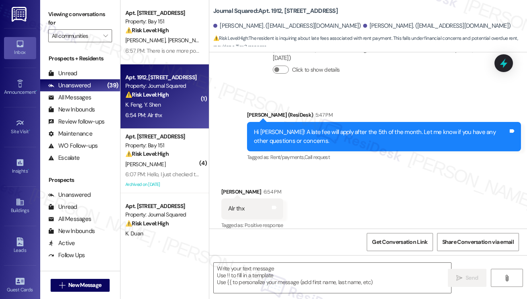
click at [276, 128] on div "Hi Keqiang! A late fee will apply after the 5th of the month. Let me know if yo…" at bounding box center [381, 136] width 254 height 17
click at [275, 128] on div "Hi Keqiang! A late fee will apply after the 5th of the month. Let me know if yo…" at bounding box center [381, 136] width 254 height 17
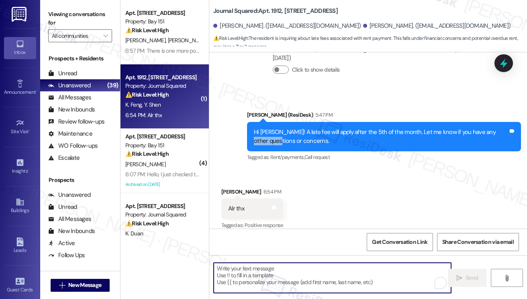
click at [282, 277] on textarea "To enrich screen reader interactions, please activate Accessibility in Grammarl…" at bounding box center [332, 277] width 237 height 30
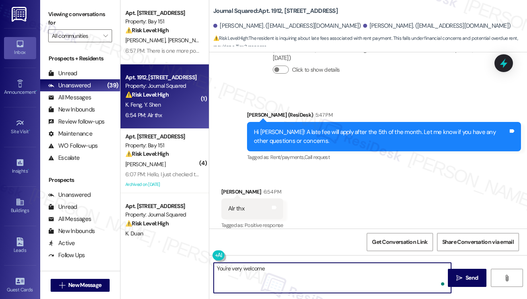
type textarea "You're very welcome!"
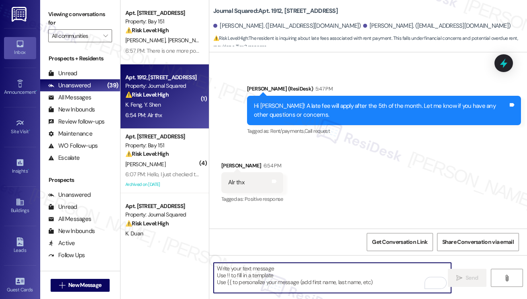
scroll to position [569, 0]
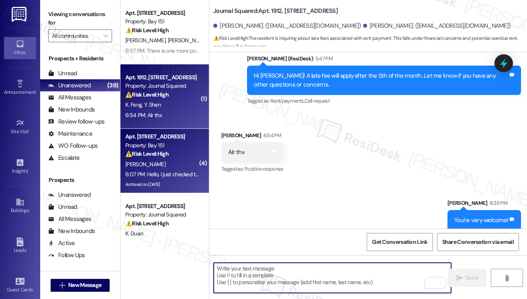
click at [174, 161] on div "[PERSON_NAME]" at bounding box center [163, 164] width 76 height 10
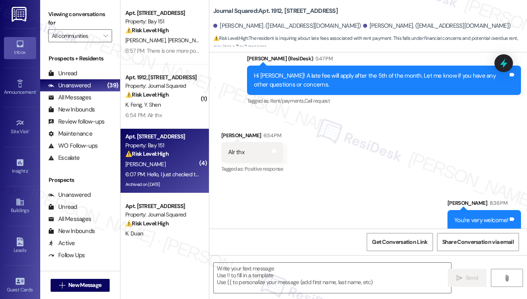
type textarea "Fetching suggested responses. Please feel free to read through the conversation…"
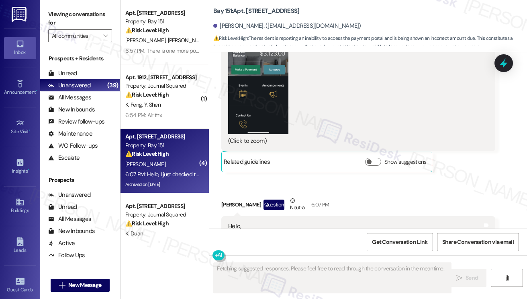
scroll to position [29874, 0]
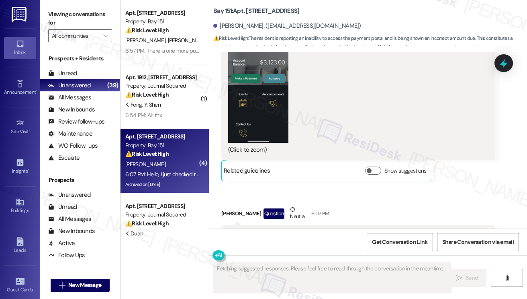
drag, startPoint x: 252, startPoint y: 157, endPoint x: 395, endPoint y: 169, distance: 142.8
click at [395, 231] on div "Hello, I just checked the messages and noticed that the payment for my apartmen…" at bounding box center [355, 295] width 254 height 129
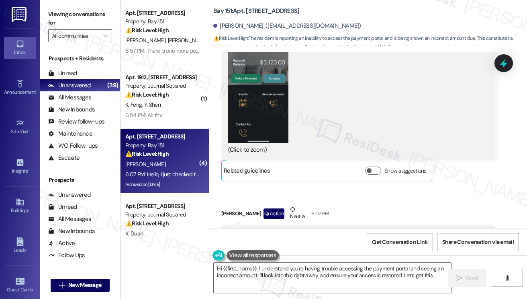
click at [327, 231] on div "Hello, I just checked the messages and noticed that the payment for my apartmen…" at bounding box center [355, 295] width 254 height 129
click at [336, 231] on div "Hello, I just checked the messages and noticed that the payment for my apartmen…" at bounding box center [355, 295] width 254 height 129
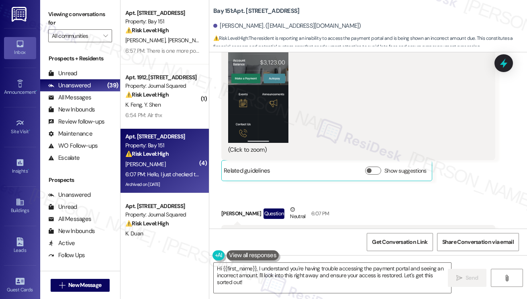
click at [336, 231] on div "Hello, I just checked the messages and noticed that the payment for my apartmen…" at bounding box center [355, 295] width 254 height 129
click at [299, 231] on div "Hello, I just checked the messages and noticed that the payment for my apartmen…" at bounding box center [355, 295] width 254 height 129
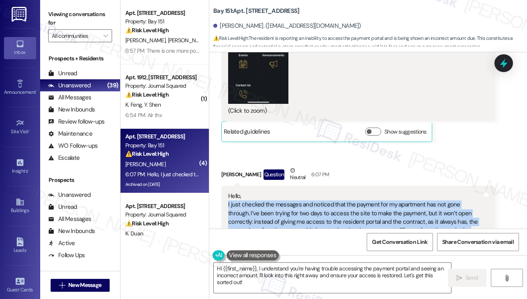
scroll to position [29914, 0]
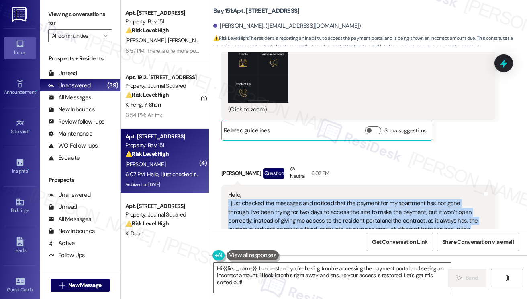
click at [312, 190] on div "Hello, I just checked the messages and noticed that the payment for my apartmen…" at bounding box center [355, 254] width 254 height 129
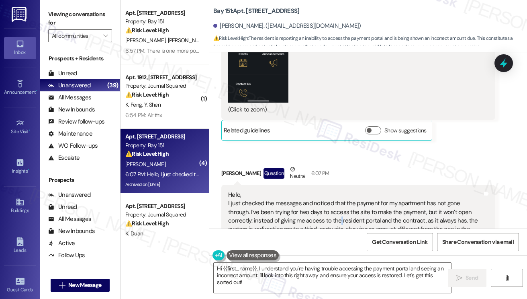
click at [312, 190] on div "Hello, I just checked the messages and noticed that the payment for my apartmen…" at bounding box center [355, 254] width 254 height 129
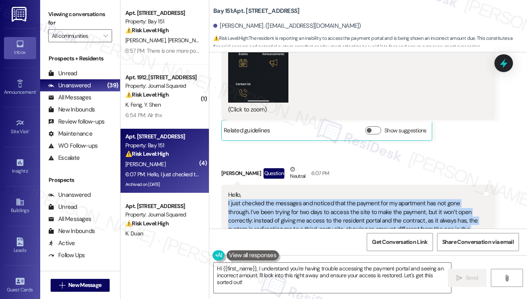
click at [312, 190] on div "Hello, I just checked the messages and noticed that the payment for my apartmen…" at bounding box center [355, 254] width 254 height 129
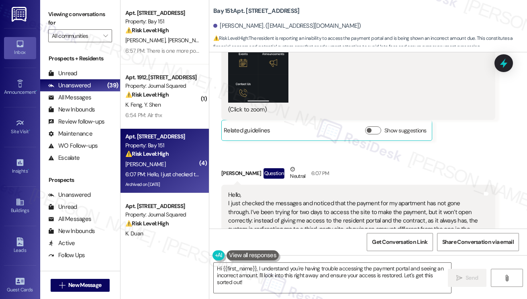
drag, startPoint x: 240, startPoint y: 159, endPoint x: 423, endPoint y: 177, distance: 183.4
click at [423, 190] on div "Hello, I just checked the messages and noticed that the payment for my apartmen…" at bounding box center [355, 254] width 254 height 129
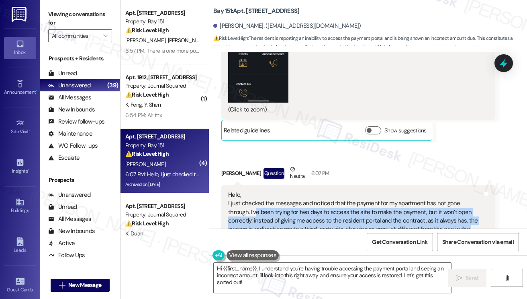
drag, startPoint x: 451, startPoint y: 180, endPoint x: 233, endPoint y: 129, distance: 224.4
click at [233, 190] on div "Hello, I just checked the messages and noticed that the payment for my apartmen…" at bounding box center [355, 254] width 254 height 129
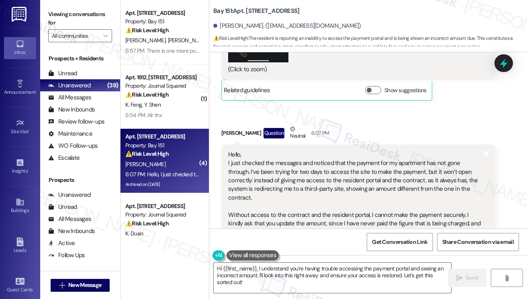
click at [264, 150] on div "Hello, I just checked the messages and noticed that the payment for my apartmen…" at bounding box center [355, 214] width 254 height 129
drag, startPoint x: 285, startPoint y: 151, endPoint x: 431, endPoint y: 156, distance: 146.0
click at [431, 156] on div "Hello, I just checked the messages and noticed that the payment for my apartmen…" at bounding box center [355, 214] width 254 height 129
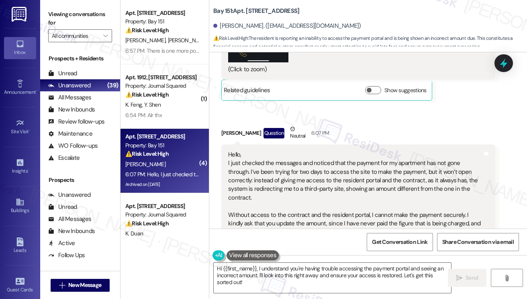
click at [406, 165] on div "Hello, I just checked the messages and noticed that the payment for my apartmen…" at bounding box center [355, 214] width 254 height 129
drag, startPoint x: 408, startPoint y: 165, endPoint x: 331, endPoint y: 149, distance: 78.6
click at [331, 150] on div "Hello, I just checked the messages and noticed that the payment for my apartmen…" at bounding box center [355, 214] width 254 height 129
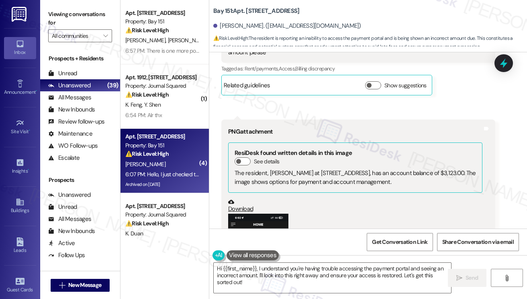
scroll to position [29713, 0]
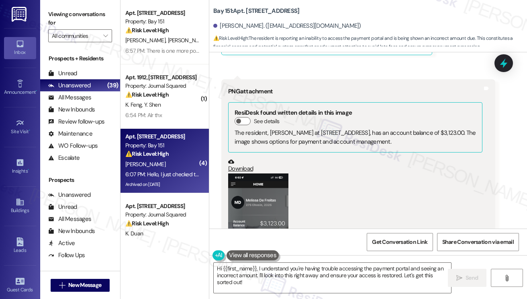
click at [266, 173] on button "Zoom image" at bounding box center [258, 238] width 60 height 131
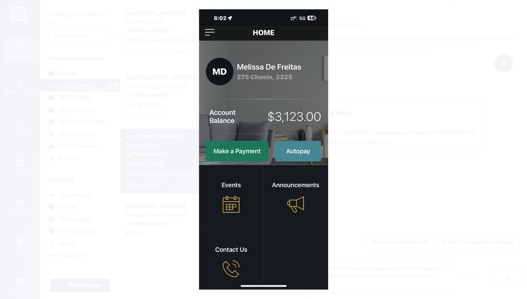
click at [399, 131] on button "Unzoom image" at bounding box center [263, 149] width 527 height 299
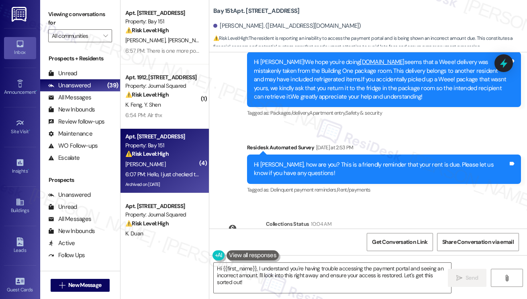
scroll to position [29271, 0]
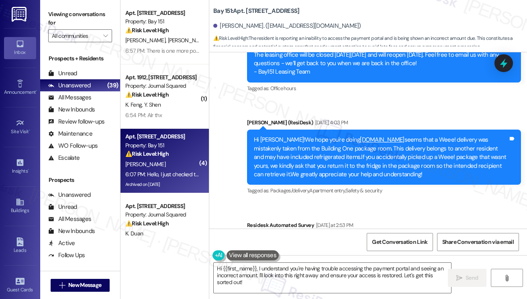
click at [277, 238] on div "Hi Melissa, how are you? This is a friendly reminder that your rent is due. Ple…" at bounding box center [381, 246] width 254 height 17
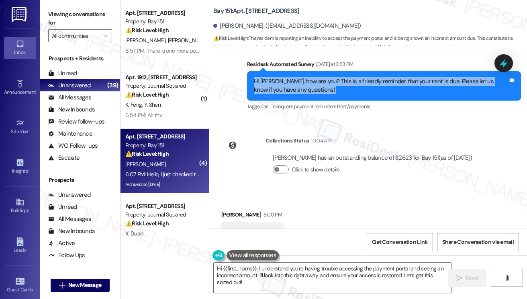
scroll to position [29512, 0]
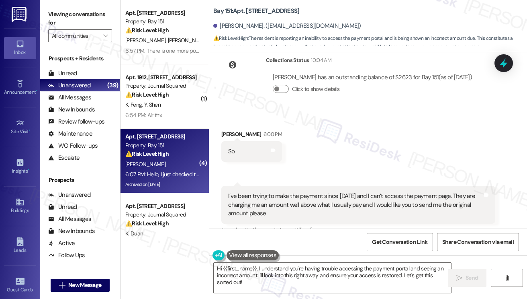
click at [234, 192] on div "I’ve been trying to make the payment since yesterday and I can’t access the pay…" at bounding box center [355, 205] width 254 height 26
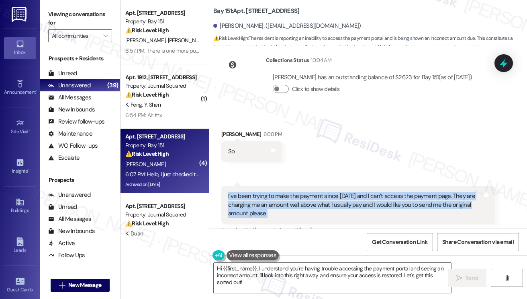
click at [234, 192] on div "I’ve been trying to make the payment since yesterday and I can’t access the pay…" at bounding box center [355, 205] width 254 height 26
click at [329, 192] on div "I’ve been trying to make the payment since yesterday and I can’t access the pay…" at bounding box center [355, 205] width 254 height 26
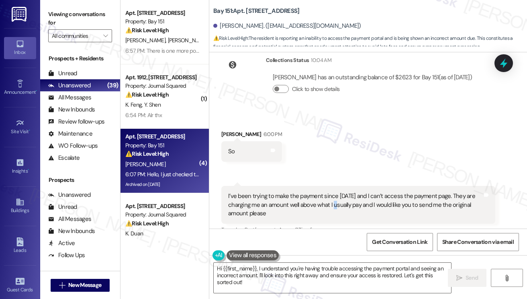
click at [328, 192] on div "I’ve been trying to make the payment since yesterday and I can’t access the pay…" at bounding box center [355, 205] width 254 height 26
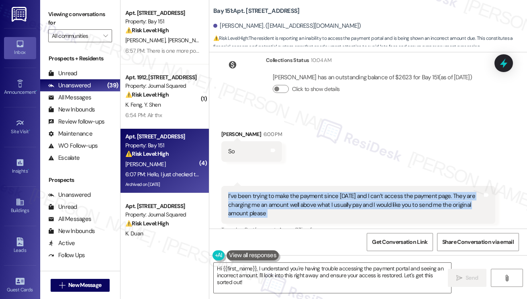
click at [328, 192] on div "I’ve been trying to make the payment since yesterday and I can’t access the pay…" at bounding box center [355, 205] width 254 height 26
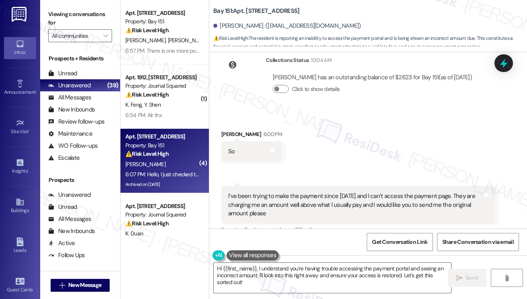
drag, startPoint x: 49, startPoint y: 17, endPoint x: 95, endPoint y: 31, distance: 48.3
click at [49, 17] on label "Viewing conversations for" at bounding box center [80, 18] width 64 height 21
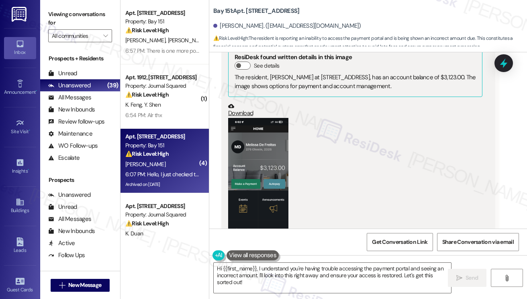
scroll to position [29834, 0]
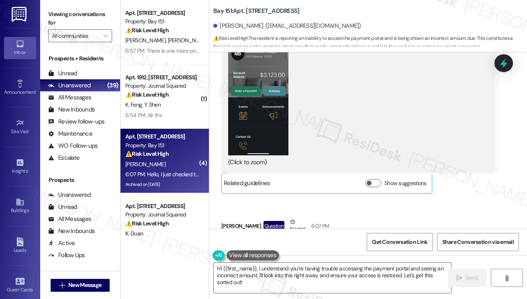
scroll to position [29914, 0]
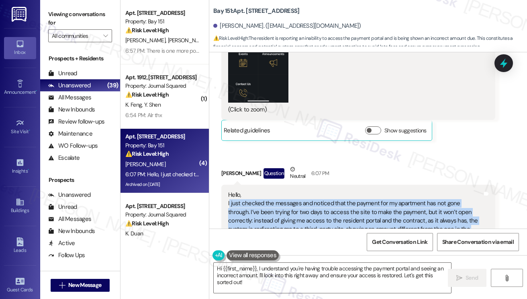
drag, startPoint x: 229, startPoint y: 117, endPoint x: 407, endPoint y: 203, distance: 197.7
click at [407, 203] on div "Hello, I just checked the messages and noticed that the payment for my apartmen…" at bounding box center [355, 254] width 254 height 129
copy div "just checked the messages and noticed that the payment for my apartment has not…"
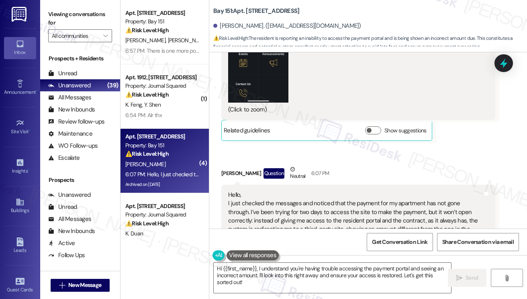
drag, startPoint x: 60, startPoint y: 12, endPoint x: 69, endPoint y: 18, distance: 10.5
click at [60, 12] on label "Viewing conversations for" at bounding box center [80, 18] width 64 height 21
click at [350, 277] on textarea "Hi {{first_name}}, I understand you're having trouble accessing the payment por…" at bounding box center [332, 277] width 237 height 30
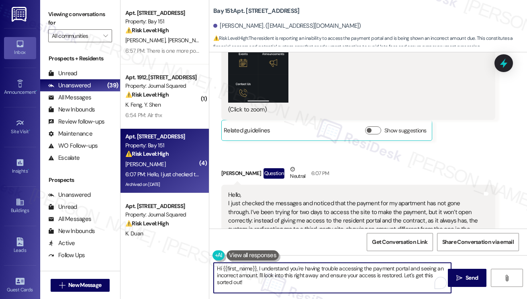
click at [350, 277] on textarea "Hi {{first_name}}, I understand you're having trouble accessing the payment por…" at bounding box center [332, 277] width 237 height 30
click at [310, 279] on textarea "Hi {{first_name}}, I understand you're having trouble accessing the payment por…" at bounding box center [332, 277] width 237 height 30
drag, startPoint x: 259, startPoint y: 274, endPoint x: 399, endPoint y: 282, distance: 140.9
click at [399, 282] on textarea "Hi {{first_name}}, I understand you're having trouble accessing the payment por…" at bounding box center [332, 277] width 237 height 30
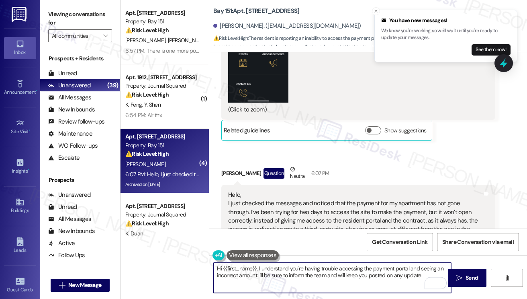
click at [256, 275] on textarea "Hi {{first_name}}, I understand you're having trouble accessing the payment por…" at bounding box center [332, 277] width 237 height 30
drag, startPoint x: 259, startPoint y: 274, endPoint x: 264, endPoint y: 274, distance: 4.8
click at [259, 274] on textarea "Hi {{first_name}}, I understand you're having trouble accessing the payment por…" at bounding box center [332, 277] width 237 height 30
click at [296, 283] on textarea "Hi {{first_name}}, I understand you're having trouble accessing the payment por…" at bounding box center [332, 277] width 237 height 30
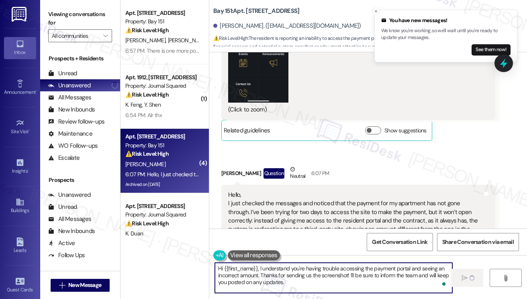
type textarea "Hi {{first_name}}, I understand you're having trouble accessing the payment por…"
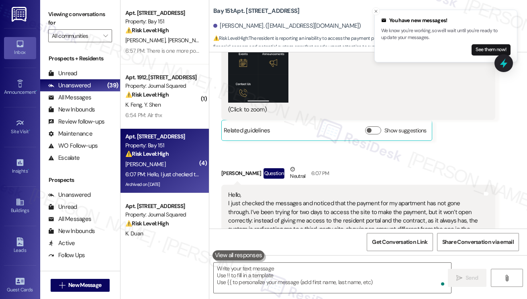
scroll to position [30075, 0]
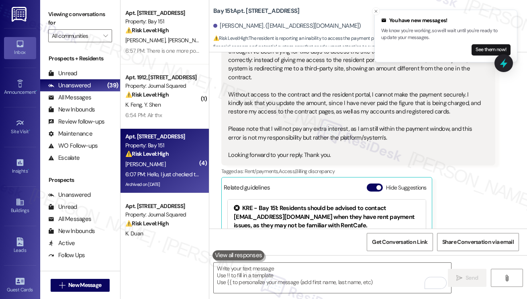
click at [64, 17] on label "Viewing conversations for" at bounding box center [80, 18] width 64 height 21
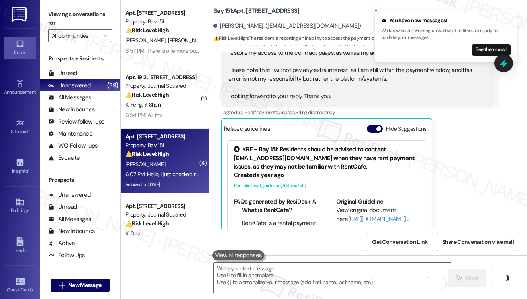
scroll to position [30148, 0]
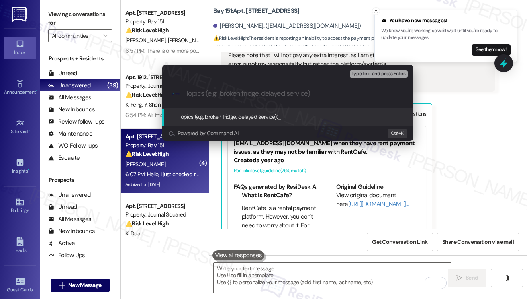
paste input "Issue Accessing Portal and Payment Amount Concern"
type input "Issue Accessing Portal and Payment Amount Concern"
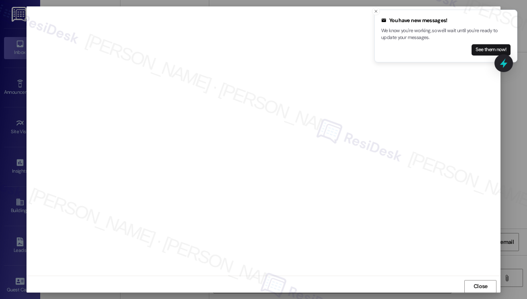
scroll to position [0, 0]
click at [378, 11] on icon "Close toast" at bounding box center [376, 11] width 5 height 5
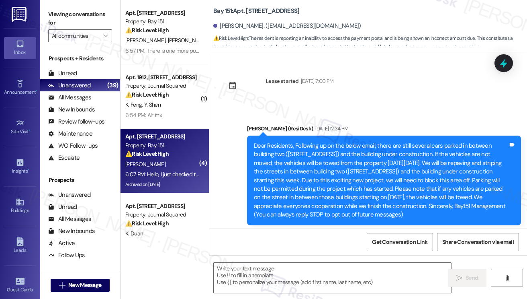
type textarea "Fetching suggested responses. Please feel free to read through the conversation…"
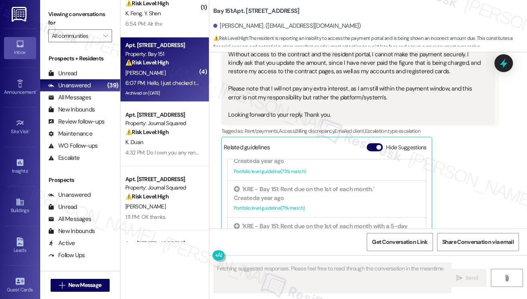
scroll to position [121, 0]
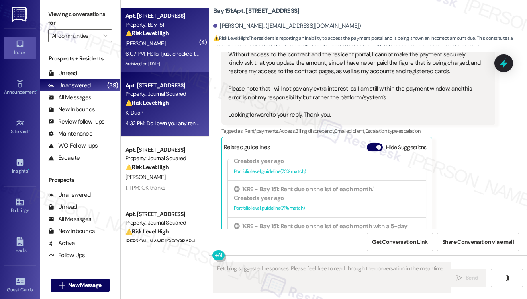
click at [166, 113] on div "K. Duan" at bounding box center [163, 113] width 76 height 10
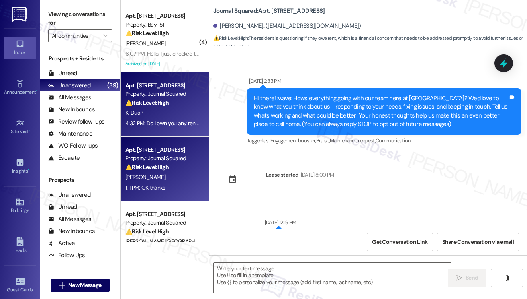
scroll to position [7034, 0]
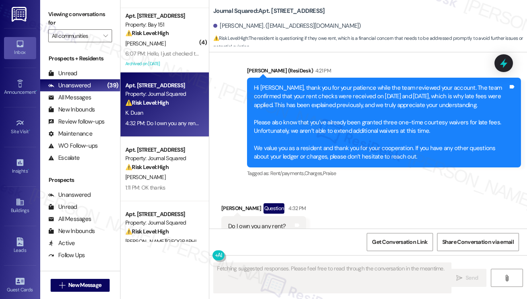
click at [257, 222] on div "Do I own you any rent?" at bounding box center [257, 226] width 58 height 8
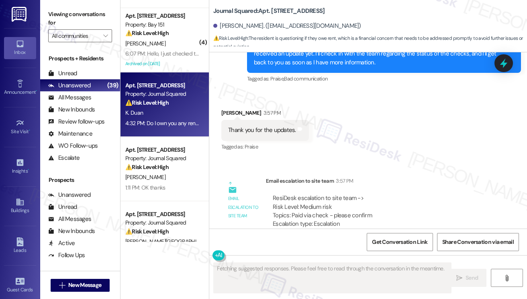
scroll to position [6672, 0]
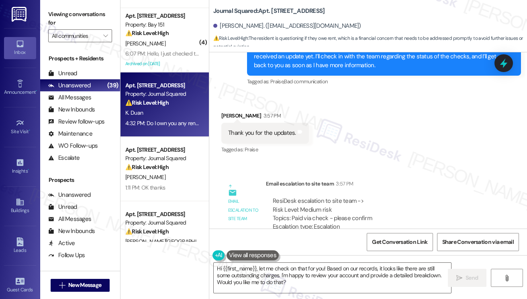
click at [277, 123] on div "Thank you for the updates. Tags and notes" at bounding box center [265, 133] width 88 height 20
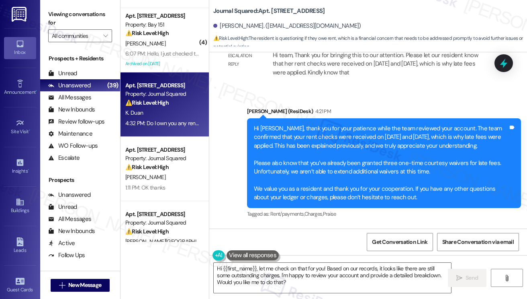
scroll to position [7034, 0]
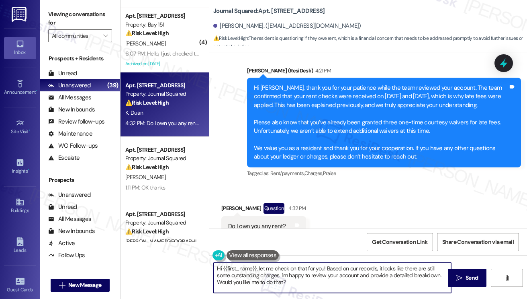
click at [286, 271] on textarea "Hi {{first_name}}, let me check on that for you! Based on our records, it looks…" at bounding box center [332, 277] width 237 height 30
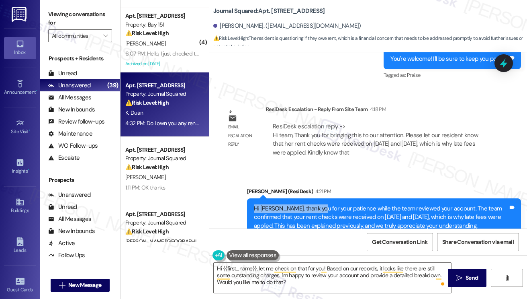
scroll to position [6994, 0]
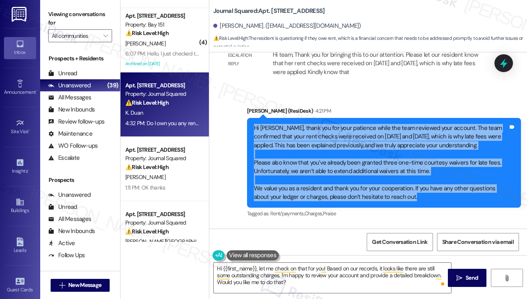
drag, startPoint x: 252, startPoint y: 179, endPoint x: 423, endPoint y: 173, distance: 170.5
click at [423, 173] on div "Hi Kelly, thank you for your patience while the team reviewed your account. The…" at bounding box center [381, 163] width 256 height 78
copy div "Hi Kelly, thank you for your patience while the team reviewed your account. The…"
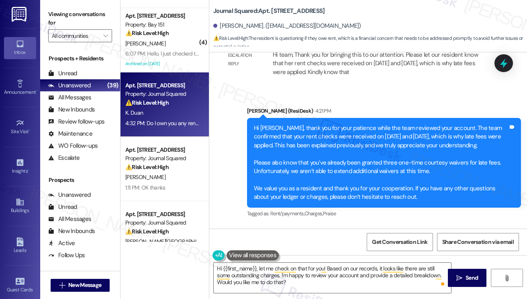
click at [55, 15] on label "Viewing conversations for" at bounding box center [80, 18] width 64 height 21
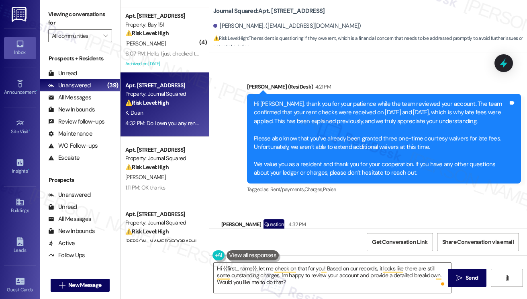
scroll to position [7034, 0]
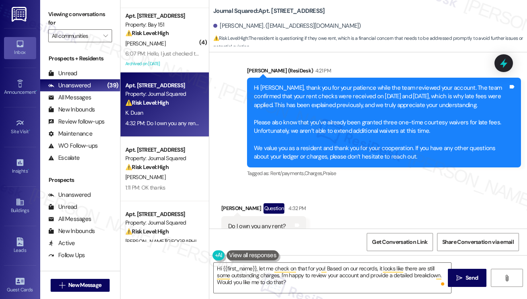
click at [278, 222] on div "Do I own you any rent?" at bounding box center [257, 226] width 58 height 8
click at [275, 222] on div "Do I own you any rent?" at bounding box center [257, 226] width 58 height 8
click at [274, 222] on div "Do I own you any rent?" at bounding box center [257, 226] width 58 height 8
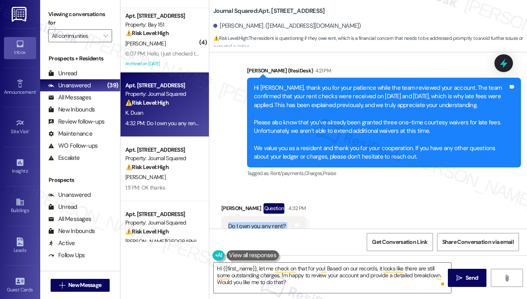
copy div "Do I own you any rent? Tags and notes"
click at [63, 13] on label "Viewing conversations for" at bounding box center [80, 18] width 64 height 21
click at [251, 222] on div "Do I own you any rent?" at bounding box center [257, 226] width 58 height 8
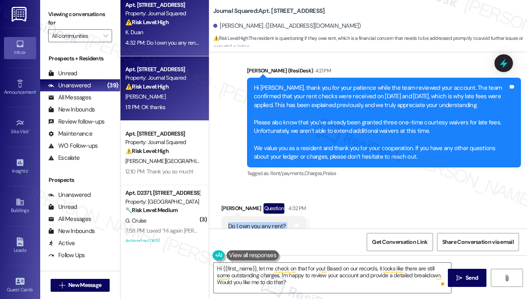
scroll to position [201, 0]
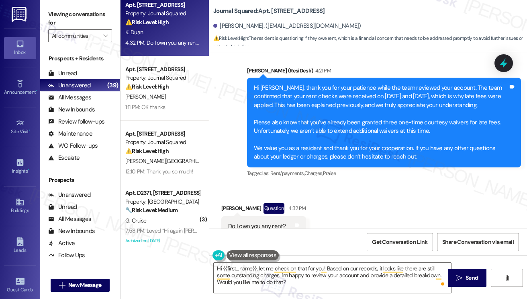
drag, startPoint x: 67, startPoint y: 14, endPoint x: 113, endPoint y: 47, distance: 56.7
click at [67, 14] on label "Viewing conversations for" at bounding box center [80, 18] width 64 height 21
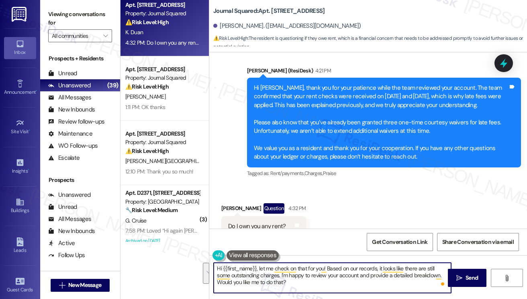
drag, startPoint x: 334, startPoint y: 281, endPoint x: 258, endPoint y: 264, distance: 78.2
click at [258, 264] on textarea "Hi {{first_name}}, let me check on that for you! Based on our records, it looks…" at bounding box center [332, 277] width 237 height 30
paste textarea "Thank you for your reply. Based on the team’s review, your rent payments for Ju…"
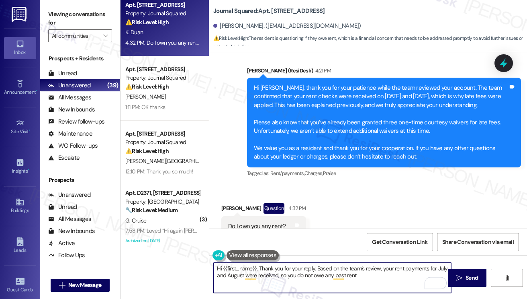
click at [259, 267] on textarea "Hi {{first_name}}, Thank you for your reply. Based on the team’s review, your r…" at bounding box center [332, 277] width 237 height 30
click at [260, 267] on textarea "Hi {{first_name}}, Thank you for your reply. Based on the team’s review, your r…" at bounding box center [332, 277] width 237 height 30
click at [366, 276] on textarea "Hi {{first_name}}, thank you for your reply. Based on the team’s review, your r…" at bounding box center [332, 277] width 237 height 30
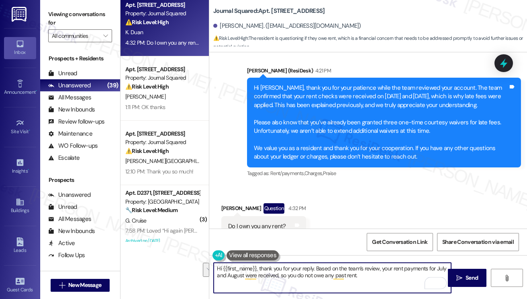
type textarea "Hi {{first_name}}, thank you for your reply. Based on the team’s review, your r…"
click at [381, 197] on div "Received via SMS Kelly Duan Question 4:32 PM Do I own you any rent? Tags and no…" at bounding box center [368, 220] width 318 height 70
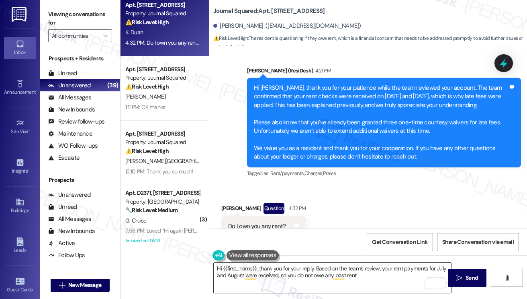
click at [384, 265] on textarea "Hi {{first_name}}, thank you for your reply. Based on the team’s review, your r…" at bounding box center [332, 277] width 237 height 30
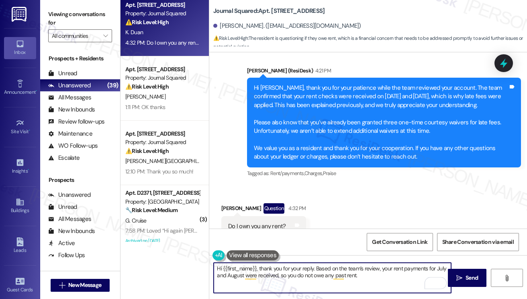
click at [384, 265] on textarea "Hi {{first_name}}, thank you for your reply. Based on the team’s review, your r…" at bounding box center [332, 277] width 237 height 30
click at [365, 271] on textarea "Hi {{first_name}}, thank you for your reply. Based on the team’s review, your r…" at bounding box center [332, 277] width 237 height 30
click at [364, 277] on textarea "Hi {{first_name}}, thank you for your reply. Based on the team’s review, your r…" at bounding box center [332, 277] width 237 height 30
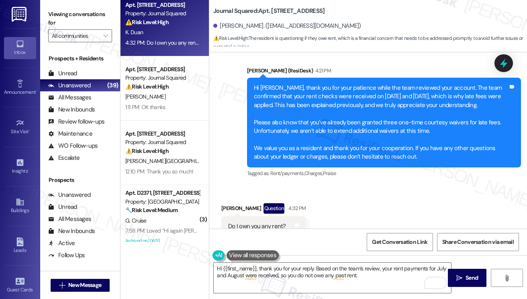
click at [63, 18] on label "Viewing conversations for" at bounding box center [80, 18] width 64 height 21
click at [456, 272] on button " Send" at bounding box center [467, 277] width 39 height 18
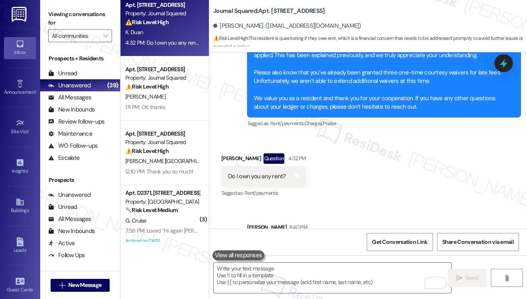
scroll to position [7098, 0]
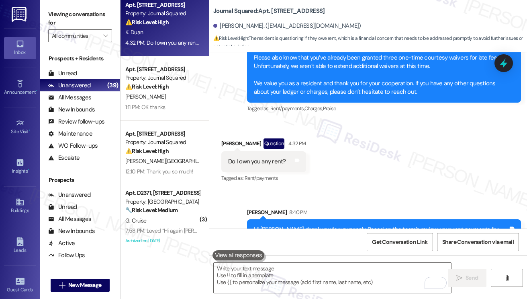
click at [341, 225] on div "Hi Kelly, thank you for your reply. Based on the team’s review, your rent payme…" at bounding box center [381, 233] width 254 height 17
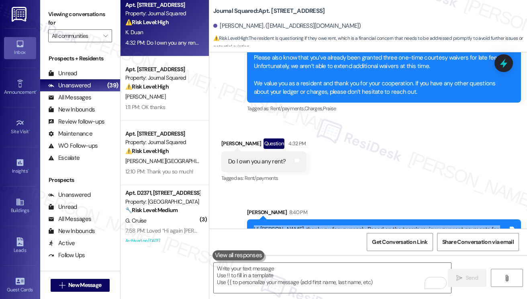
click at [341, 225] on div "Hi Kelly, thank you for your reply. Based on the team’s review, your rent payme…" at bounding box center [381, 233] width 254 height 17
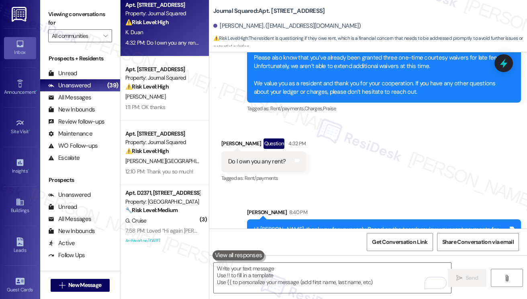
drag, startPoint x: 58, startPoint y: 19, endPoint x: 67, endPoint y: 24, distance: 9.7
click at [58, 19] on label "Viewing conversations for" at bounding box center [80, 18] width 64 height 21
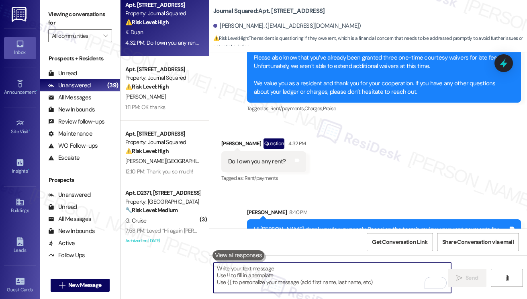
click at [291, 281] on textarea "To enrich screen reader interactions, please activate Accessibility in Grammarl…" at bounding box center [332, 277] width 237 height 30
paste textarea "The only additional charges reflected on your account are the late fees, which,…"
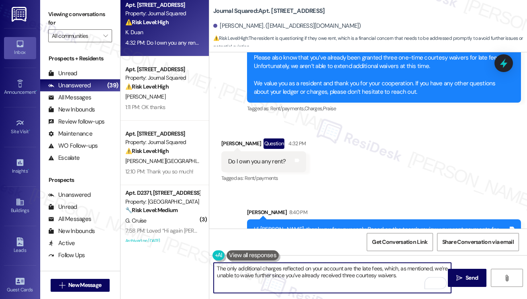
click at [298, 270] on textarea "The only additional charges reflected on your account are the late fees, which,…" at bounding box center [332, 277] width 237 height 30
click at [299, 270] on textarea "The only additional charges reflected on your account are the late fees, which,…" at bounding box center [332, 277] width 237 height 30
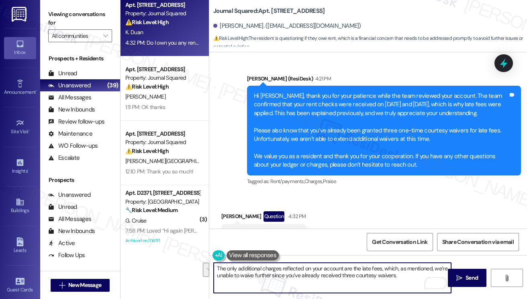
scroll to position [6978, 0]
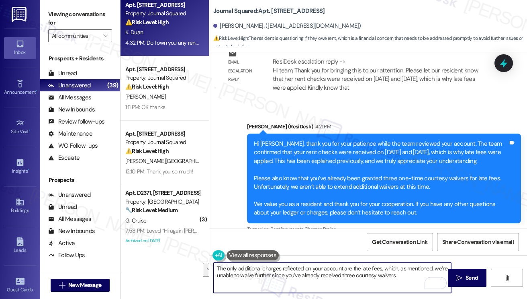
type textarea "The only additional charges reflected on your account are the late fees, which,…"
click at [343, 184] on div "Hi Kelly, thank you for your patience while the team reviewed your account. The…" at bounding box center [381, 178] width 254 height 78
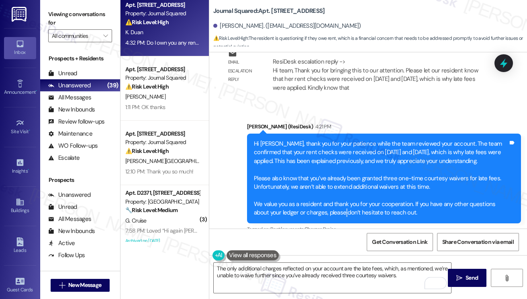
click at [343, 184] on div "Hi Kelly, thank you for your patience while the team reviewed your account. The…" at bounding box center [381, 178] width 254 height 78
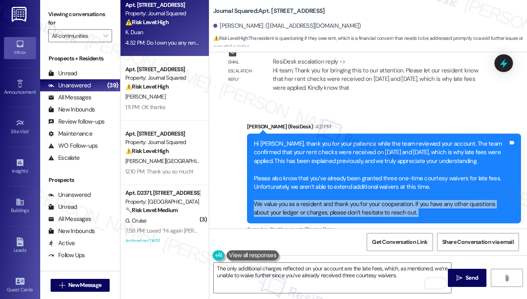
click at [343, 184] on div "Hi Kelly, thank you for your patience while the team reviewed your account. The…" at bounding box center [381, 178] width 254 height 78
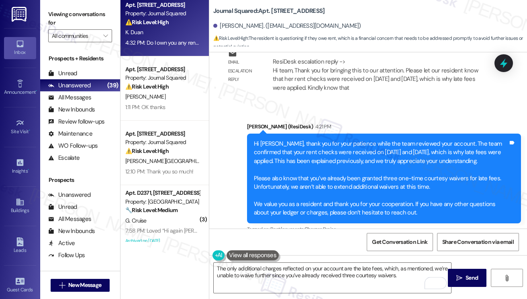
click at [330, 154] on div "Hi Kelly, thank you for your patience while the team reviewed your account. The…" at bounding box center [381, 178] width 254 height 78
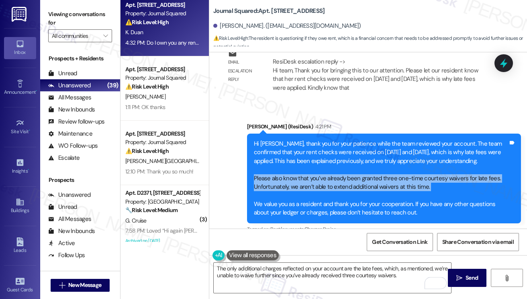
click at [330, 154] on div "Hi Kelly, thank you for your patience while the team reviewed your account. The…" at bounding box center [381, 178] width 254 height 78
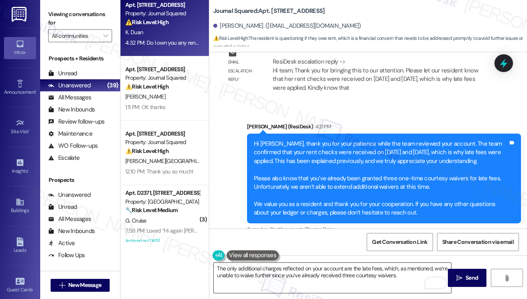
click at [275, 270] on textarea "The only additional charges reflected on your account are the late fees, which,…" at bounding box center [332, 277] width 237 height 30
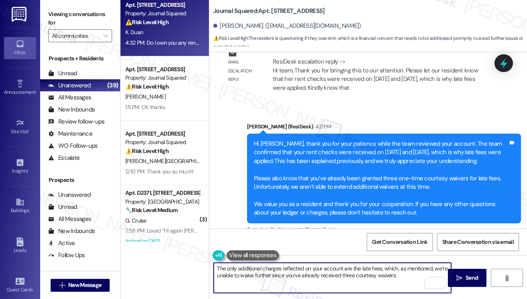
click at [275, 270] on textarea "The only additional charges reflected on your account are the late fees, which,…" at bounding box center [332, 277] width 237 height 30
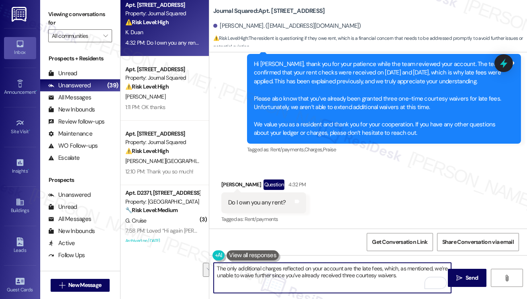
scroll to position [7098, 0]
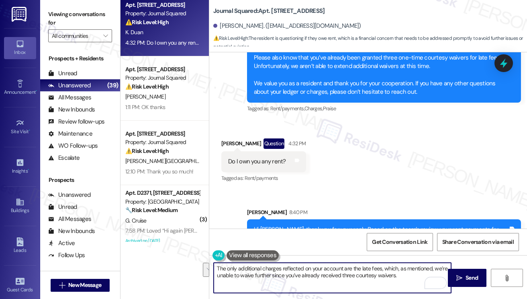
click at [288, 219] on div "Hi Kelly, thank you for your reply. Based on the team’s review, your rent payme…" at bounding box center [384, 233] width 274 height 29
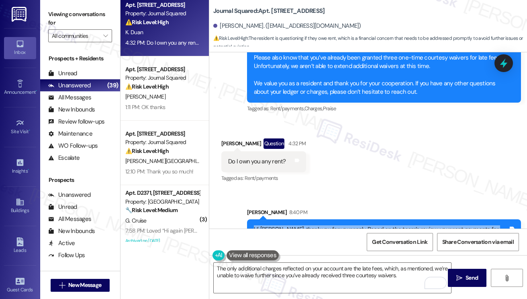
click at [288, 219] on div "Hi Kelly, thank you for your reply. Based on the team’s review, your rent payme…" at bounding box center [384, 233] width 274 height 29
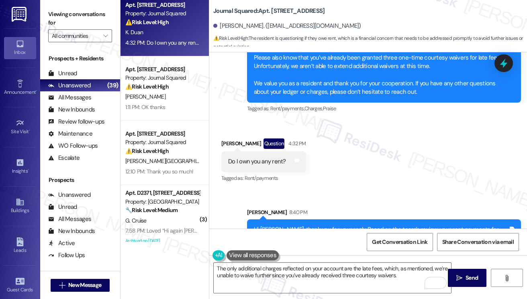
click at [370, 208] on div "Sarah 8:40 PM" at bounding box center [384, 213] width 274 height 11
click at [357, 225] on div "Hi Kelly, thank you for your reply. Based on the team’s review, your rent payme…" at bounding box center [381, 233] width 254 height 17
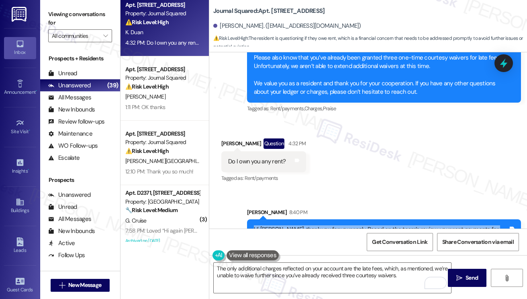
click at [357, 225] on div "Hi Kelly, thank you for your reply. Based on the team’s review, your rent payme…" at bounding box center [381, 233] width 254 height 17
click at [330, 225] on div "Hi Kelly, thank you for your reply. Based on the team’s review, your rent payme…" at bounding box center [381, 233] width 254 height 17
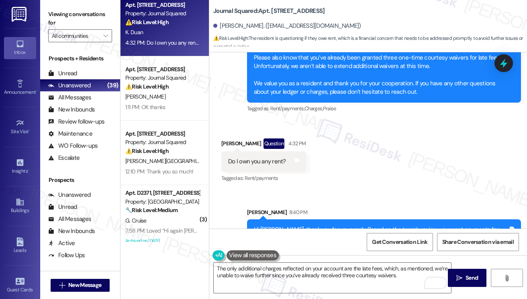
click at [330, 225] on div "Hi Kelly, thank you for your reply. Based on the team’s review, your rent payme…" at bounding box center [381, 233] width 254 height 17
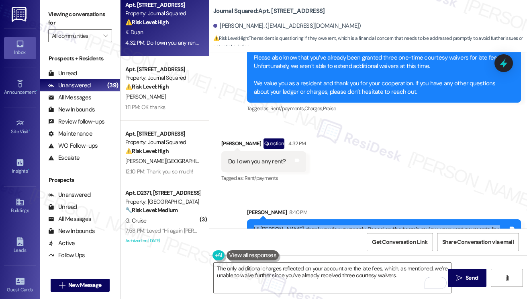
click at [330, 225] on div "Hi Kelly, thank you for your reply. Based on the team’s review, your rent payme…" at bounding box center [381, 233] width 254 height 17
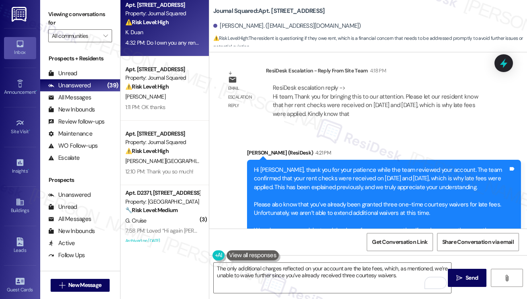
scroll to position [6938, 0]
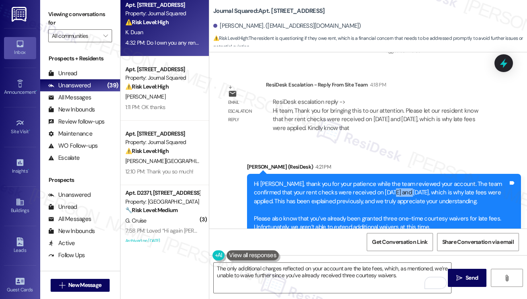
drag, startPoint x: 373, startPoint y: 168, endPoint x: 392, endPoint y: 167, distance: 18.9
click at [392, 180] on div "Hi Kelly, thank you for your patience while the team reviewed your account. The…" at bounding box center [381, 219] width 254 height 78
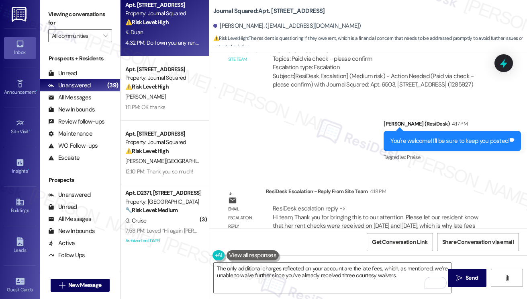
scroll to position [6817, 0]
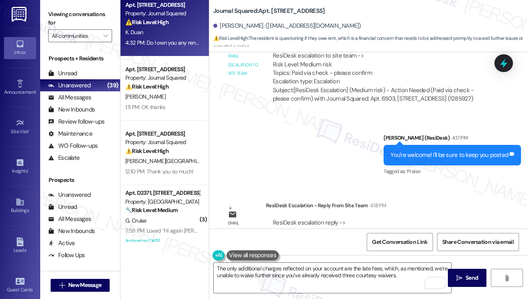
click at [444, 145] on div "You're welcome! I'll be sure to keep you posted Tags and notes" at bounding box center [452, 155] width 137 height 20
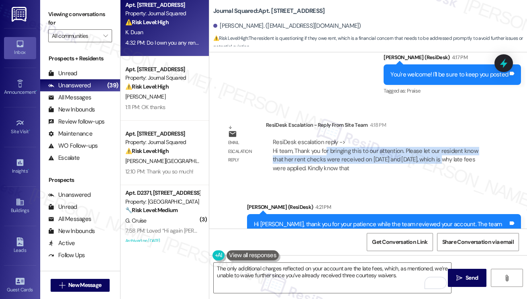
drag, startPoint x: 325, startPoint y: 128, endPoint x: 445, endPoint y: 136, distance: 120.8
click at [445, 138] on div "ResiDesk escalation reply -> Hi team, Thank you for bringing this to our attent…" at bounding box center [380, 155] width 217 height 35
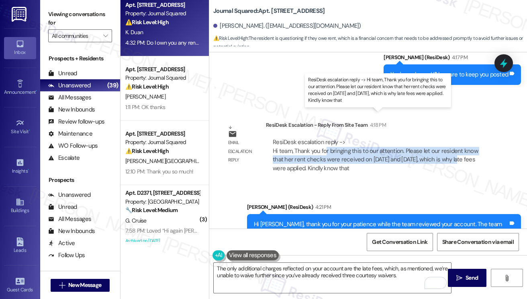
click at [445, 138] on div "ResiDesk escalation reply -> Hi team, Thank you for bringing this to our attent…" at bounding box center [375, 155] width 205 height 34
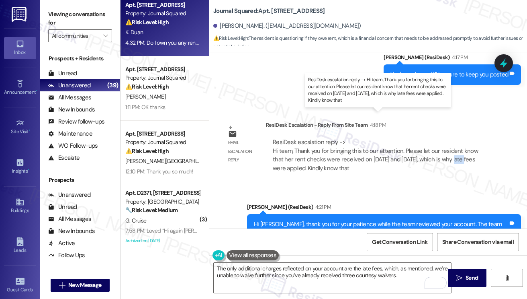
click at [445, 138] on div "ResiDesk escalation reply -> Hi team, Thank you for bringing this to our attent…" at bounding box center [375, 155] width 205 height 34
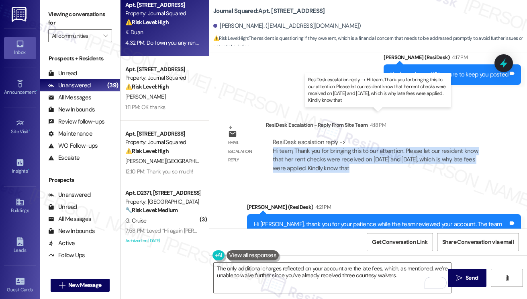
click at [445, 138] on div "ResiDesk escalation reply -> Hi team, Thank you for bringing this to our attent…" at bounding box center [375, 155] width 205 height 34
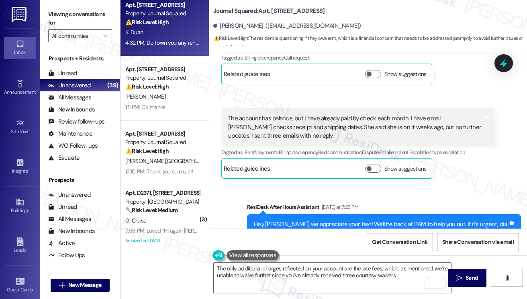
scroll to position [6255, 0]
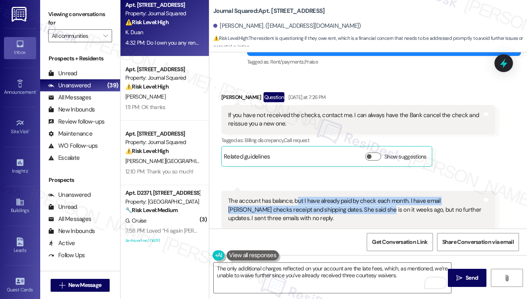
drag, startPoint x: 298, startPoint y: 176, endPoint x: 358, endPoint y: 186, distance: 61.1
click at [358, 196] on div "The account has balance, but I have already paid by check each month. I have em…" at bounding box center [355, 209] width 254 height 26
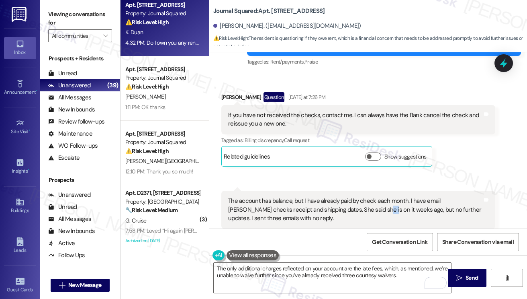
click at [358, 196] on div "The account has balance, but I have already paid by check each month. I have em…" at bounding box center [355, 209] width 254 height 26
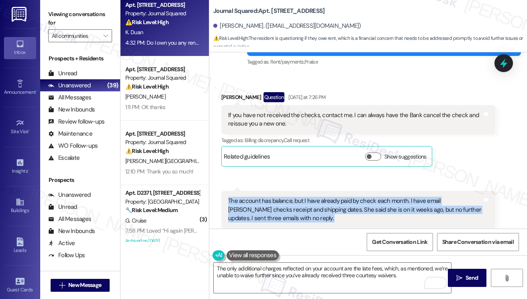
click at [358, 196] on div "The account has balance, but I have already paid by check each month. I have em…" at bounding box center [355, 209] width 254 height 26
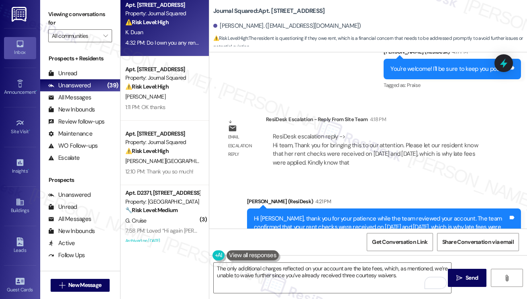
scroll to position [7098, 0]
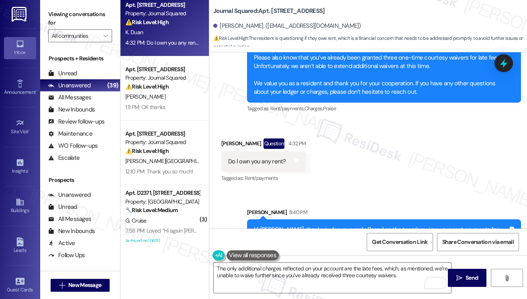
click at [342, 225] on div "Hi Kelly, thank you for your reply. Based on the team’s review, your rent payme…" at bounding box center [381, 233] width 254 height 17
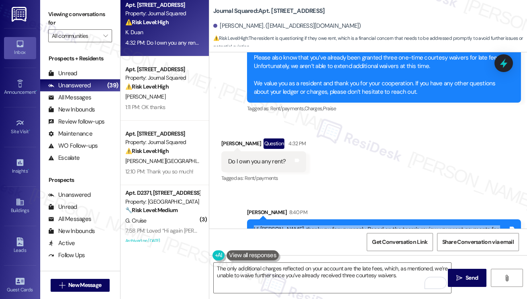
click at [342, 225] on div "Hi Kelly, thank you for your reply. Based on the team’s review, your rent payme…" at bounding box center [381, 233] width 254 height 17
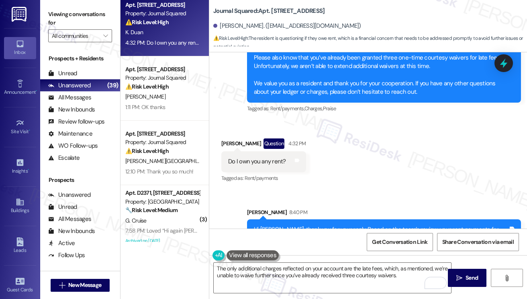
click at [410, 208] on div "Sarah 8:40 PM" at bounding box center [384, 213] width 274 height 11
click at [389, 225] on div "Hi Kelly, thank you for your reply. Based on the team’s review, your rent payme…" at bounding box center [381, 233] width 254 height 17
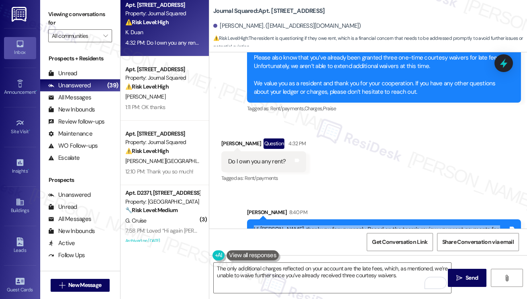
click at [388, 225] on div "Hi Kelly, thank you for your reply. Based on the team’s review, your rent payme…" at bounding box center [381, 233] width 254 height 17
click at [385, 225] on div "Hi Kelly, thank you for your reply. Based on the team’s review, your rent payme…" at bounding box center [381, 233] width 254 height 17
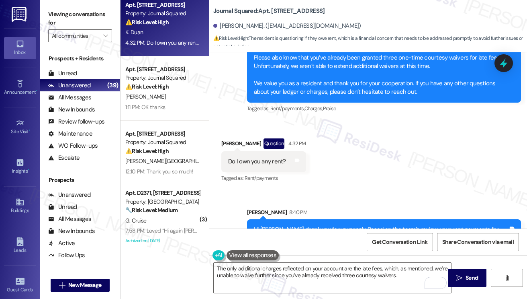
click at [385, 225] on div "Hi Kelly, thank you for your reply. Based on the team’s review, your rent payme…" at bounding box center [381, 233] width 254 height 17
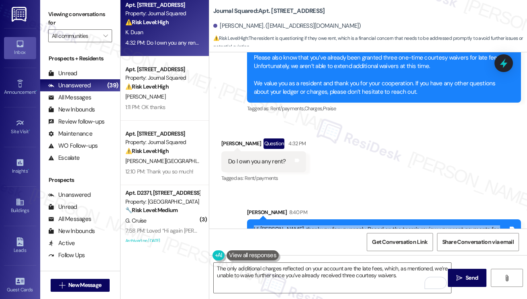
click at [385, 225] on div "Hi Kelly, thank you for your reply. Based on the team’s review, your rent payme…" at bounding box center [381, 233] width 254 height 17
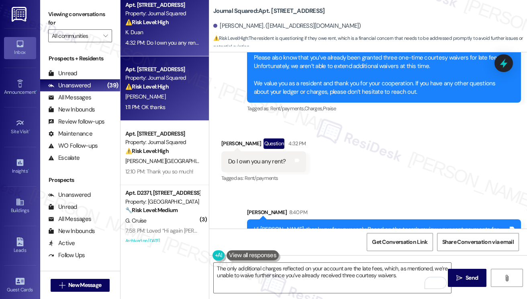
click at [170, 82] on div "⚠️ Risk Level: High The resident is questioning a charge on their account, spec…" at bounding box center [162, 86] width 74 height 8
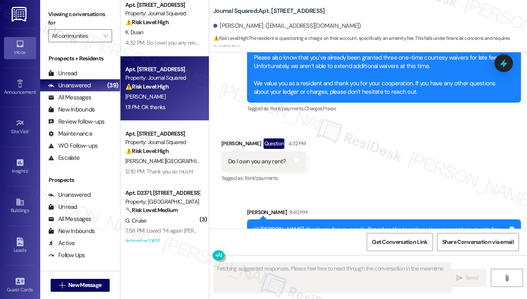
scroll to position [379, 0]
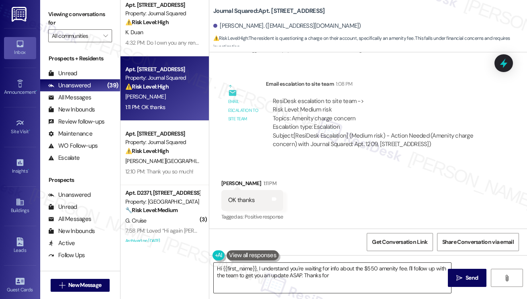
click at [268, 267] on textarea "Hi {{first_name}}, I understand you're waiting for info about the $550" at bounding box center [332, 277] width 237 height 30
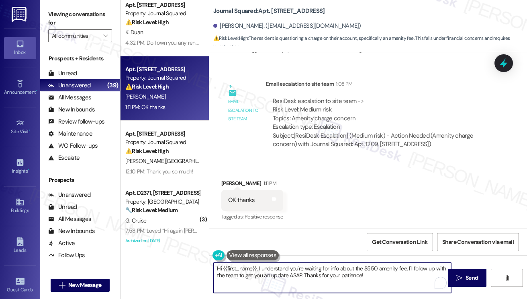
click at [268, 267] on textarea "Hi {{first_name}}, I understand you're waiting for info about the $550 amenity …" at bounding box center [332, 277] width 237 height 30
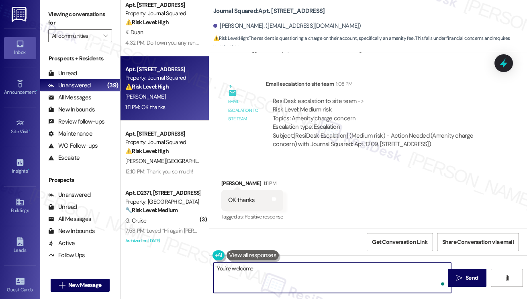
type textarea "You're welcome!"
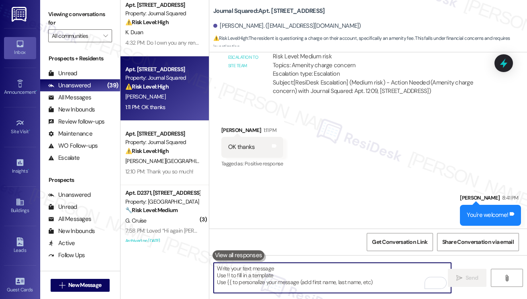
scroll to position [434, 0]
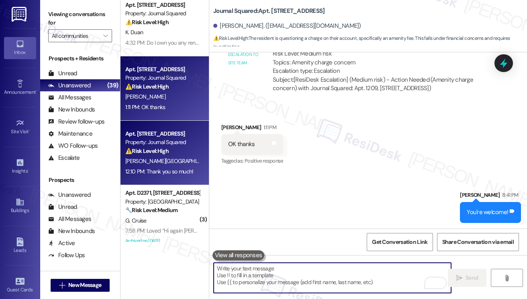
click at [176, 148] on div "⚠️ Risk Level: High The resident is questioning a high amenity fee on their bil…" at bounding box center [162, 151] width 74 height 8
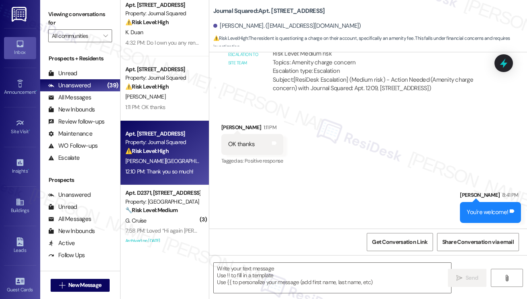
type textarea "Fetching suggested responses. Please feel free to read through the conversation…"
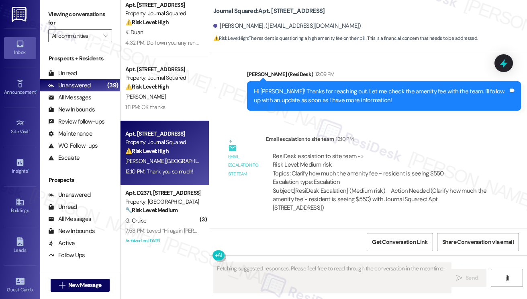
scroll to position [4682, 0]
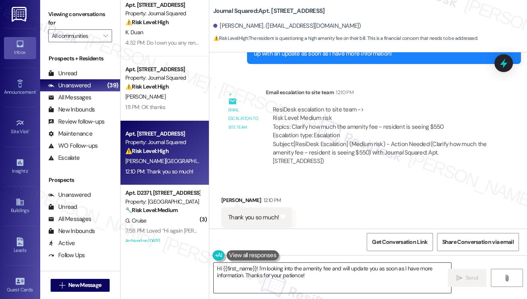
click at [252, 270] on textarea "Hi {{first_name}}! I'm looking into the amenity fee and will update you as soon…" at bounding box center [332, 277] width 237 height 30
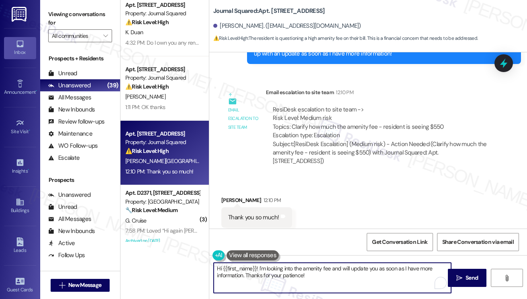
click at [252, 270] on textarea "Hi {{first_name}}! I'm looking into the amenity fee and will update you as soon…" at bounding box center [332, 277] width 237 height 30
type textarea "You're welcome!"
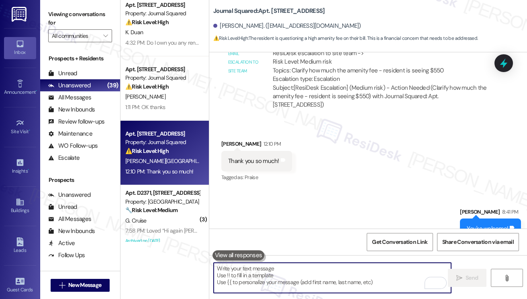
scroll to position [321, 0]
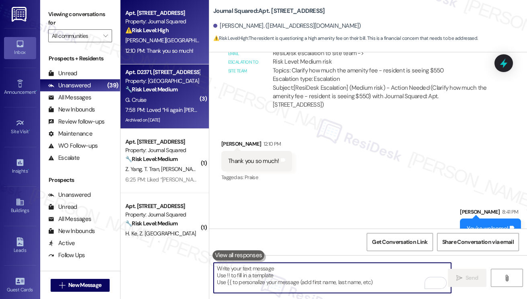
click at [162, 108] on div "7:58 PM: Loved “Hi again [PERSON_NAME]. I checked my account. The r…” 7:58 PM: …" at bounding box center [210, 109] width 171 height 7
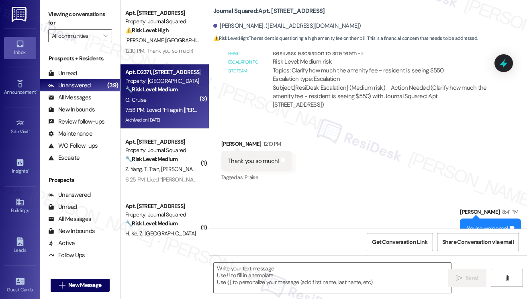
type textarea "Fetching suggested responses. Please feel free to read through the conversation…"
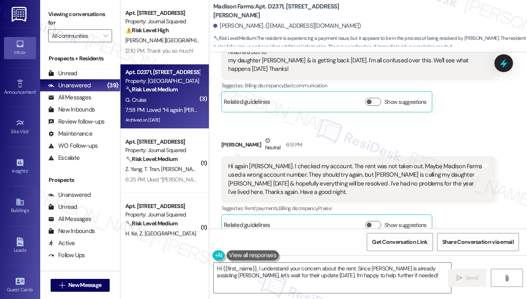
scroll to position [2038, 0]
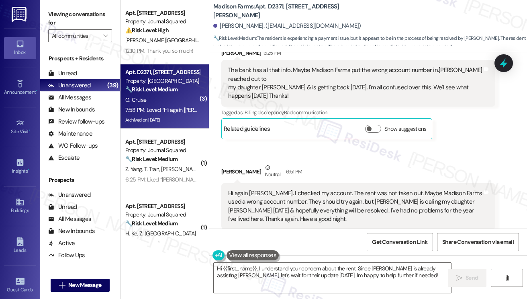
click at [298, 189] on div "Hi again [PERSON_NAME]. I checked my account. The rent was not taken out. Maybe…" at bounding box center [355, 206] width 254 height 35
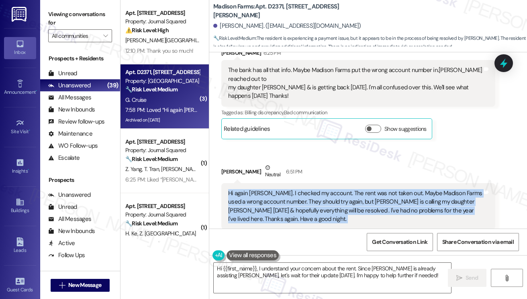
click at [298, 189] on div "Hi again [PERSON_NAME]. I checked my account. The rent was not taken out. Maybe…" at bounding box center [355, 206] width 254 height 35
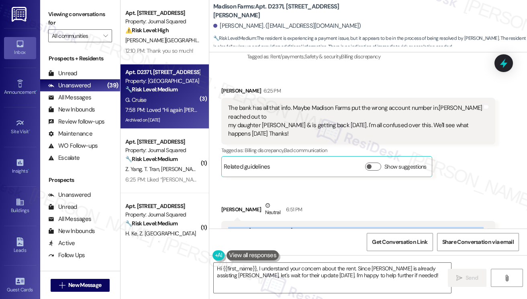
scroll to position [1958, 0]
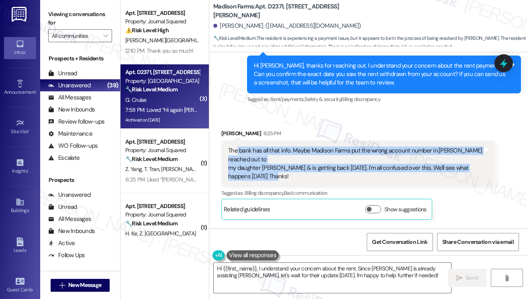
drag, startPoint x: 236, startPoint y: 123, endPoint x: 416, endPoint y: 149, distance: 181.6
click at [416, 149] on div "The bank has all that info. Maybe Madison Farms put the wrong account number in…" at bounding box center [355, 163] width 254 height 35
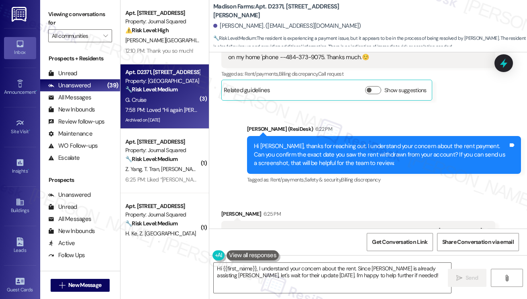
click at [318, 142] on div "Hi [PERSON_NAME], thanks for reaching out. I understand your concern about the …" at bounding box center [381, 155] width 254 height 26
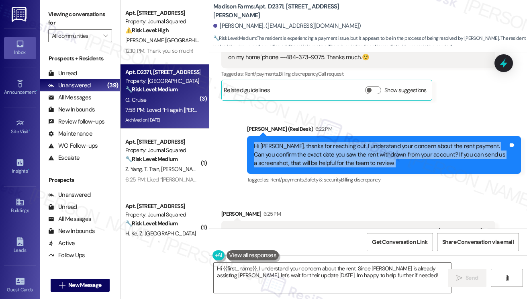
click at [318, 142] on div "Hi [PERSON_NAME], thanks for reaching out. I understand your concern about the …" at bounding box center [381, 155] width 254 height 26
click at [308, 142] on div "Hi [PERSON_NAME], thanks for reaching out. I understand your concern about the …" at bounding box center [381, 155] width 254 height 26
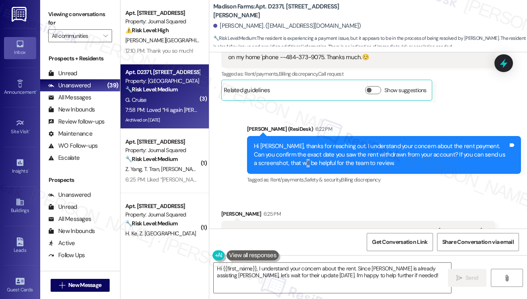
click at [308, 142] on div "Hi [PERSON_NAME], thanks for reaching out. I understand your concern about the …" at bounding box center [381, 155] width 254 height 26
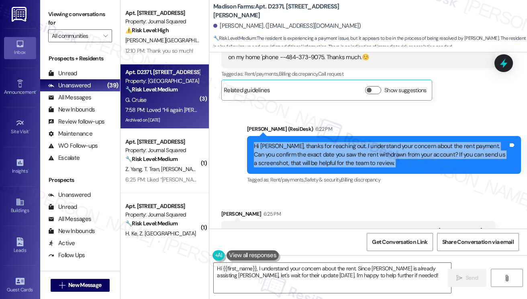
click at [308, 142] on div "Hi [PERSON_NAME], thanks for reaching out. I understand your concern about the …" at bounding box center [381, 155] width 254 height 26
click at [365, 142] on div "Hi [PERSON_NAME], thanks for reaching out. I understand your concern about the …" at bounding box center [381, 155] width 254 height 26
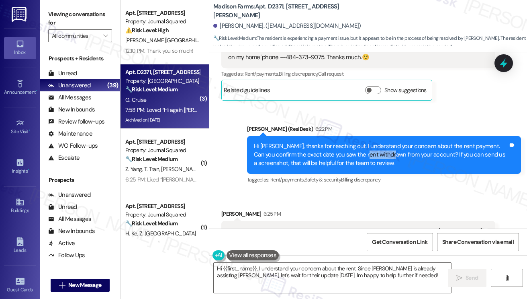
click at [365, 142] on div "Hi [PERSON_NAME], thanks for reaching out. I understand your concern about the …" at bounding box center [381, 155] width 254 height 26
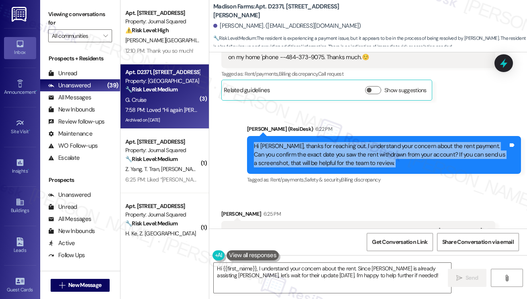
click at [365, 142] on div "Hi [PERSON_NAME], thanks for reaching out. I understand your concern about the …" at bounding box center [381, 155] width 254 height 26
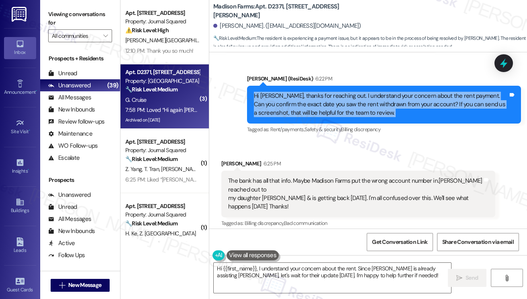
scroll to position [1998, 0]
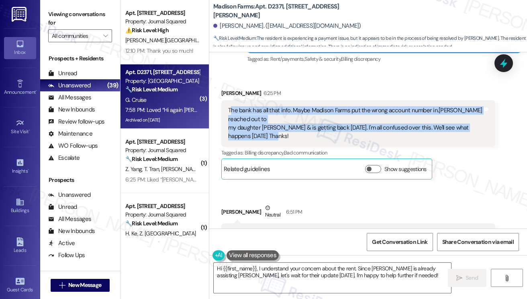
drag, startPoint x: 231, startPoint y: 83, endPoint x: 311, endPoint y: 110, distance: 84.2
click at [311, 110] on div "The bank has all that info. Maybe Madison Farms put the wrong account number in…" at bounding box center [355, 123] width 254 height 35
drag, startPoint x: 332, startPoint y: 109, endPoint x: 231, endPoint y: 80, distance: 105.0
click at [231, 106] on div "The bank has all that info. Maybe Madison Farms put the wrong account number in…" at bounding box center [355, 123] width 254 height 35
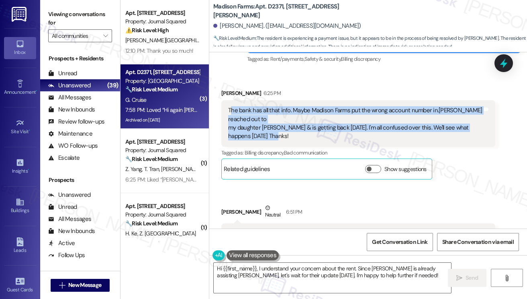
click at [289, 106] on div "The bank has all that info. Maybe Madison Farms put the wrong account number in…" at bounding box center [355, 123] width 254 height 35
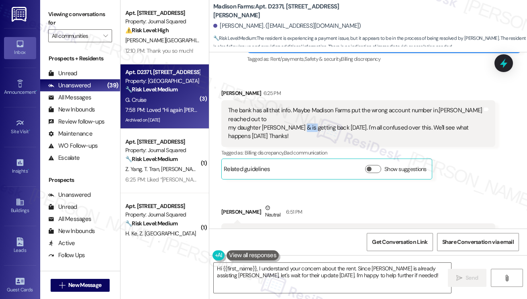
click at [289, 106] on div "The bank has all that info. Maybe Madison Farms put the wrong account number in…" at bounding box center [355, 123] width 254 height 35
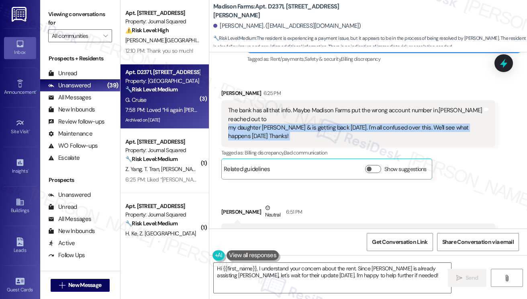
click at [289, 106] on div "The bank has all that info. Maybe Madison Farms put the wrong account number in…" at bounding box center [355, 123] width 254 height 35
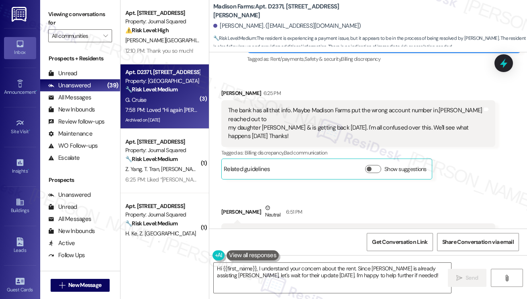
click at [269, 106] on div "The bank has all that info. Maybe Madison Farms put the wrong account number in…" at bounding box center [355, 123] width 254 height 35
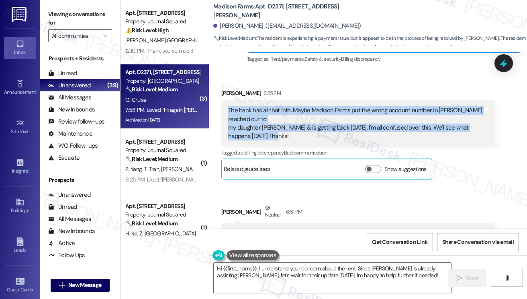
drag, startPoint x: 228, startPoint y: 82, endPoint x: 287, endPoint y: 109, distance: 64.2
click at [287, 109] on div "The bank has all that info. Maybe Madison Farms put the wrong account number in…" at bounding box center [355, 123] width 254 height 35
copy div "The bank has all that info. Maybe Madison Farms put the wrong account number in…"
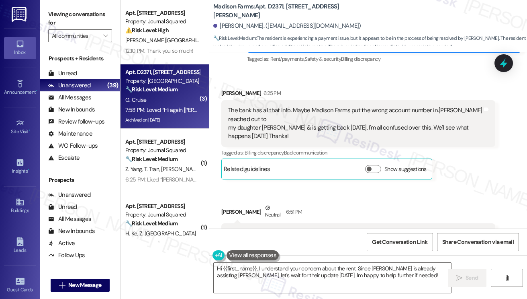
click at [63, 23] on label "Viewing conversations for" at bounding box center [80, 18] width 64 height 21
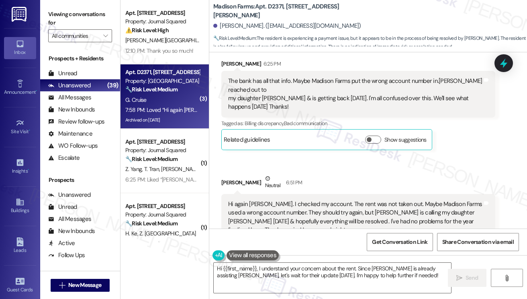
scroll to position [2078, 0]
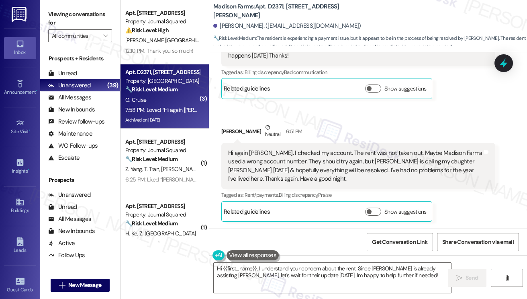
click at [244, 149] on div "Hi again [PERSON_NAME]. I checked my account. The rent was not taken out. Maybe…" at bounding box center [355, 166] width 254 height 35
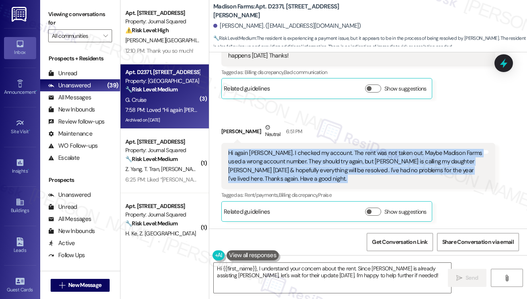
click at [244, 149] on div "Hi again [PERSON_NAME]. I checked my account. The rent was not taken out. Maybe…" at bounding box center [355, 166] width 254 height 35
copy div "Hi again [PERSON_NAME]. I checked my account. The rent was not taken out. Maybe…"
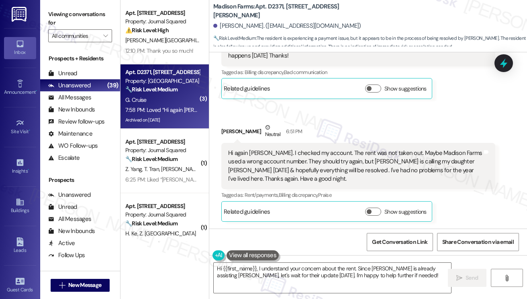
click at [62, 16] on label "Viewing conversations for" at bounding box center [80, 18] width 64 height 21
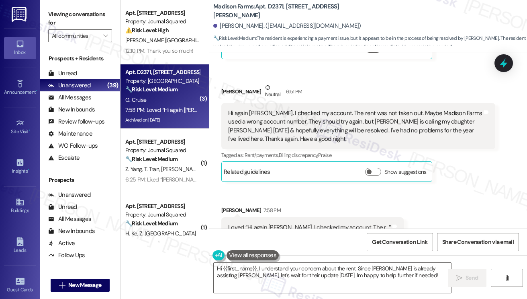
scroll to position [2118, 0]
click at [59, 23] on label "Viewing conversations for" at bounding box center [80, 18] width 64 height 21
drag, startPoint x: 57, startPoint y: 18, endPoint x: 89, endPoint y: 39, distance: 38.2
click at [57, 17] on label "Viewing conversations for" at bounding box center [80, 18] width 64 height 21
click at [288, 268] on textarea "Hi {{first_name}}, I understand your concern about the rent. Since [PERSON_NAME…" at bounding box center [332, 277] width 237 height 30
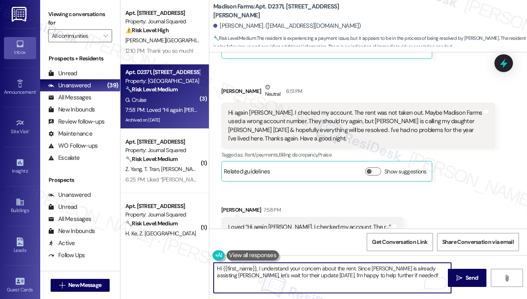
drag, startPoint x: 397, startPoint y: 277, endPoint x: 366, endPoint y: 269, distance: 32.5
click at [366, 269] on textarea "Hi {{first_name}}, I understand your concern about the rent. Since [PERSON_NAME…" at bounding box center [332, 277] width 237 height 30
click at [339, 273] on textarea "Hi {{first_name}}, I understand your concern about the rent. Since [PERSON_NAME…" at bounding box center [332, 277] width 237 height 30
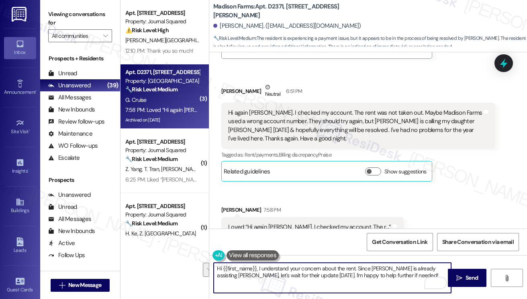
click at [372, 278] on textarea "Hi {{first_name}}, I understand your concern about the rent. Since [PERSON_NAME…" at bounding box center [332, 277] width 237 height 30
click at [303, 272] on textarea "Hi {{first_name}}, I understand your concern about the rent. Since [PERSON_NAME…" at bounding box center [332, 277] width 237 height 30
click at [373, 276] on textarea "Hi {{first_name}}, I understand your concern about the rent. Since [PERSON_NAME…" at bounding box center [332, 277] width 237 height 30
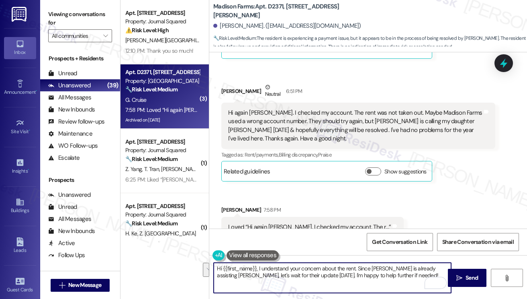
drag, startPoint x: 389, startPoint y: 278, endPoint x: 357, endPoint y: 265, distance: 34.5
click at [357, 265] on textarea "Hi {{first_name}}, I understand your concern about the rent. Since [PERSON_NAME…" at bounding box center [332, 277] width 237 height 30
paste textarea "Thank you for your message and for sharing the details about your account. I co…"
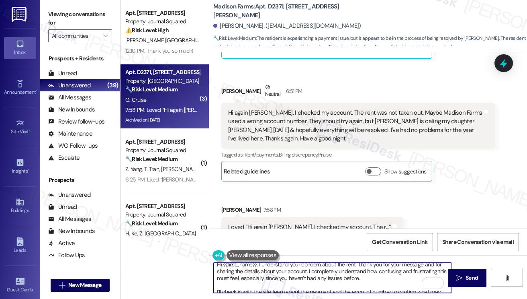
scroll to position [0, 0]
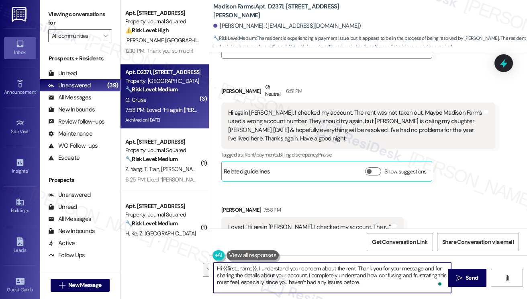
drag, startPoint x: 360, startPoint y: 268, endPoint x: 365, endPoint y: 276, distance: 9.6
click at [365, 276] on textarea "Hi {{first_name}}, I understand your concern about the rent. Thank you for your…" at bounding box center [332, 277] width 237 height 30
drag, startPoint x: 375, startPoint y: 274, endPoint x: 343, endPoint y: 274, distance: 31.7
click at [375, 274] on textarea "Hi {{first_name}}, I understand your concern about the rent. Thank you for your…" at bounding box center [332, 277] width 237 height 30
click at [322, 274] on textarea "Hi {{first_name}}, I understand your concern about the rent. Thank you for your…" at bounding box center [332, 277] width 237 height 30
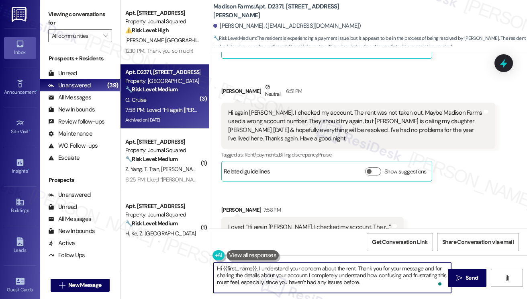
click at [322, 274] on textarea "Hi {{first_name}}, I understand your concern about the rent. Thank you for your…" at bounding box center [332, 277] width 237 height 30
drag, startPoint x: 346, startPoint y: 281, endPoint x: 309, endPoint y: 276, distance: 38.1
click at [309, 276] on textarea "Hi {{first_name}}, I understand your concern about the rent. Thank you for your…" at bounding box center [332, 277] width 237 height 30
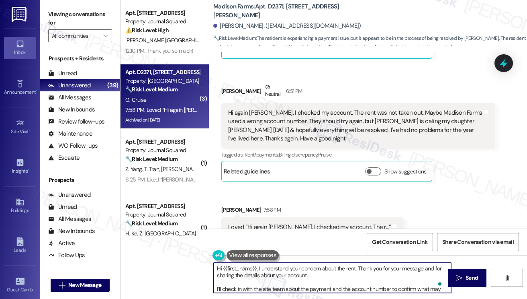
scroll to position [8, 0]
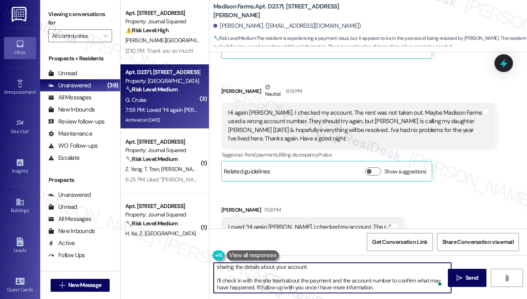
drag, startPoint x: 217, startPoint y: 280, endPoint x: 250, endPoint y: 280, distance: 33.4
click at [217, 280] on textarea "Hi {{first_name}}, I understand your concern about the rent. Thank you for your…" at bounding box center [332, 277] width 237 height 30
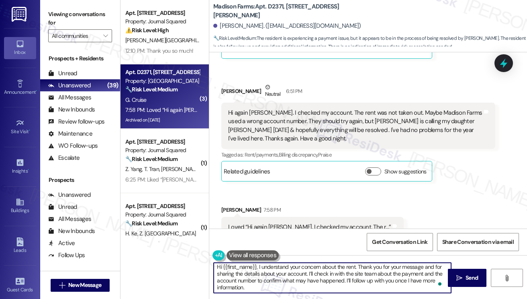
click at [368, 278] on textarea "Hi {{first_name}}, I understand your concern about the rent. Thank you for your…" at bounding box center [332, 277] width 237 height 30
type textarea "Hi {{first_name}}, I understand your concern about the rent. Thank you for your…"
click at [473, 278] on span "Send" at bounding box center [472, 277] width 12 height 8
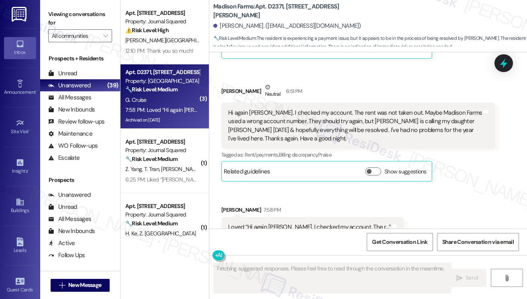
click at [65, 10] on label "Viewing conversations for" at bounding box center [80, 18] width 64 height 21
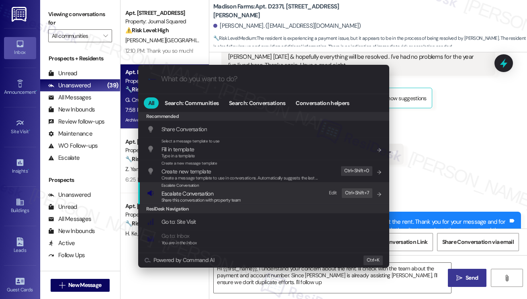
click at [225, 195] on span "Escalate Conversation" at bounding box center [202, 193] width 80 height 9
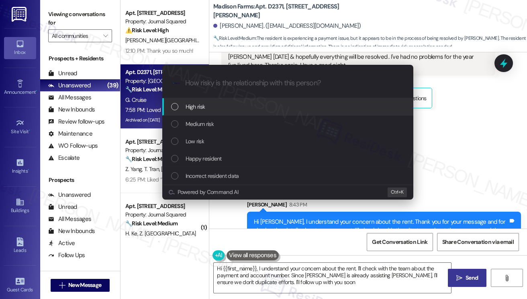
type textarea "Hi {{first_name}}, I understand your concern about the rent. I'll check with th…"
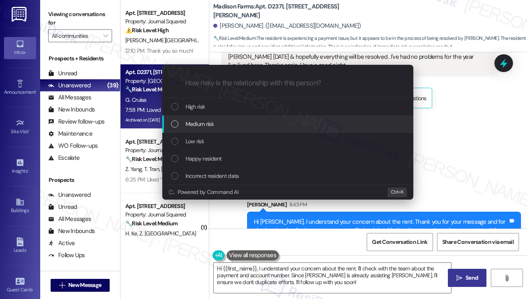
click at [195, 118] on div "Medium risk" at bounding box center [287, 123] width 251 height 17
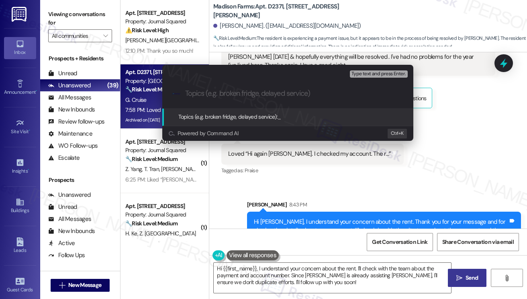
paste input "Rent Payment Concern"
type input "Rent Payment Concern"
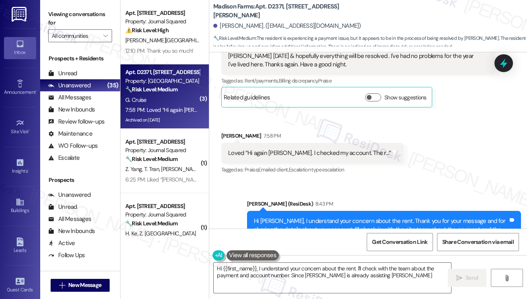
scroll to position [2204, 0]
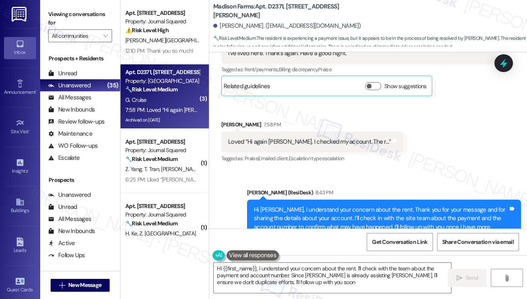
type textarea "Hi {{first_name}}, I understand your concern about the rent. I'll check with th…"
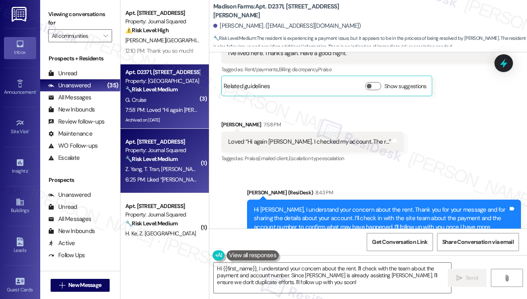
click at [161, 158] on strong "🔧 Risk Level: Medium" at bounding box center [151, 158] width 52 height 7
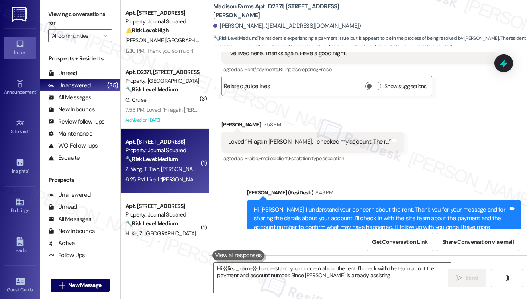
type textarea "Hi {{first_name}}, I understand your concern about the rent. I'll check with th…"
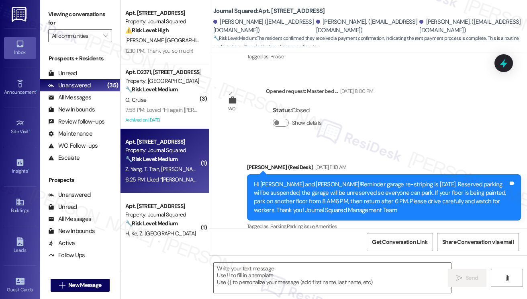
type textarea "Fetching suggested responses. Please feel free to read through the conversation…"
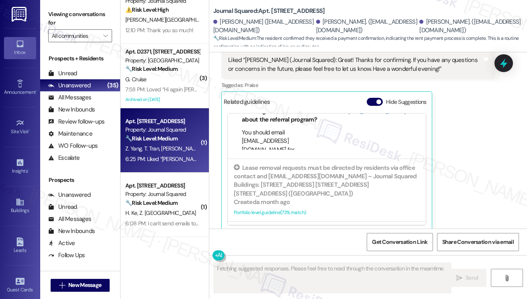
scroll to position [362, 0]
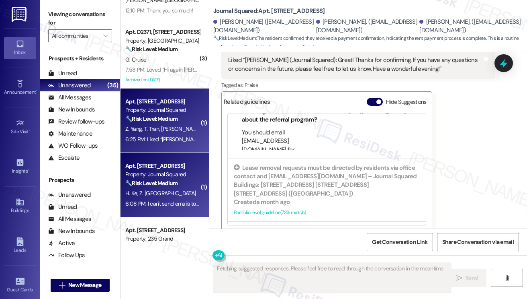
click at [178, 186] on strong "🔧 Risk Level: Medium" at bounding box center [151, 182] width 52 height 7
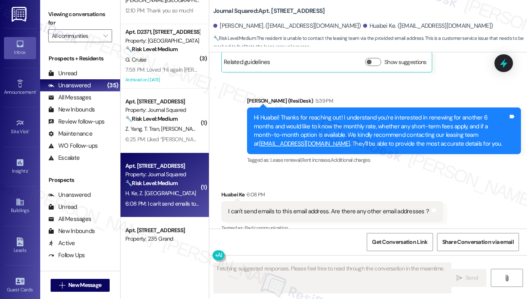
scroll to position [4674, 0]
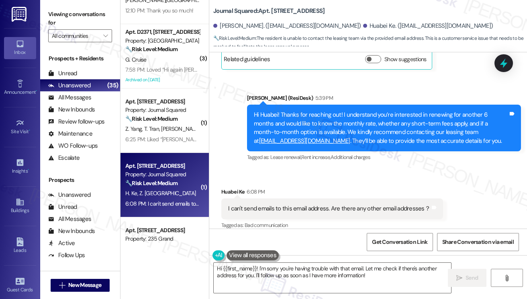
click at [348, 117] on div "Hi Huabei! Thanks for reaching out! I understand you’re interested in renewing …" at bounding box center [381, 128] width 254 height 35
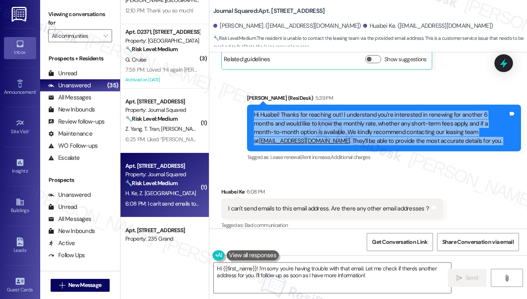
click at [348, 117] on div "Hi Huabei! Thanks for reaching out! I understand you’re interested in renewing …" at bounding box center [381, 128] width 254 height 35
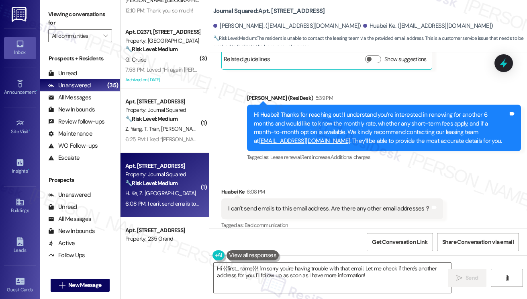
click at [45, 20] on div "Viewing conversations for All communities " at bounding box center [80, 25] width 80 height 50
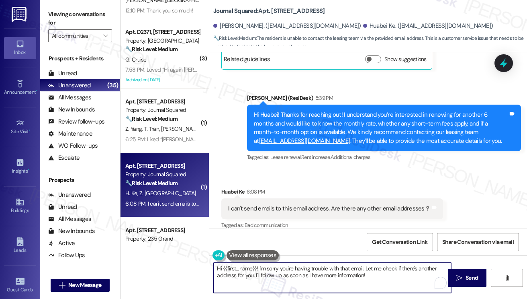
click at [389, 274] on textarea "Hi {{first_name}}! I'm sorry you're having trouble with that email. Let me chec…" at bounding box center [332, 277] width 237 height 30
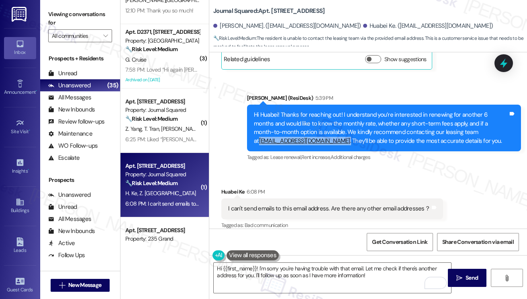
drag, startPoint x: 315, startPoint y: 133, endPoint x: 246, endPoint y: 132, distance: 69.1
click at [246, 132] on div "Sent via SMS Jane (ResiDesk) 5:39 PM Hi Huabei! Thanks for reaching out! I unde…" at bounding box center [384, 129] width 286 height 82
copy div "info@journalsuared.com ."
click at [314, 276] on textarea "Hi {{first_name}}! I'm sorry you're having trouble with that email. Let me chec…" at bounding box center [332, 277] width 237 height 30
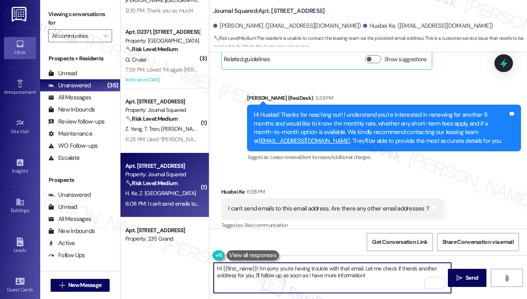
click at [314, 276] on textarea "Hi {{first_name}}! I'm sorry you're having trouble with that email. Let me chec…" at bounding box center [332, 277] width 237 height 30
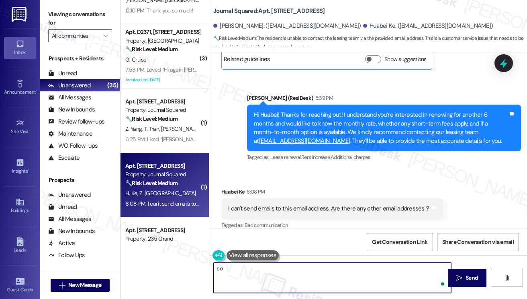
type textarea "s"
paste textarea "info@journalsuared.com."
click at [314, 270] on textarea "Sorry about that! Please try info@journalsuared.com." at bounding box center [332, 277] width 237 height 30
type textarea "Sorry about that! Please try info@journalsquared.com."
click at [363, 269] on textarea "Sorry about that! Please try info@journalsquared.com." at bounding box center [332, 277] width 237 height 30
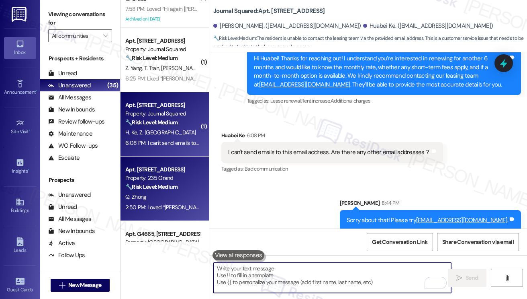
scroll to position [482, 0]
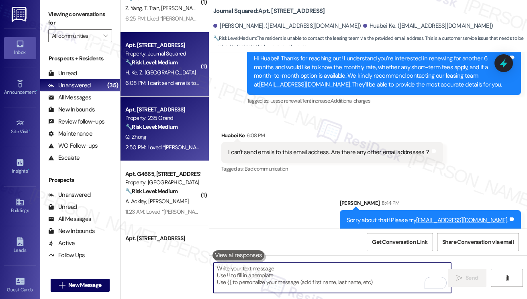
click at [172, 135] on div "Q. Zhong" at bounding box center [163, 137] width 76 height 10
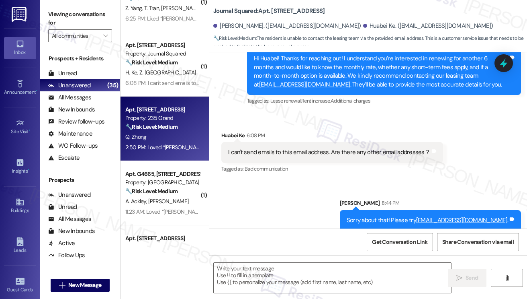
type textarea "Fetching suggested responses. Please feel free to read through the conversation…"
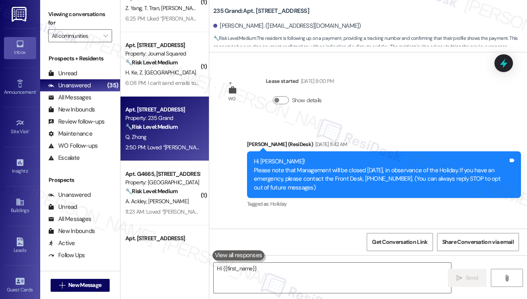
scroll to position [4305, 0]
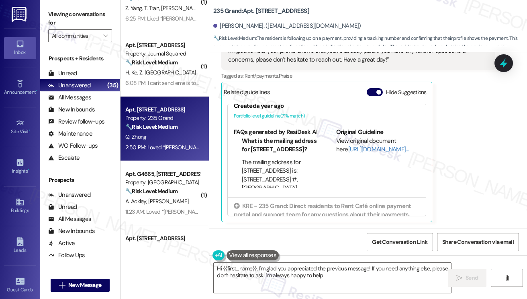
type textarea "Hi {{first_name}}, I'm glad you appreciated the previous message! If you need a…"
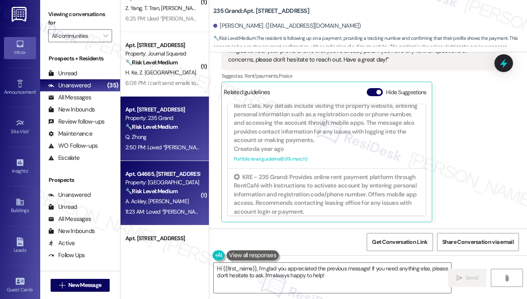
click at [163, 192] on strong "🔧 Risk Level: Medium" at bounding box center [151, 190] width 52 height 7
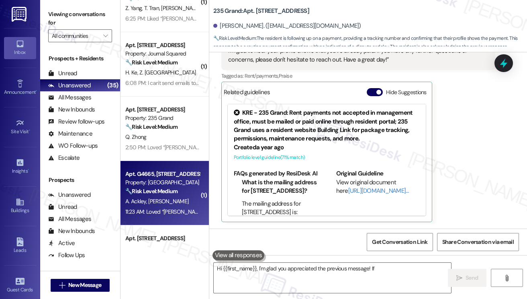
type textarea "Hi {{first_name}}, I'm glad you appreciated the previous message! If you"
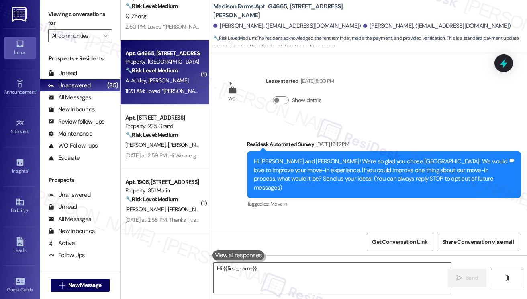
scroll to position [723, 0]
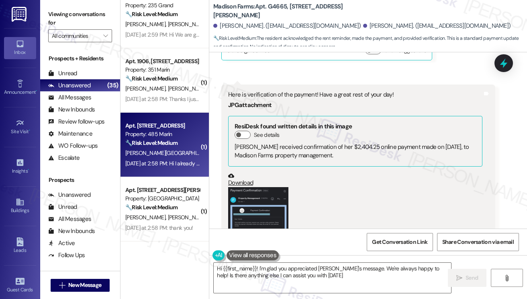
type textarea "Hi {{first_name}}! I'm glad you appreciated Jane's message. We're always happy …"
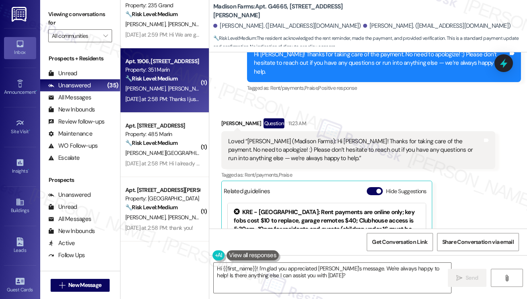
scroll to position [909, 0]
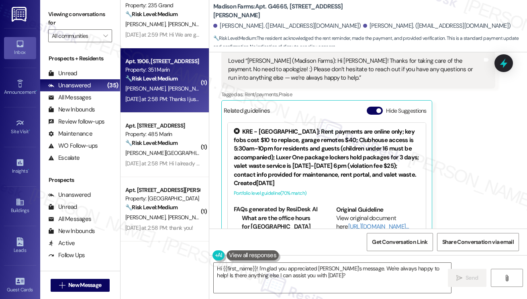
click at [180, 102] on div "Yesterday at 2:58 PM: Thanks I just paid online Yesterday at 2:58 PM: Thanks I …" at bounding box center [174, 98] width 99 height 7
type textarea "Hi {{first_name}}! I'm glad you appreciated Jane's message. We're always happy …"
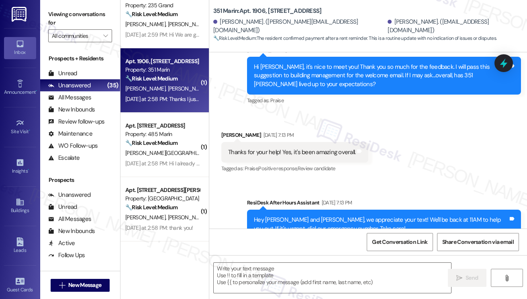
type textarea "Fetching suggested responses. Please feel free to read through the conversation…"
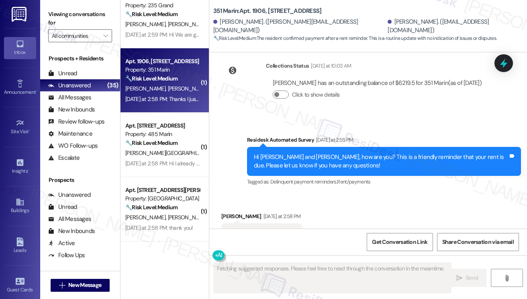
scroll to position [1636, 0]
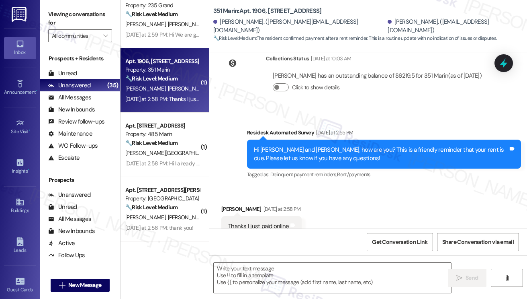
click at [259, 216] on div "Thanks I just paid online Tags and notes" at bounding box center [261, 226] width 80 height 20
click at [282, 279] on textarea at bounding box center [332, 277] width 237 height 30
click at [58, 17] on label "Viewing conversations for" at bounding box center [80, 18] width 64 height 21
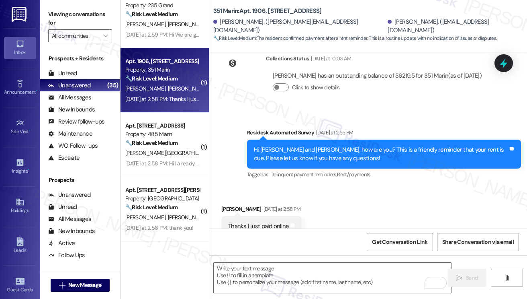
scroll to position [1636, 0]
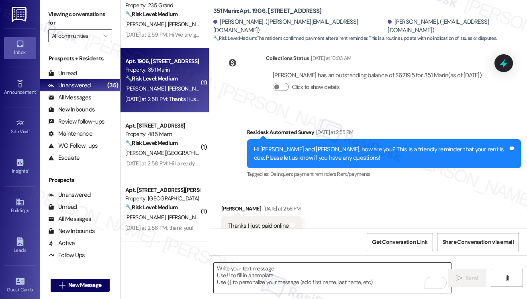
click at [292, 276] on textarea "To enrich screen reader interactions, please activate Accessibility in Grammarl…" at bounding box center [332, 277] width 237 height 30
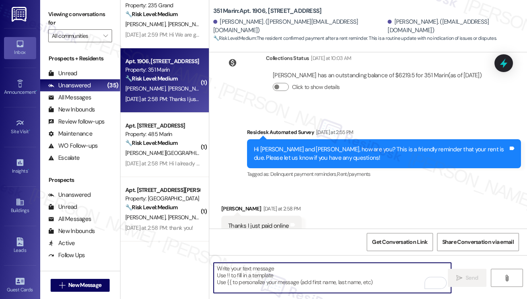
paste textarea "Hi {{first_name}}! Thanks for taking care of it. Did you receive a payment conf…"
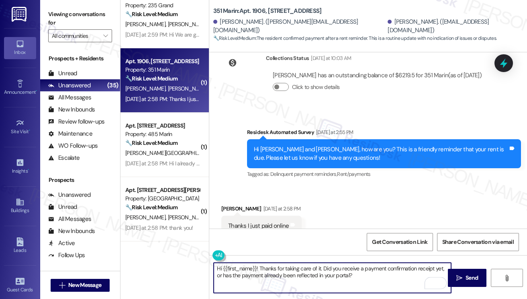
click at [230, 204] on div "Vikram Atre Yesterday at 2:58 PM" at bounding box center [261, 209] width 80 height 11
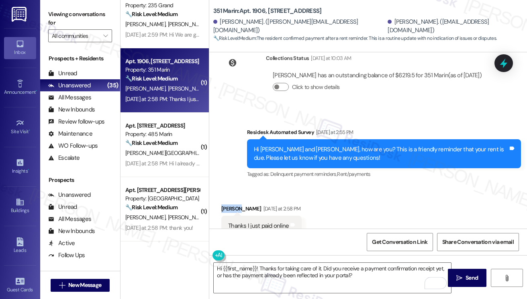
click at [230, 204] on div "Vikram Atre Yesterday at 2:58 PM" at bounding box center [261, 209] width 80 height 11
copy div "Vikram"
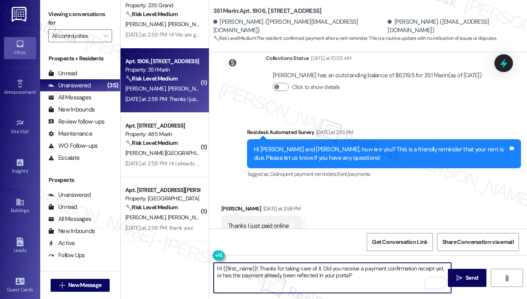
drag, startPoint x: 223, startPoint y: 268, endPoint x: 256, endPoint y: 269, distance: 33.0
click at [256, 269] on textarea "Hi {{first_name}}! Thanks for taking care of it. Did you receive a payment conf…" at bounding box center [332, 277] width 237 height 30
paste textarea "Vikram"
type textarea "Hi Vikram! Thanks for taking care of it. Did you receive a payment confirmation…"
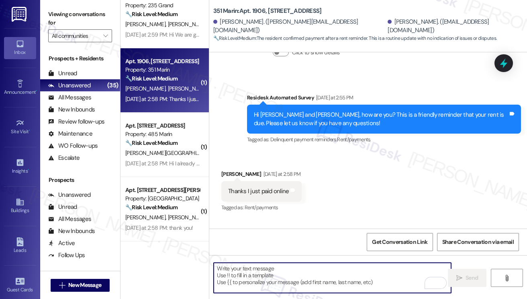
scroll to position [1701, 0]
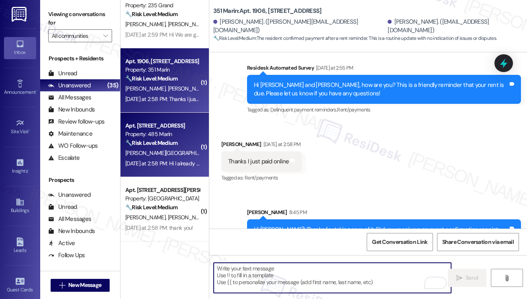
click at [179, 133] on div "Property: 485 Marin" at bounding box center [162, 134] width 74 height 8
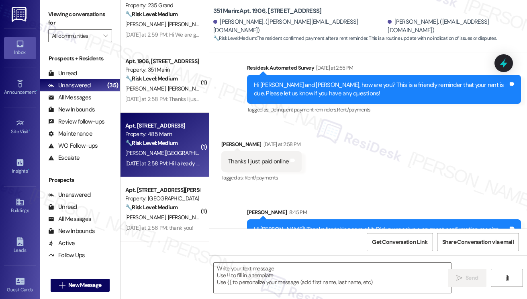
type textarea "Fetching suggested responses. Please feel free to read through the conversation…"
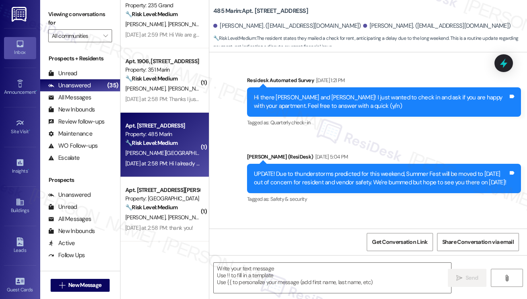
type textarea "Fetching suggested responses. Please feel free to read through the conversation…"
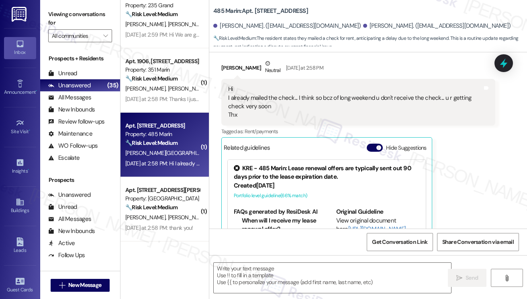
scroll to position [5051, 0]
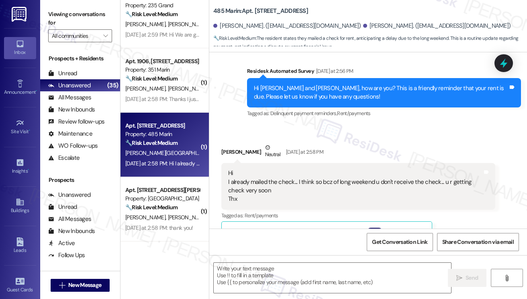
click at [250, 169] on div "Hi I already mailed the check... I think so bcz of long weekend u don't receive…" at bounding box center [355, 186] width 254 height 35
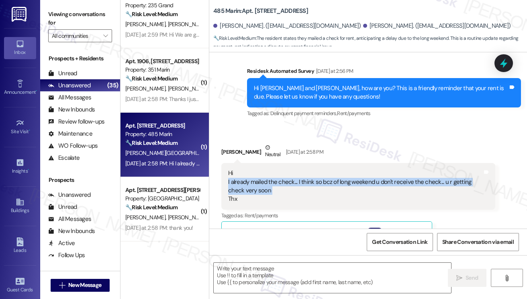
click at [250, 169] on div "Hi I already mailed the check... I think so bcz of long weekend u don't receive…" at bounding box center [355, 186] width 254 height 35
click at [262, 274] on textarea at bounding box center [332, 277] width 237 height 30
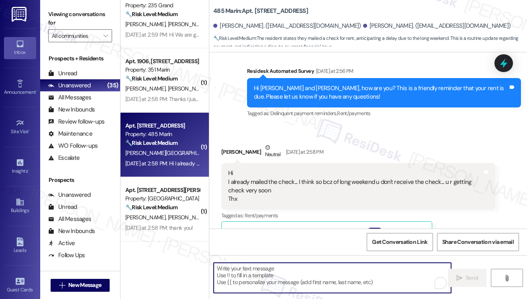
paste textarea "Vikram"
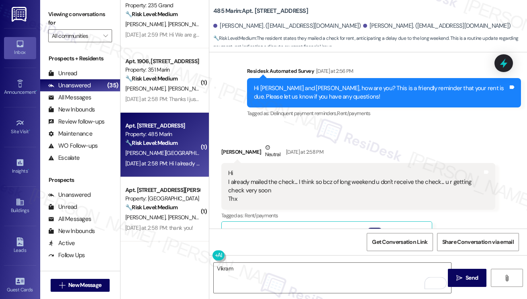
drag, startPoint x: 56, startPoint y: 11, endPoint x: 64, endPoint y: 16, distance: 9.7
click at [56, 11] on label "Viewing conversations for" at bounding box center [80, 18] width 64 height 21
click at [273, 270] on textarea "Vikram" at bounding box center [332, 277] width 237 height 30
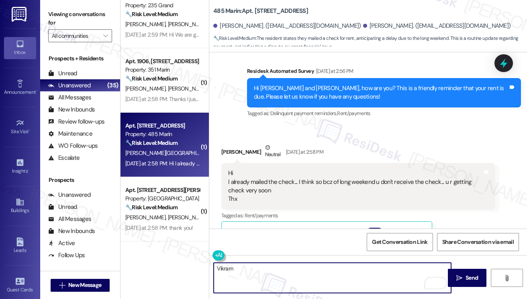
click at [273, 270] on textarea "Vikram" at bounding box center [332, 277] width 237 height 30
paste textarea "Hi {{first_name}}! Thanks for taking care of it. Did you receive a payment conf…"
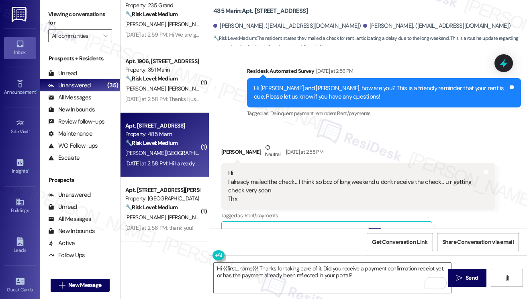
click at [51, 8] on label "Viewing conversations for" at bounding box center [80, 18] width 64 height 21
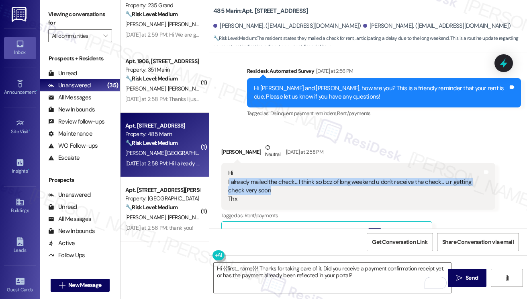
drag, startPoint x: 278, startPoint y: 173, endPoint x: 229, endPoint y: 163, distance: 50.0
click at [229, 169] on div "Hi I already mailed the check... I think so bcz of long weekend u don't receive…" at bounding box center [355, 186] width 254 height 35
copy div "already mailed the check... I think so bcz of long weekend u don't receive the …"
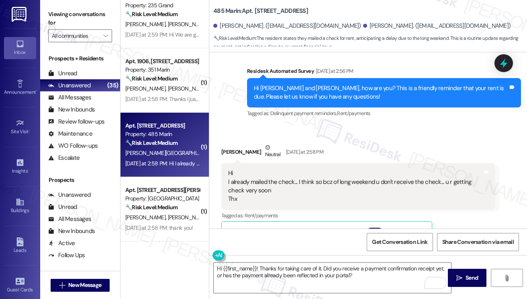
click at [60, 12] on label "Viewing conversations for" at bounding box center [80, 18] width 64 height 21
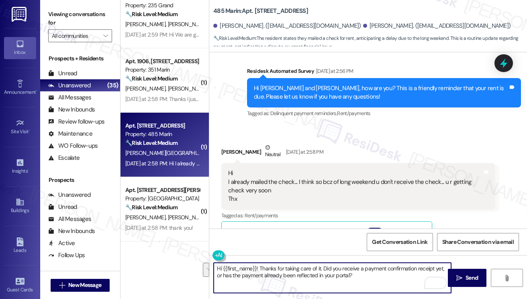
drag, startPoint x: 354, startPoint y: 274, endPoint x: 289, endPoint y: 264, distance: 65.5
click at [285, 266] on textarea "Hi {{first_name}}! Thanks for taking care of it. Did you receive a payment conf…" at bounding box center [332, 277] width 237 height 30
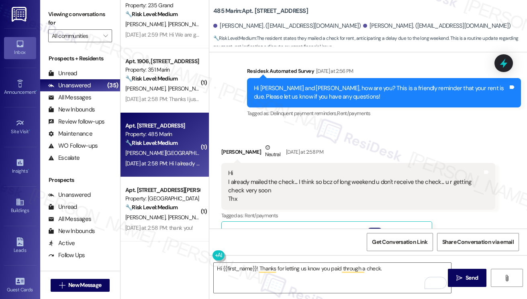
click at [68, 17] on label "Viewing conversations for" at bounding box center [80, 18] width 64 height 21
click at [75, 25] on label "Viewing conversations for" at bounding box center [80, 18] width 64 height 21
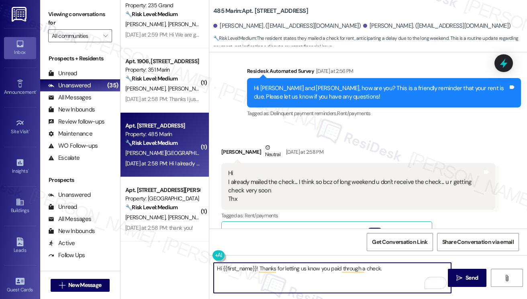
click at [389, 271] on textarea "Hi {{first_name}}! Thanks for letting us know you paid through a check." at bounding box center [332, 277] width 237 height 30
paste textarea "Do you recall the date you mailed the check?"
click at [380, 266] on textarea "Hi {{first_name}}! Thanks for letting us know you paid through a check. Do you …" at bounding box center [332, 277] width 237 height 30
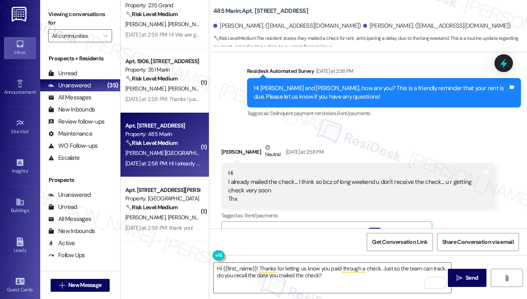
click at [63, 24] on label "Viewing conversations for" at bounding box center [80, 18] width 64 height 21
click at [338, 279] on textarea "Hi {{first_name}}! Thanks for letting us know you paid through a check. Just so…" at bounding box center [332, 277] width 237 height 30
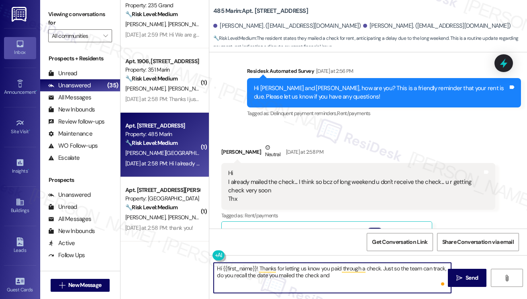
paste textarea "confirm the check number"
click at [233, 143] on div "Yamini Sanghavi Neutral Yesterday at 2:58 PM" at bounding box center [358, 153] width 274 height 20
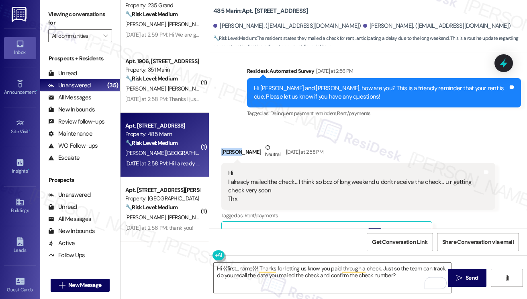
click at [233, 143] on div "Yamini Sanghavi Neutral Yesterday at 2:58 PM" at bounding box center [358, 153] width 274 height 20
copy div "Yamini"
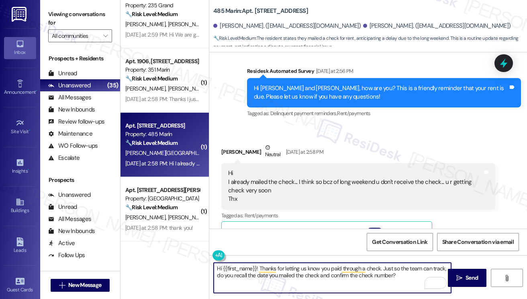
drag, startPoint x: 222, startPoint y: 266, endPoint x: 256, endPoint y: 267, distance: 33.4
click at [256, 267] on textarea "Hi {{first_name}}! Thanks for letting us know you paid through a check. Just so…" at bounding box center [332, 277] width 237 height 30
paste textarea "Yamini"
type textarea "Hi Yamini!! Thanks for letting us know you paid through a check. Just so the te…"
click at [276, 272] on textarea "Hi Yamini!! Thanks for letting us know you paid through a check. Just so the te…" at bounding box center [332, 277] width 237 height 30
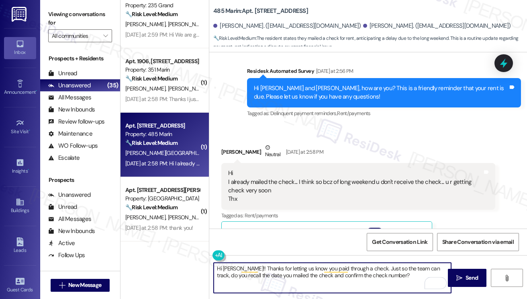
click at [276, 272] on textarea "Hi Yamini!! Thanks for letting us know you paid through a check. Just so the te…" at bounding box center [332, 277] width 237 height 30
click at [306, 272] on textarea "Hi Yamini!! Thanks for letting us know you paid through a check. Just so the te…" at bounding box center [332, 277] width 237 height 30
click at [384, 276] on textarea "Hi Yamini!! Thanks for letting us know you paid through a check. Just so the te…" at bounding box center [332, 277] width 237 height 30
click at [413, 278] on textarea "Hi Yamini!! Thanks for letting us know you paid through a check. Just so the te…" at bounding box center [332, 277] width 237 height 30
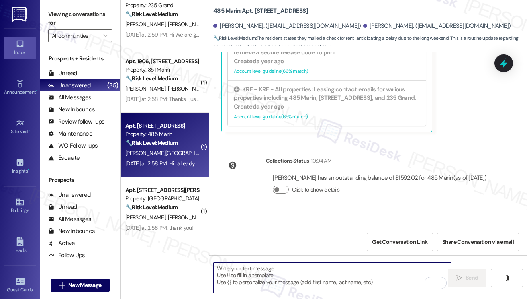
scroll to position [5319, 0]
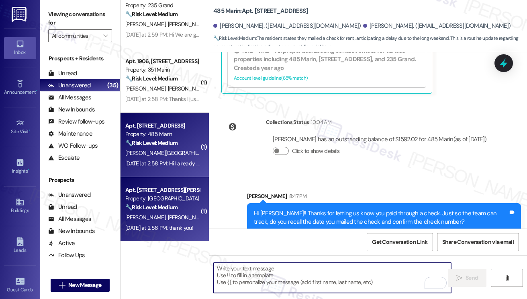
click at [153, 189] on div "Apt. [STREET_ADDRESS][PERSON_NAME]" at bounding box center [162, 190] width 74 height 8
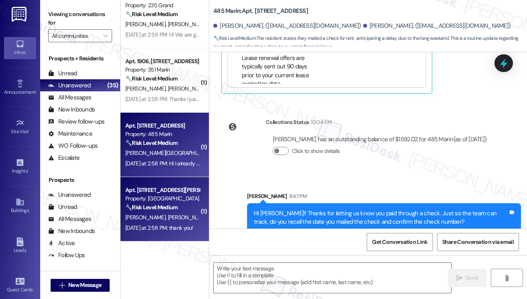
type textarea "Fetching suggested responses. Please feel free to read through the conversation…"
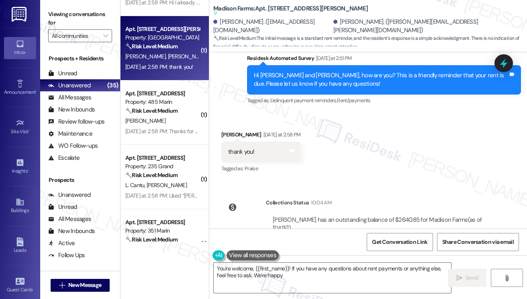
scroll to position [1497, 0]
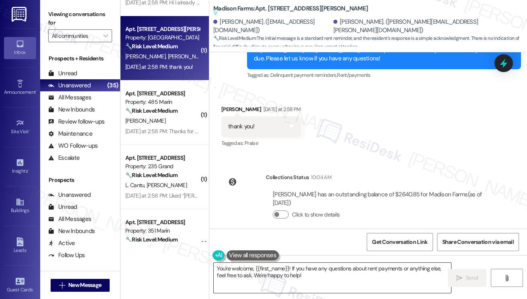
click at [317, 273] on textarea "You're welcome, {{first_name}}! If you have any questions about rent payments o…" at bounding box center [332, 277] width 237 height 30
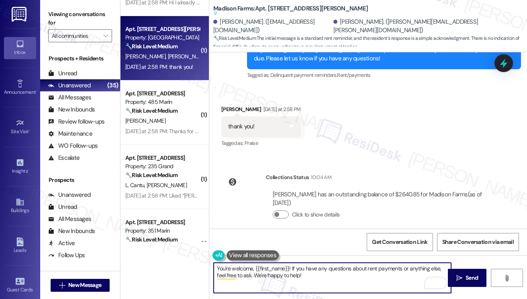
click at [229, 105] on div "Kayla Fluck Yesterday at 2:58 PM" at bounding box center [261, 110] width 80 height 11
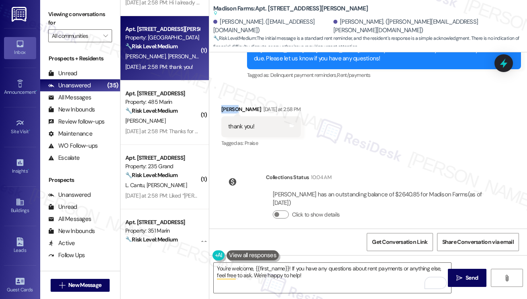
copy div "Kayla"
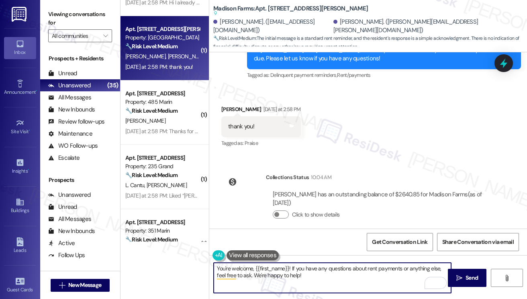
drag, startPoint x: 255, startPoint y: 268, endPoint x: 288, endPoint y: 266, distance: 33.0
click at [289, 266] on textarea "You're welcome, {{first_name}}! If you have any questions about rent payments o…" at bounding box center [332, 277] width 237 height 30
paste textarea "Kayla"
type textarea "You're welcome, Kayla! If you have any questions about rent payments or anythin…"
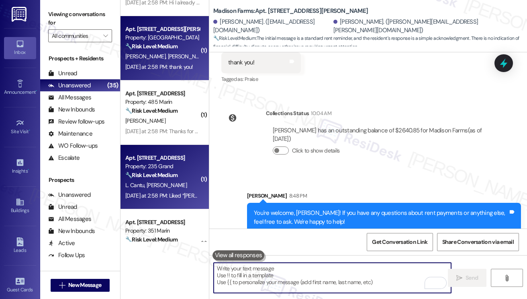
scroll to position [1562, 0]
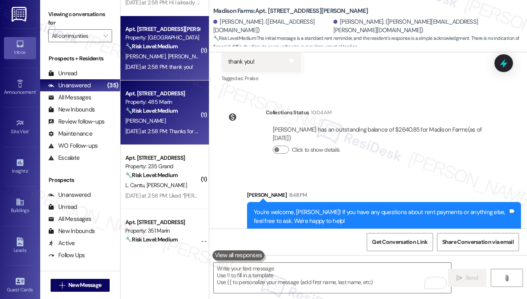
click at [143, 116] on div "[PERSON_NAME]" at bounding box center [163, 121] width 76 height 10
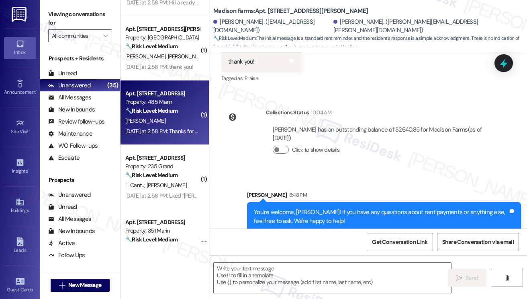
type textarea "Fetching suggested responses. Please feel free to read through the conversation…"
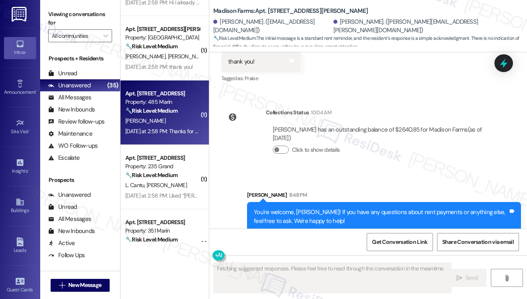
scroll to position [199, 0]
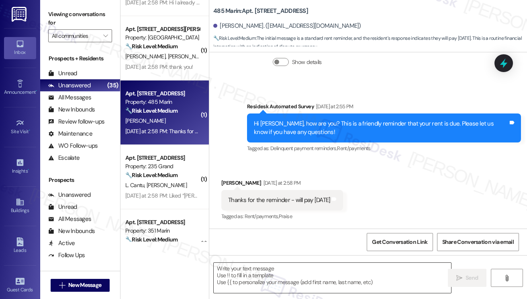
click at [291, 277] on textarea at bounding box center [332, 277] width 237 height 30
click at [55, 14] on label "Viewing conversations for" at bounding box center [80, 18] width 64 height 21
click at [299, 271] on textarea "To enrich screen reader interactions, please activate Accessibility in Grammarl…" at bounding box center [332, 277] width 237 height 30
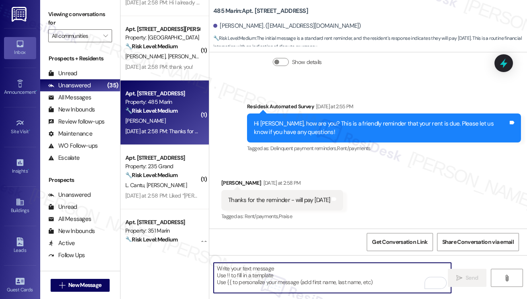
paste textarea "Hi {{first_name}}! Thanks for taking care of it. Did you receive a payment conf…"
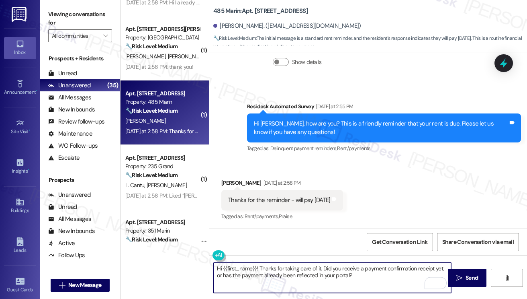
type textarea "Hi {{first_name}}! Thanks for taking care of it. Did you receive a payment conf…"
click at [240, 183] on div "Shreeya Nangia Yesterday at 2:58 PM" at bounding box center [282, 183] width 122 height 11
click at [365, 276] on textarea "Hi {{first_name}}! Thanks for taking care of it. Did you receive a payment conf…" at bounding box center [332, 277] width 237 height 30
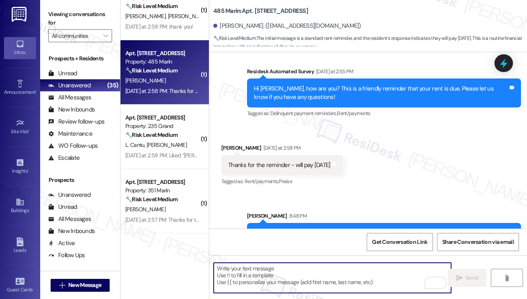
scroll to position [264, 0]
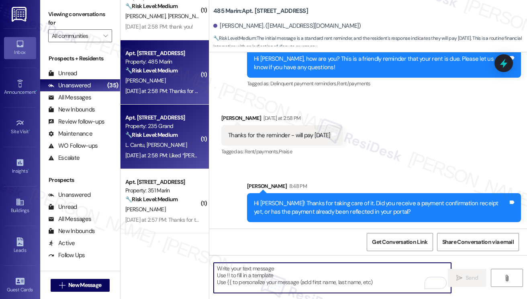
click at [177, 131] on strong "🔧 Risk Level: Medium" at bounding box center [151, 134] width 52 height 7
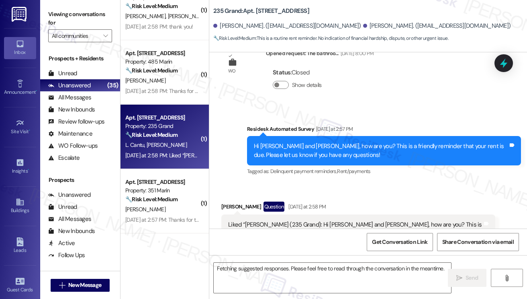
scroll to position [1005, 0]
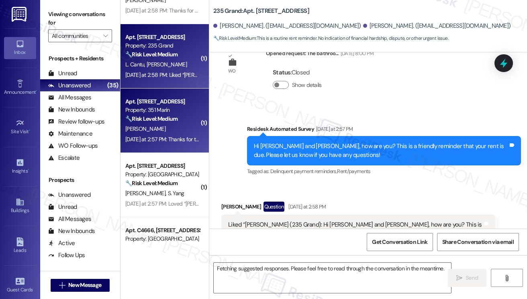
click at [169, 144] on div "[DATE] at 2:57 PM: Thanks for the reminder! I just completed the payment. [DATE…" at bounding box center [163, 139] width 76 height 10
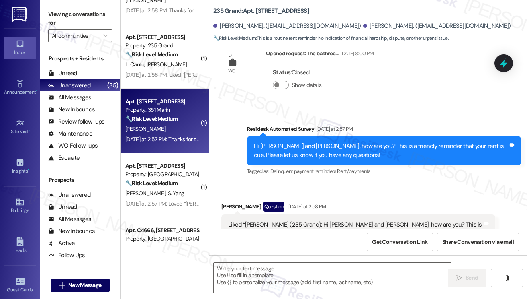
type textarea "Fetching suggested responses. Please feel free to read through the conversation…"
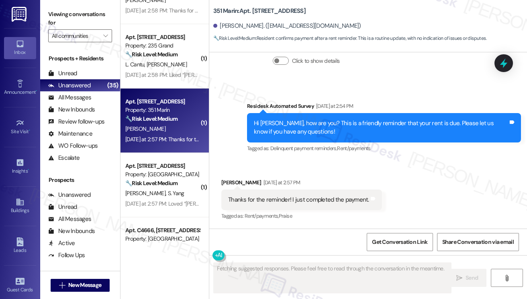
scroll to position [981, 0]
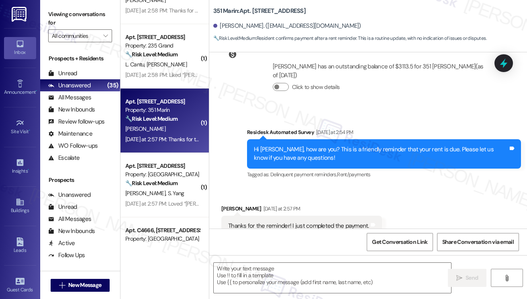
click at [303, 221] on div "Thanks for the reminder! I just completed the payment." at bounding box center [298, 225] width 141 height 8
click at [262, 268] on textarea at bounding box center [332, 277] width 237 height 30
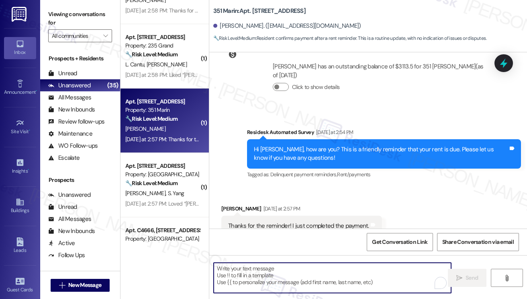
paste textarea "Hi {{first_name}}! Thanks for taking care of it. Did you receive a payment conf…"
type textarea "Hi {{first_name}}! Thanks for taking care of it. Did you receive a payment conf…"
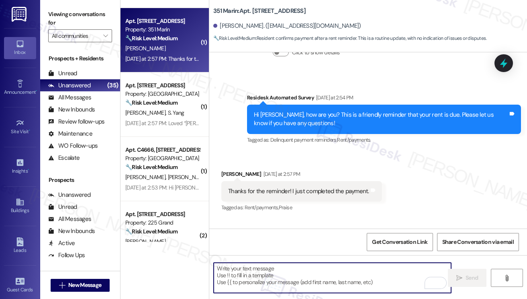
scroll to position [1046, 0]
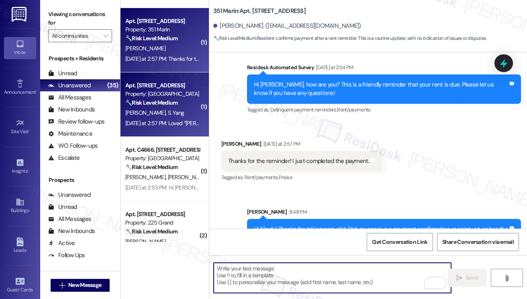
click at [164, 118] on div "[DATE] at 2:57 PM: Loved “[PERSON_NAME] ([GEOGRAPHIC_DATA]): Hi Shuting and [PE…" at bounding box center [163, 123] width 76 height 10
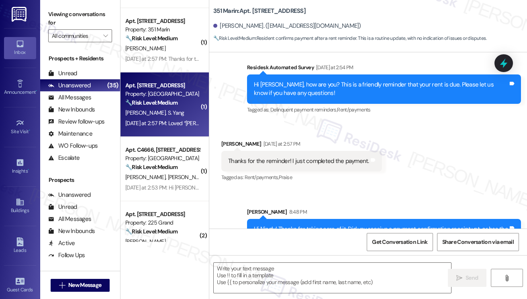
type textarea "Fetching suggested responses. Please feel free to read through the conversation…"
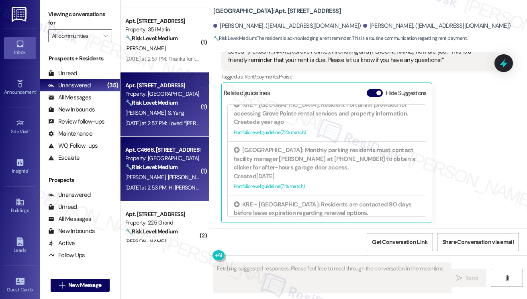
scroll to position [241, 0]
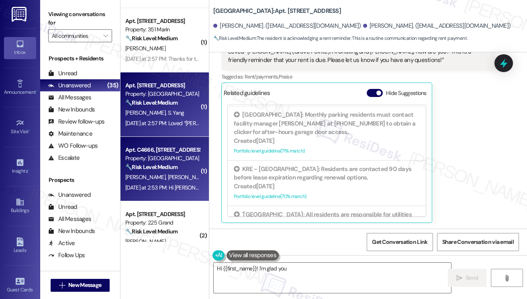
type textarea "Hi {{first_name}}! I'm glad you"
click at [161, 191] on div "[DATE] at 2:53 PM: Hi [PERSON_NAME]. Thank you for reminder. All done. [DATE] a…" at bounding box center [163, 187] width 76 height 10
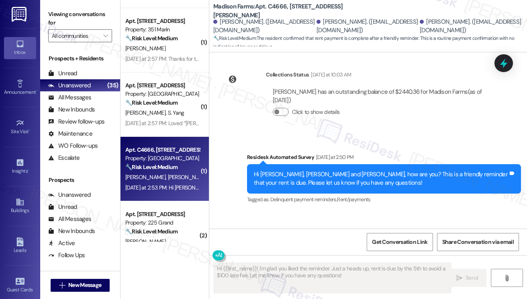
scroll to position [1184, 0]
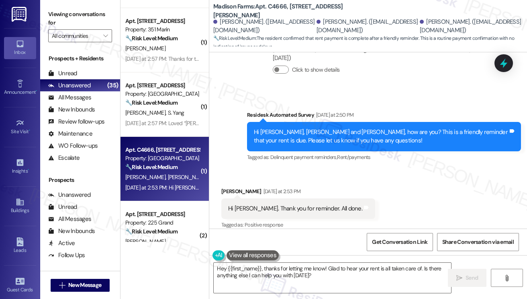
click at [298, 205] on div "Hi [PERSON_NAME]. Thank you for reminder. All done. Tags and notes" at bounding box center [298, 208] width 154 height 20
click at [294, 272] on textarea "Hey {{first_name}}, thanks for letting me know! Glad to hear your rent is all t…" at bounding box center [332, 277] width 237 height 30
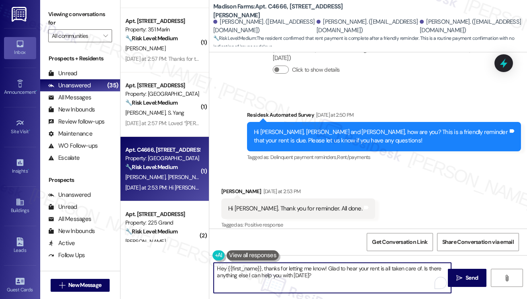
click at [294, 272] on textarea "Hey {{first_name}}, thanks for letting me know! Glad to hear your rent is all t…" at bounding box center [332, 277] width 237 height 30
paste textarea "i {{first_name}}! Thanks for taking care of it. Did you receive a payment confi…"
click at [230, 187] on div "[PERSON_NAME] [DATE] at 2:53 PM" at bounding box center [298, 192] width 154 height 11
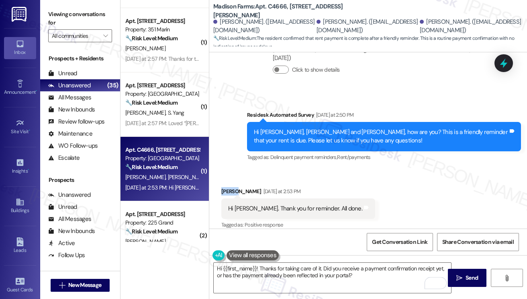
click at [230, 187] on div "[PERSON_NAME] [DATE] at 2:53 PM" at bounding box center [298, 192] width 154 height 11
copy div "[PERSON_NAME]"
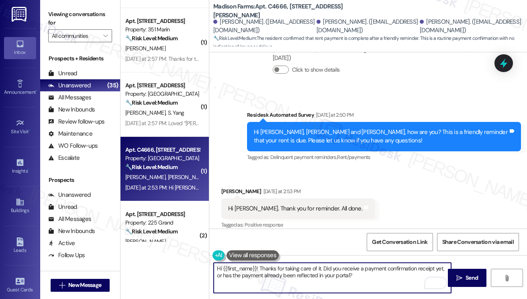
drag, startPoint x: 223, startPoint y: 263, endPoint x: 256, endPoint y: 265, distance: 33.0
click at [256, 265] on textarea "Hi {{first_name}}! Thanks for taking care of it. Did you receive a payment conf…" at bounding box center [332, 277] width 237 height 30
paste textarea "[PERSON_NAME]"
type textarea "Hi [PERSON_NAME]! Thanks for taking care of it. Did you receive a payment confi…"
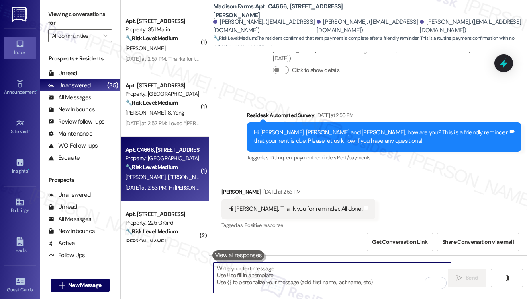
scroll to position [1249, 0]
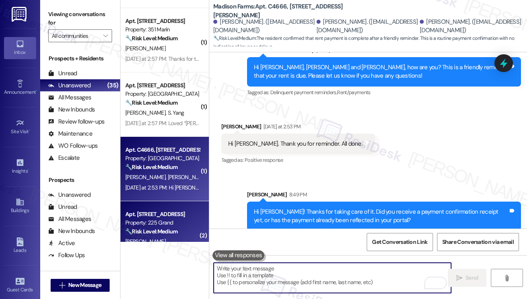
click at [154, 218] on div "Property: 225 Grand" at bounding box center [162, 222] width 74 height 8
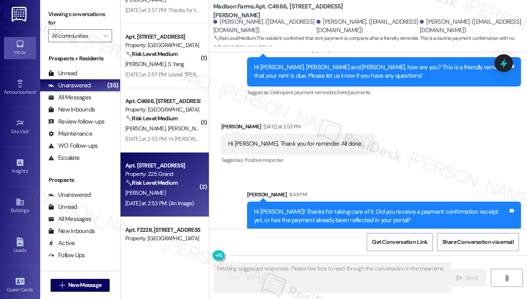
type textarea "Fetching suggested responses. Please feel free to read through the conversation…"
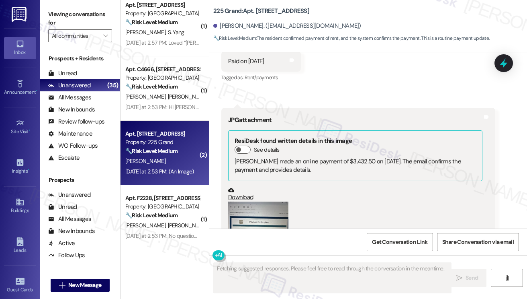
scroll to position [3056, 0]
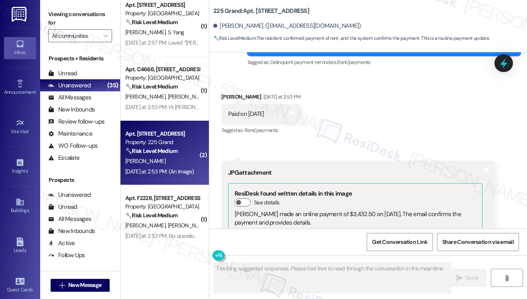
click at [254, 118] on div "Paid on [DATE]" at bounding box center [246, 114] width 36 height 8
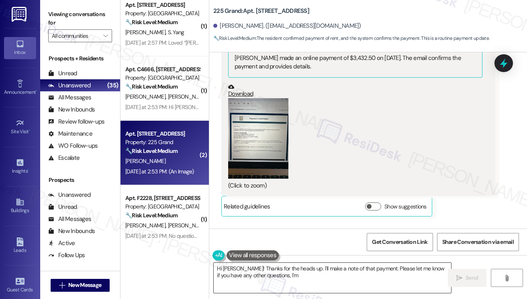
scroll to position [3216, 0]
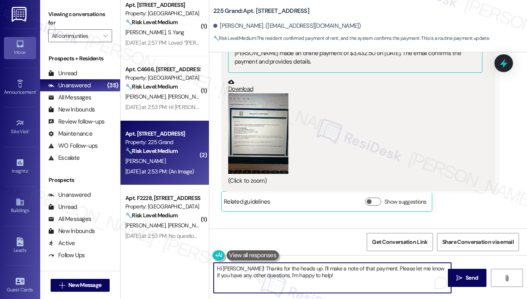
drag, startPoint x: 299, startPoint y: 266, endPoint x: 268, endPoint y: 267, distance: 30.6
click at [268, 267] on textarea "Hi [PERSON_NAME]! Thanks for the heads up. I'll make a note of that payment. Pl…" at bounding box center [332, 277] width 237 height 30
drag, startPoint x: 241, startPoint y: 274, endPoint x: 385, endPoint y: 268, distance: 144.4
click at [385, 268] on textarea "Hi [PERSON_NAME]! Thanks for confirming and sending the confirmation receipt. I…" at bounding box center [332, 277] width 237 height 30
click at [332, 278] on textarea "Hi [PERSON_NAME]! Thanks for confirming and sending the confirmation receipt. P…" at bounding box center [332, 277] width 237 height 30
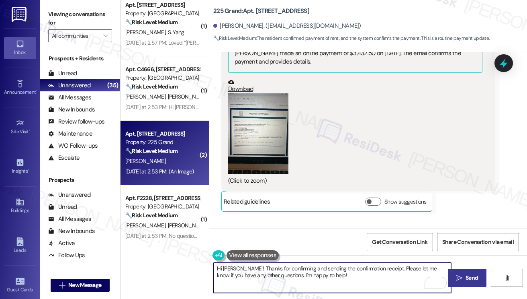
type textarea "Hi [PERSON_NAME]! Thanks for confirming and sending the confirmation receipt. P…"
click at [458, 272] on button " Send" at bounding box center [467, 277] width 39 height 18
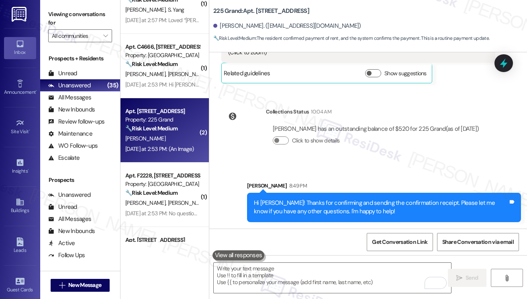
scroll to position [1206, 0]
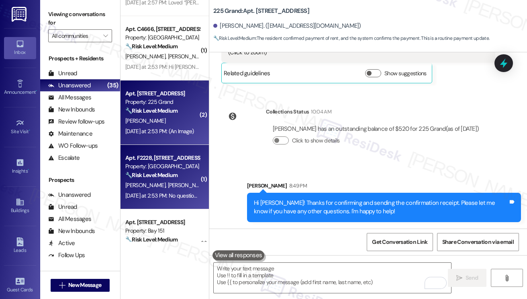
click at [161, 181] on div "[PERSON_NAME] [PERSON_NAME] [PERSON_NAME]" at bounding box center [163, 185] width 76 height 10
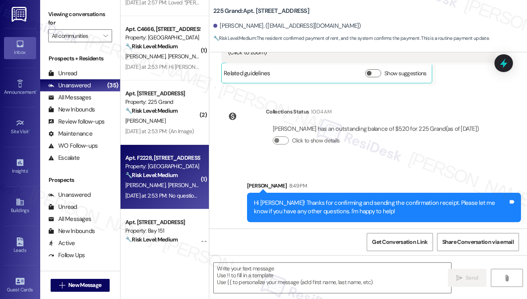
type textarea "Fetching suggested responses. Please feel free to read through the conversation…"
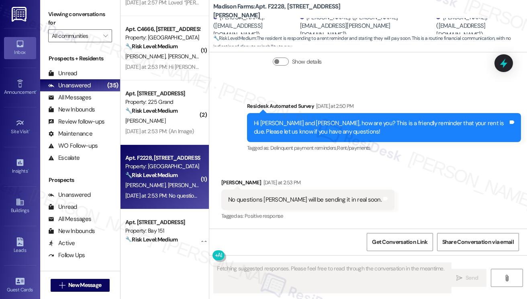
scroll to position [1239, 0]
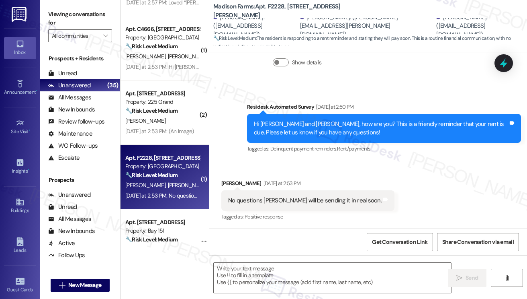
click at [322, 206] on div "No questions [PERSON_NAME] will be sending it in real soon. Tags and notes" at bounding box center [307, 200] width 173 height 20
click at [328, 204] on div "No questions [PERSON_NAME] will be sending it in real soon." at bounding box center [305, 200] width 154 height 8
copy div "No questions [PERSON_NAME] will be sending it in real soon. Tags and notes"
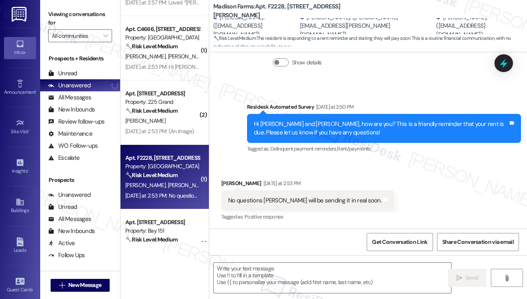
click at [343, 127] on div "Hi [PERSON_NAME] and [PERSON_NAME], how are you? This is a friendly reminder th…" at bounding box center [381, 128] width 254 height 17
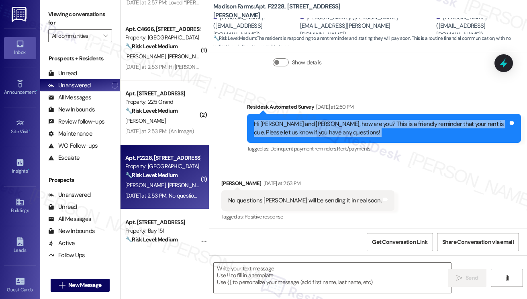
click at [343, 127] on div "Hi [PERSON_NAME] and [PERSON_NAME], how are you? This is a friendly reminder th…" at bounding box center [381, 128] width 254 height 17
copy div "Hi [PERSON_NAME] and [PERSON_NAME], how are you? This is a friendly reminder th…"
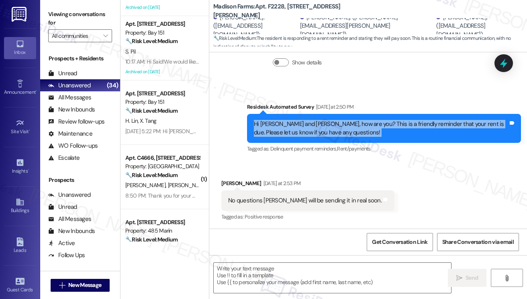
click at [53, 19] on label "Viewing conversations for" at bounding box center [80, 18] width 64 height 21
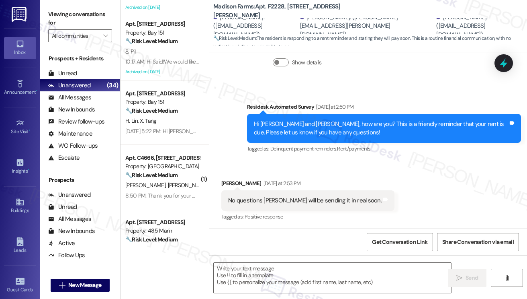
click at [284, 196] on div "No questions [PERSON_NAME] will be sending it in real soon." at bounding box center [305, 200] width 154 height 8
copy div "No questions [PERSON_NAME] will be sending it in real soon. Tags and notes"
click at [52, 14] on label "Viewing conversations for" at bounding box center [80, 18] width 64 height 21
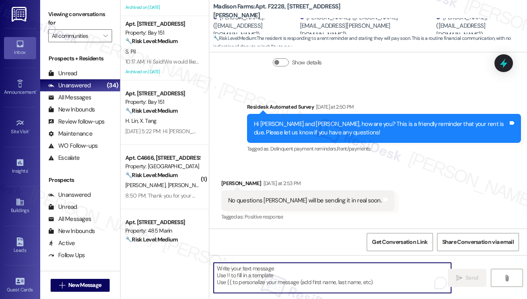
click at [282, 278] on textarea "To enrich screen reader interactions, please activate Accessibility in Grammarl…" at bounding box center [332, 277] width 237 height 30
paste textarea "Thank you for the update! Could you let me know when you’re planning to send yo…"
type textarea "Thank you for the update! Could you let me know when you’re planning to send yo…"
click at [263, 271] on textarea "To enrich screen reader interactions, please activate Accessibility in Grammarl…" at bounding box center [332, 277] width 237 height 30
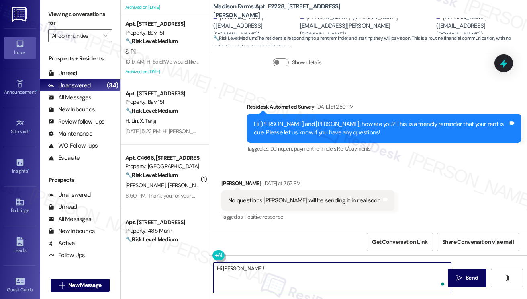
paste textarea "Thank you for the update! Could you let me know when you’re planning to send yo…"
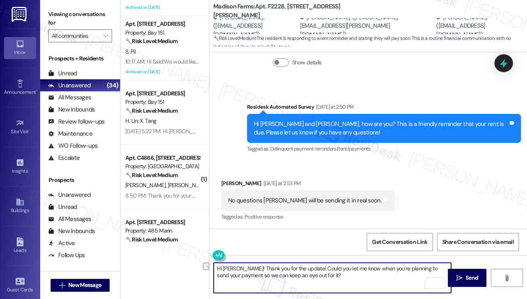
drag, startPoint x: 336, startPoint y: 274, endPoint x: 247, endPoint y: 278, distance: 88.5
click at [247, 278] on textarea "Hi [PERSON_NAME]! Thank you for the update! Could you let me know when you’re p…" at bounding box center [332, 277] width 237 height 30
type textarea "Hi [PERSON_NAME]! Thank you for the update! Could you let me know when you’re p…"
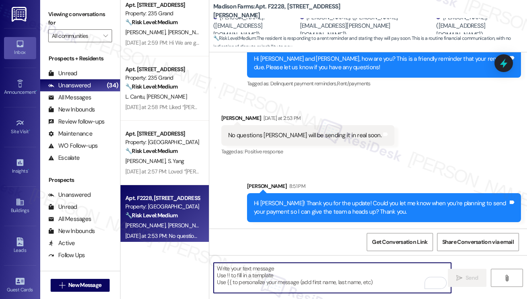
scroll to position [362, 0]
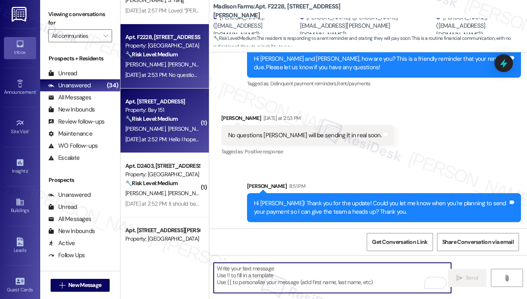
click at [178, 140] on div "[DATE] at 2:52 PM: Hello I hope all is well We already sent payment Thank you […" at bounding box center [214, 138] width 179 height 7
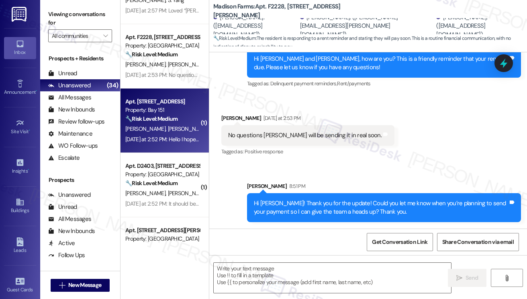
type textarea "Fetching suggested responses. Please feel free to read through the conversation…"
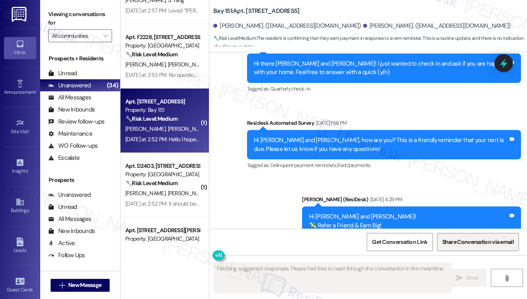
scroll to position [17142, 0]
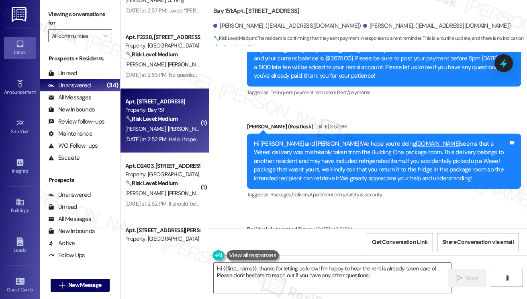
click at [62, 12] on label "Viewing conversations for" at bounding box center [80, 18] width 64 height 21
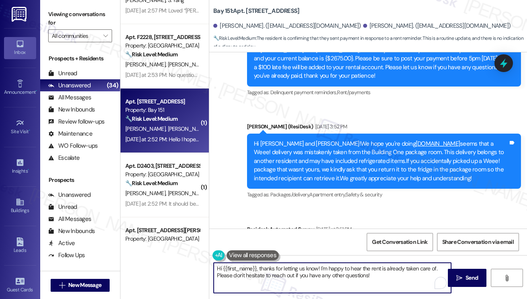
click at [271, 274] on textarea "Hi {{first_name}}, thanks for letting us know! I'm happy to hear the rent is al…" at bounding box center [332, 277] width 237 height 30
click at [271, 273] on textarea "Hi {{first_name}}, thanks for letting us know! I'm happy to hear the rent is al…" at bounding box center [332, 277] width 237 height 30
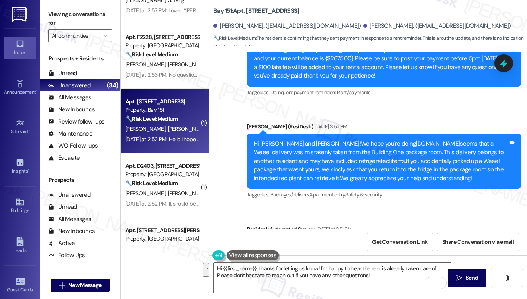
drag, startPoint x: 55, startPoint y: 19, endPoint x: 96, endPoint y: 52, distance: 52.6
click at [55, 19] on label "Viewing conversations for" at bounding box center [80, 18] width 64 height 21
click at [278, 272] on textarea "Hi {{first_name}}, thanks for letting us know! I'm happy to hear the rent is al…" at bounding box center [332, 277] width 237 height 30
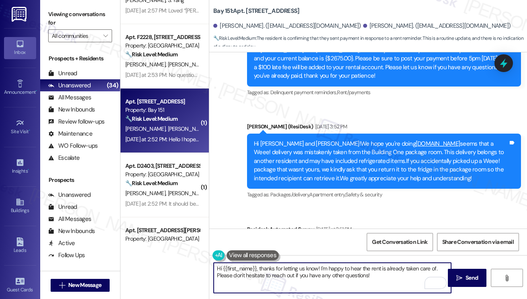
click at [278, 272] on textarea "Hi {{first_name}}, thanks for letting us know! I'm happy to hear the rent is al…" at bounding box center [332, 277] width 237 height 30
paste textarea "! Thanks for taking care of it. Did you receive a payment confirmation receipt …"
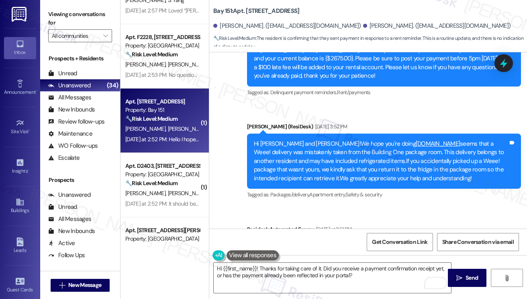
copy div "Maame"
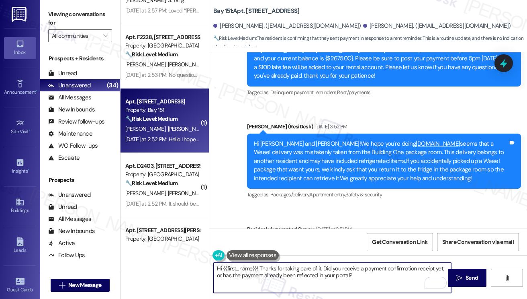
drag, startPoint x: 223, startPoint y: 263, endPoint x: 257, endPoint y: 259, distance: 34.0
click at [257, 262] on div "Hi {{first_name}}! Thanks for taking care of it. Did you receive a payment conf…" at bounding box center [328, 277] width 238 height 31
paste textarea "Maame"
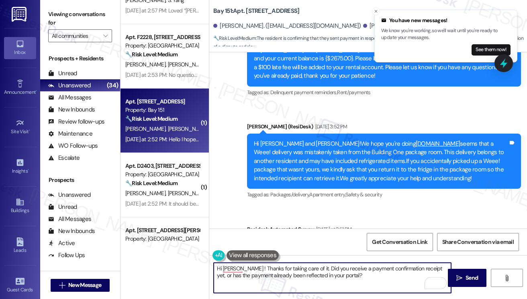
type textarea "Hi [PERSON_NAME]! Thanks for taking care of it. Did you receive a payment confi…"
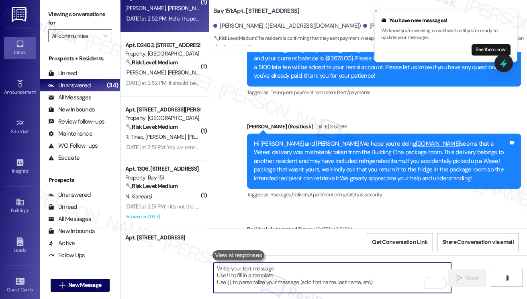
scroll to position [17290, 0]
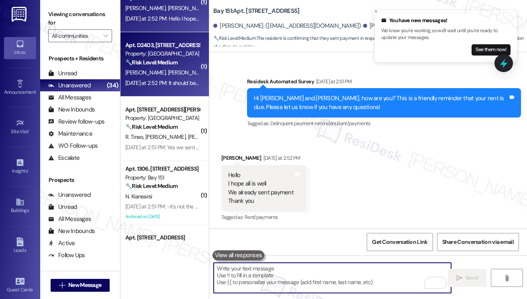
click at [170, 70] on span "[PERSON_NAME]" at bounding box center [188, 72] width 40 height 7
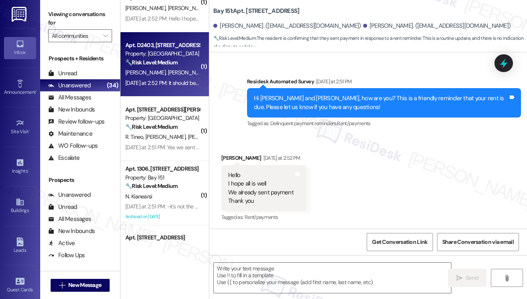
type textarea "Fetching suggested responses. Please feel free to read through the conversation…"
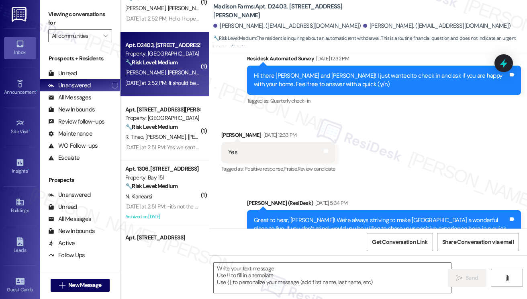
scroll to position [1911, 0]
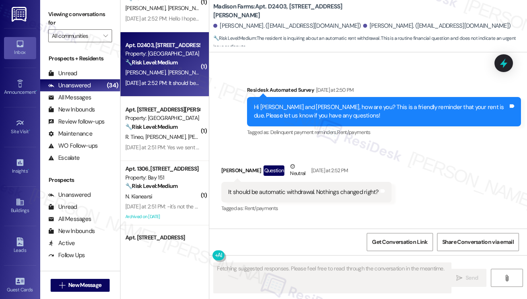
click at [299, 196] on div "It should be automatic withdrawal. Nothings changed right?" at bounding box center [303, 192] width 151 height 8
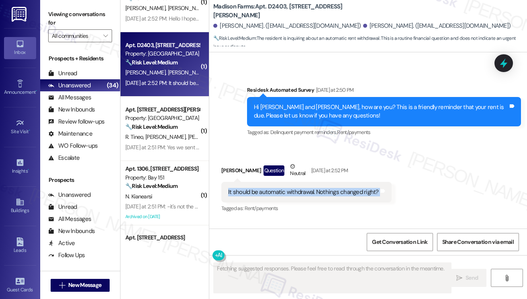
click at [299, 196] on div "It should be automatic withdrawal. Nothings changed right?" at bounding box center [303, 192] width 151 height 8
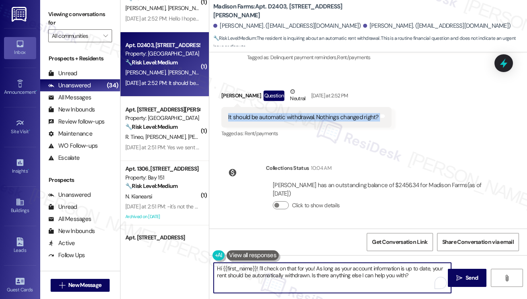
click at [280, 271] on textarea "Hi {{first_name}}! I'll check on that for you! As long as your account informat…" at bounding box center [332, 277] width 237 height 30
click at [281, 271] on textarea "Hi {{first_name}}! I'll check on that for you! As long as your account informat…" at bounding box center [332, 277] width 237 height 30
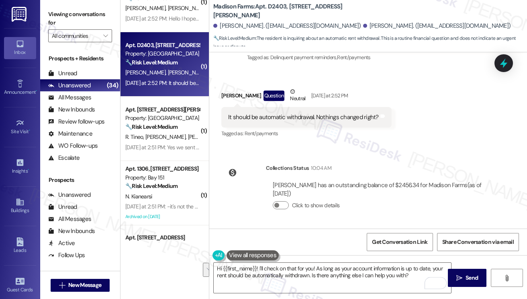
click at [63, 11] on label "Viewing conversations for" at bounding box center [80, 18] width 64 height 21
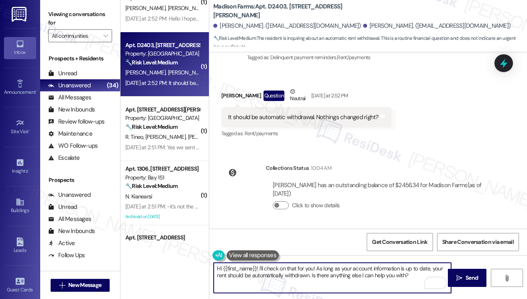
click at [309, 263] on textarea "Hi {{first_name}}! I'll check on that for you! As long as your account informat…" at bounding box center [332, 277] width 237 height 30
drag, startPoint x: 415, startPoint y: 274, endPoint x: 259, endPoint y: 268, distance: 156.4
click at [259, 268] on textarea "Hi {{first_name}}! I'll check on that for you! As long as your account informat…" at bounding box center [332, 277] width 237 height 30
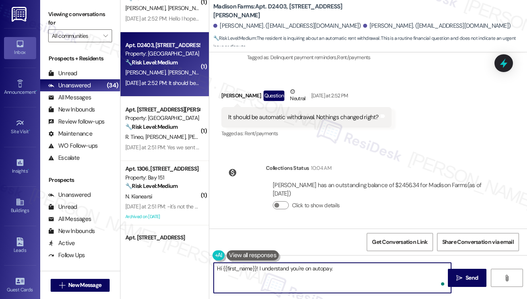
paste textarea "Hi {{first_name}}! Thanks for taking care of it. Did you receive a payment conf…"
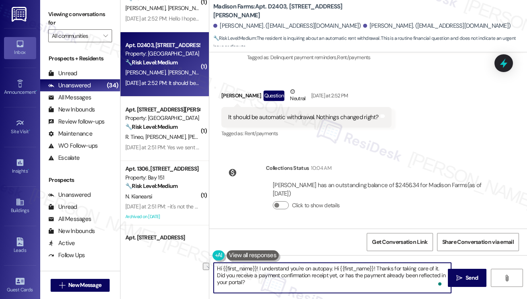
drag, startPoint x: 216, startPoint y: 275, endPoint x: 375, endPoint y: 262, distance: 158.9
click at [375, 262] on div "Hi {{first_name}}! I understand you're on autopay. Hi {{first_name}}! Thanks fo…" at bounding box center [332, 277] width 238 height 31
click at [309, 271] on textarea "Hi {{first_name}}! I understand you're on autopay. Hi {{first_name}}! Did you r…" at bounding box center [332, 277] width 237 height 30
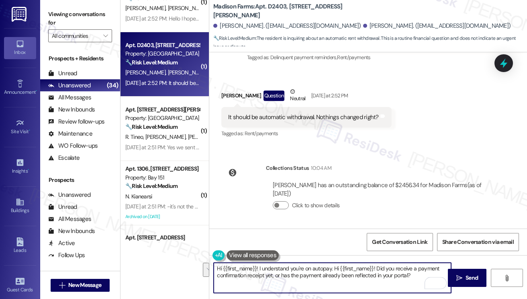
click at [232, 96] on div "[PERSON_NAME] Question Neutral [DATE] at 2:52 PM" at bounding box center [306, 97] width 170 height 20
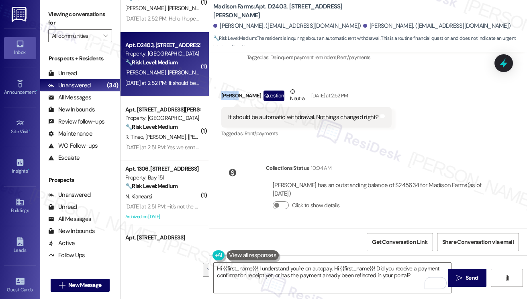
click at [232, 96] on div "[PERSON_NAME] Question Neutral [DATE] at 2:52 PM" at bounding box center [306, 97] width 170 height 20
copy div "[PERSON_NAME]"
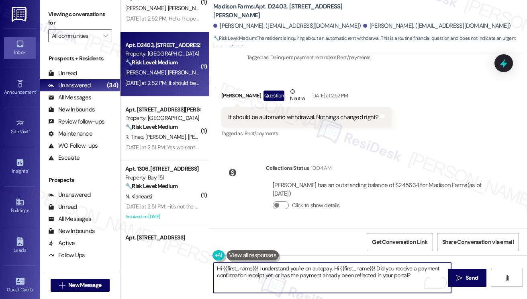
drag, startPoint x: 223, startPoint y: 264, endPoint x: 257, endPoint y: 260, distance: 34.3
click at [257, 262] on div "Hi {{first_name}}! I understand you're on autopay. Hi {{first_name}}! Did you r…" at bounding box center [328, 277] width 238 height 31
paste textarea "[PERSON_NAME]"
type textarea "Hi [PERSON_NAME]! I understand you're on autopay. Hi {{first_name}}! Did you re…"
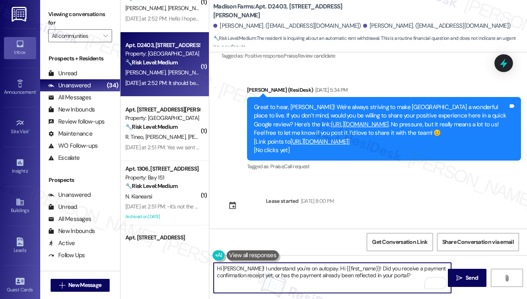
scroll to position [1793, 0]
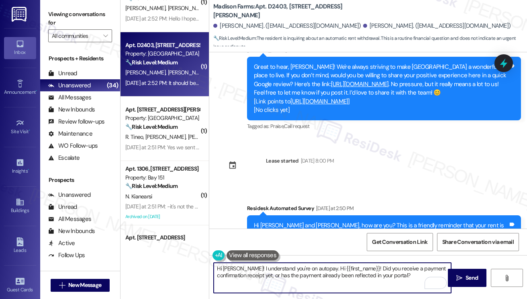
click at [414, 278] on textarea "Hi [PERSON_NAME]! I understand you're on autopay. Hi {{first_name}}! Did you re…" at bounding box center [332, 277] width 237 height 30
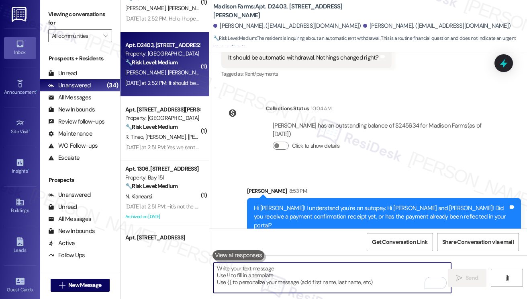
scroll to position [2058, 0]
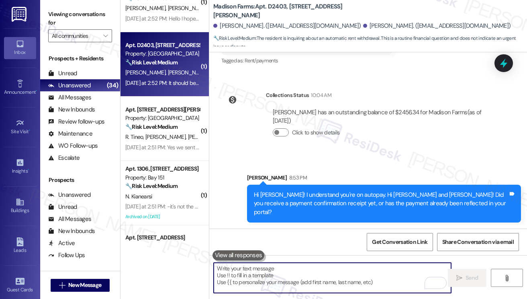
click at [384, 206] on div "Hi [PERSON_NAME]! I understand you're on autopay. Hi [PERSON_NAME] and [PERSON_…" at bounding box center [381, 203] width 254 height 26
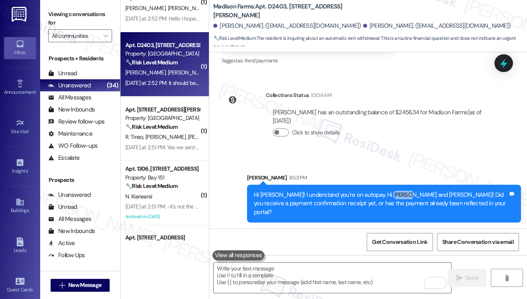
click at [384, 206] on div "Hi [PERSON_NAME]! I understand you're on autopay. Hi [PERSON_NAME] and [PERSON_…" at bounding box center [381, 203] width 254 height 26
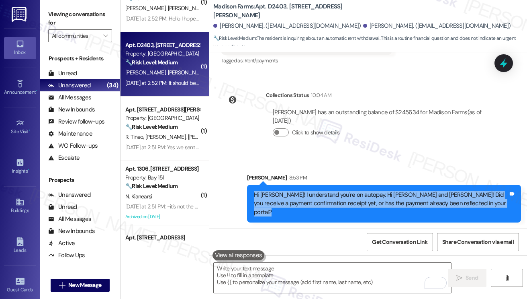
click at [384, 206] on div "Hi [PERSON_NAME]! I understand you're on autopay. Hi [PERSON_NAME] and [PERSON_…" at bounding box center [381, 203] width 254 height 26
click at [394, 205] on div "Hi [PERSON_NAME]! I understand you're on autopay. Hi [PERSON_NAME] and [PERSON_…" at bounding box center [381, 203] width 254 height 26
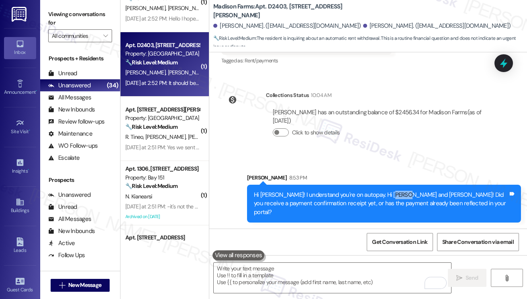
click at [394, 205] on div "Hi [PERSON_NAME]! I understand you're on autopay. Hi [PERSON_NAME] and [PERSON_…" at bounding box center [381, 203] width 254 height 26
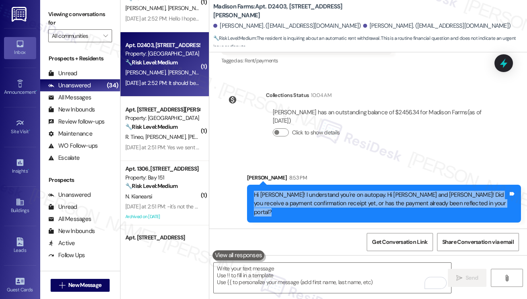
click at [394, 205] on div "Hi [PERSON_NAME]! I understand you're on autopay. Hi [PERSON_NAME] and [PERSON_…" at bounding box center [381, 203] width 254 height 26
click at [347, 205] on div "Hi [PERSON_NAME]! I understand you're on autopay. Hi [PERSON_NAME] and [PERSON_…" at bounding box center [381, 203] width 254 height 26
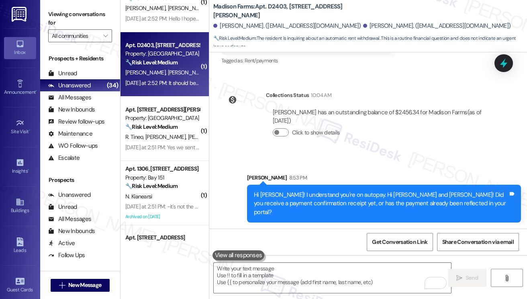
click at [346, 205] on div "Hi [PERSON_NAME]! I understand you're on autopay. Hi [PERSON_NAME] and [PERSON_…" at bounding box center [381, 203] width 254 height 26
click at [345, 205] on div "Hi [PERSON_NAME]! I understand you're on autopay. Hi [PERSON_NAME] and [PERSON_…" at bounding box center [381, 203] width 254 height 26
click at [373, 201] on div "Hi [PERSON_NAME]! I understand you're on autopay. Hi [PERSON_NAME] and [PERSON_…" at bounding box center [381, 203] width 254 height 26
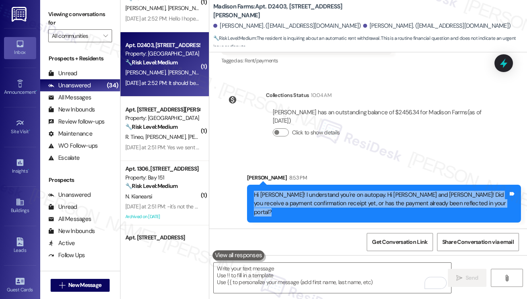
click at [373, 201] on div "Hi [PERSON_NAME]! I understand you're on autopay. Hi [PERSON_NAME] and [PERSON_…" at bounding box center [381, 203] width 254 height 26
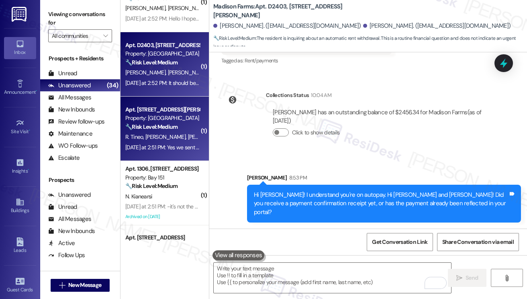
click at [175, 129] on strong "🔧 Risk Level: Medium" at bounding box center [151, 126] width 52 height 7
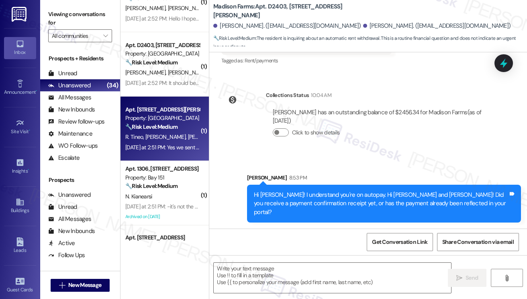
type textarea "Fetching suggested responses. Please feel free to read through the conversation…"
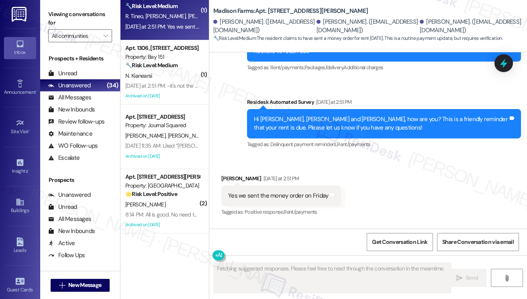
scroll to position [2513, 0]
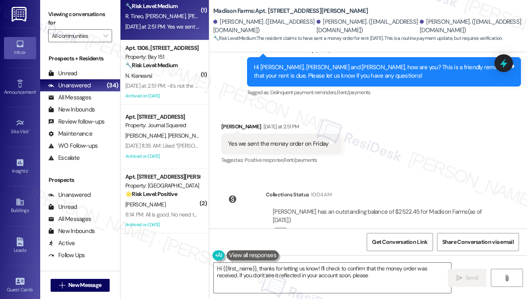
click at [285, 227] on button "Click to show details" at bounding box center [281, 231] width 16 height 8
click at [285, 229] on span "button" at bounding box center [284, 231] width 5 height 5
drag, startPoint x: 57, startPoint y: 21, endPoint x: 72, endPoint y: 32, distance: 19.3
click at [57, 21] on label "Viewing conversations for" at bounding box center [80, 18] width 64 height 21
click at [309, 272] on textarea "Hi {{first_name}}, thanks for letting us know! I'll check to confirm that the m…" at bounding box center [332, 277] width 237 height 30
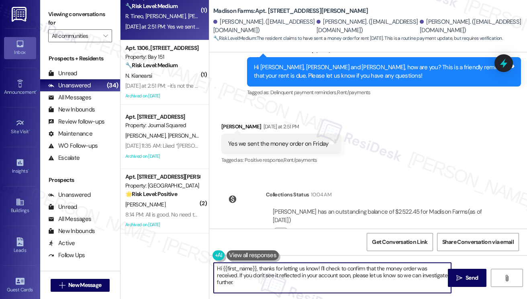
click at [309, 272] on textarea "Hi {{first_name}}, thanks for letting us know! I'll check to confirm that the m…" at bounding box center [332, 277] width 237 height 30
click at [312, 279] on textarea "Hi {{first_name}}, thanks for letting us know! I'll check to confirm that the m…" at bounding box center [332, 277] width 237 height 30
drag, startPoint x: 317, startPoint y: 280, endPoint x: 239, endPoint y: 274, distance: 78.2
click at [239, 274] on textarea "Hi {{first_name}}, thanks for letting us know! I'll check to confirm that the m…" at bounding box center [332, 277] width 237 height 30
click at [230, 122] on div "Jeancarlo Franco Yesterday at 2:51 PM" at bounding box center [281, 127] width 120 height 11
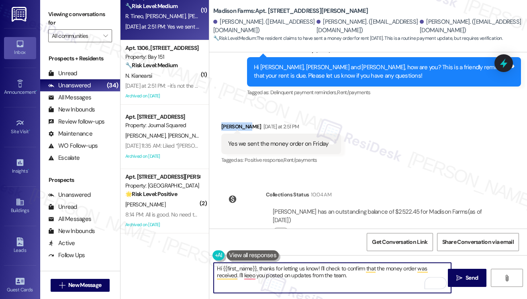
click at [230, 122] on div "Jeancarlo Franco Yesterday at 2:51 PM" at bounding box center [281, 127] width 120 height 11
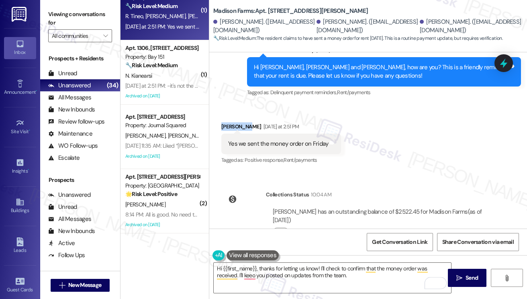
copy div "Jeancarlo"
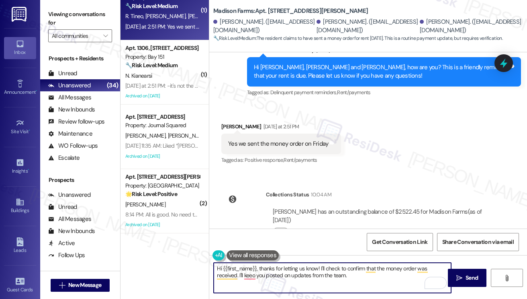
drag, startPoint x: 223, startPoint y: 267, endPoint x: 257, endPoint y: 266, distance: 33.8
click at [257, 266] on textarea "Hi {{first_name}}, thanks for letting us know! I'll check to confirm that the m…" at bounding box center [332, 277] width 237 height 30
paste textarea "Jeancarlo"
click at [350, 275] on textarea "Hi Jeancarlo, thanks for letting us know! I'll check to confirm that the money …" at bounding box center [332, 277] width 237 height 30
type textarea "Hi Jeancarlo, thanks for letting us know! I'll check to confirm that the money …"
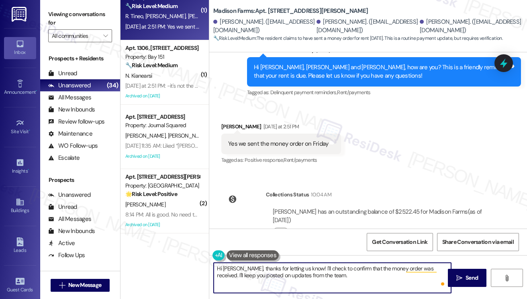
click at [325, 276] on textarea "Hi Jeancarlo, thanks for letting us know! I'll check to confirm that the money …" at bounding box center [332, 277] width 237 height 30
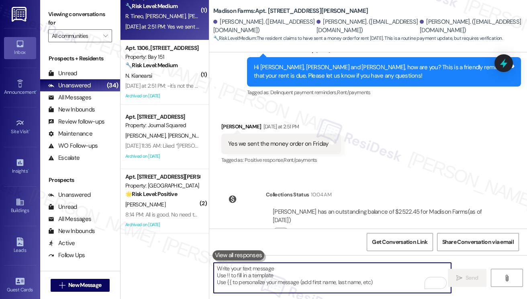
click at [327, 271] on textarea "To enrich screen reader interactions, please activate Accessibility in Grammarl…" at bounding box center [332, 277] width 237 height 30
click at [320, 275] on textarea "To enrich screen reader interactions, please activate Accessibility in Grammarl…" at bounding box center [332, 277] width 237 height 30
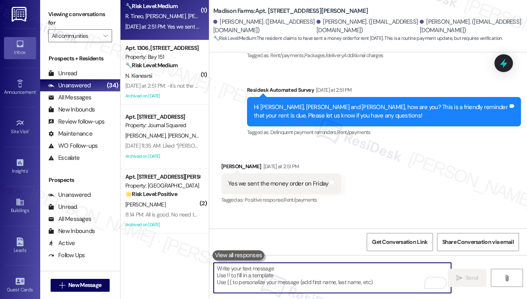
scroll to position [2473, 0]
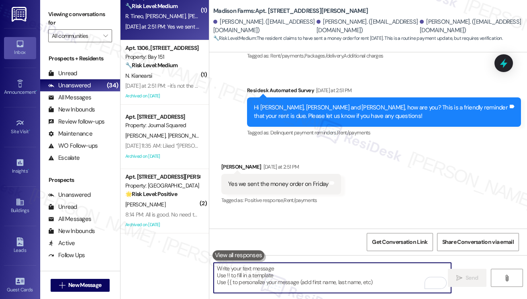
click at [267, 174] on div "Yes we sent the money order on Friday Tags and notes" at bounding box center [281, 184] width 120 height 20
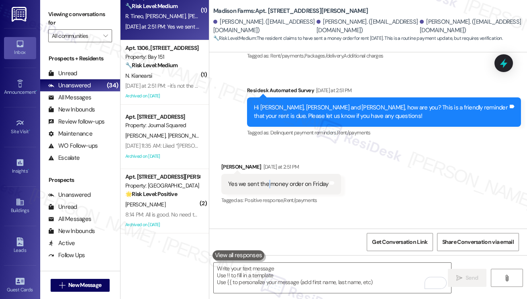
click at [267, 174] on div "Yes we sent the money order on Friday Tags and notes" at bounding box center [281, 184] width 120 height 20
copy div "Yes we sent the money order on Friday Tags and notes"
click at [61, 27] on label "Viewing conversations for" at bounding box center [80, 18] width 64 height 21
click at [272, 271] on textarea "To enrich screen reader interactions, please activate Accessibility in Grammarl…" at bounding box center [332, 277] width 237 height 30
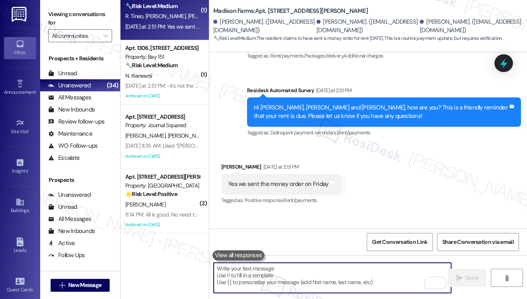
scroll to position [2513, 0]
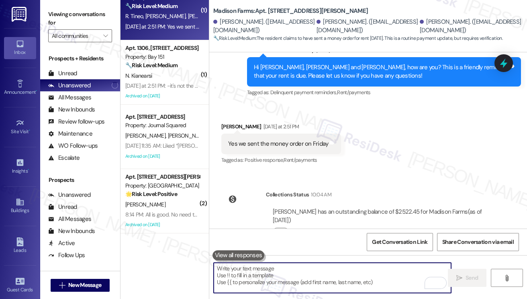
click at [283, 139] on div "Yes we sent the money order on Friday" at bounding box center [278, 143] width 100 height 8
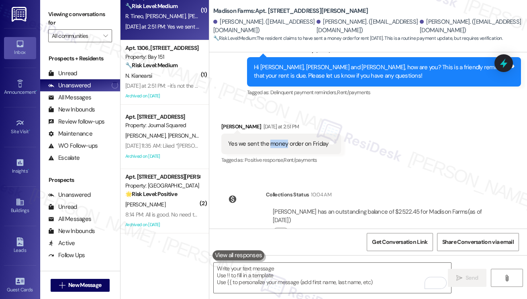
click at [283, 139] on div "Yes we sent the money order on Friday" at bounding box center [278, 143] width 100 height 8
copy div "Yes we sent the money order on Friday Tags and notes"
click at [58, 11] on label "Viewing conversations for" at bounding box center [80, 18] width 64 height 21
click at [276, 133] on div "Yes we sent the money order on Friday Tags and notes" at bounding box center [281, 143] width 120 height 20
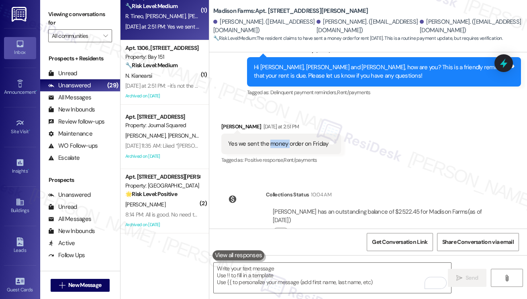
click at [276, 133] on div "Yes we sent the money order on Friday Tags and notes" at bounding box center [281, 143] width 120 height 20
copy div "Yes we sent the money order on Friday Tags and notes"
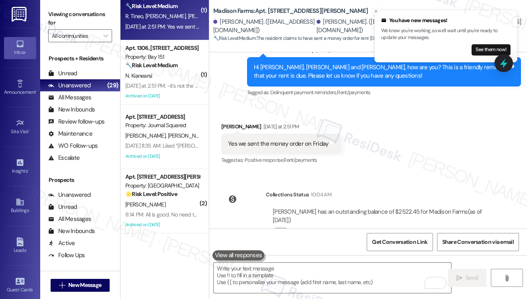
click at [59, 10] on label "Viewing conversations for" at bounding box center [80, 18] width 64 height 21
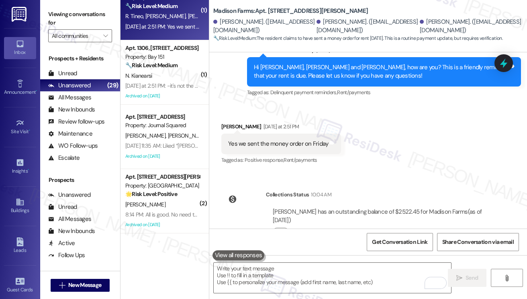
drag, startPoint x: 61, startPoint y: 13, endPoint x: 103, endPoint y: 44, distance: 51.8
click at [61, 13] on label "Viewing conversations for" at bounding box center [80, 18] width 64 height 21
click at [304, 276] on textarea "To enrich screen reader interactions, please activate Accessibility in Grammarl…" at bounding box center [332, 277] width 237 height 30
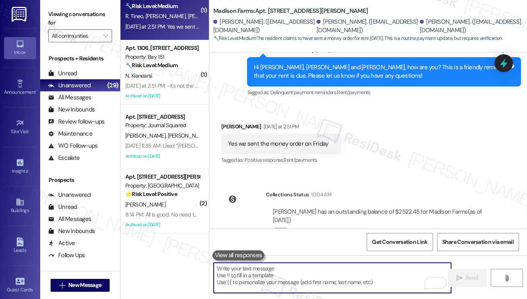
click at [304, 276] on textarea "To enrich screen reader interactions, please activate Accessibility in Grammarl…" at bounding box center [332, 277] width 237 height 30
paste textarea "Thank you for letting us know that you sent the money order on Friday. I comple…"
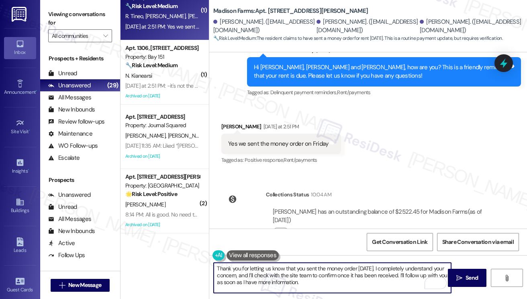
drag, startPoint x: 217, startPoint y: 267, endPoint x: 224, endPoint y: 267, distance: 6.8
click at [217, 267] on textarea "Thank you for letting us know that you sent the money order on Friday. I comple…" at bounding box center [332, 277] width 237 height 30
click at [421, 269] on textarea "Hi Jeancarlo! Thank you for letting us know that you sent the money order on Fr…" at bounding box center [332, 277] width 237 height 30
drag, startPoint x: 288, startPoint y: 274, endPoint x: 414, endPoint y: 260, distance: 127.0
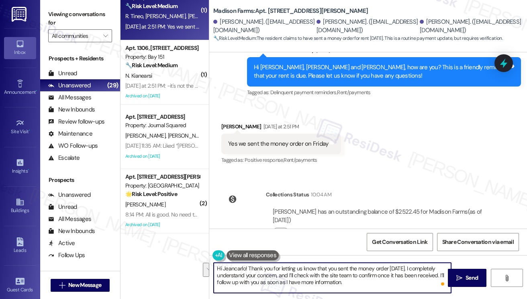
click at [414, 260] on div "Hi Jeancarlo! Thank you for letting us know that you sent the money order on Fr…" at bounding box center [368, 285] width 318 height 60
click at [284, 281] on textarea "Hi Jeancarlo! Thank you for letting us know that you sent the money order on Fr…" at bounding box center [332, 277] width 237 height 30
click at [336, 279] on textarea "Hi Jeancarlo! Thank you for letting us know that you sent the money order on Fr…" at bounding box center [332, 277] width 237 height 30
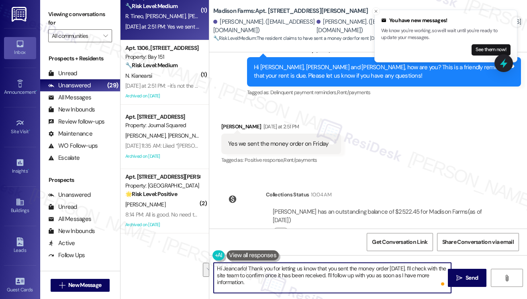
drag, startPoint x: 293, startPoint y: 281, endPoint x: 411, endPoint y: 273, distance: 119.2
click at [413, 273] on textarea "Hi Jeancarlo! Thank you for letting us know that you sent the money order on Fr…" at bounding box center [332, 277] width 237 height 30
type textarea "Hi Jeancarlo! Thank you for letting us know that you sent the money order [DATE…"
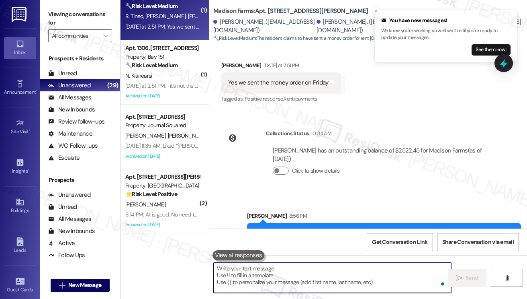
scroll to position [2578, 0]
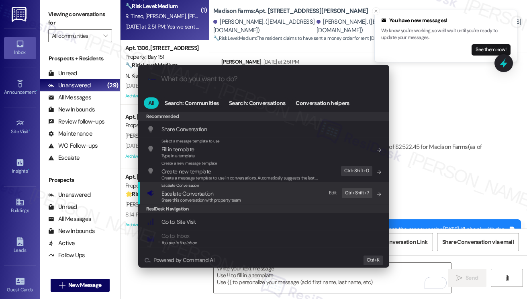
click at [235, 195] on span "Escalate Conversation" at bounding box center [202, 193] width 80 height 9
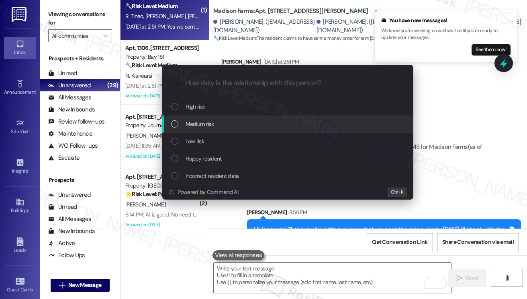
click at [197, 124] on span "Medium risk" at bounding box center [200, 123] width 28 height 9
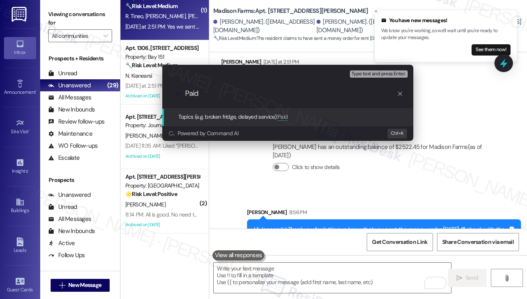
type input "Paid v"
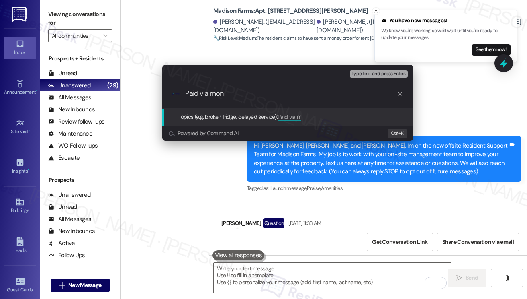
scroll to position [2578, 0]
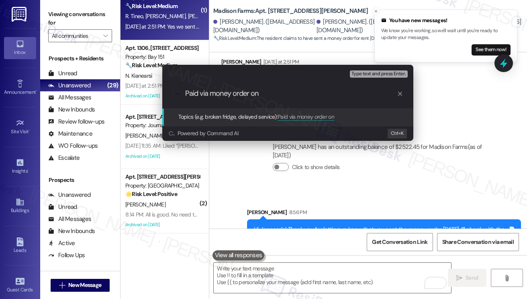
click at [299, 94] on input "Paid via money order on" at bounding box center [291, 93] width 212 height 8
type input "Paid via money order on 8/29 - please confirm payment"
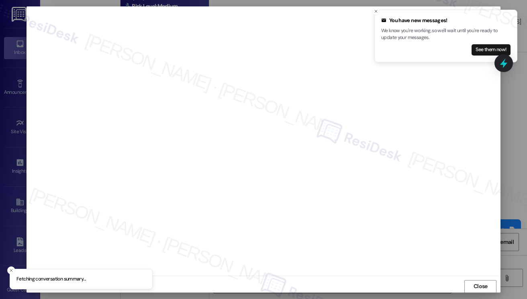
scroll to position [0, 0]
click at [375, 10] on icon "Close toast" at bounding box center [376, 11] width 5 height 5
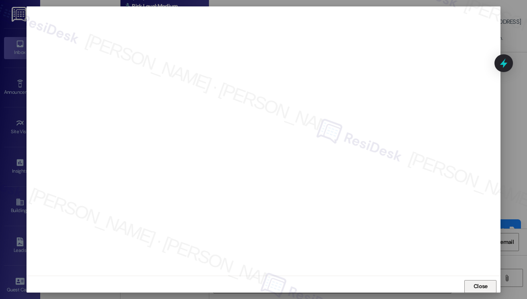
click at [469, 281] on button "Close" at bounding box center [481, 286] width 32 height 13
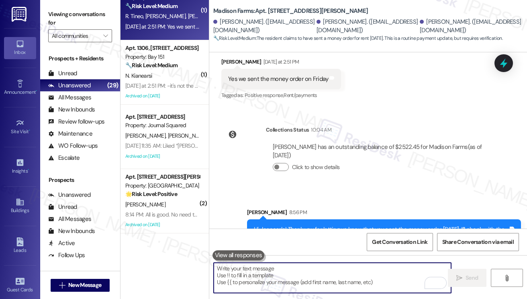
click at [301, 276] on textarea "To enrich screen reader interactions, please activate Accessibility in Grammarl…" at bounding box center [332, 277] width 237 height 30
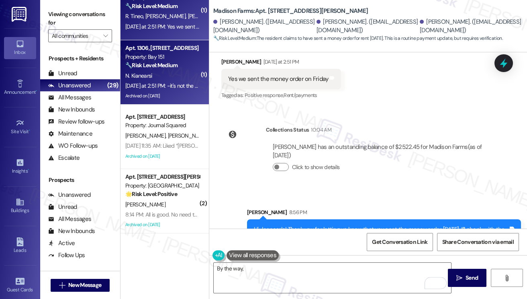
drag, startPoint x: 54, startPoint y: 13, endPoint x: 128, endPoint y: 70, distance: 93.1
click at [54, 13] on label "Viewing conversations for" at bounding box center [80, 18] width 64 height 21
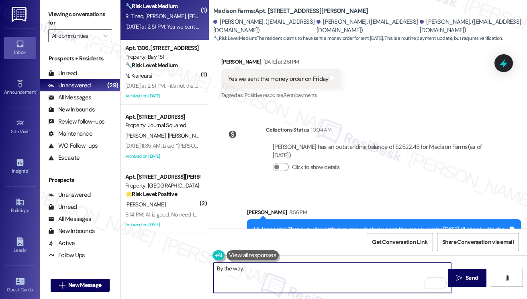
click at [267, 278] on textarea "By the way," at bounding box center [332, 277] width 237 height 30
paste textarea "did you happen to keep the receipt or tracking stub from when it was sent?"
type textarea "By the way, did you happen to keep the receipt or tracking stub from when it wa…"
click at [299, 271] on textarea "By the way, did you happen to keep the receipt or tracking stub from when it wa…" at bounding box center [332, 277] width 237 height 30
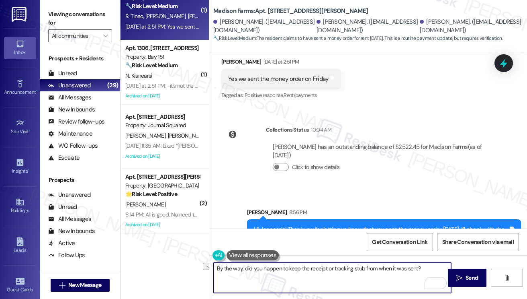
click at [299, 271] on textarea "By the way, did you happen to keep the receipt or tracking stub from when it wa…" at bounding box center [332, 277] width 237 height 30
click at [370, 272] on textarea "By the way, did you happen to keep the receipt or tracking stub from when it wa…" at bounding box center [332, 277] width 237 height 30
click at [428, 269] on textarea "By the way, did you happen to keep the receipt or tracking stub from when it wa…" at bounding box center [332, 277] width 237 height 30
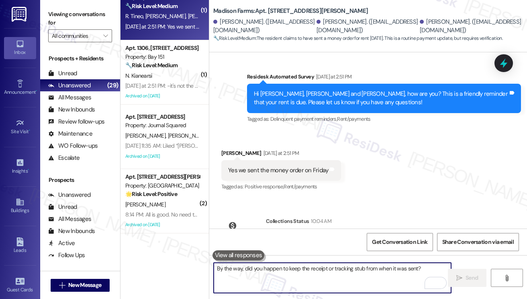
scroll to position [2634, 0]
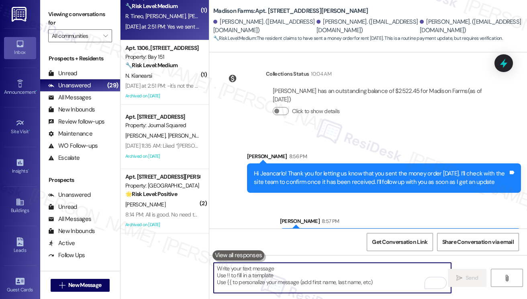
click at [338, 228] on div "By the way, did you happen to keep the receipt or tracking stub from when it wa…" at bounding box center [401, 238] width 242 height 20
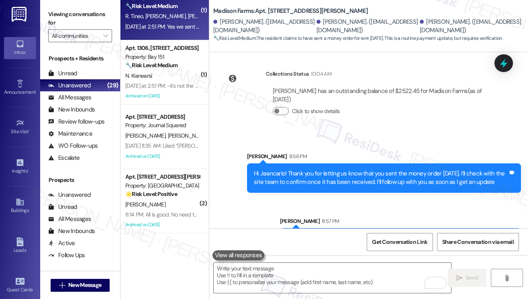
click at [338, 228] on div "By the way, did you happen to keep the receipt or tracking stub from when it wa…" at bounding box center [401, 238] width 242 height 20
click at [350, 169] on div "Hi Jeancarlo! Thank you for letting us know that you sent the money order [DATE…" at bounding box center [381, 177] width 254 height 17
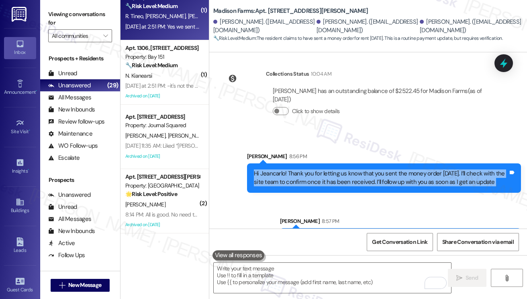
click at [350, 169] on div "Hi Jeancarlo! Thank you for letting us know that you sent the money order [DATE…" at bounding box center [381, 177] width 254 height 17
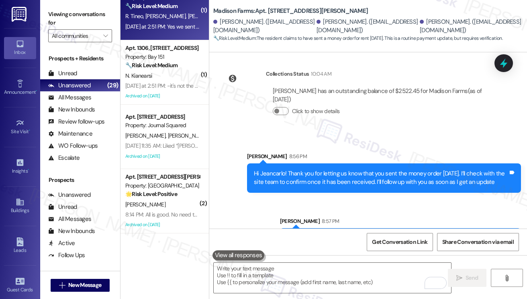
click at [367, 228] on div "By the way, did you happen to keep the receipt or tracking stub from when it wa…" at bounding box center [401, 238] width 242 height 20
click at [391, 245] on span "Get Conversation Link" at bounding box center [399, 241] width 55 height 8
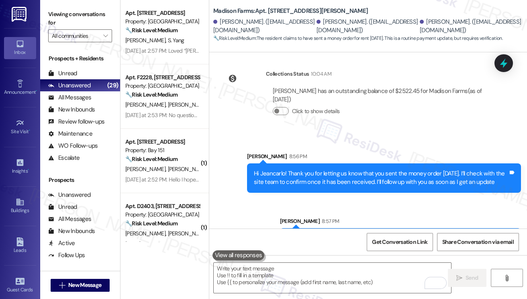
scroll to position [522, 0]
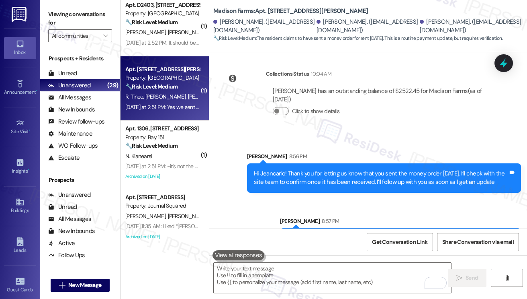
click at [364, 234] on div "By the way, did you happen to keep the receipt or tracking stub from when it wa…" at bounding box center [398, 238] width 222 height 8
click at [363, 234] on div "By the way, did you happen to keep the receipt or tracking stub from when it wa…" at bounding box center [398, 238] width 222 height 8
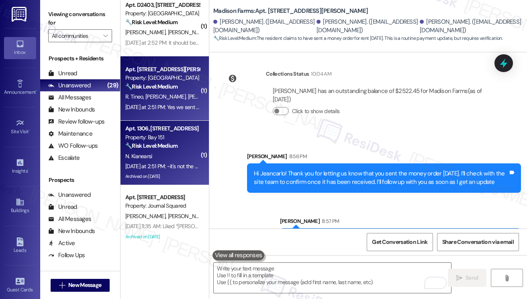
click at [166, 139] on div "Property: Bay 151" at bounding box center [162, 137] width 74 height 8
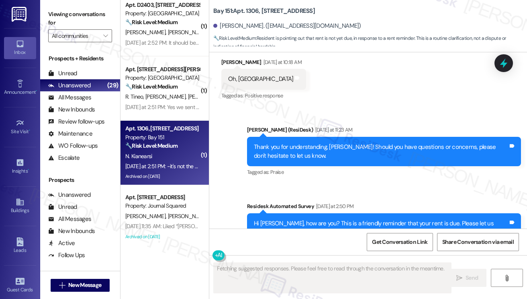
scroll to position [17744, 0]
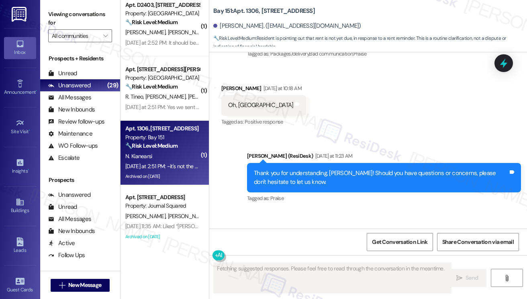
click at [305, 245] on div "Hi [PERSON_NAME], how are you? This is a friendly reminder that your rent is du…" at bounding box center [381, 253] width 254 height 17
click at [305, 245] on div "Hi Niloofar, how are you? This is a friendly reminder that your rent is due. Pl…" at bounding box center [381, 253] width 254 height 17
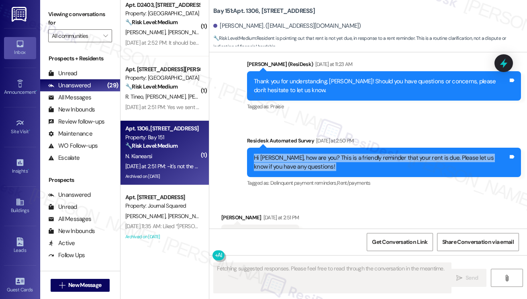
scroll to position [17864, 0]
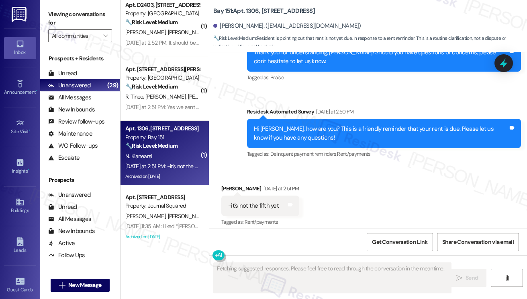
click at [261, 201] on div "-it's not the fifth yet" at bounding box center [253, 205] width 51 height 8
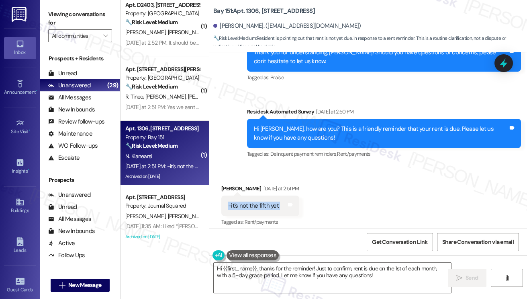
scroll to position [17744, 0]
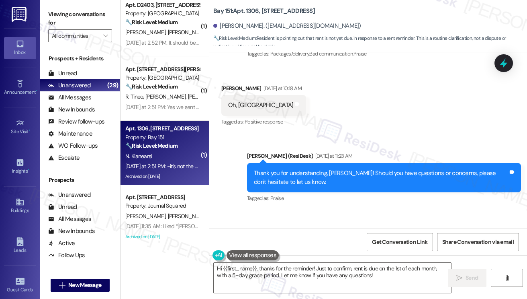
click at [286, 268] on div "Tagged as: Delinquent payment reminders , Click to highlight conversations abou…" at bounding box center [384, 274] width 274 height 12
click at [291, 245] on div "Hi Niloofar, how are you? This is a friendly reminder that your rent is due. Pl…" at bounding box center [381, 253] width 254 height 17
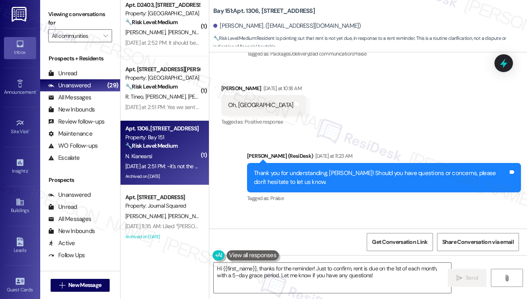
click at [291, 245] on div "Hi Niloofar, how are you? This is a friendly reminder that your rent is due. Pl…" at bounding box center [381, 253] width 254 height 17
copy div "Hi Niloofar, how are you? This is a friendly reminder that your rent is due. Pl…"
click at [64, 21] on label "Viewing conversations for" at bounding box center [80, 18] width 64 height 21
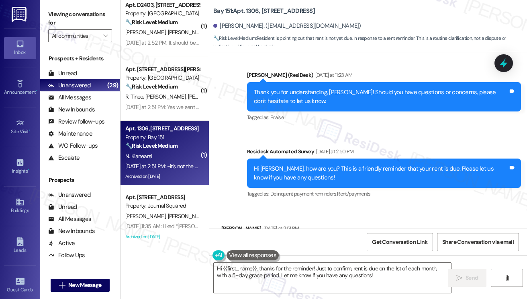
scroll to position [17864, 0]
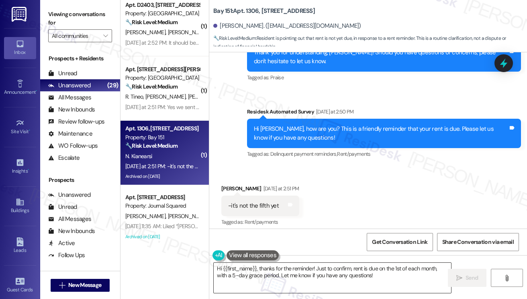
click at [290, 270] on textarea "Hi {{first_name}}, thanks for the reminder! Just to confirm, rent is due on the…" at bounding box center [332, 277] width 237 height 30
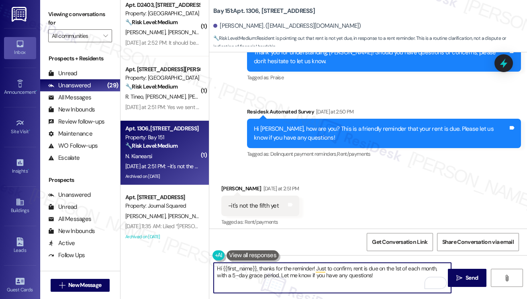
drag, startPoint x: 315, startPoint y: 267, endPoint x: 293, endPoint y: 266, distance: 22.6
click at [293, 266] on textarea "Hi {{first_name}}, thanks for the reminder! Just to confirm, rent is due on the…" at bounding box center [332, 277] width 237 height 30
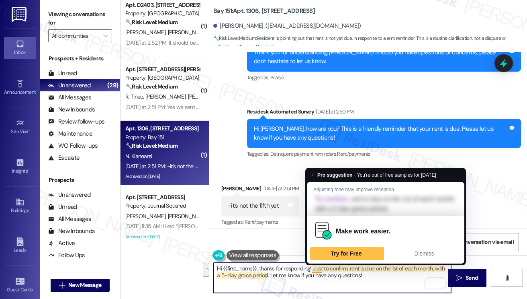
drag, startPoint x: 367, startPoint y: 274, endPoint x: 313, endPoint y: 265, distance: 54.6
click at [313, 265] on textarea "Hi {{first_name}}, thanks for responding! Just to confirm, rent is due on the 1…" at bounding box center [332, 277] width 237 height 30
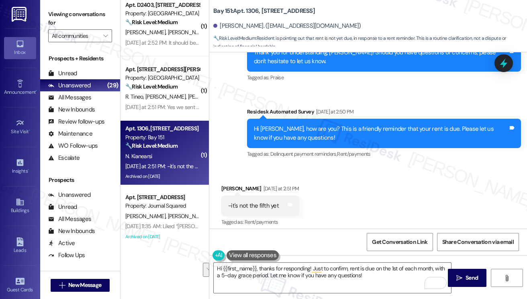
drag, startPoint x: 62, startPoint y: 8, endPoint x: 110, endPoint y: 32, distance: 53.9
click at [62, 8] on div "Viewing conversations for All communities " at bounding box center [80, 25] width 80 height 50
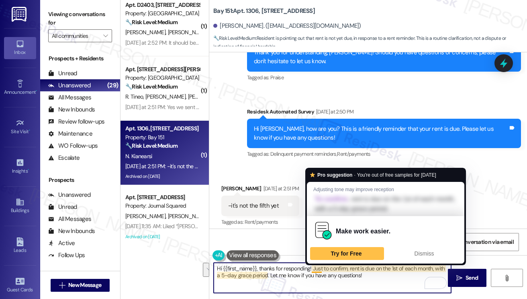
drag, startPoint x: 369, startPoint y: 279, endPoint x: 312, endPoint y: 266, distance: 58.5
click at [312, 266] on textarea "Hi {{first_name}}, thanks for responding! Just to confirm, rent is due on the 1…" at bounding box center [332, 277] width 237 height 30
paste textarea "a friendly reminder that payments should be made closer to the 1st of the month…"
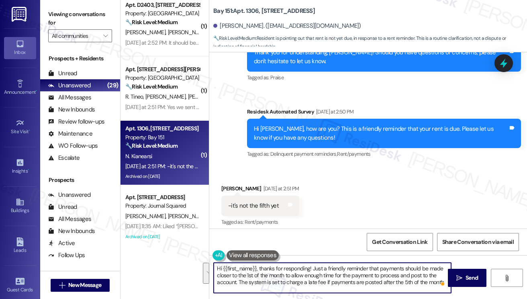
drag, startPoint x: 242, startPoint y: 281, endPoint x: 376, endPoint y: 271, distance: 134.2
click at [376, 271] on textarea "Hi {{first_name}}, thanks for responding! Just a friendly reminder that payment…" at bounding box center [332, 277] width 237 height 30
click at [285, 280] on textarea "Hi {{first_name}}, thanks for responding! Just a friendly reminder that payment…" at bounding box center [332, 277] width 237 height 30
drag, startPoint x: 246, startPoint y: 281, endPoint x: 379, endPoint y: 268, distance: 133.6
click at [379, 268] on textarea "Hi {{first_name}}, thanks for responding! Just a friendly reminder that payment…" at bounding box center [332, 277] width 237 height 30
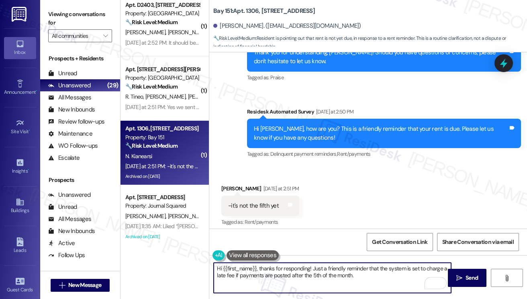
click at [355, 278] on textarea "Hi {{first_name}}, thanks for responding! Just a friendly reminder that the sys…" at bounding box center [332, 277] width 237 height 30
type textarea "Hi {{first_name}}, thanks for responding! Just a friendly reminder that the sys…"
click at [296, 269] on textarea "Hi {{first_name}}, thanks for responding! Just a friendly reminder that the sys…" at bounding box center [332, 277] width 237 height 30
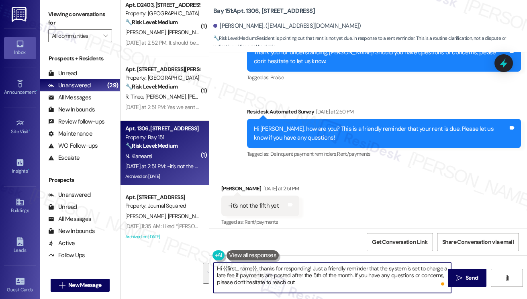
click at [336, 278] on textarea "Hi {{first_name}}, thanks for responding! Just a friendly reminder that the sys…" at bounding box center [332, 277] width 237 height 30
click at [315, 275] on textarea "Hi {{first_name}}, thanks for responding! Just a friendly reminder that the sys…" at bounding box center [332, 277] width 237 height 30
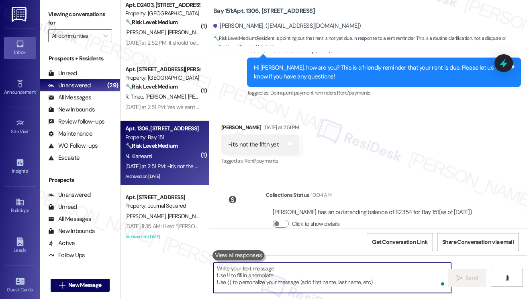
scroll to position [17938, 0]
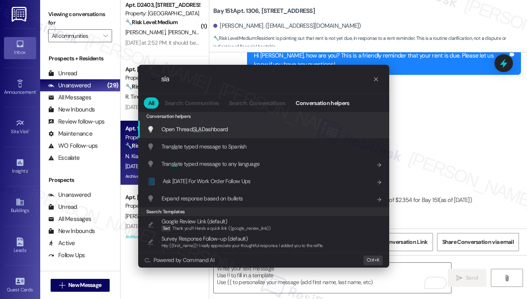
type input "sla"
click at [211, 130] on span "Open Thread SLA Dashboard" at bounding box center [195, 128] width 67 height 7
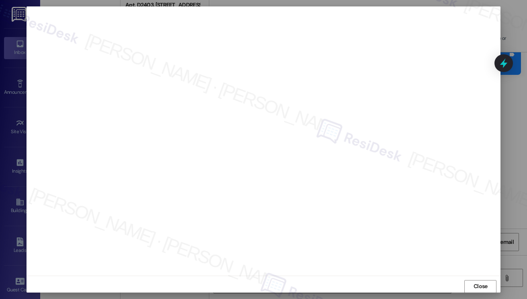
scroll to position [0, 0]
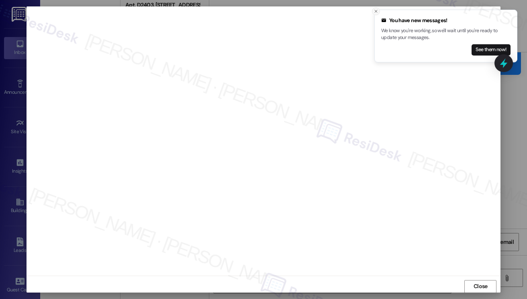
click at [374, 11] on icon "Close toast" at bounding box center [376, 11] width 5 height 5
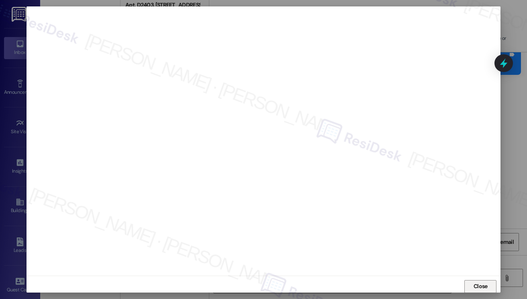
click at [479, 281] on span "Close" at bounding box center [480, 286] width 17 height 12
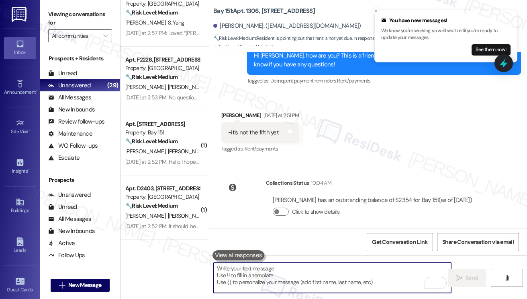
scroll to position [241, 0]
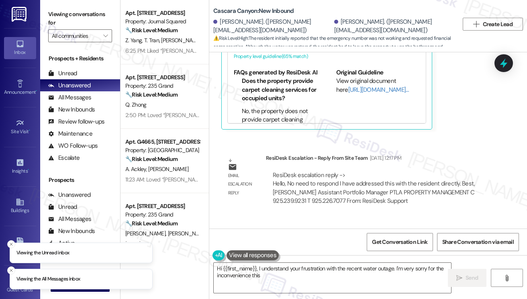
scroll to position [10124, 0]
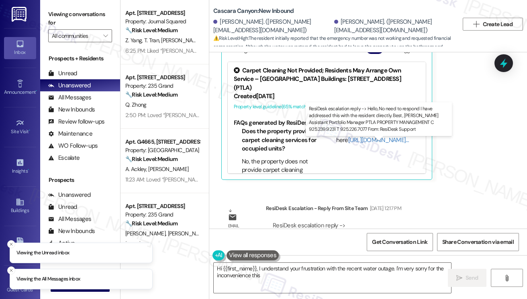
click at [328, 221] on div "ResiDesk escalation reply -> Hello, No need to respond I have addressed this wi…" at bounding box center [374, 238] width 202 height 34
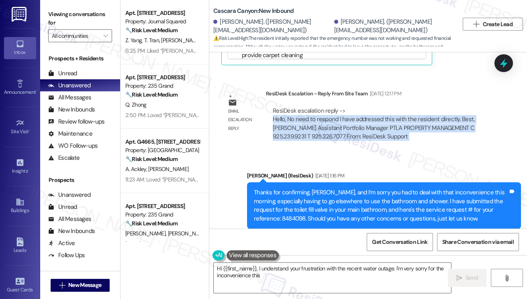
scroll to position [10245, 0]
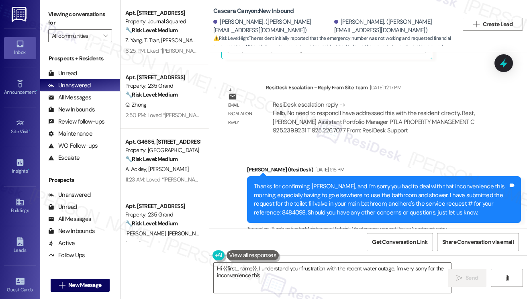
click at [316, 182] on div "Thanks for confirming, [PERSON_NAME], and I’m sorry you had to deal with that i…" at bounding box center [381, 199] width 254 height 35
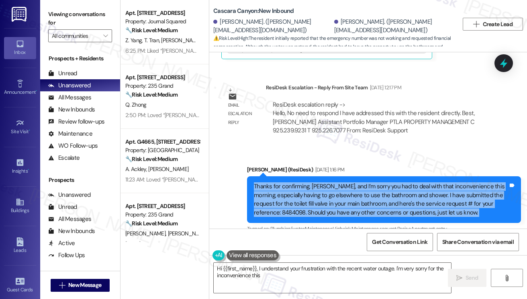
click at [316, 182] on div "Thanks for confirming, [PERSON_NAME], and I’m sorry you had to deal with that i…" at bounding box center [381, 199] width 254 height 35
click at [321, 182] on div "Thanks for confirming, [PERSON_NAME], and I’m sorry you had to deal with that i…" at bounding box center [381, 199] width 254 height 35
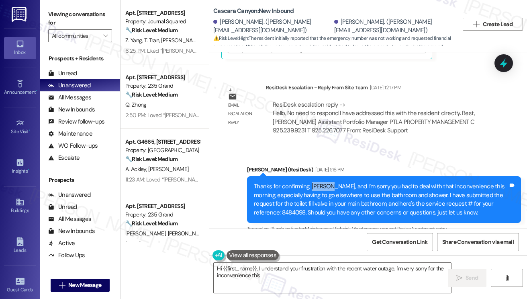
click at [321, 182] on div "Thanks for confirming, [PERSON_NAME], and I’m sorry you had to deal with that i…" at bounding box center [381, 199] width 254 height 35
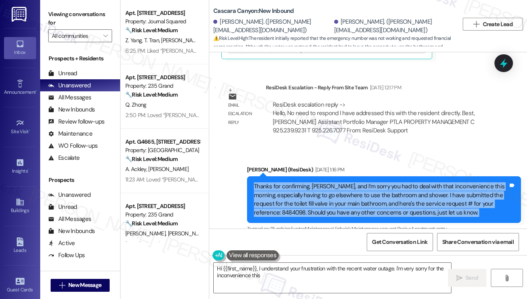
click at [321, 182] on div "Thanks for confirming, [PERSON_NAME], and I’m sorry you had to deal with that i…" at bounding box center [381, 199] width 254 height 35
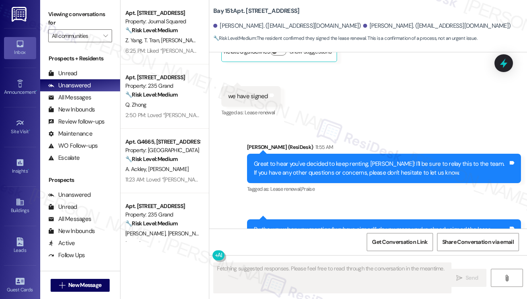
scroll to position [12858, 0]
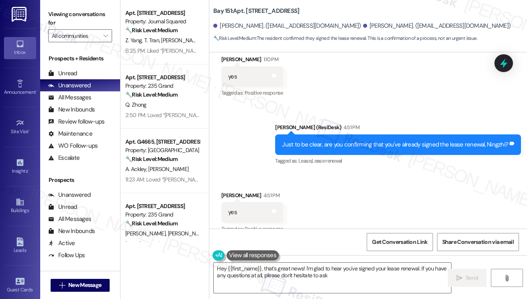
type textarea "Hey {{first_name}}, that's great news! I'm glad to hear you've signed your leas…"
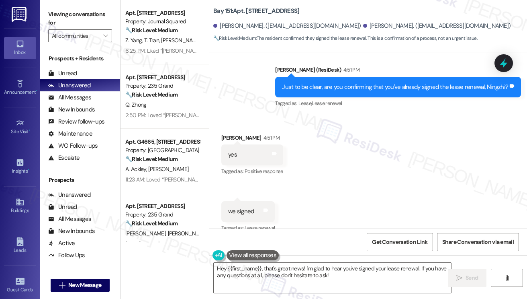
scroll to position [12935, 0]
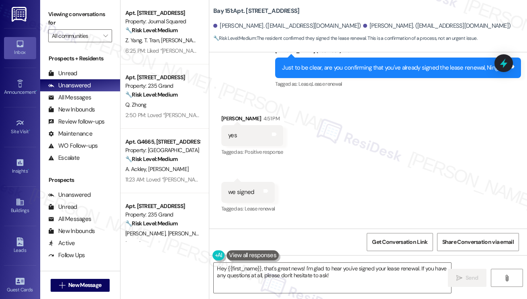
click at [359, 256] on div "Great news! Thanks for confirming that you've signed your lease renewal. If you…" at bounding box center [381, 264] width 254 height 17
